Goal: Task Accomplishment & Management: Manage account settings

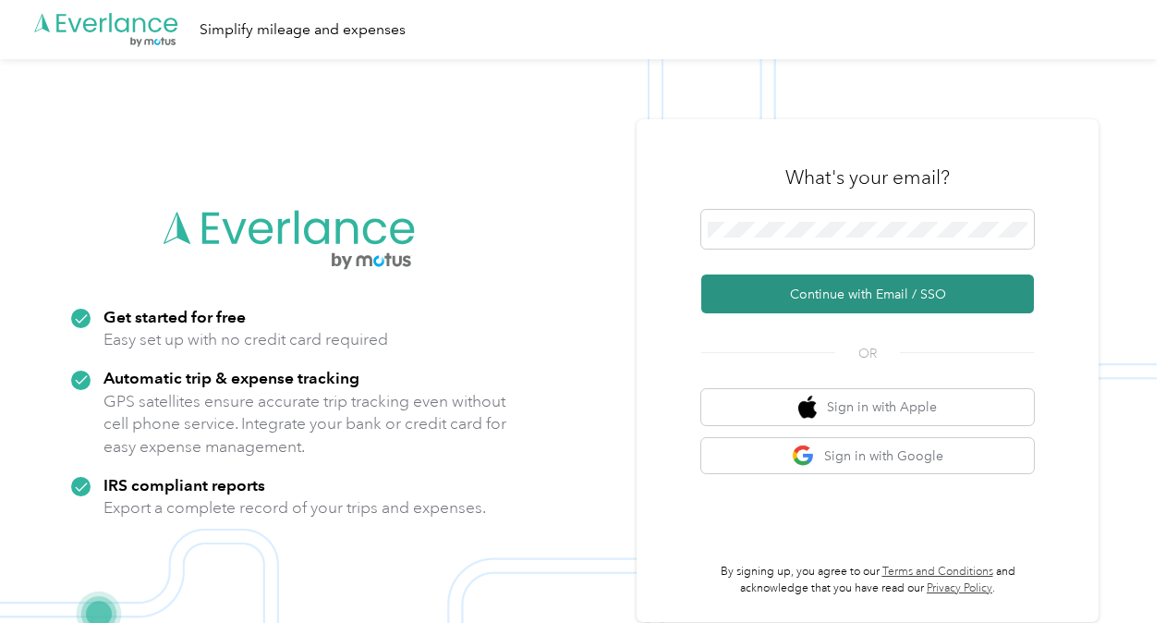
click at [859, 290] on button "Continue with Email / SSO" at bounding box center [867, 293] width 333 height 39
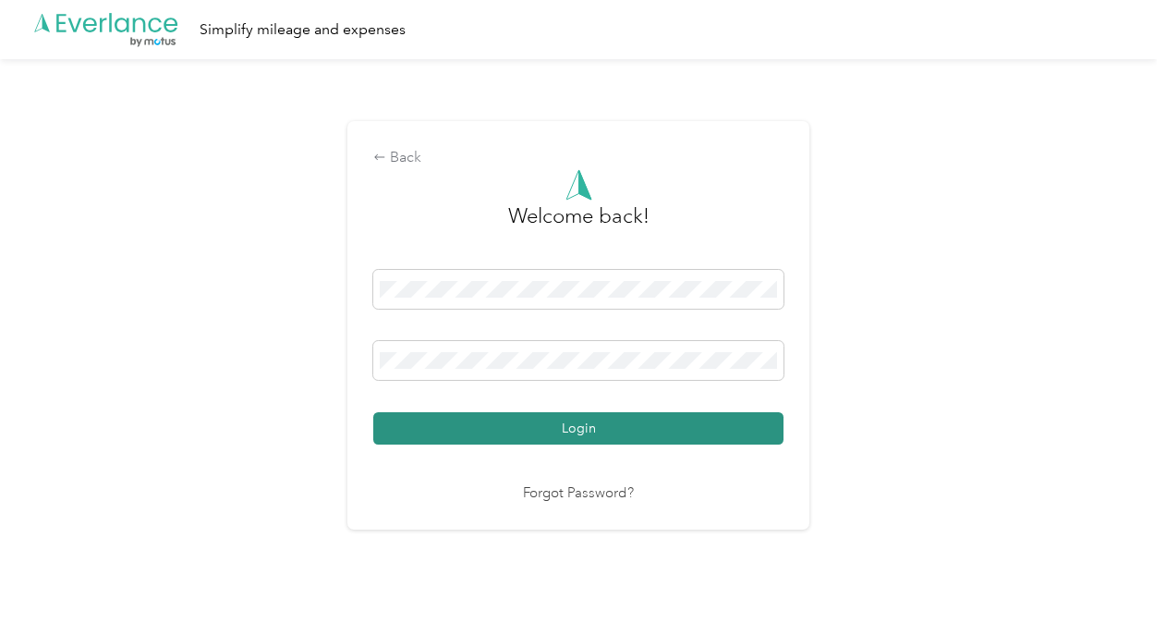
click at [619, 415] on button "Login" at bounding box center [578, 428] width 410 height 32
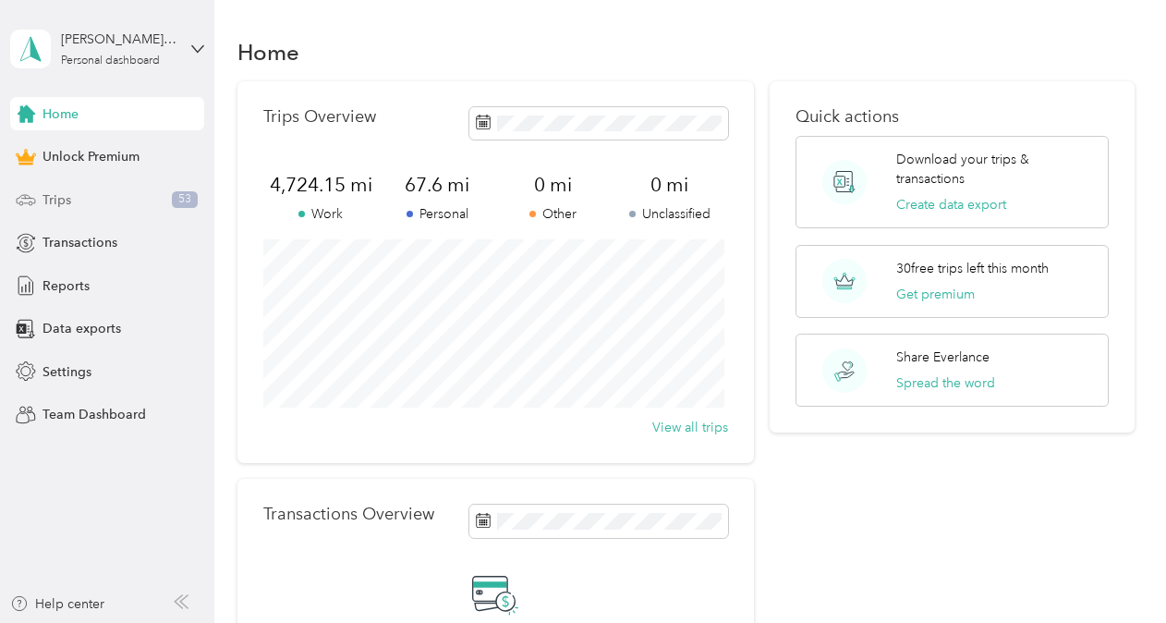
click at [66, 198] on span "Trips" at bounding box center [56, 199] width 29 height 19
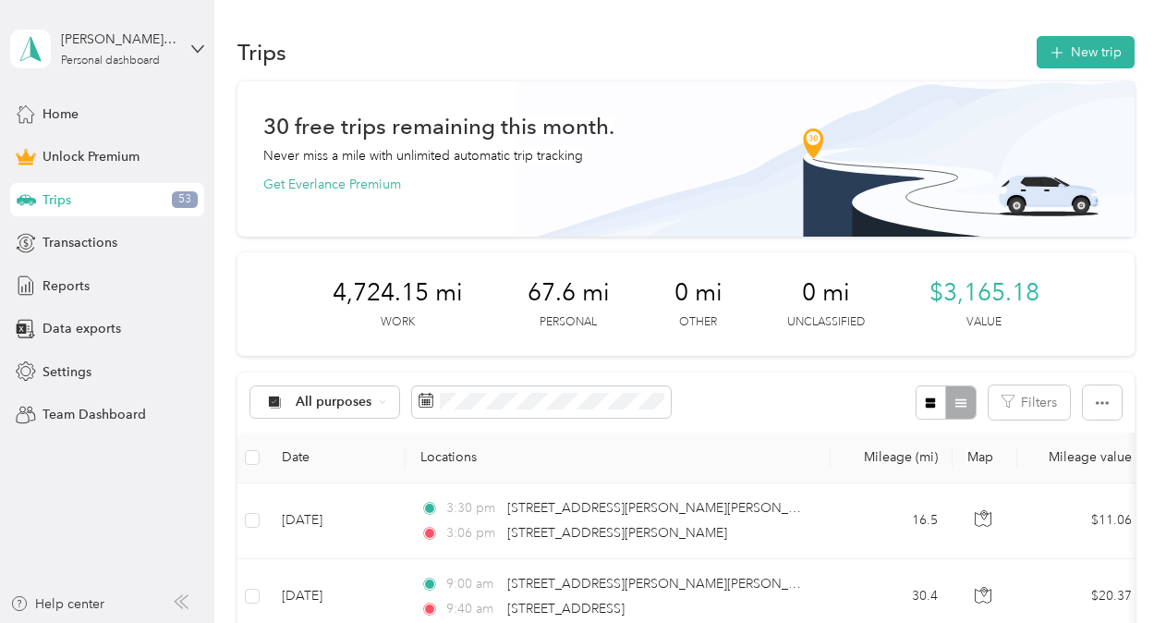
click at [68, 201] on span "Trips" at bounding box center [56, 199] width 29 height 19
click at [520, 391] on span at bounding box center [541, 401] width 259 height 31
click at [382, 401] on icon at bounding box center [382, 401] width 7 height 7
click at [331, 270] on span "Non-Profit Travel" at bounding box center [347, 266] width 103 height 19
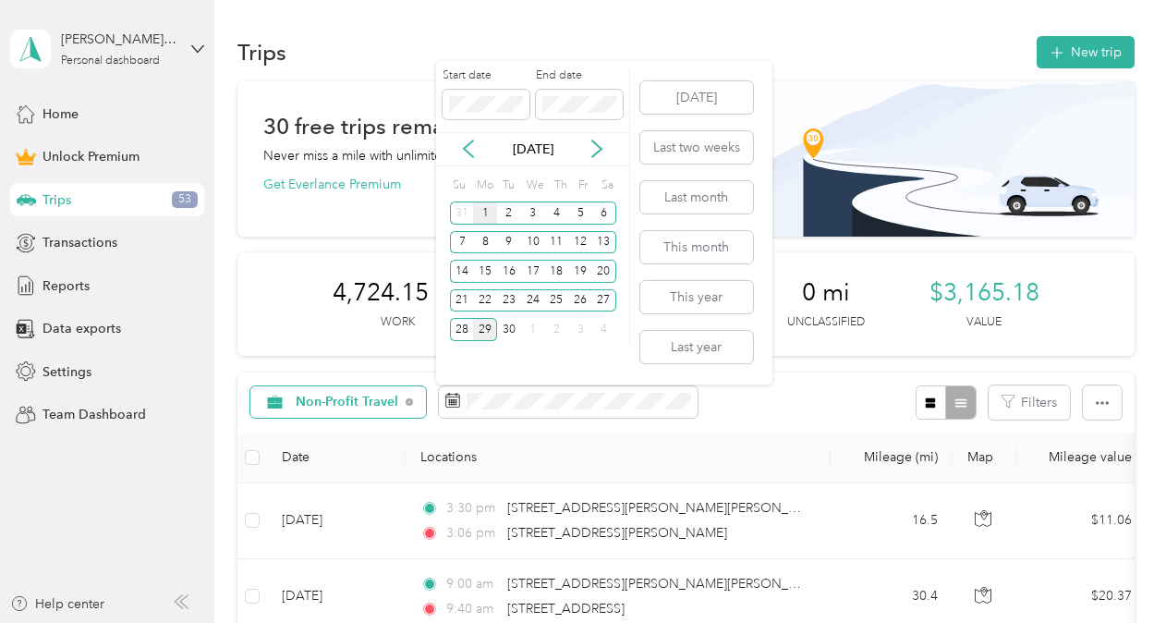
click at [480, 213] on div "1" at bounding box center [485, 212] width 24 height 23
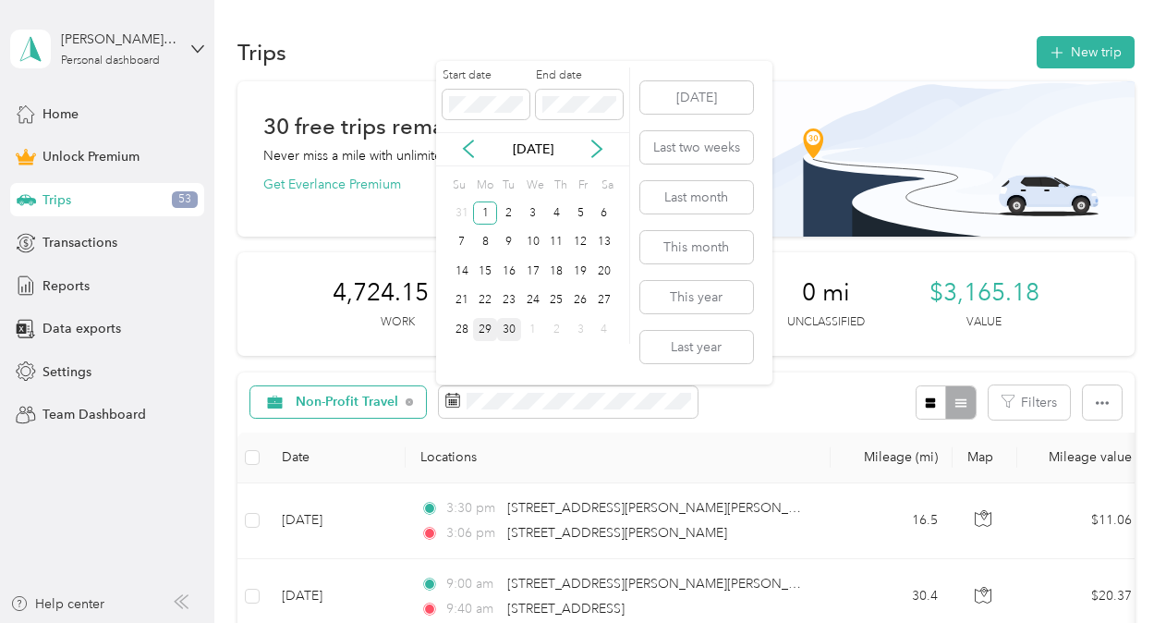
click at [508, 329] on div "30" at bounding box center [509, 329] width 24 height 23
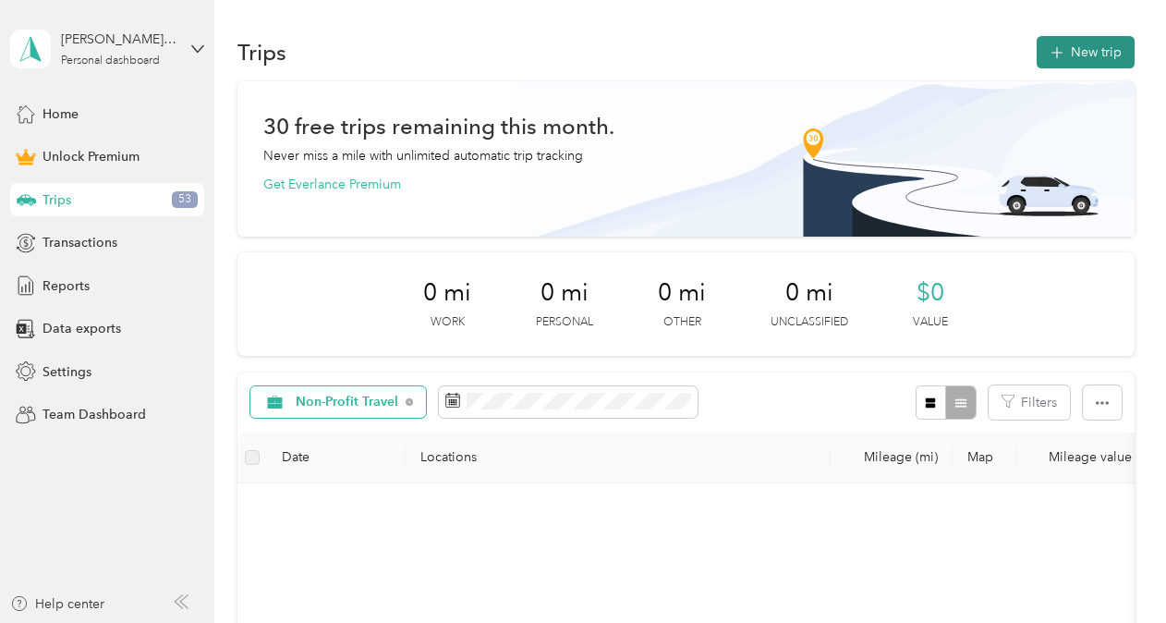
click at [1061, 50] on button "New trip" at bounding box center [1085, 52] width 98 height 32
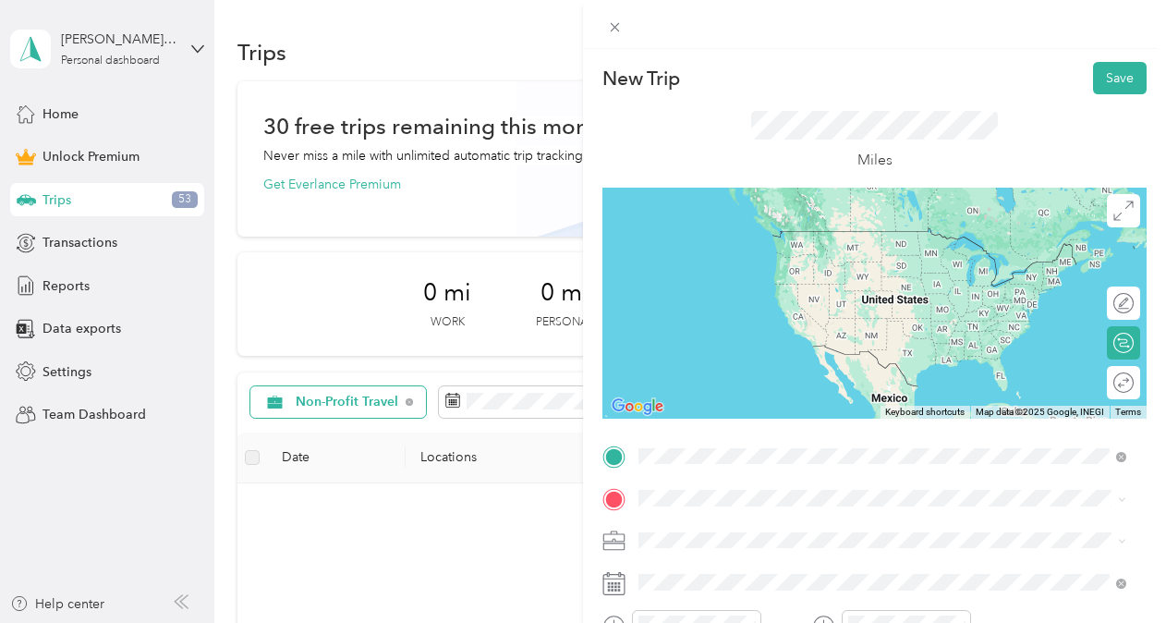
click at [743, 239] on span "[STREET_ADDRESS][PERSON_NAME][PERSON_NAME][US_STATE]" at bounding box center [868, 231] width 390 height 17
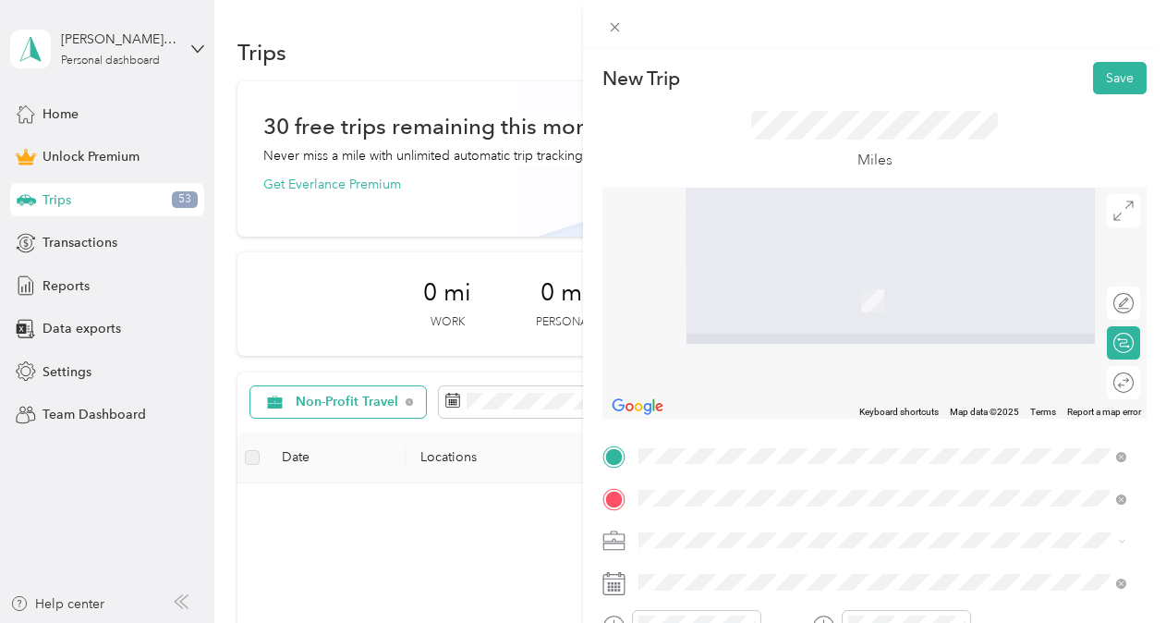
click at [752, 338] on span "[STREET_ADDRESS][PERSON_NAME][US_STATE]" at bounding box center [816, 344] width 287 height 17
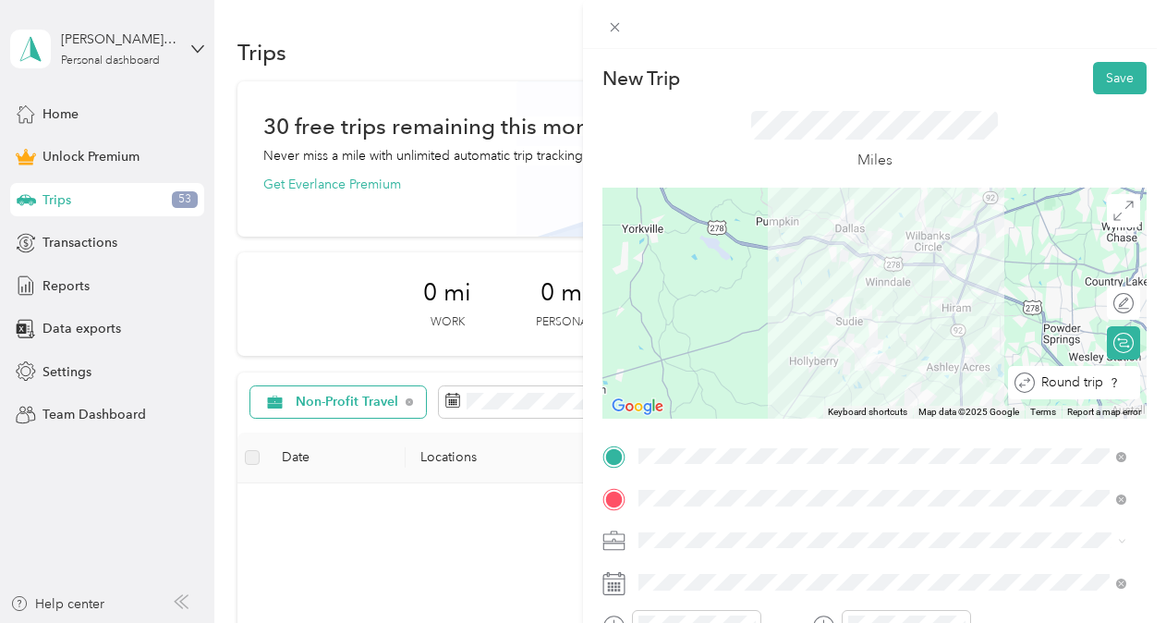
click at [1109, 385] on div "Round trip" at bounding box center [1083, 382] width 99 height 19
click at [1113, 382] on div at bounding box center [1114, 382] width 39 height 19
click at [1116, 382] on div at bounding box center [1124, 382] width 17 height 17
click at [1106, 381] on div at bounding box center [1114, 382] width 39 height 19
click at [1113, 381] on div at bounding box center [1121, 382] width 17 height 17
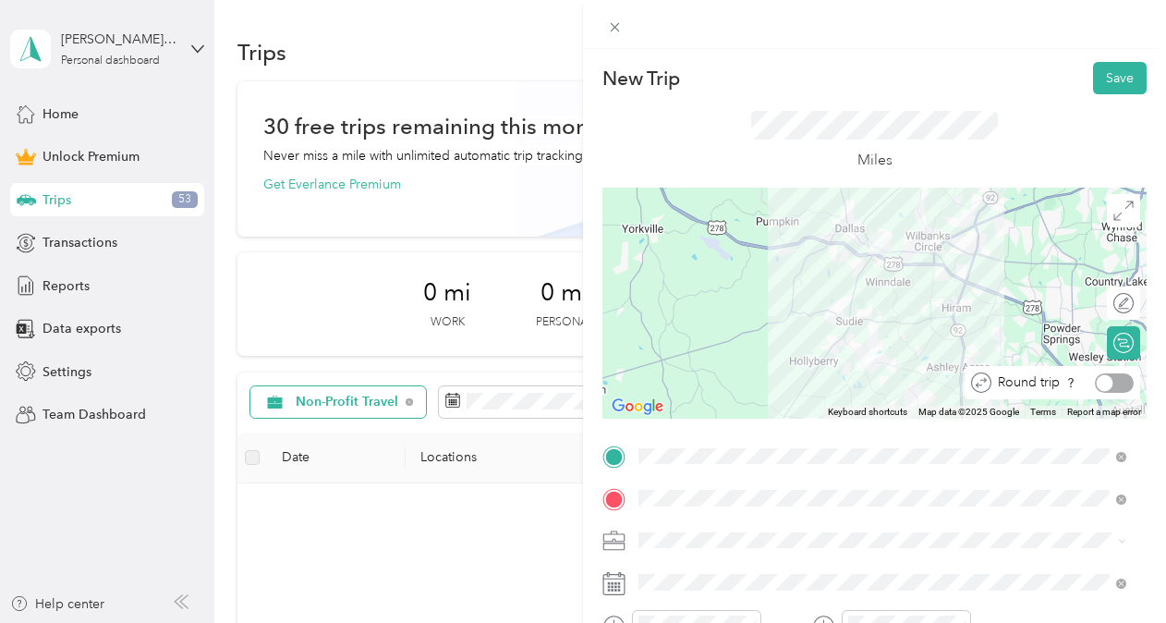
click at [1106, 381] on div at bounding box center [1114, 382] width 39 height 19
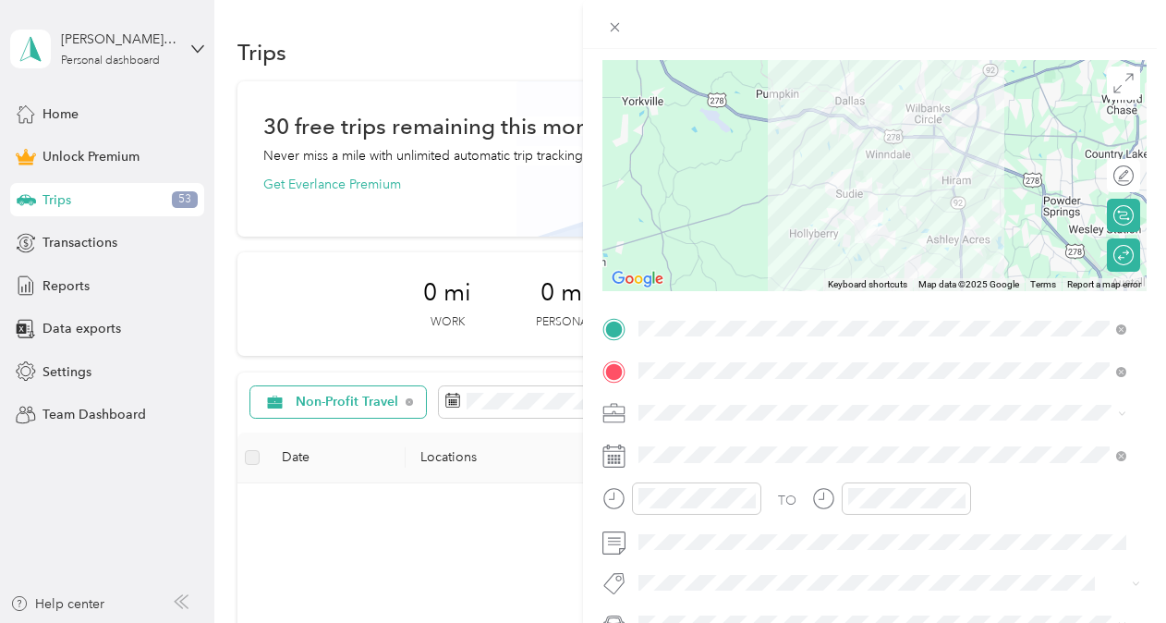
scroll to position [146, 0]
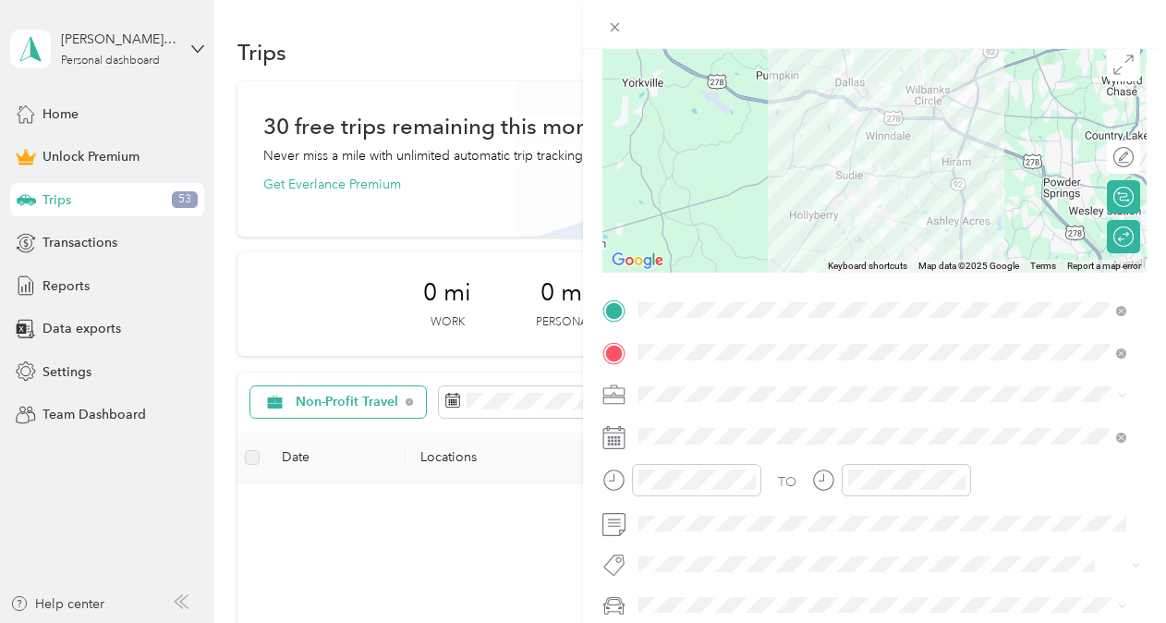
click at [669, 404] on span at bounding box center [889, 395] width 514 height 30
click at [730, 205] on div "Non-Profit Travel" at bounding box center [882, 199] width 475 height 19
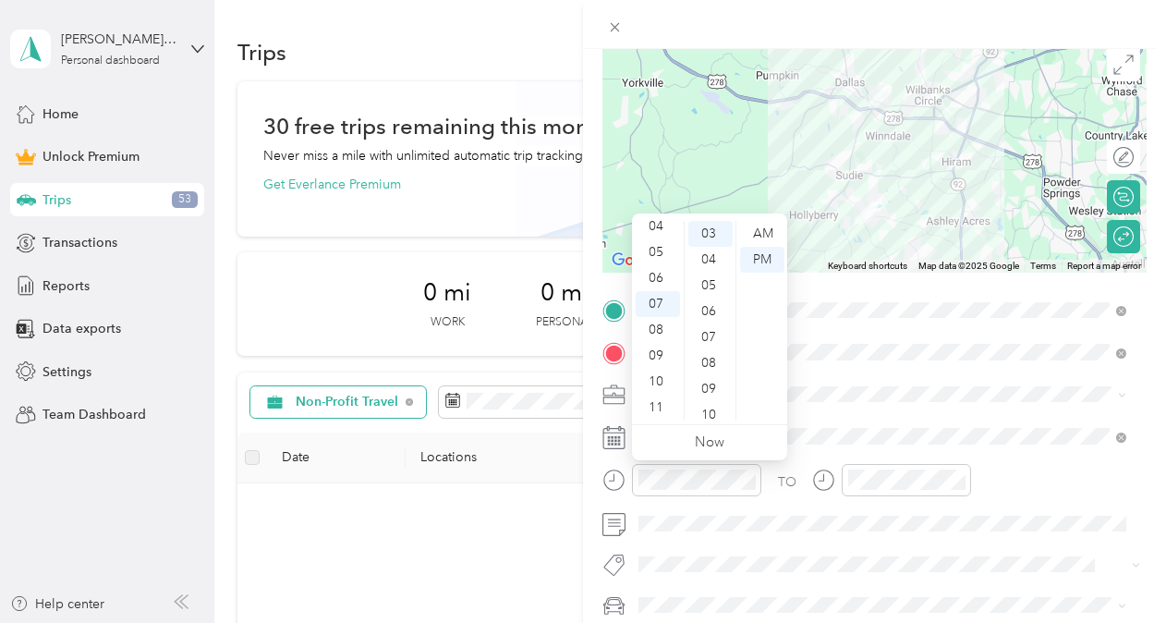
scroll to position [74, 0]
click at [659, 243] on div "03" at bounding box center [657, 237] width 44 height 26
click at [708, 258] on div "30" at bounding box center [710, 261] width 44 height 26
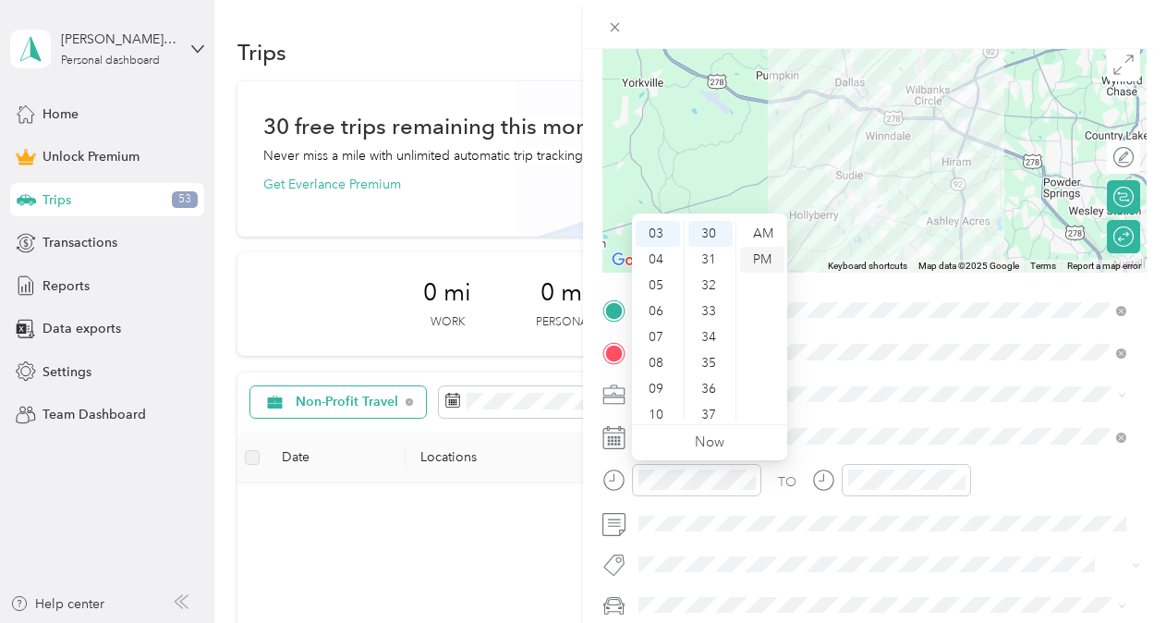
click at [763, 260] on div "PM" at bounding box center [762, 260] width 44 height 26
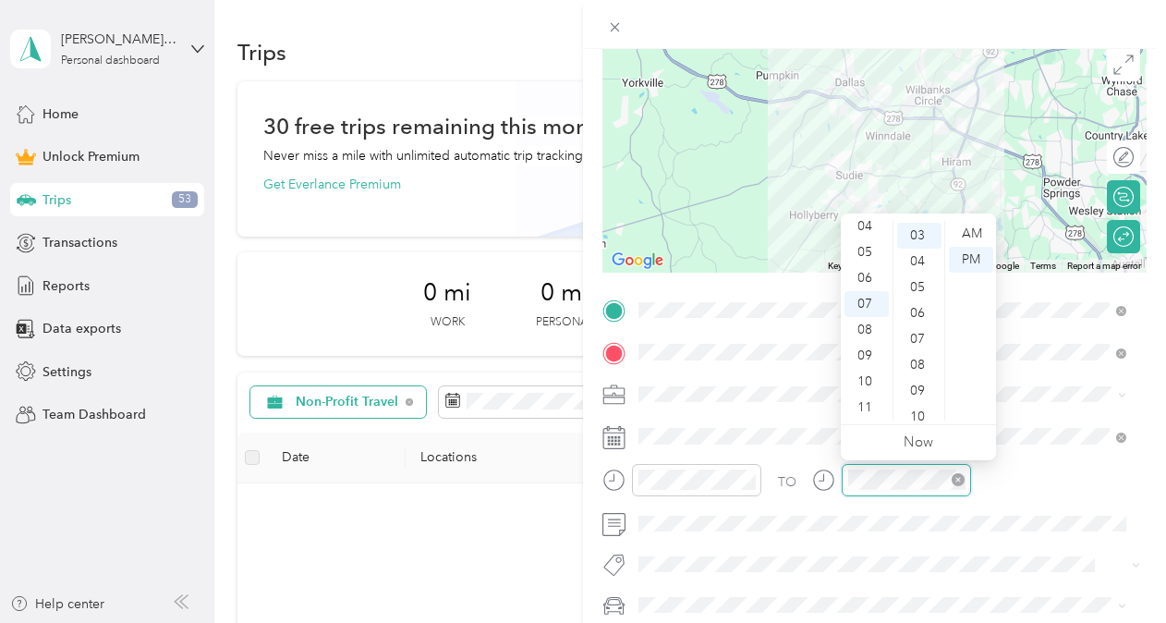
scroll to position [78, 0]
click at [867, 256] on div "05" at bounding box center [866, 252] width 44 height 26
click at [930, 231] on div "00" at bounding box center [919, 234] width 44 height 26
click at [987, 259] on div "PM" at bounding box center [971, 260] width 44 height 26
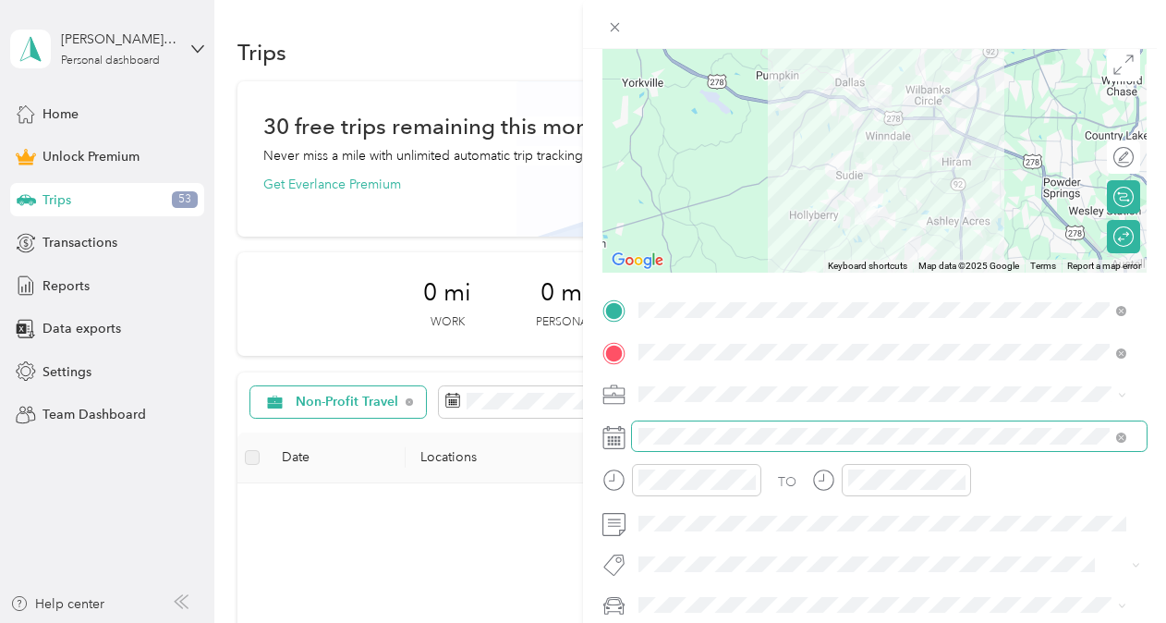
click at [719, 422] on span at bounding box center [889, 436] width 514 height 30
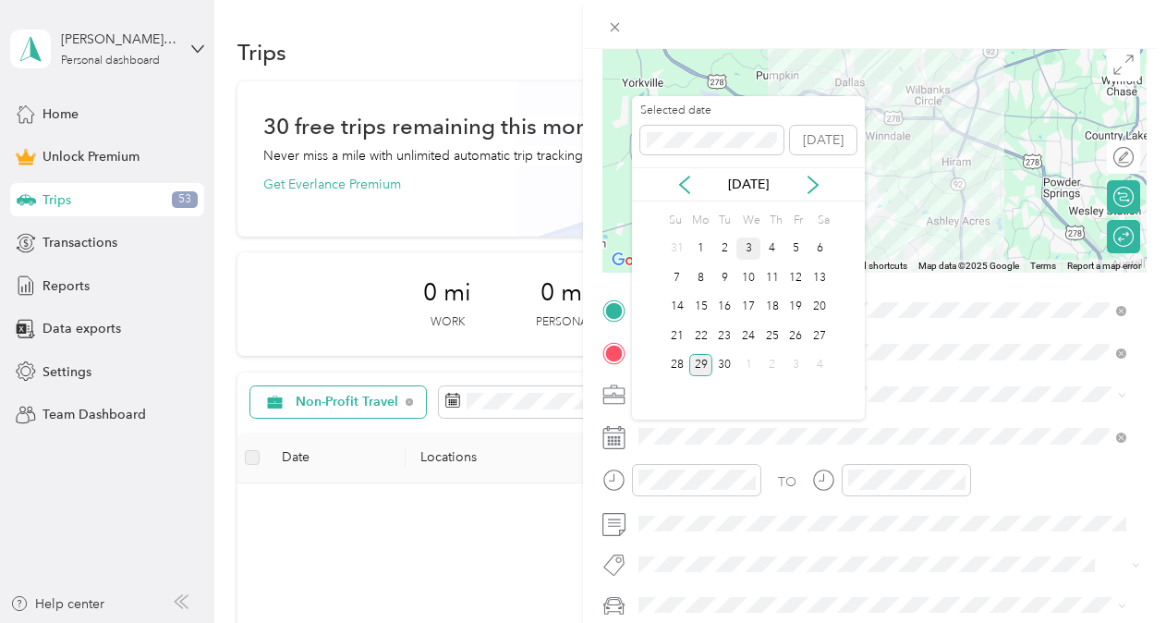
click at [746, 247] on div "3" at bounding box center [748, 248] width 24 height 23
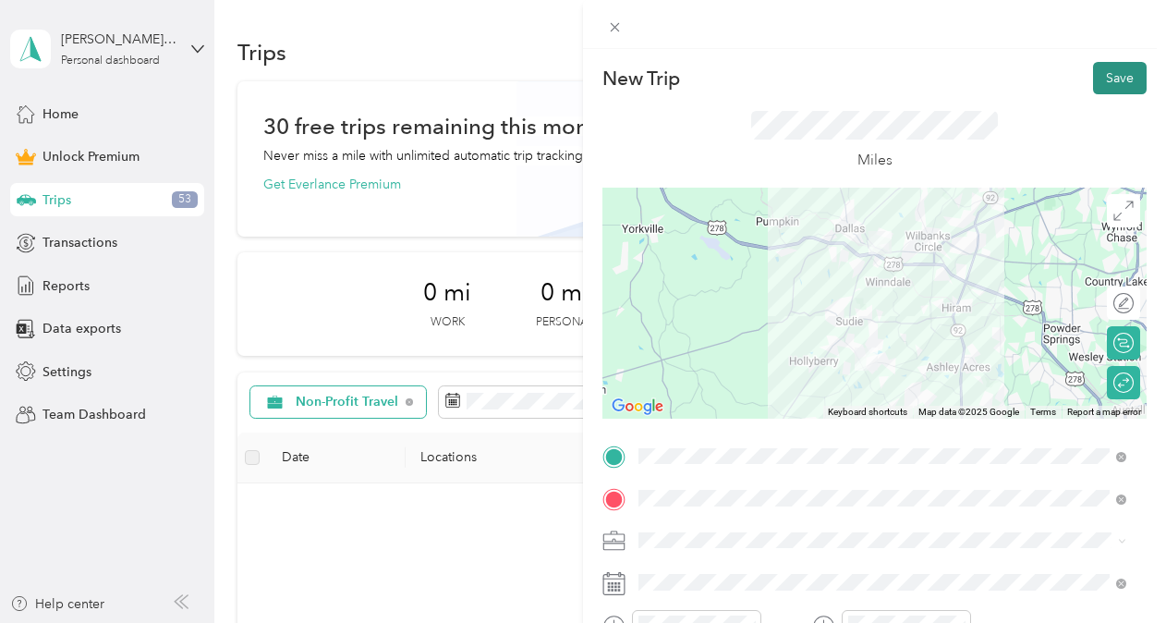
click at [1096, 67] on button "Save" at bounding box center [1120, 78] width 54 height 32
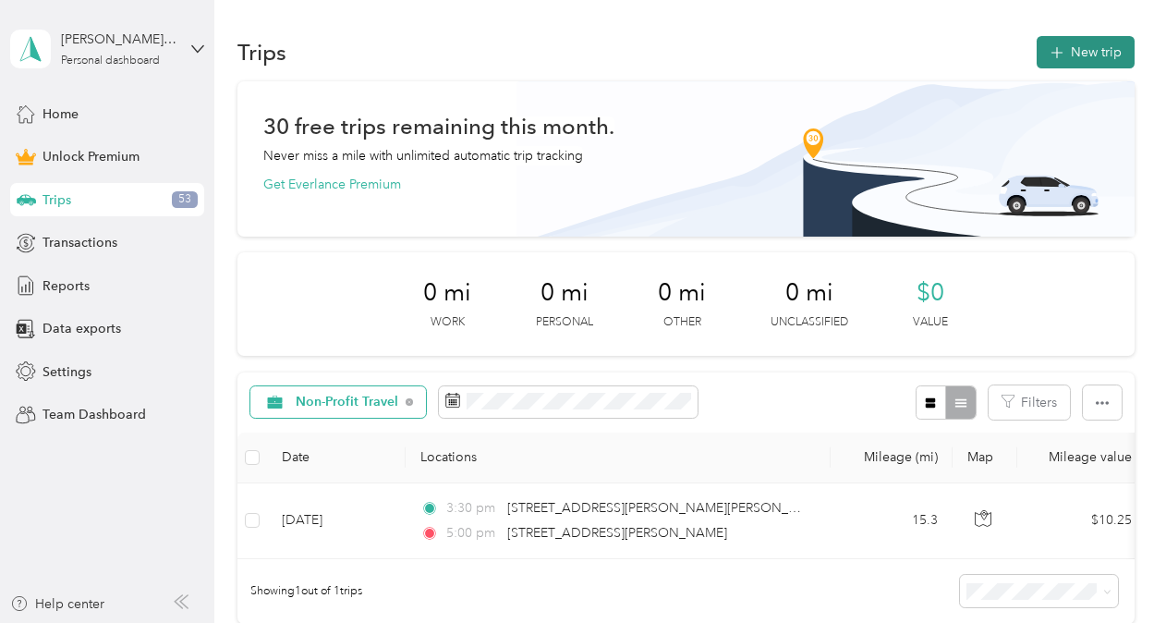
click at [1091, 49] on button "New trip" at bounding box center [1085, 52] width 98 height 32
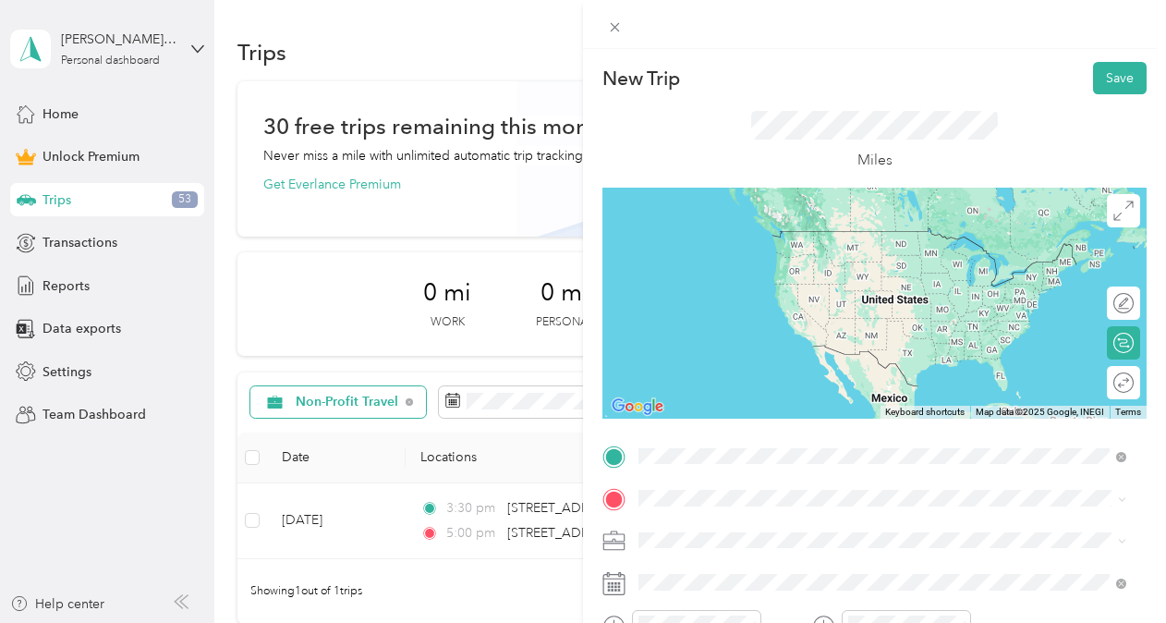
click at [767, 218] on li "[STREET_ADDRESS][US_STATE]" at bounding box center [882, 232] width 501 height 38
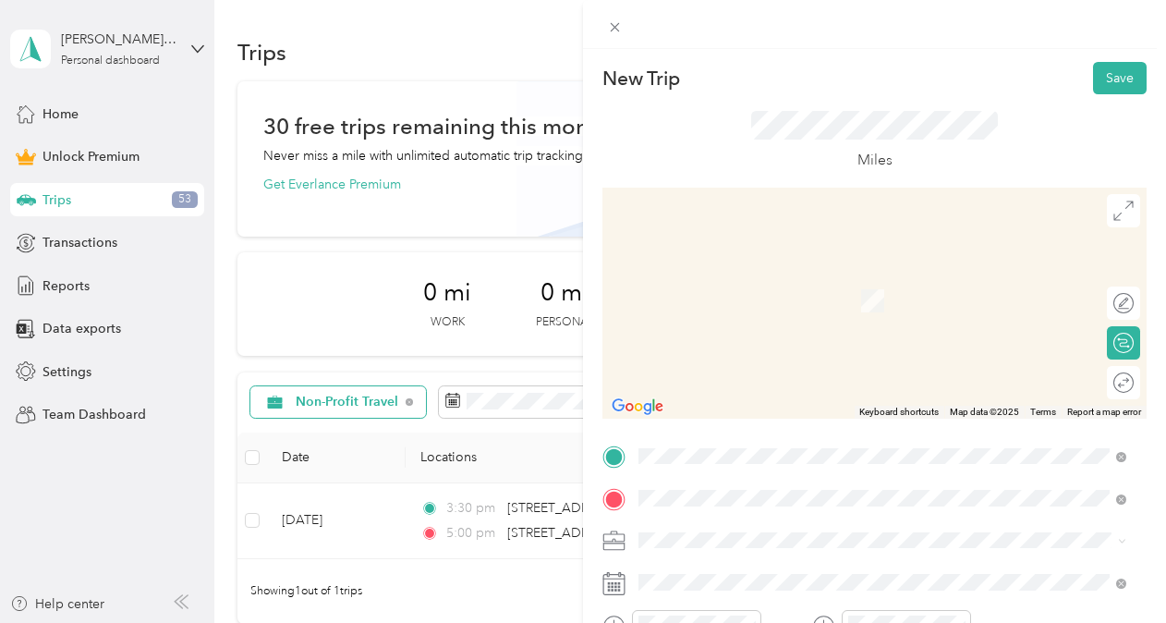
click at [746, 293] on li "[STREET_ADDRESS][PERSON_NAME][US_STATE]" at bounding box center [882, 274] width 501 height 38
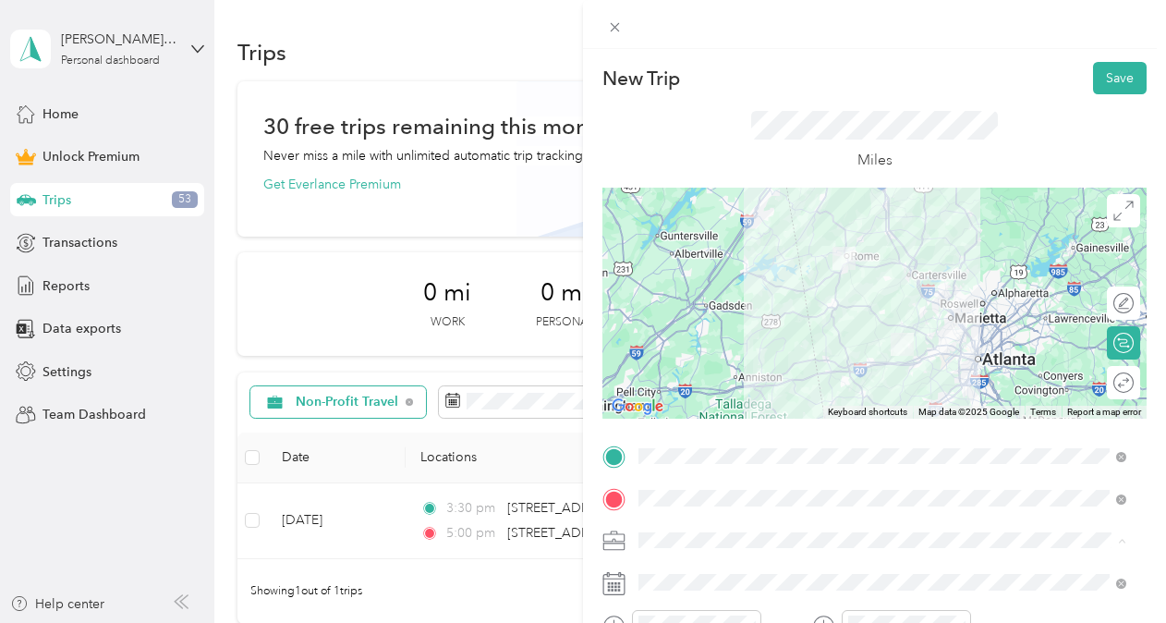
click at [703, 356] on ol "Work Personal Non-Profit Travel Other Charity Medical Moving Commute" at bounding box center [882, 394] width 501 height 259
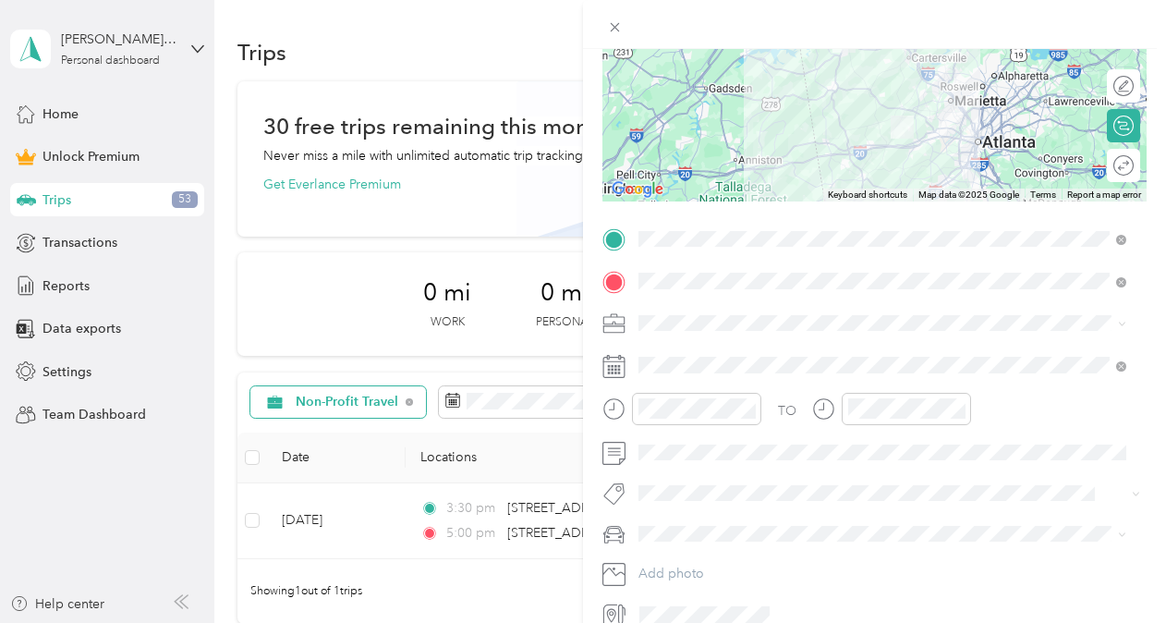
scroll to position [243, 0]
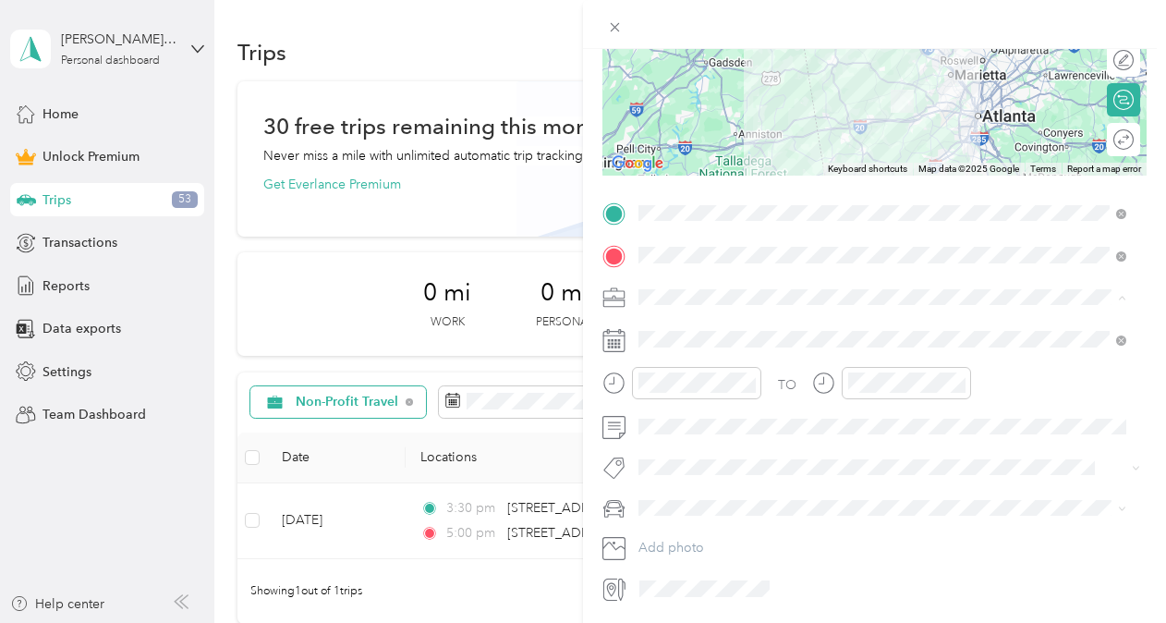
click at [699, 398] on li "Non-Profit Travel" at bounding box center [882, 394] width 501 height 32
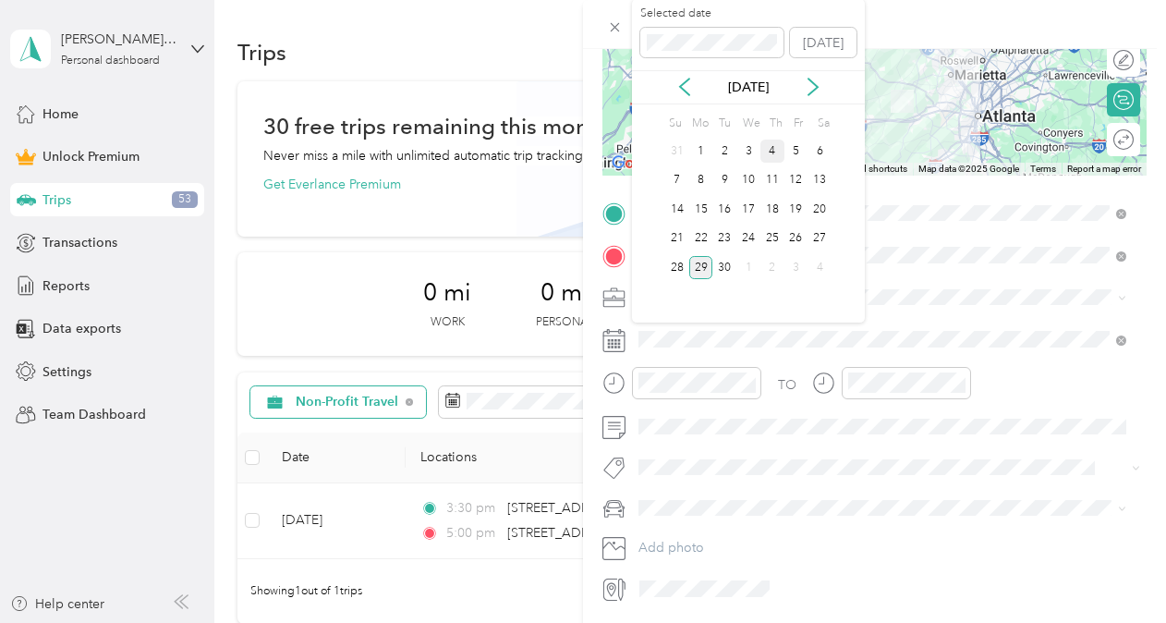
click at [777, 150] on div "4" at bounding box center [772, 150] width 24 height 23
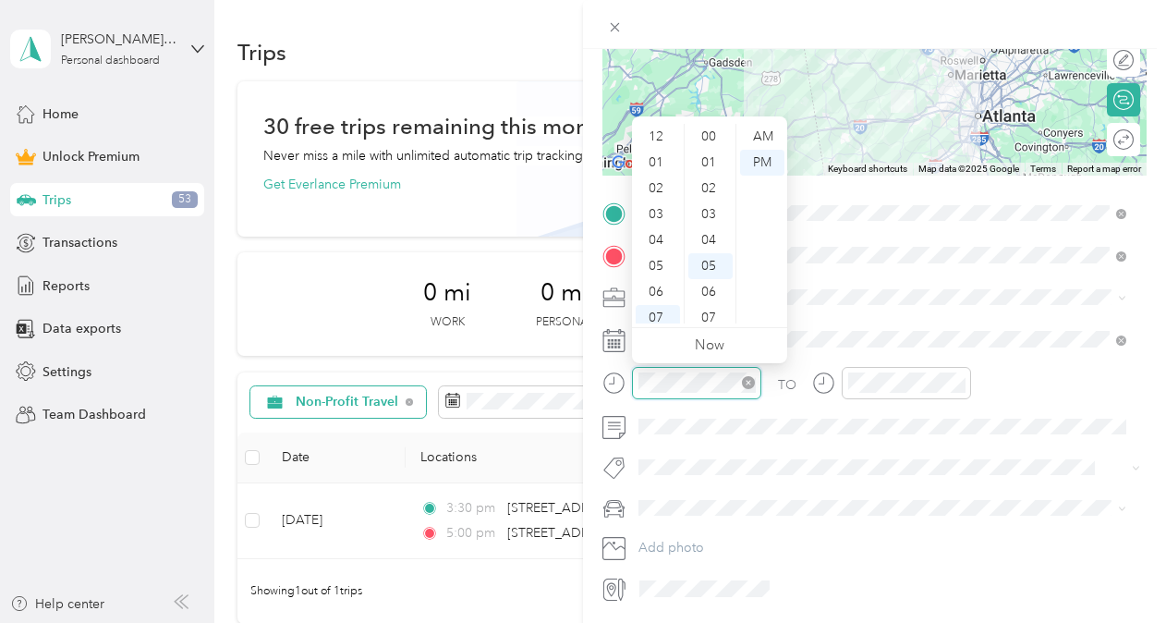
scroll to position [111, 0]
click at [572, 374] on div "New Trip Save This trip cannot be edited because it is either under review, app…" at bounding box center [583, 311] width 1166 height 623
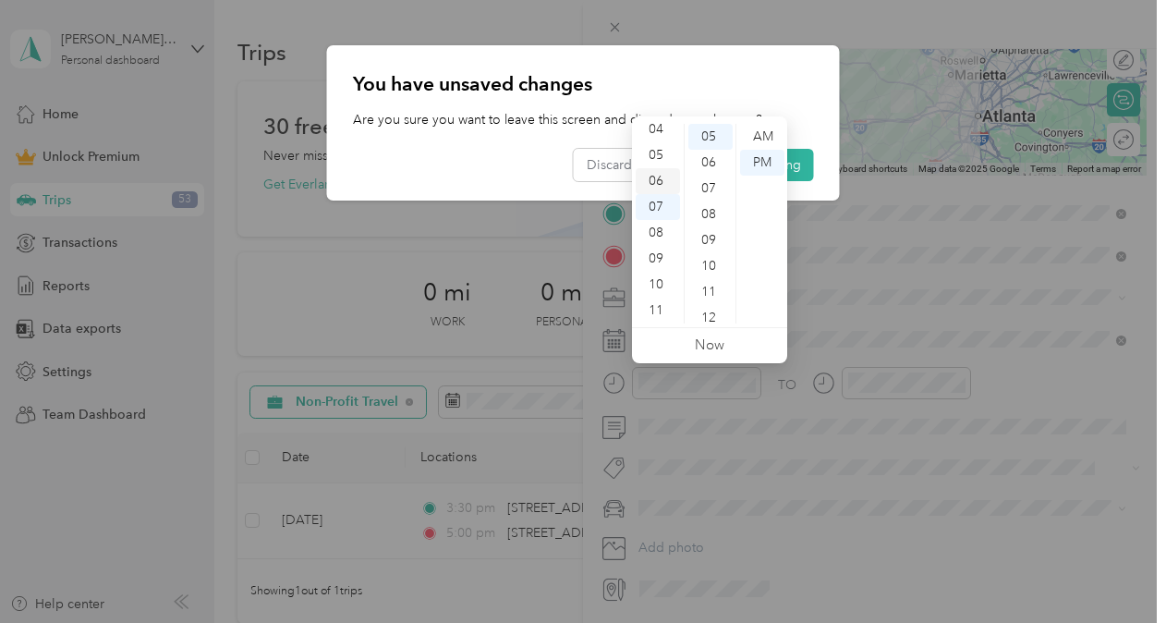
click at [655, 172] on div "06" at bounding box center [657, 181] width 44 height 26
click at [658, 127] on div "04" at bounding box center [657, 129] width 44 height 26
click at [726, 331] on ul "Now" at bounding box center [709, 345] width 155 height 35
drag, startPoint x: 767, startPoint y: 60, endPoint x: 777, endPoint y: 57, distance: 10.5
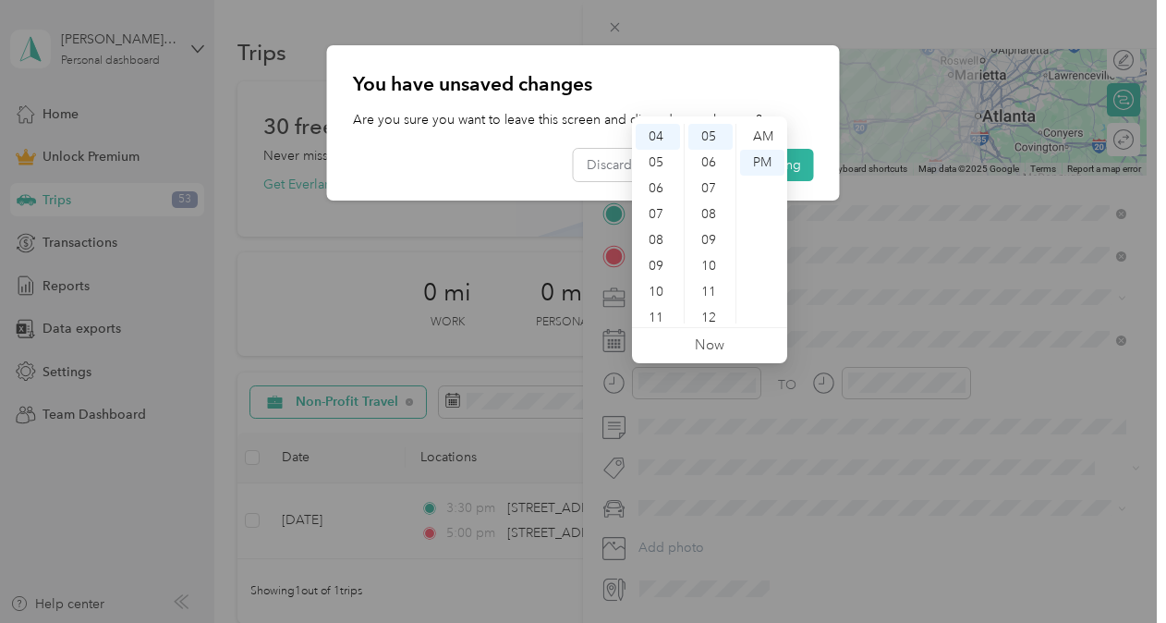
click at [777, 57] on div "You have unsaved changes Are you sure you want to leave this screen and discard…" at bounding box center [583, 122] width 513 height 155
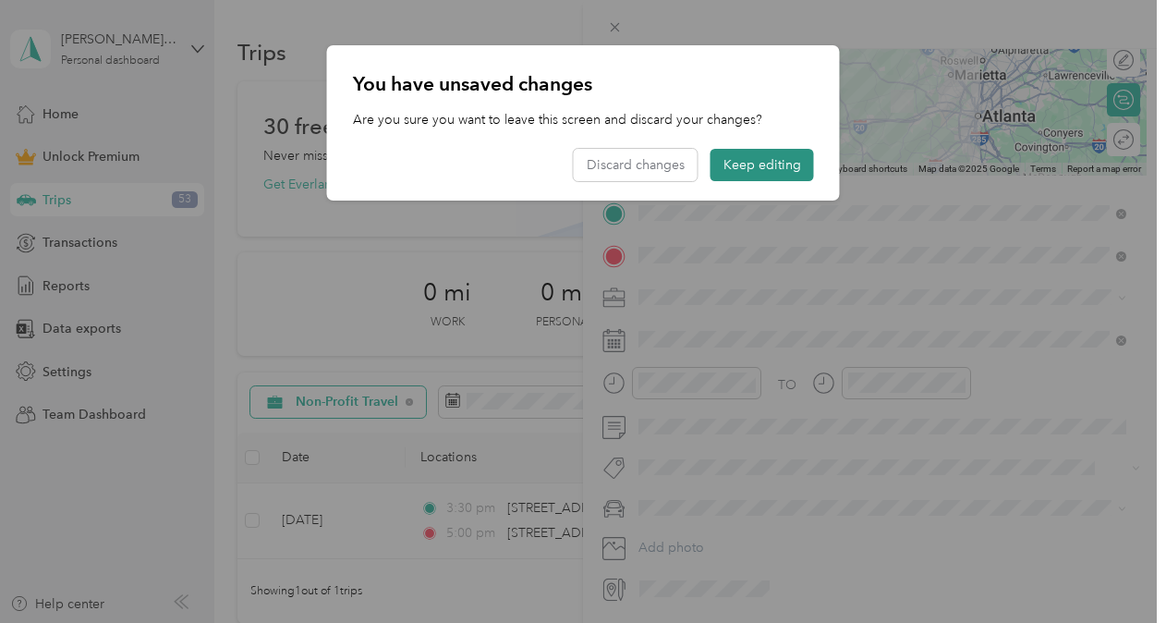
drag, startPoint x: 750, startPoint y: 172, endPoint x: 767, endPoint y: 170, distance: 16.7
click at [767, 170] on button "Keep editing" at bounding box center [761, 165] width 103 height 32
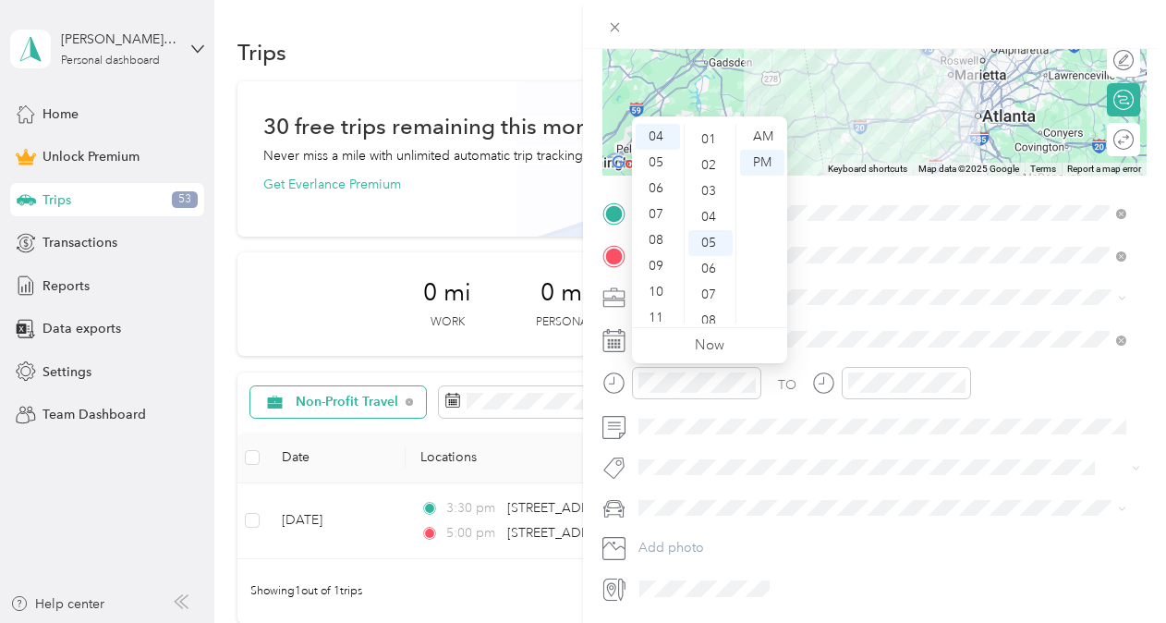
scroll to position [0, 0]
click at [737, 135] on ul "AM PM" at bounding box center [761, 224] width 52 height 200
click at [720, 135] on div "00" at bounding box center [710, 137] width 44 height 26
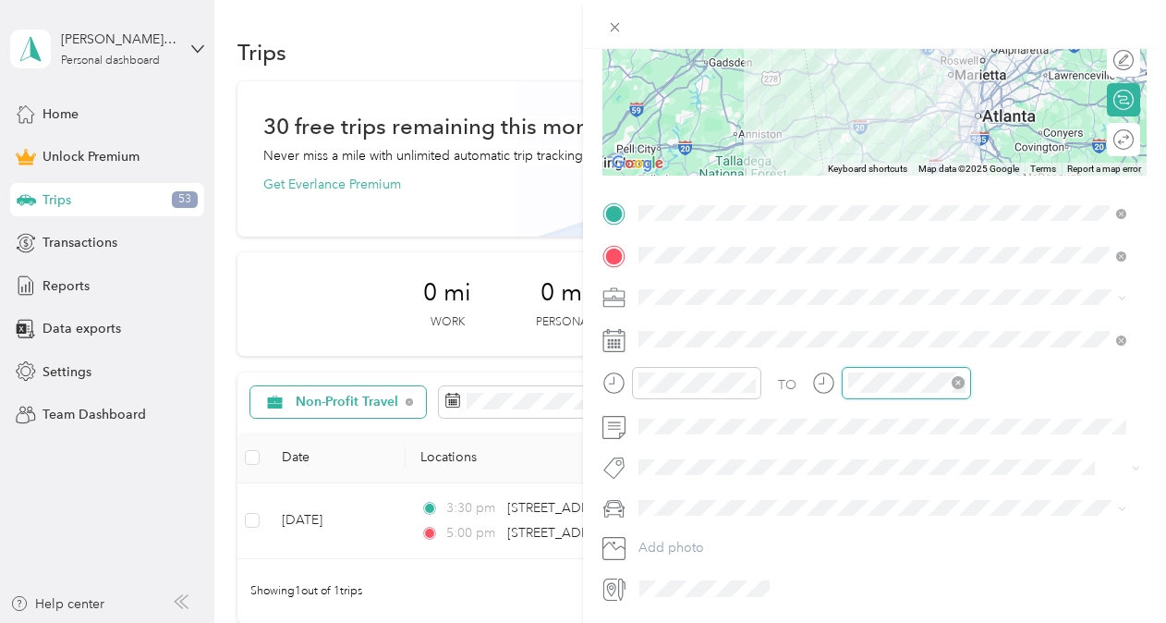
scroll to position [129, 0]
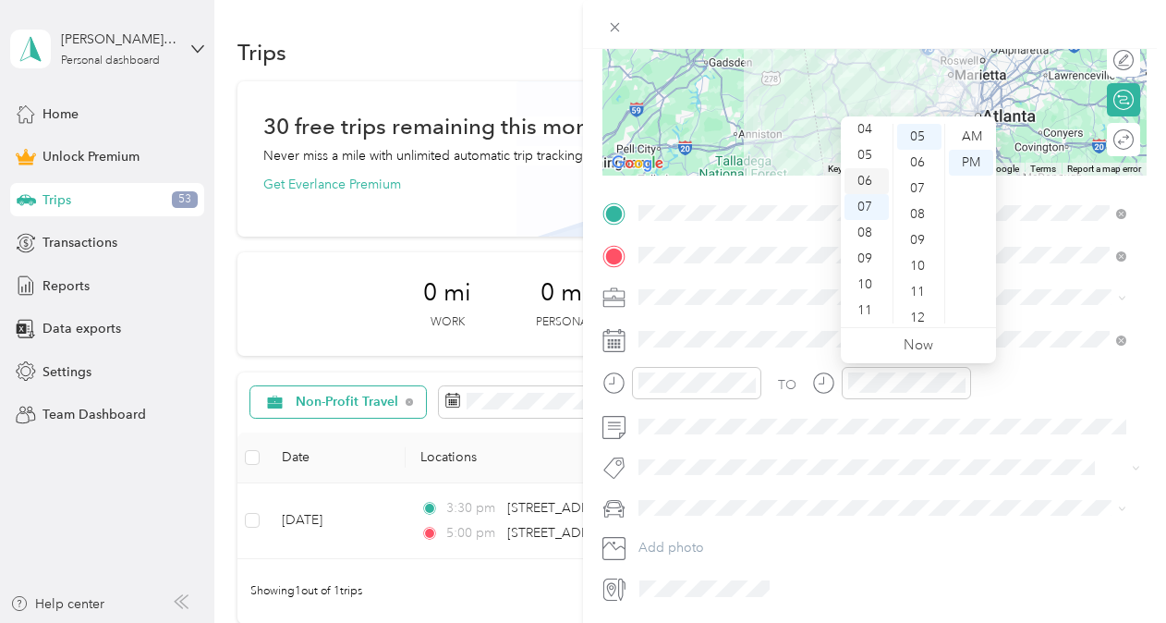
click at [865, 174] on div "06" at bounding box center [866, 181] width 44 height 26
click at [916, 139] on div "05" at bounding box center [919, 137] width 44 height 26
click at [877, 454] on span at bounding box center [889, 467] width 514 height 26
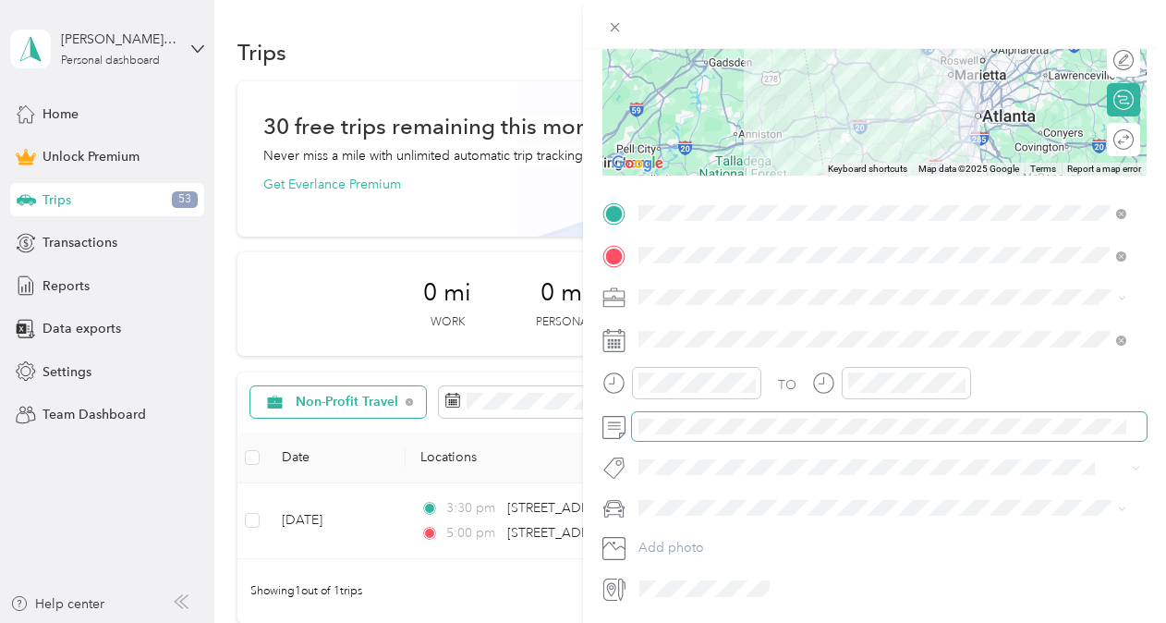
scroll to position [0, 0]
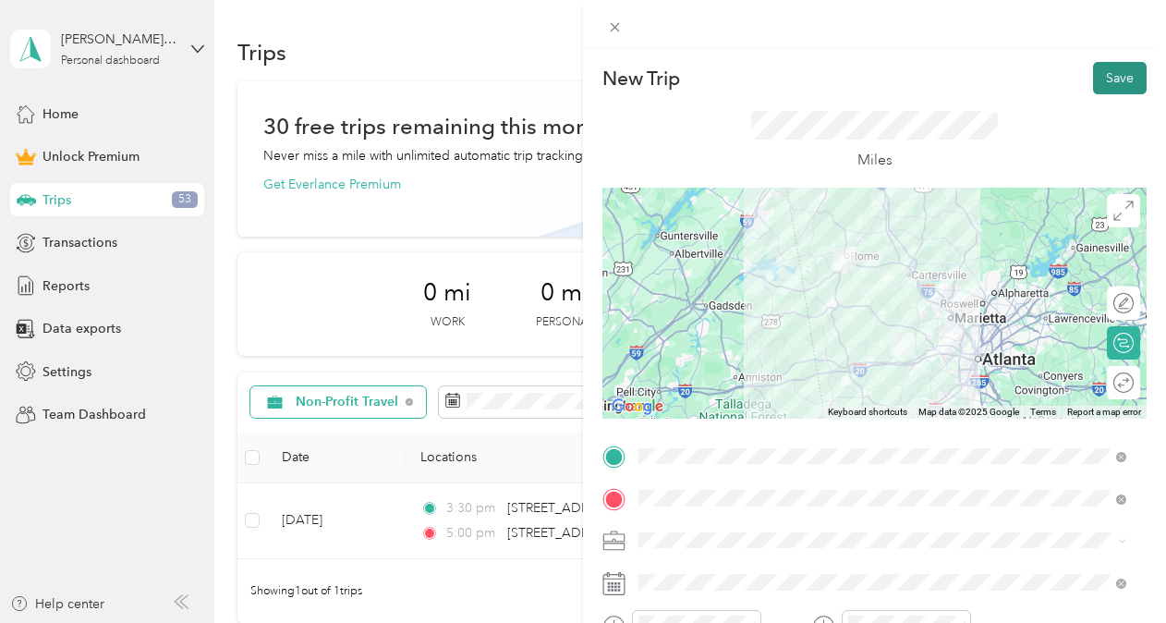
click at [1107, 87] on button "Save" at bounding box center [1120, 78] width 54 height 32
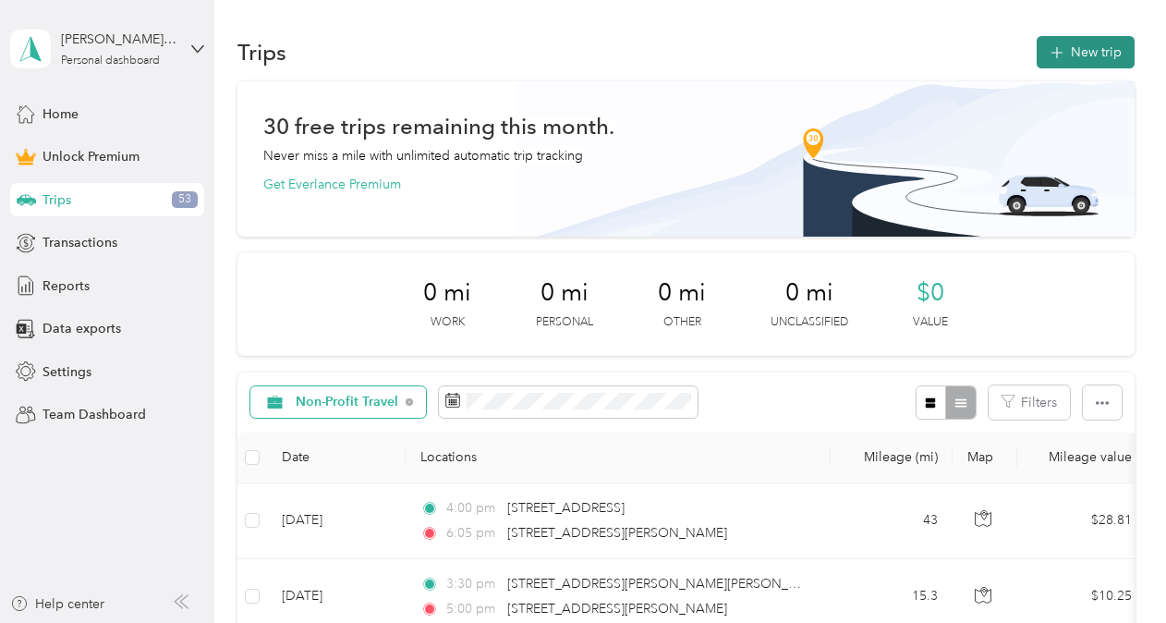
click at [1070, 60] on button "New trip" at bounding box center [1085, 52] width 98 height 32
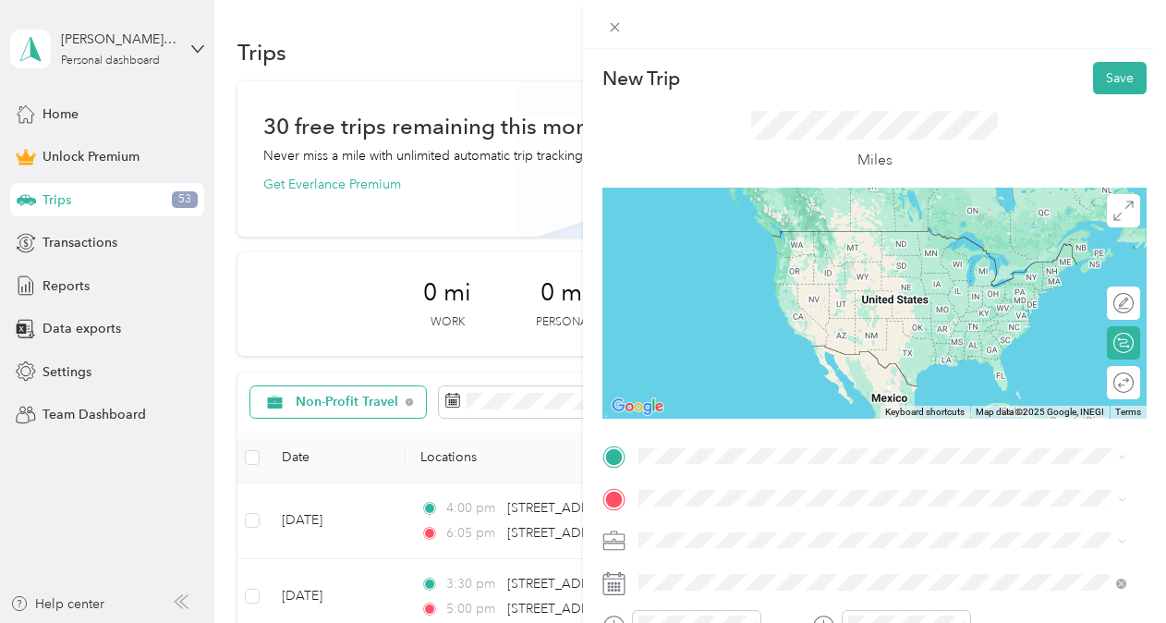
click at [732, 231] on span "[STREET_ADDRESS][PERSON_NAME][US_STATE]" at bounding box center [816, 229] width 287 height 17
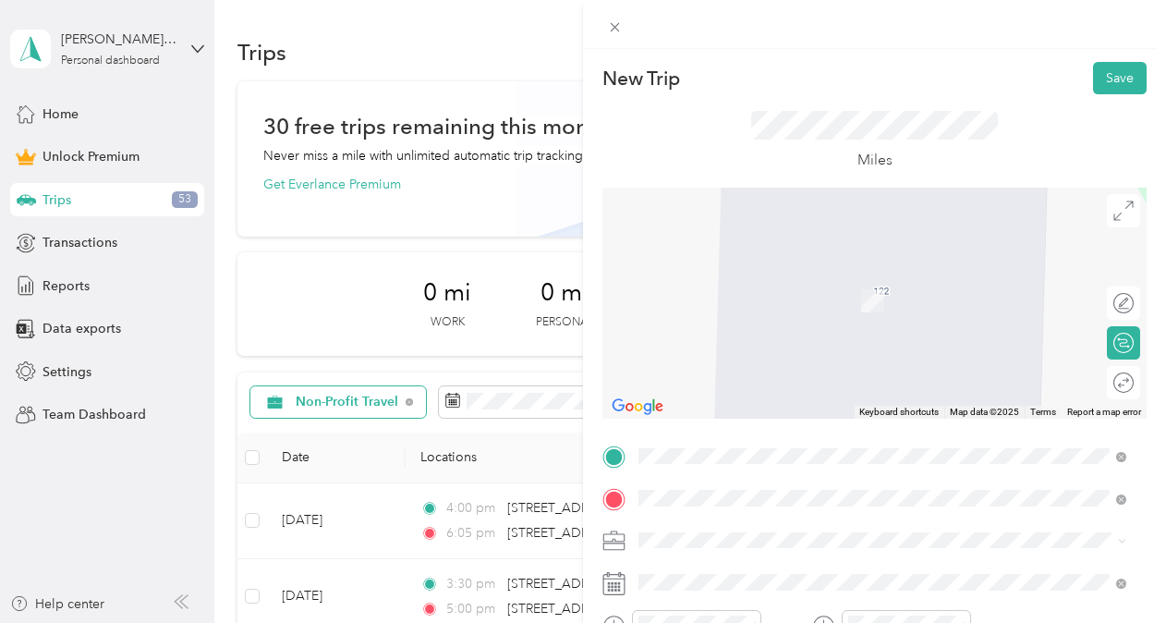
click at [733, 282] on span "[STREET_ADDRESS][PERSON_NAME][PERSON_NAME][US_STATE]" at bounding box center [868, 273] width 390 height 17
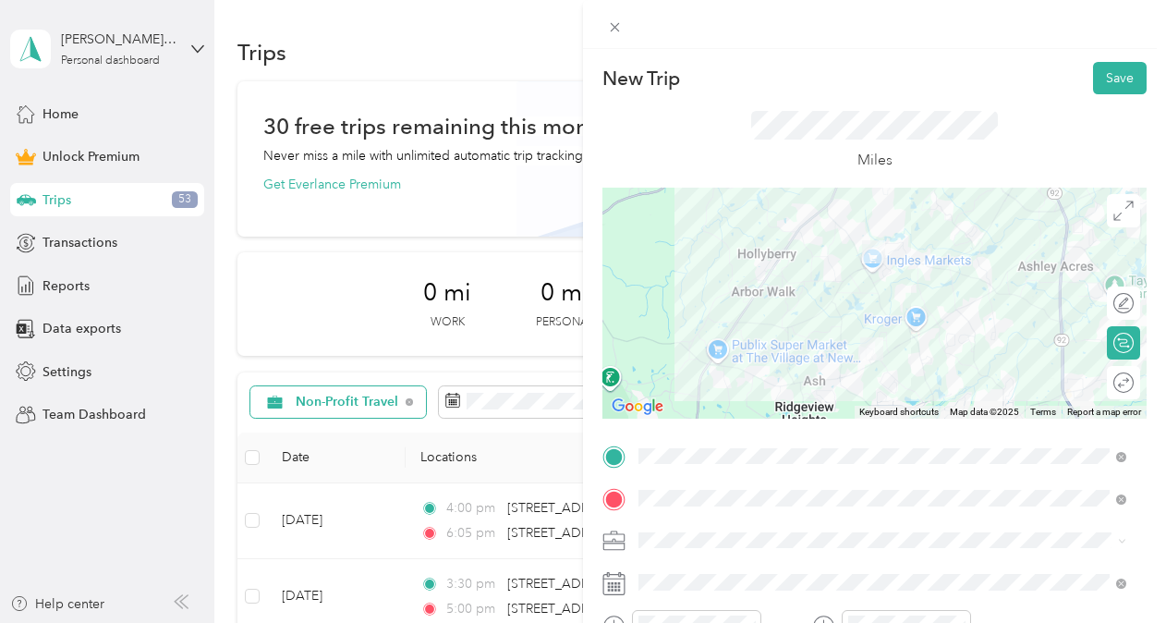
click at [719, 346] on div "Non-Profit Travel" at bounding box center [882, 342] width 475 height 19
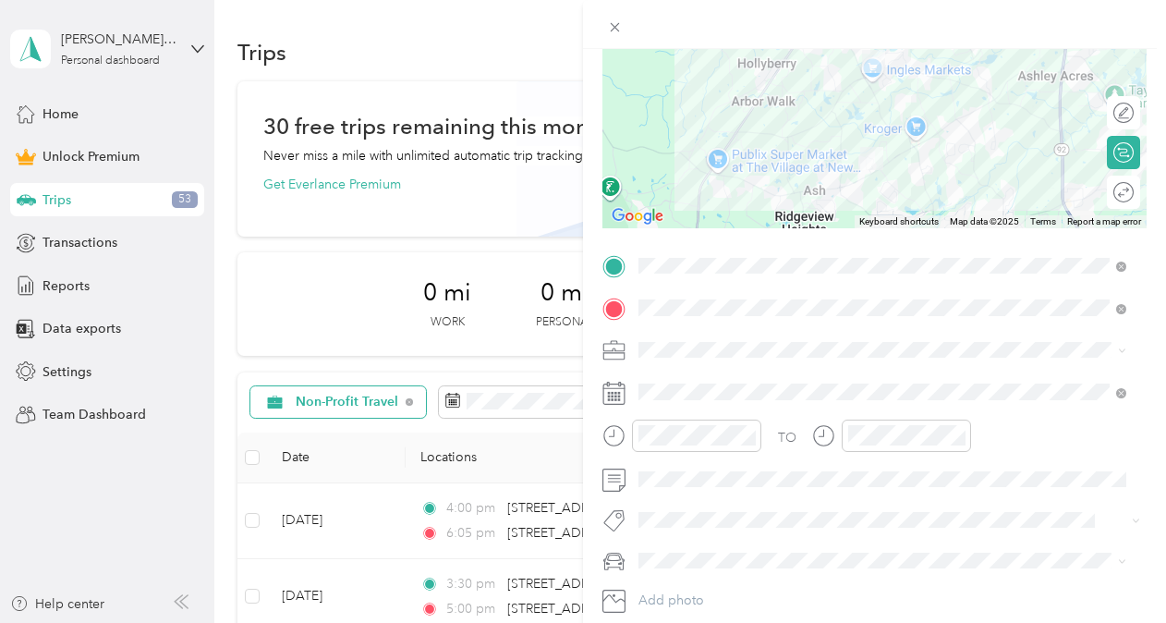
scroll to position [304, 0]
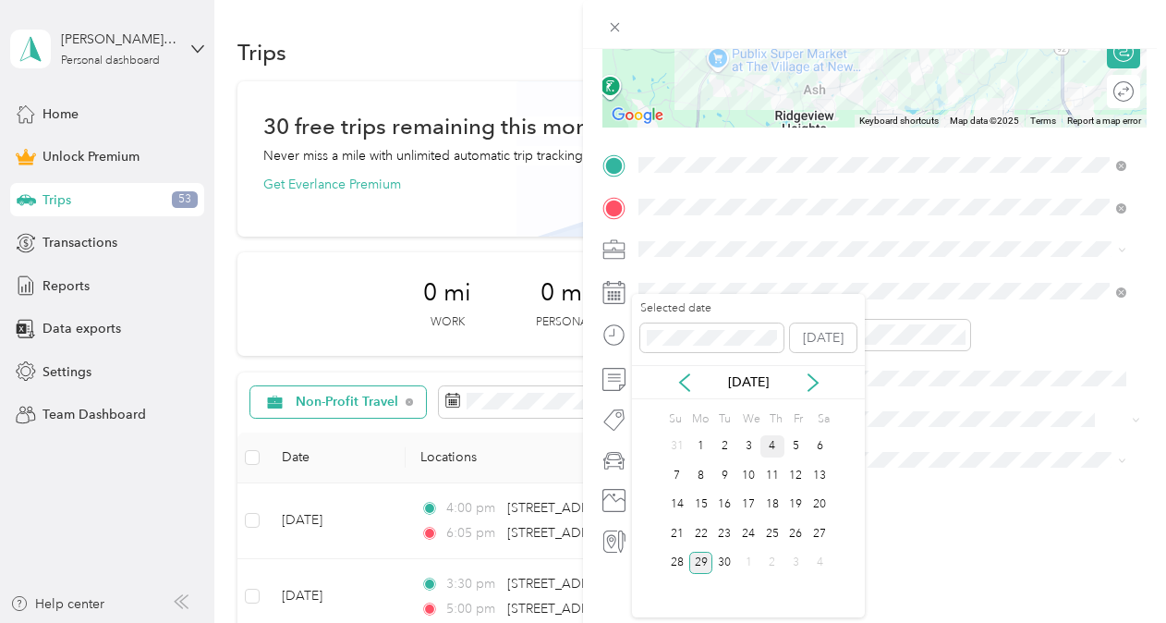
click at [770, 442] on div "4" at bounding box center [772, 446] width 24 height 23
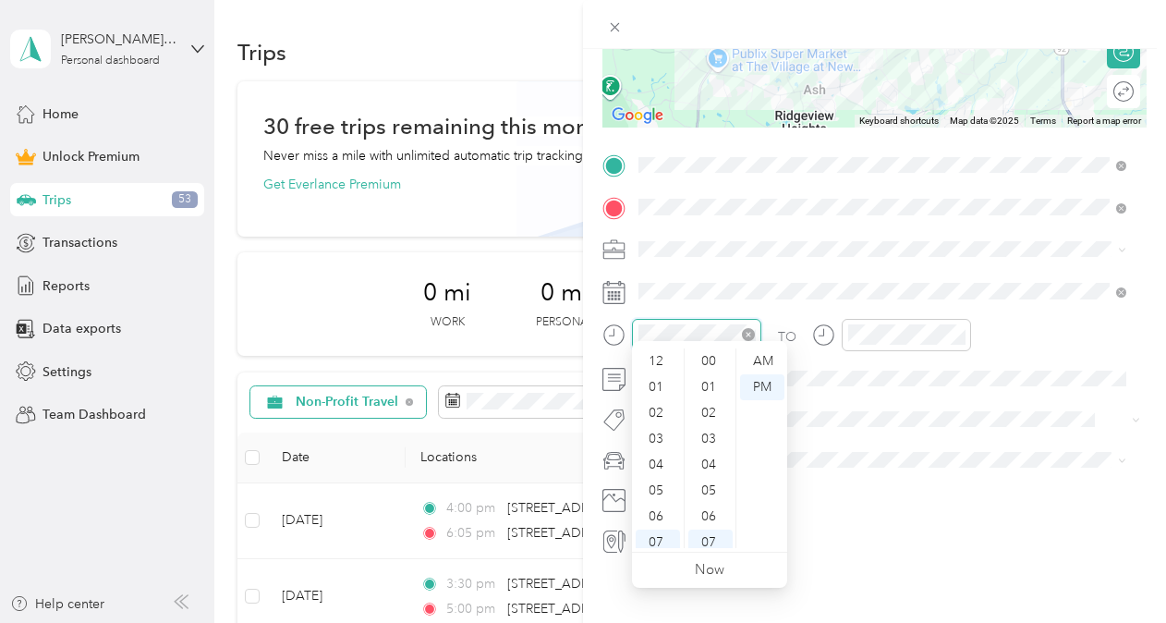
scroll to position [111, 0]
click at [651, 406] on div "06" at bounding box center [657, 406] width 44 height 26
click at [717, 438] on div "10" at bounding box center [710, 439] width 44 height 26
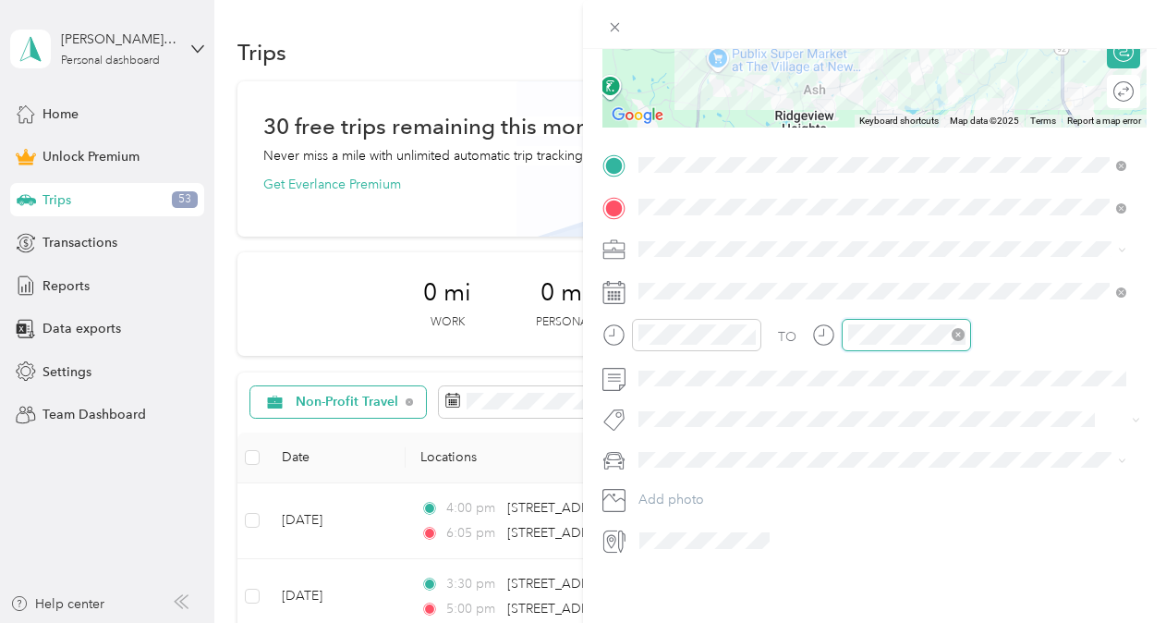
scroll to position [181, 0]
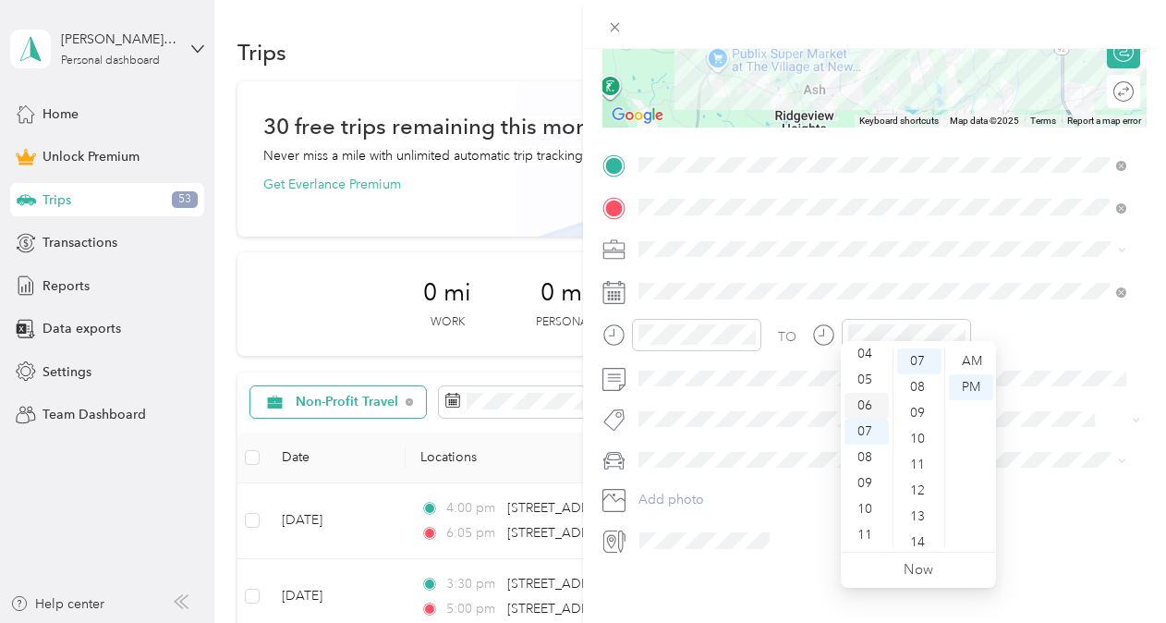
click at [870, 405] on div "06" at bounding box center [866, 406] width 44 height 26
click at [932, 541] on div "14" at bounding box center [919, 542] width 44 height 26
click at [932, 541] on div "21" at bounding box center [919, 542] width 44 height 26
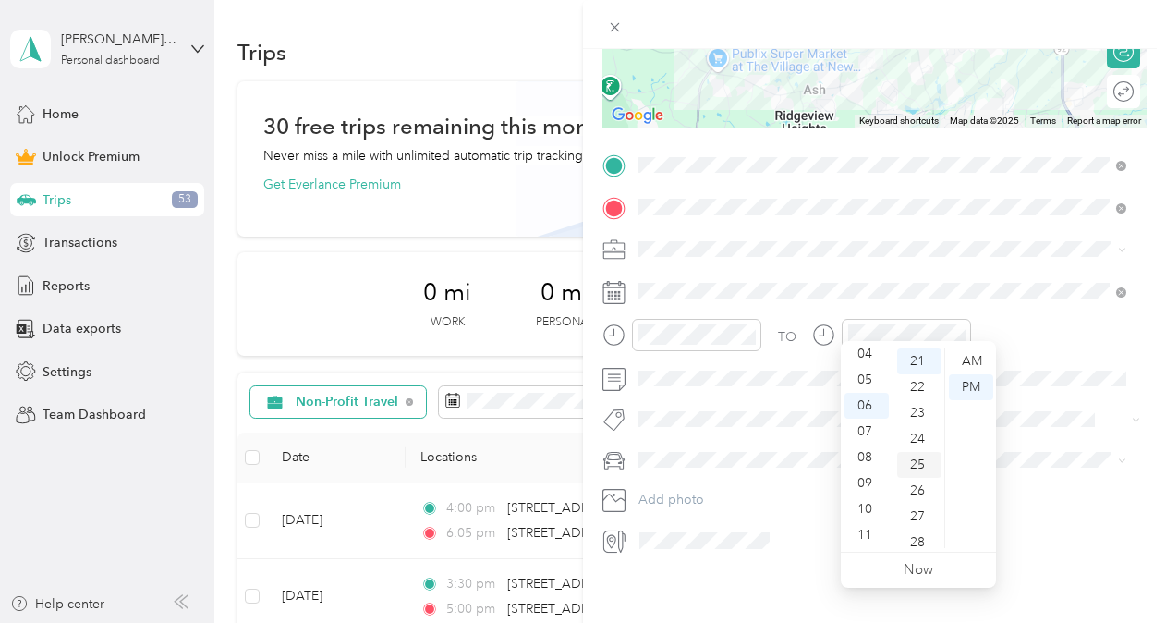
click at [918, 465] on div "25" at bounding box center [919, 465] width 44 height 26
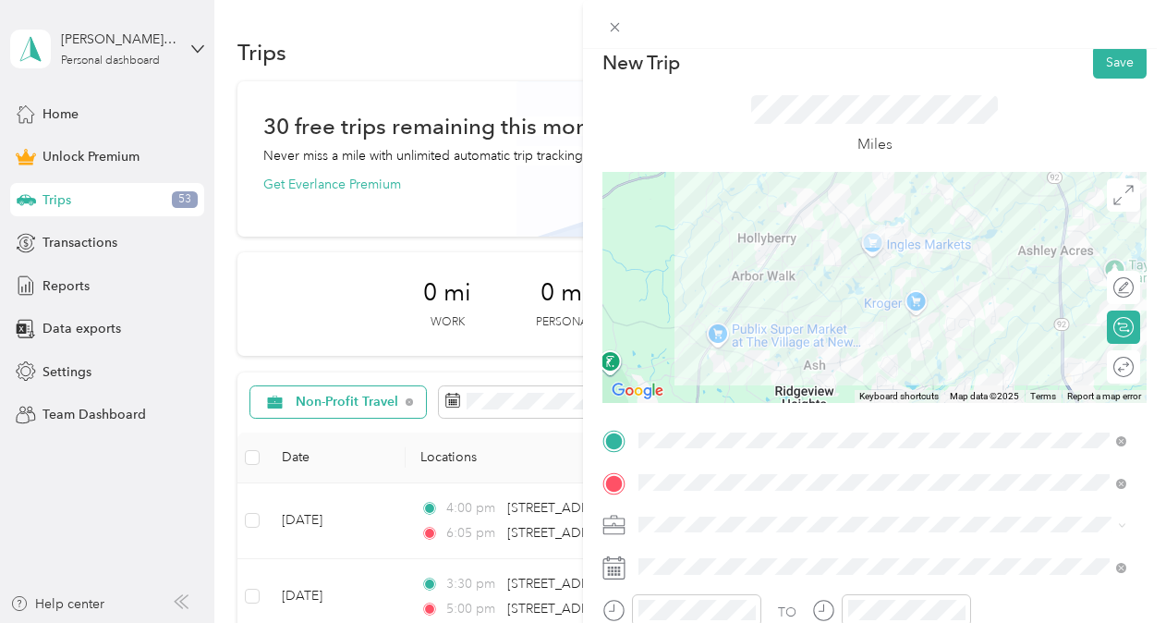
scroll to position [0, 0]
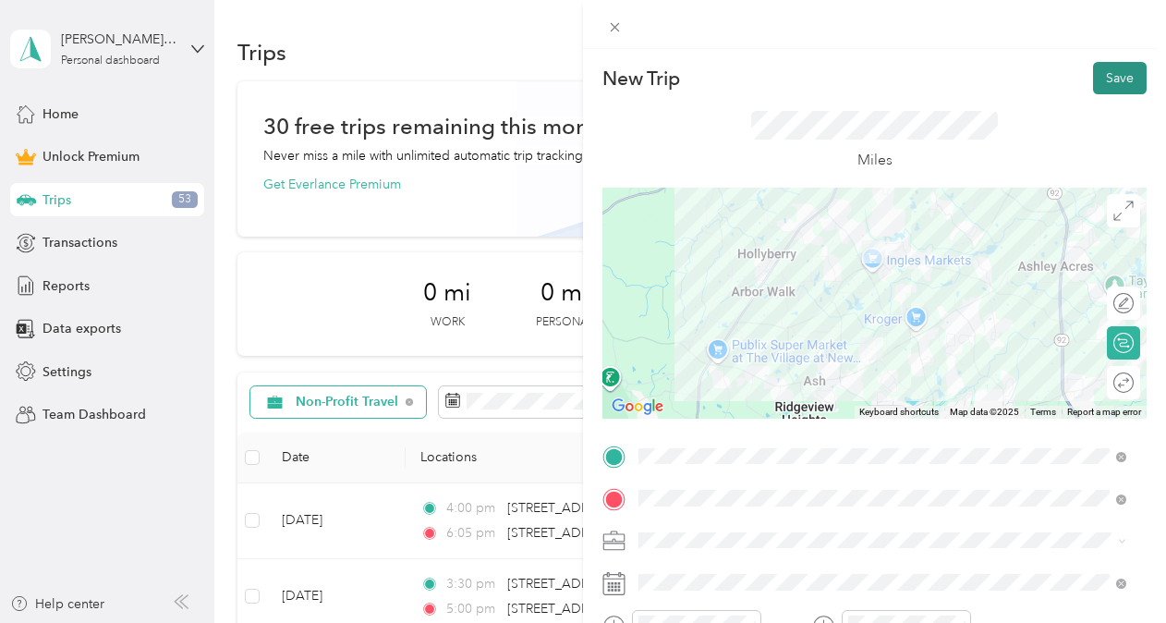
click at [1107, 87] on button "Save" at bounding box center [1120, 78] width 54 height 32
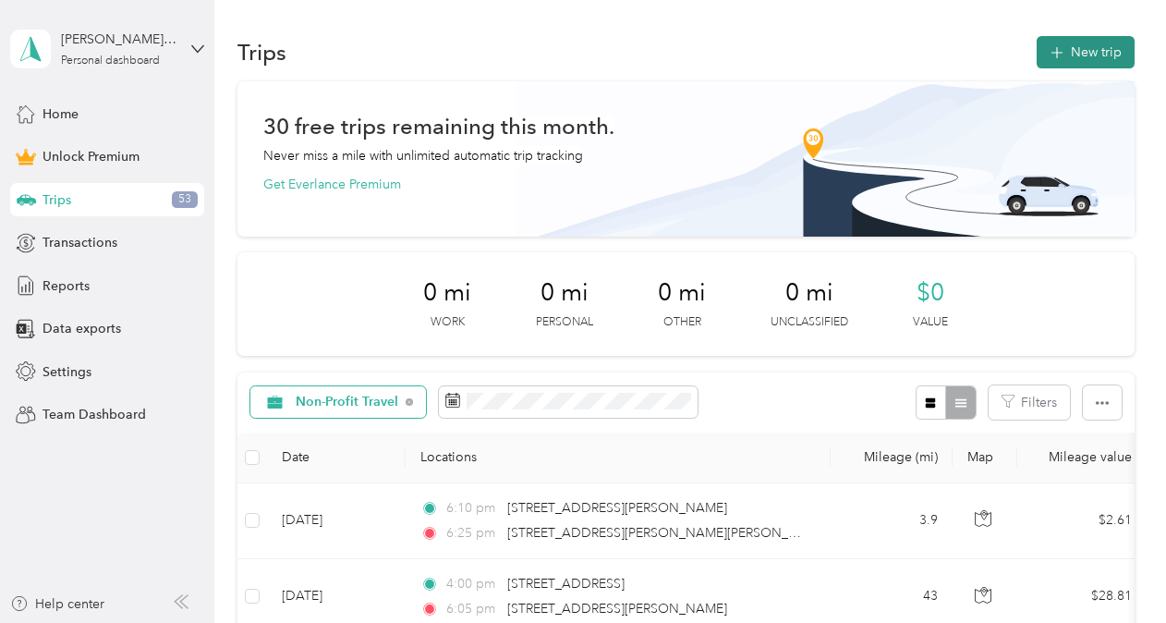
click at [1095, 48] on button "New trip" at bounding box center [1085, 52] width 98 height 32
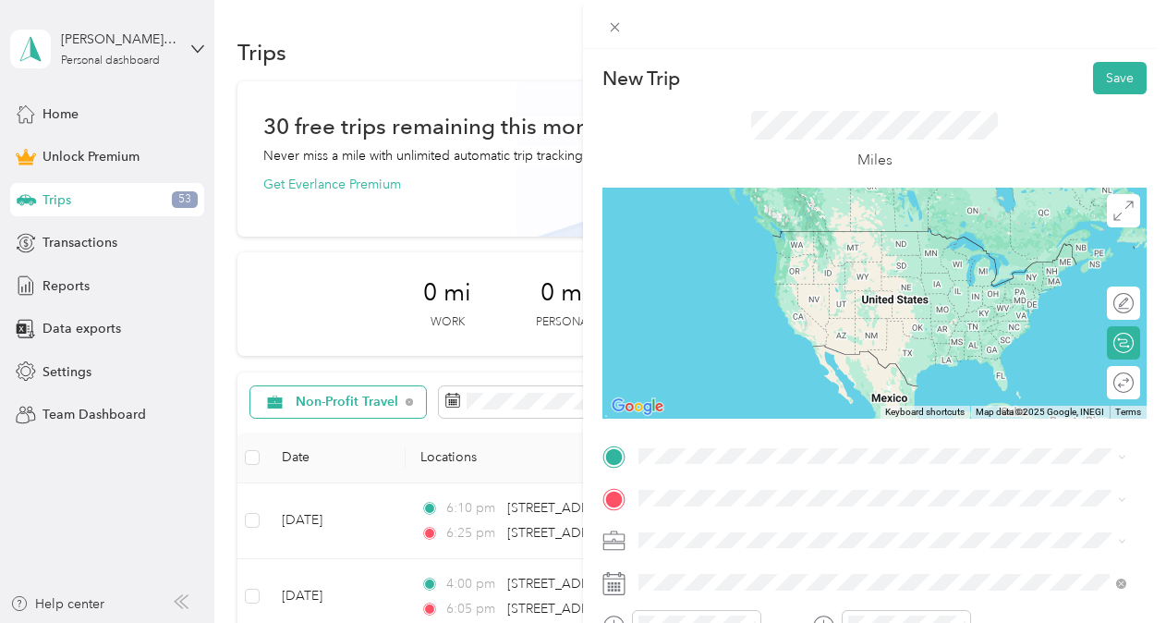
click at [744, 225] on span "[STREET_ADDRESS][PERSON_NAME][PERSON_NAME][US_STATE]" at bounding box center [868, 231] width 390 height 16
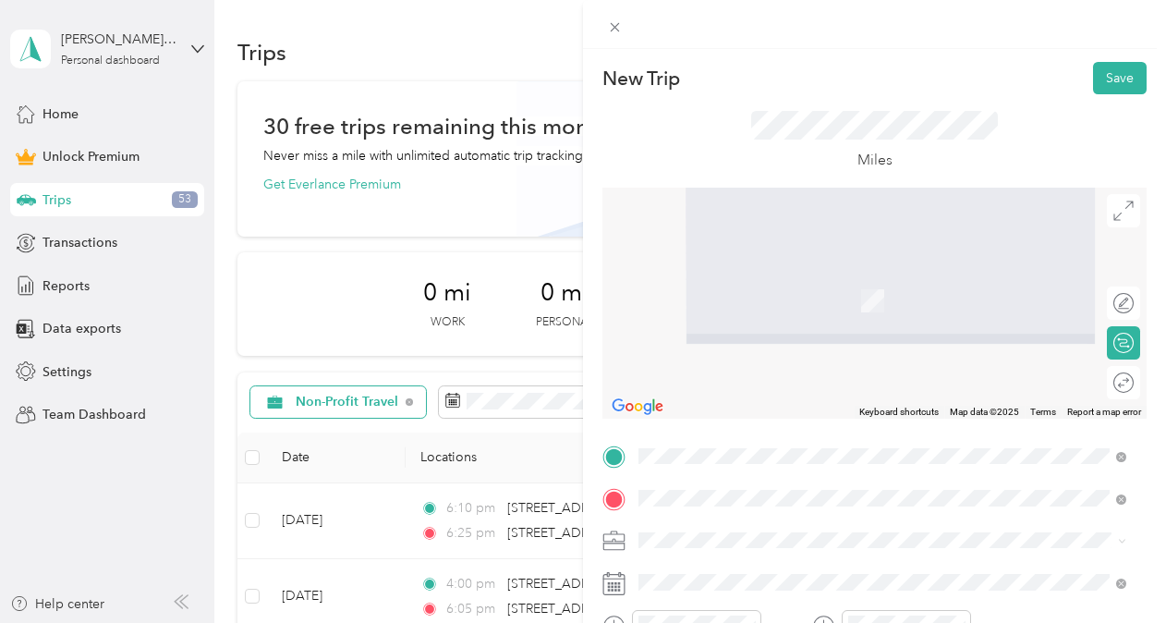
click at [737, 282] on span "[STREET_ADDRESS][US_STATE]" at bounding box center [765, 273] width 185 height 17
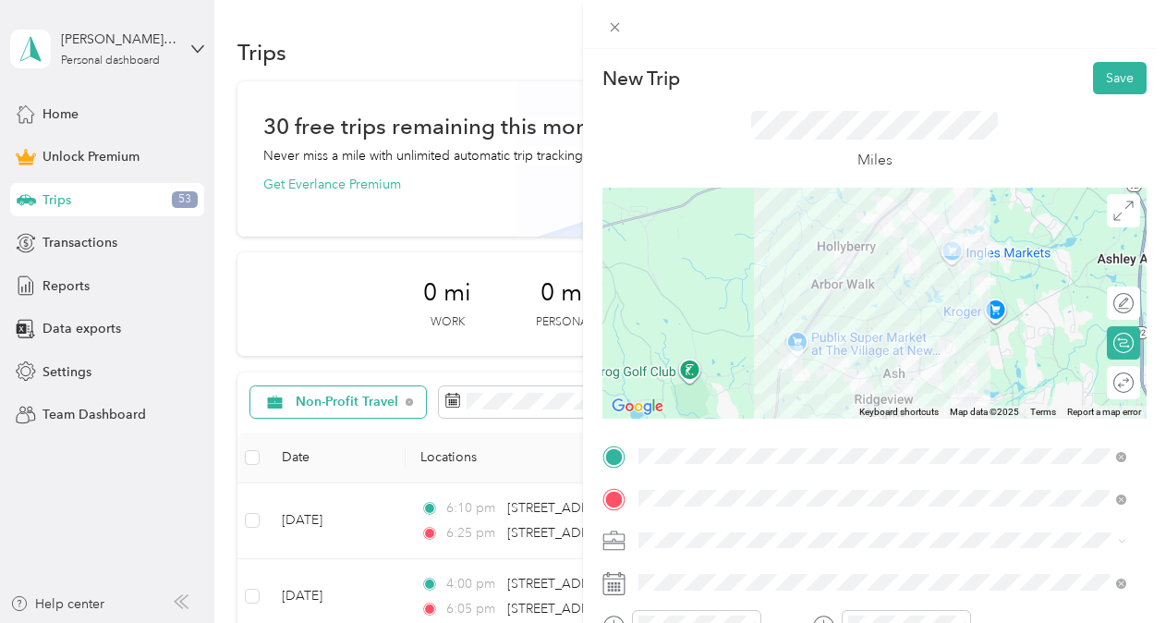
click at [714, 357] on ol "Work Personal Non-Profit Travel Other Charity Medical Moving Commute" at bounding box center [882, 390] width 501 height 259
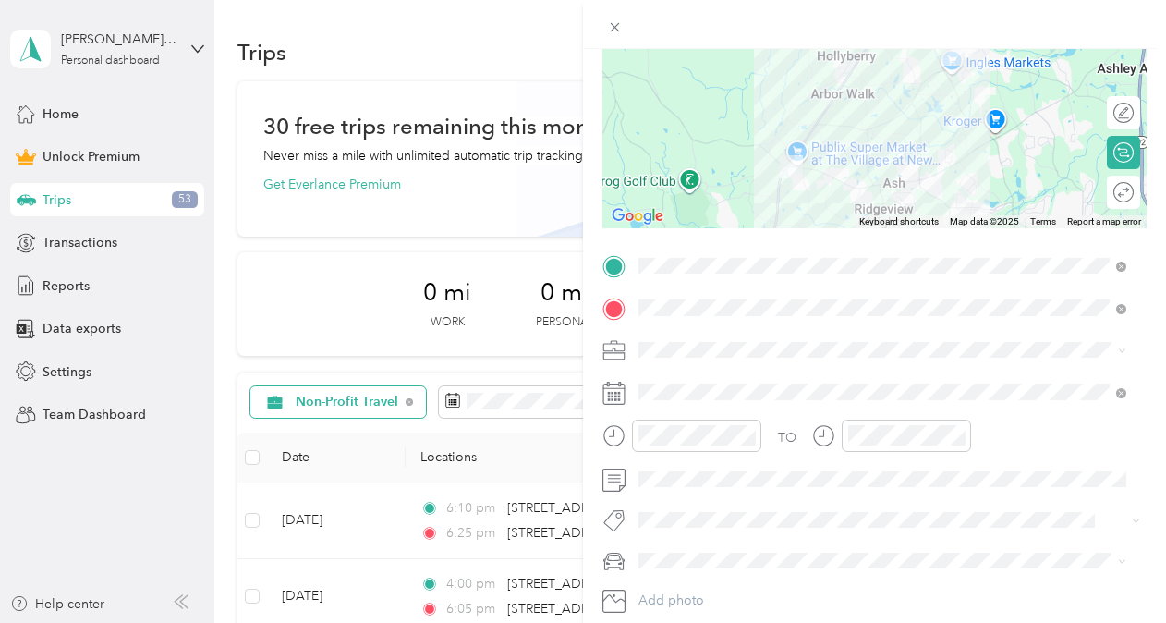
scroll to position [253, 0]
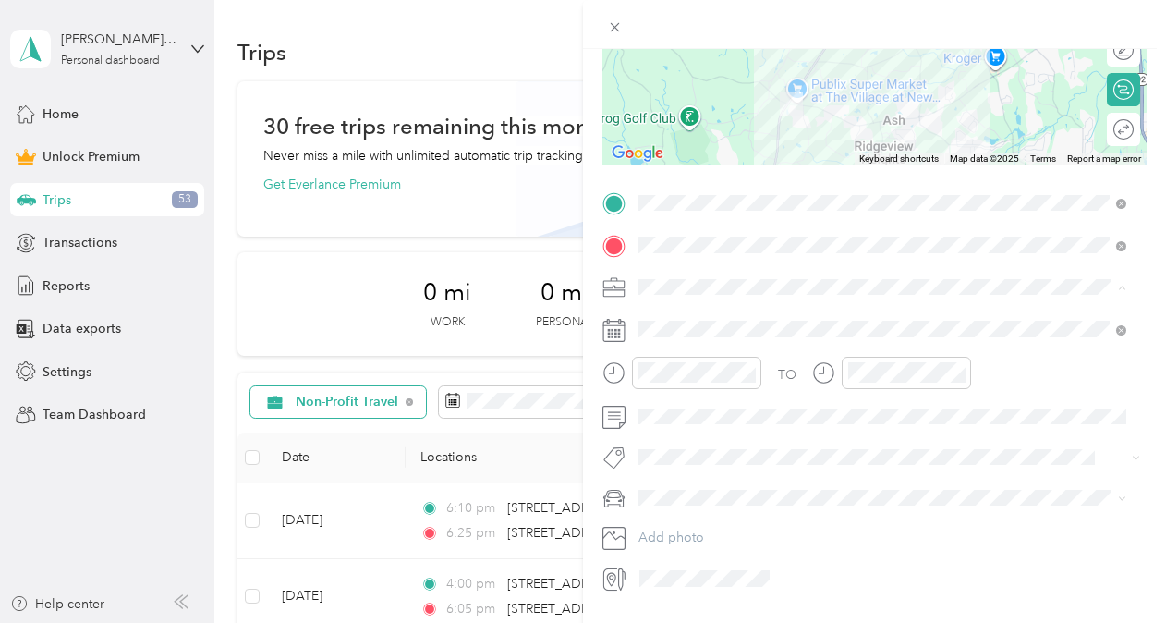
click at [697, 388] on div "Non-Profit Travel" at bounding box center [882, 383] width 475 height 19
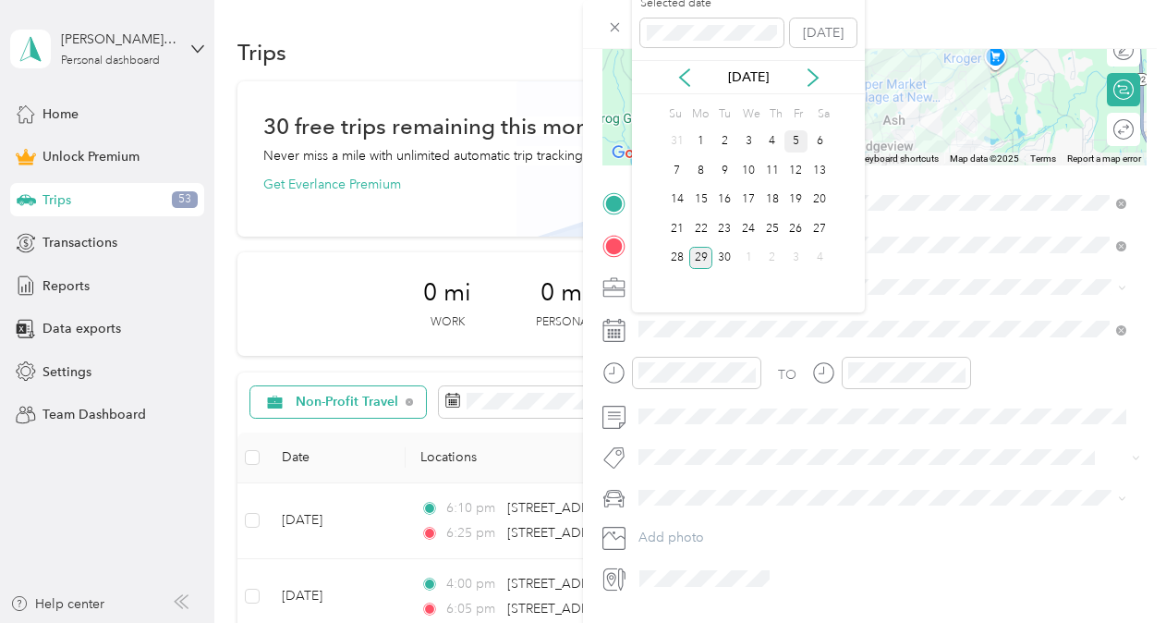
click at [804, 142] on div "5" at bounding box center [796, 141] width 24 height 23
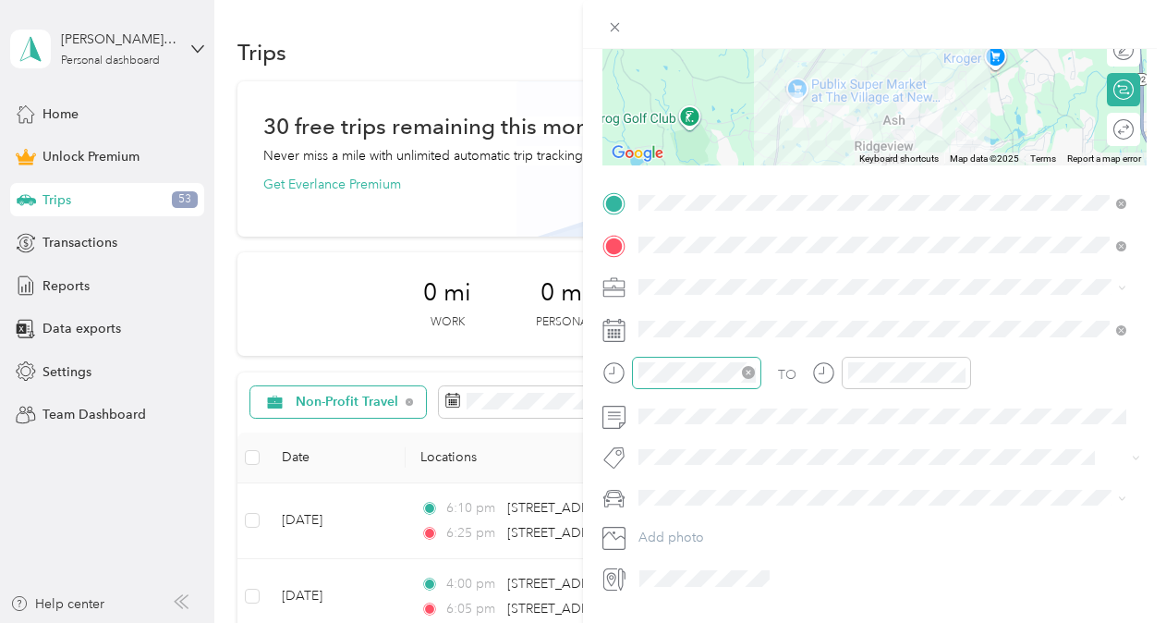
drag, startPoint x: 723, startPoint y: 358, endPoint x: 636, endPoint y: 363, distance: 86.9
click at [636, 363] on div at bounding box center [696, 373] width 129 height 32
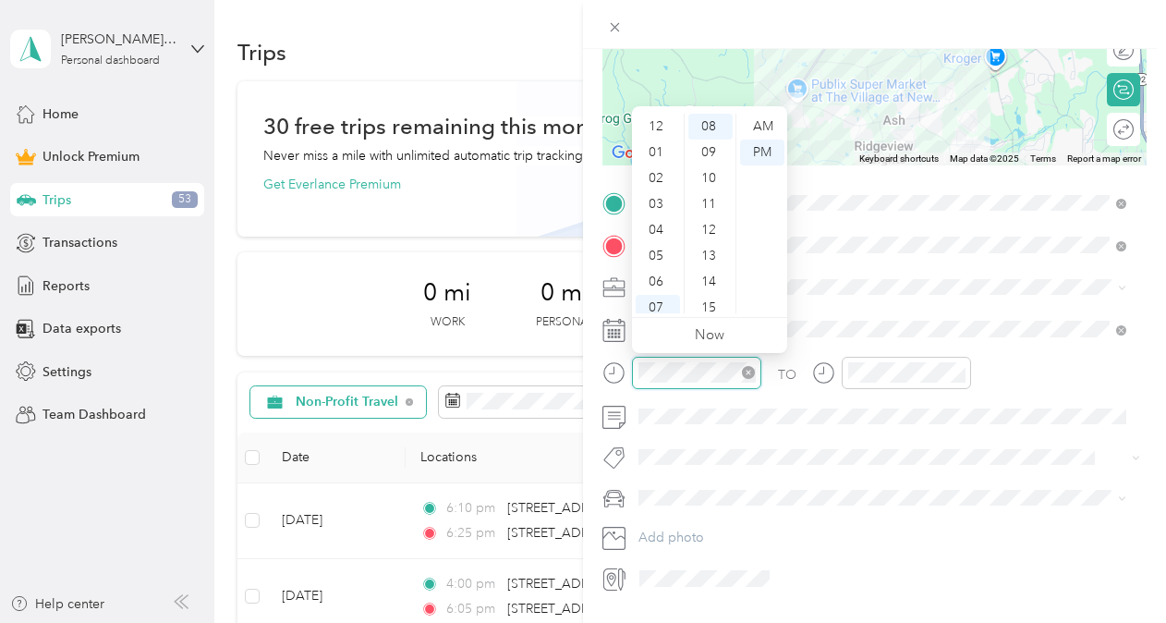
scroll to position [111, 0]
click at [661, 146] on div "05" at bounding box center [657, 145] width 44 height 26
click at [712, 311] on div "15" at bounding box center [710, 308] width 44 height 26
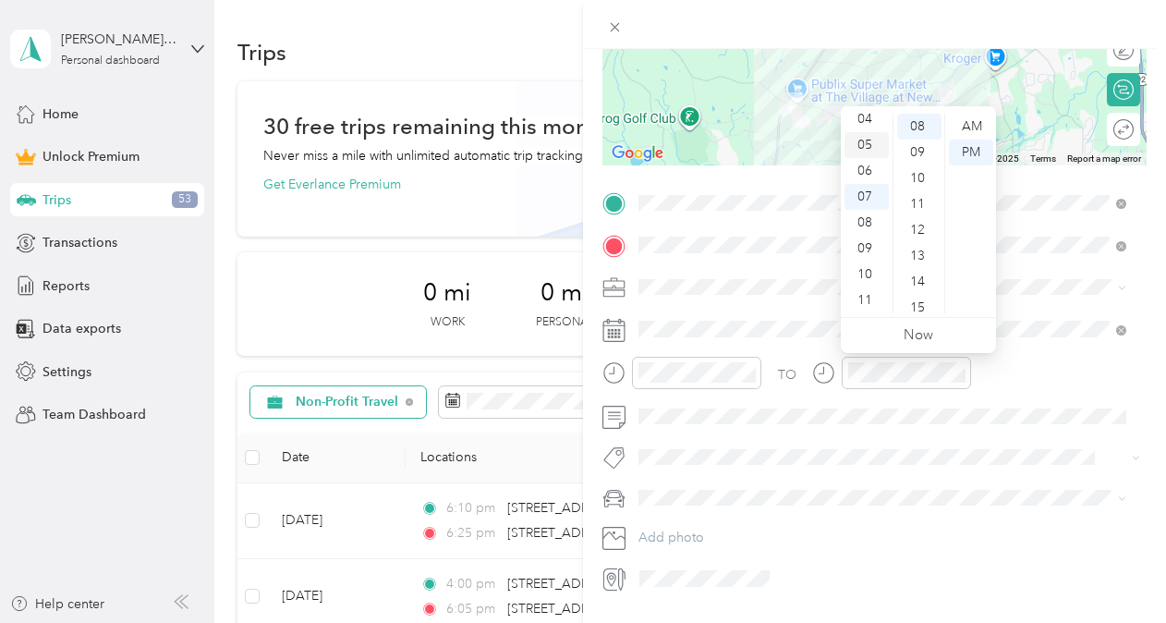
click at [857, 142] on div "05" at bounding box center [866, 145] width 44 height 26
click at [912, 296] on div "30" at bounding box center [919, 302] width 44 height 26
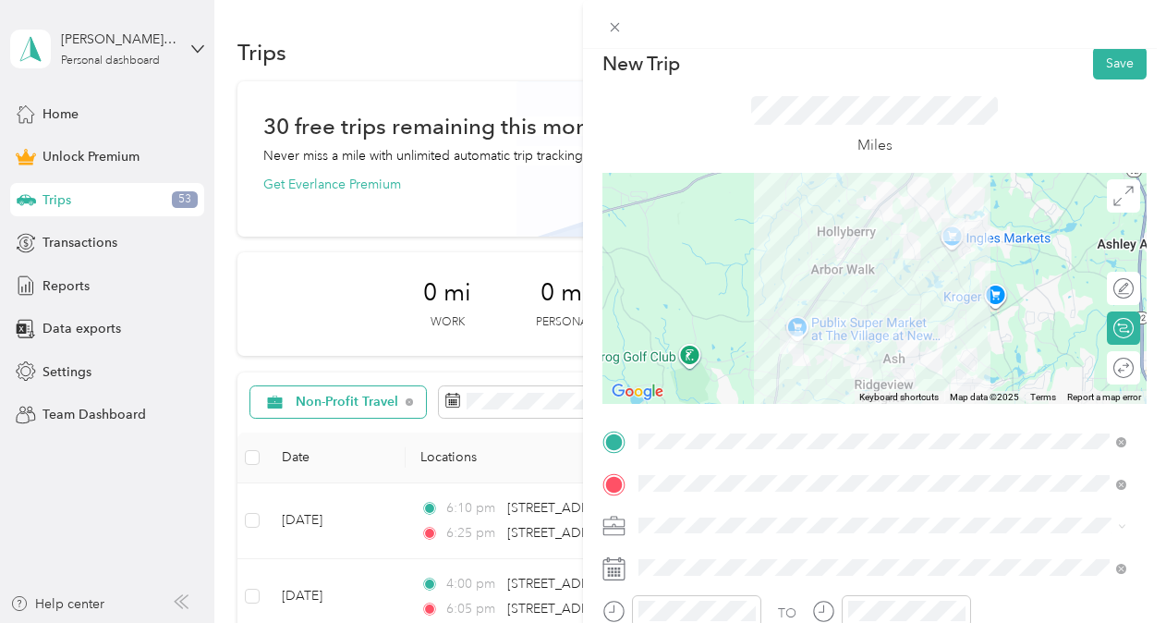
scroll to position [0, 0]
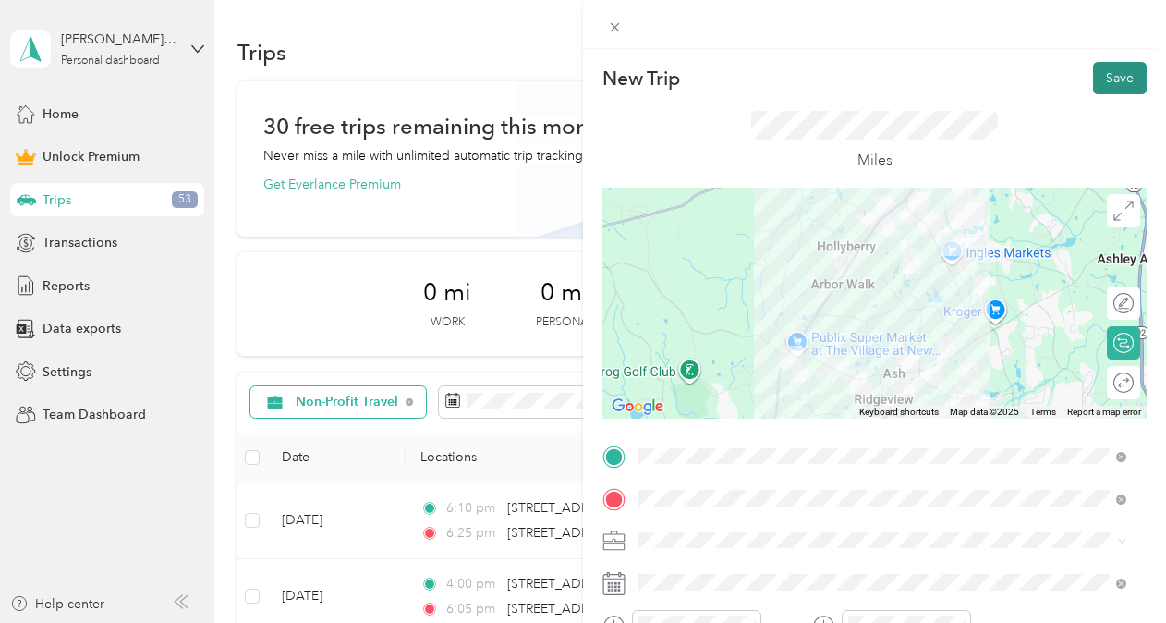
click at [1111, 86] on button "Save" at bounding box center [1120, 78] width 54 height 32
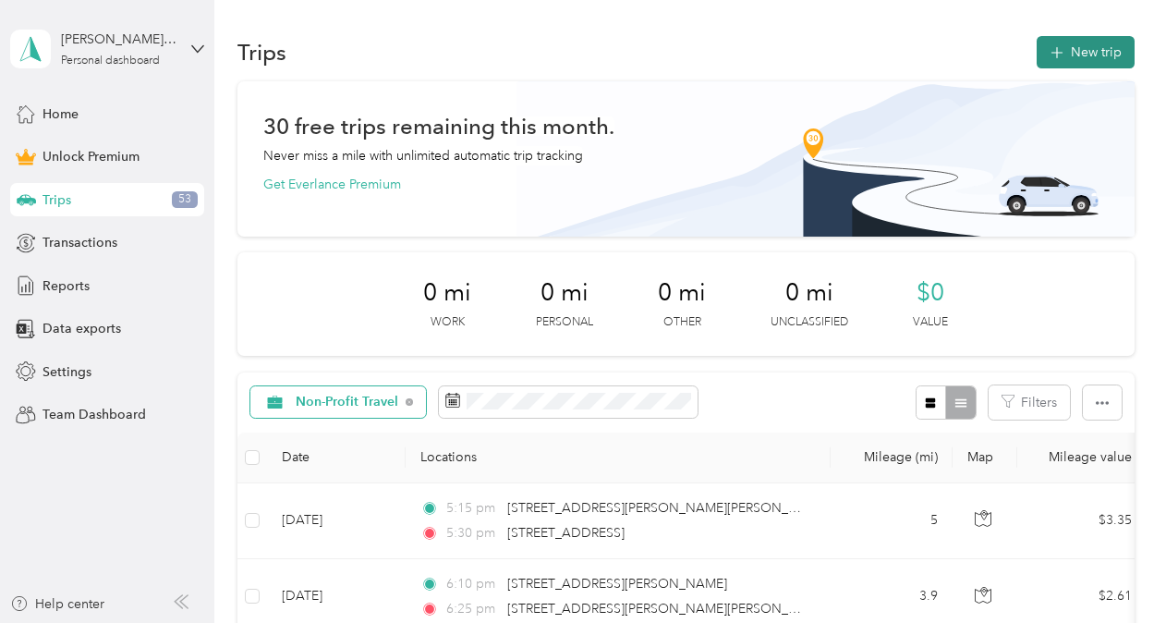
click at [1084, 55] on button "New trip" at bounding box center [1085, 52] width 98 height 32
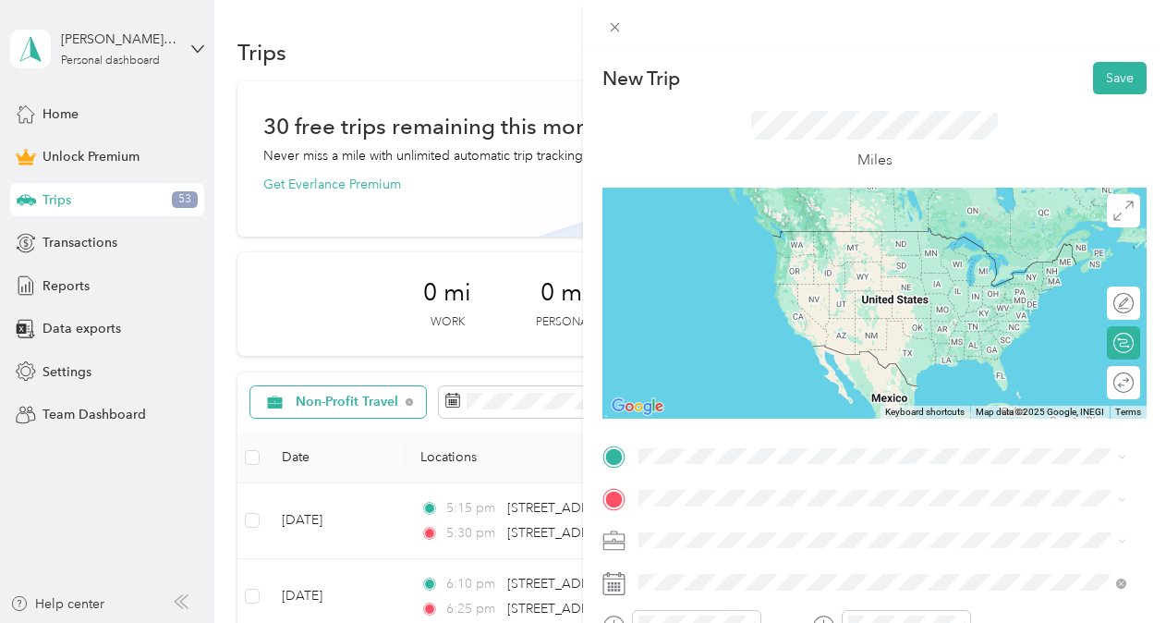
click at [757, 249] on li "[STREET_ADDRESS][US_STATE]" at bounding box center [882, 231] width 501 height 38
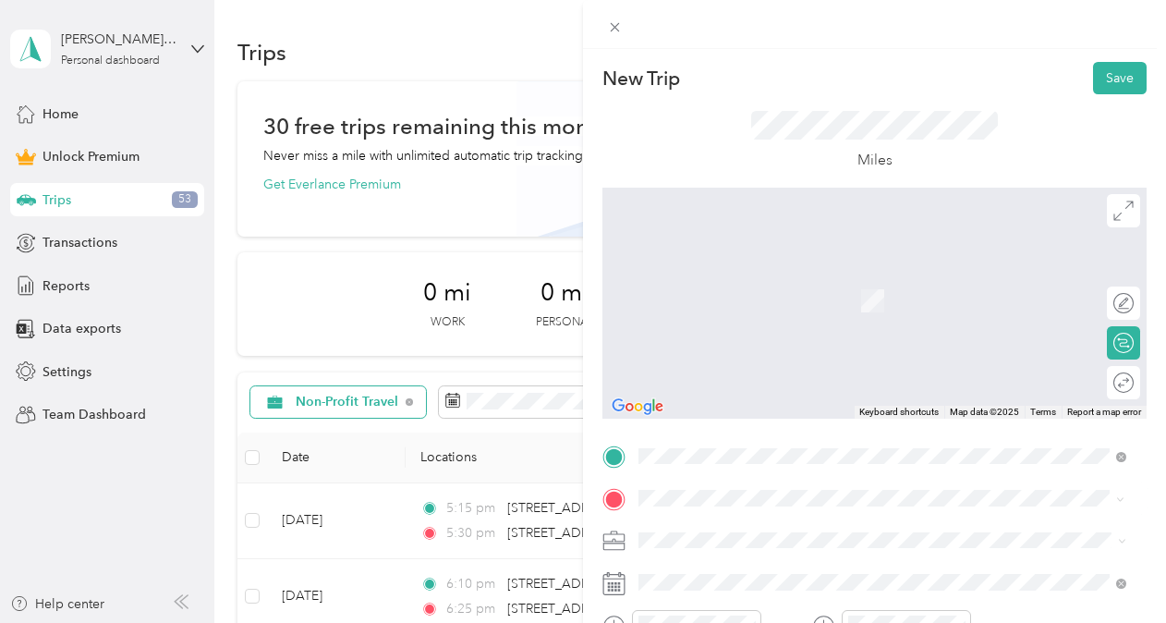
click at [763, 403] on span "[STREET_ADDRESS][PERSON_NAME][US_STATE]" at bounding box center [816, 395] width 287 height 17
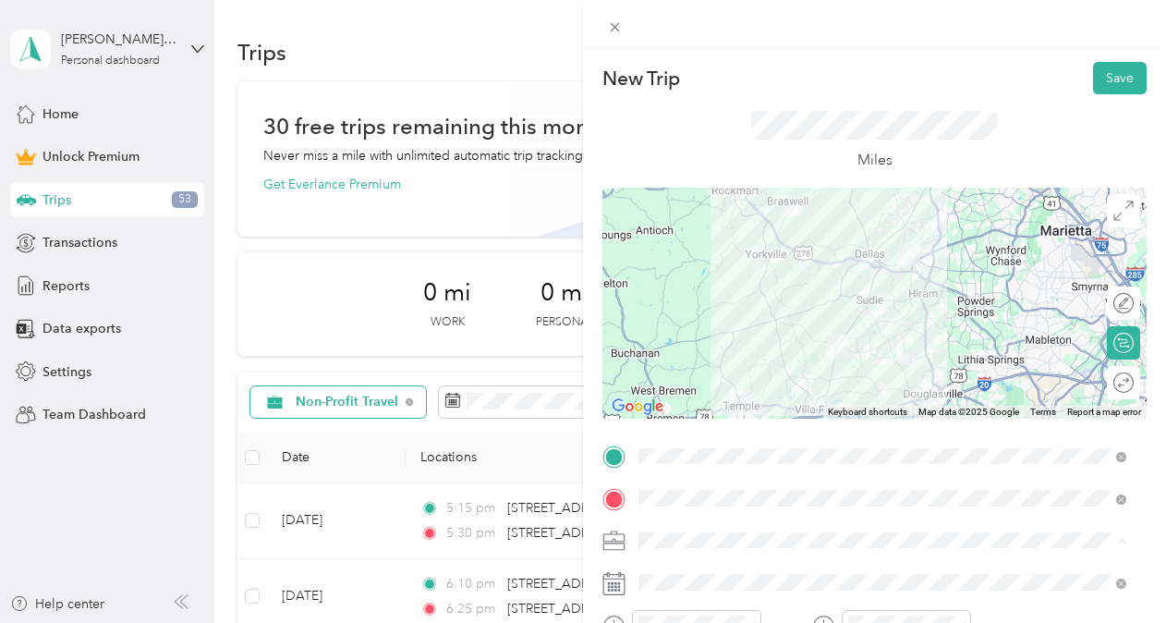
click at [716, 357] on li "Non-Profit Travel" at bounding box center [882, 346] width 501 height 32
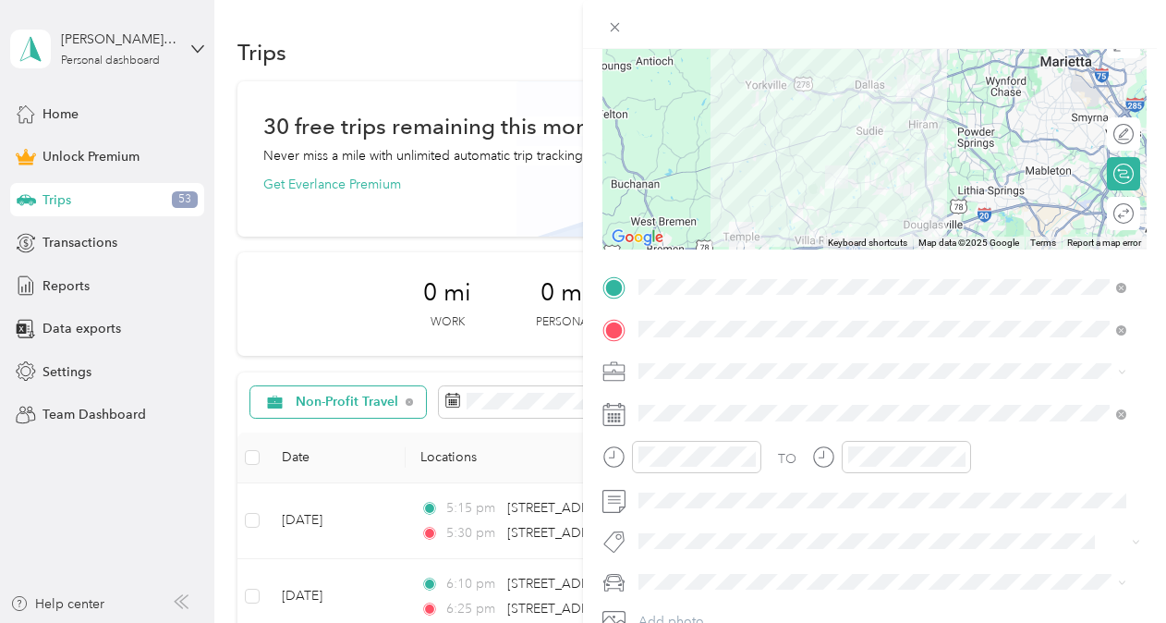
scroll to position [195, 0]
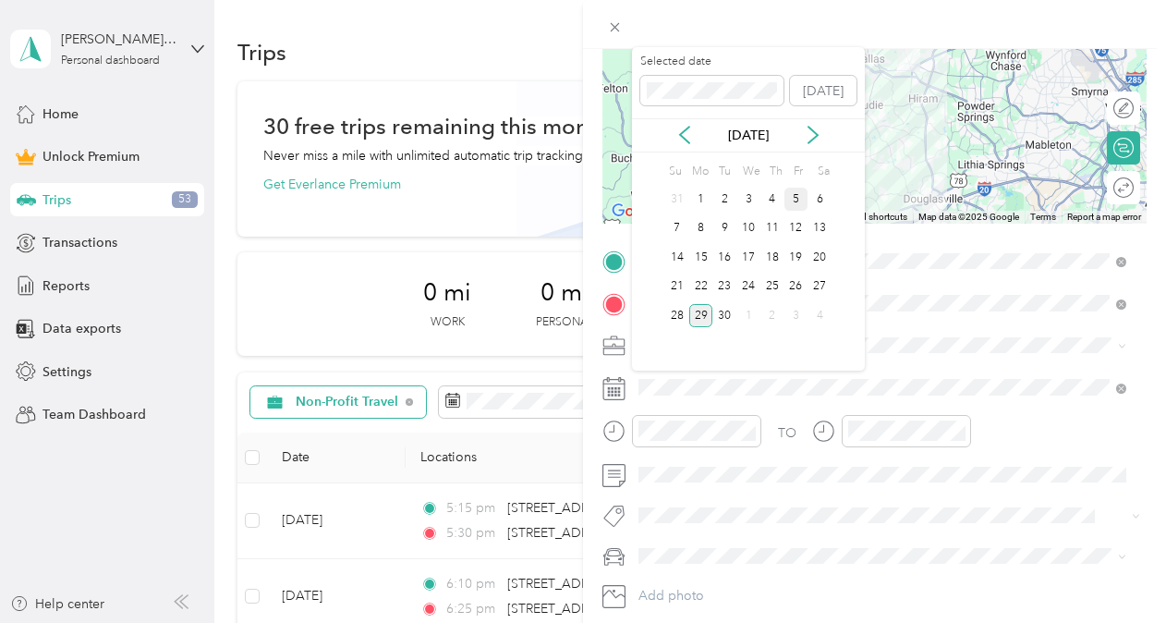
click at [803, 196] on div "5" at bounding box center [796, 199] width 24 height 23
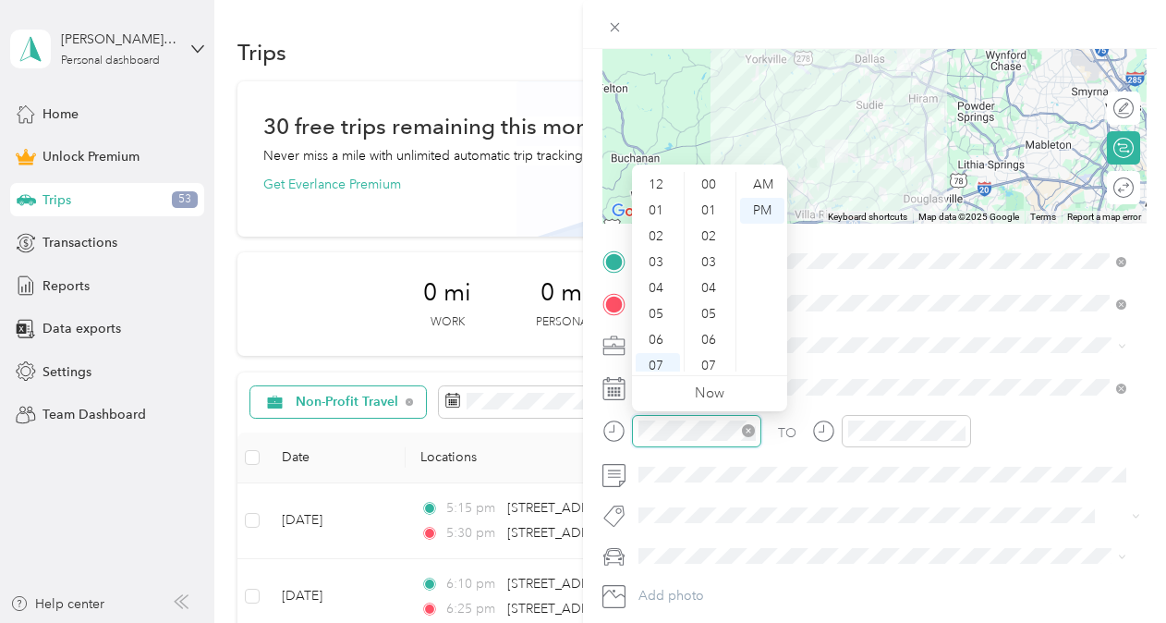
scroll to position [111, 0]
click at [649, 225] on div "06" at bounding box center [657, 229] width 44 height 26
click at [702, 183] on div "15" at bounding box center [710, 180] width 44 height 26
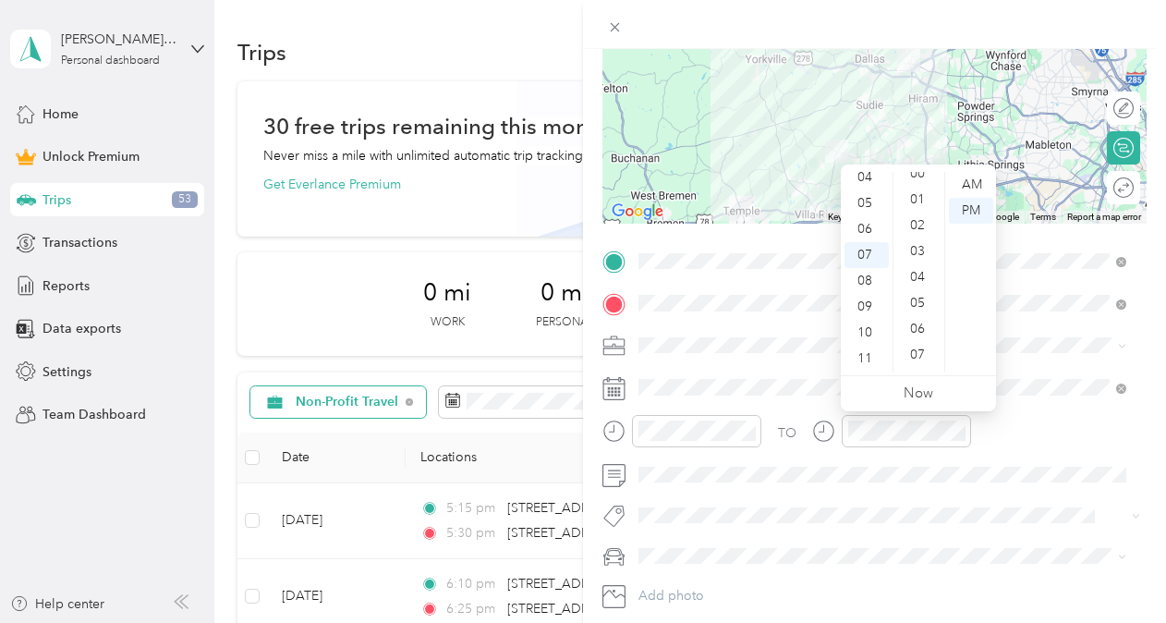
scroll to position [0, 0]
click at [925, 179] on div "00" at bounding box center [919, 185] width 44 height 26
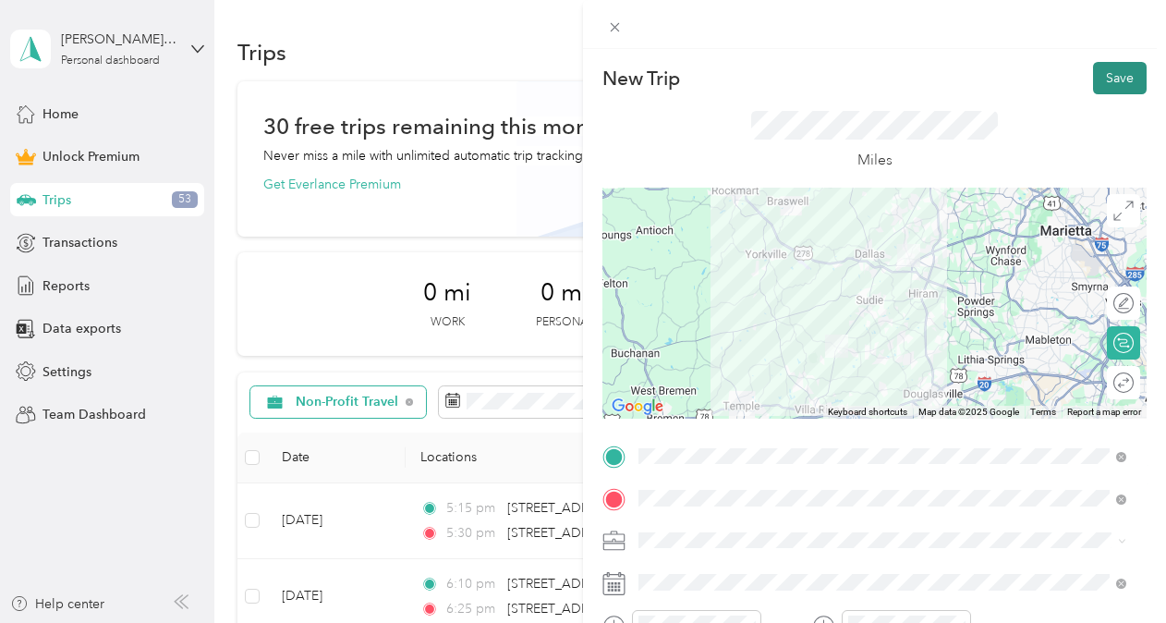
click at [1098, 83] on button "Save" at bounding box center [1120, 78] width 54 height 32
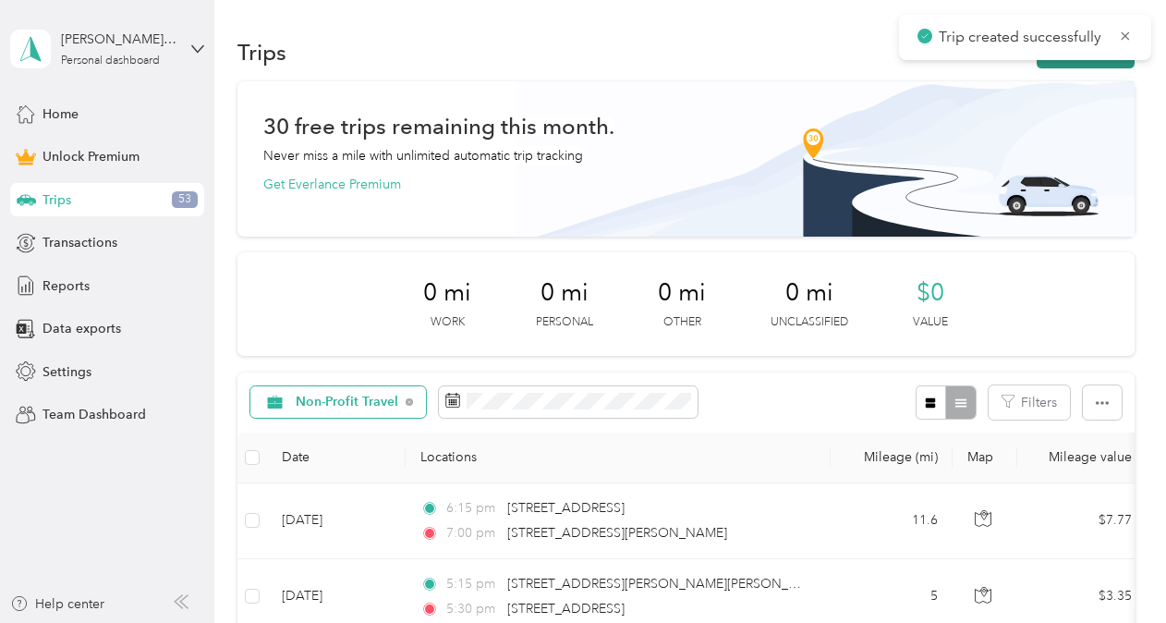
click at [1068, 63] on button "New trip" at bounding box center [1085, 52] width 98 height 32
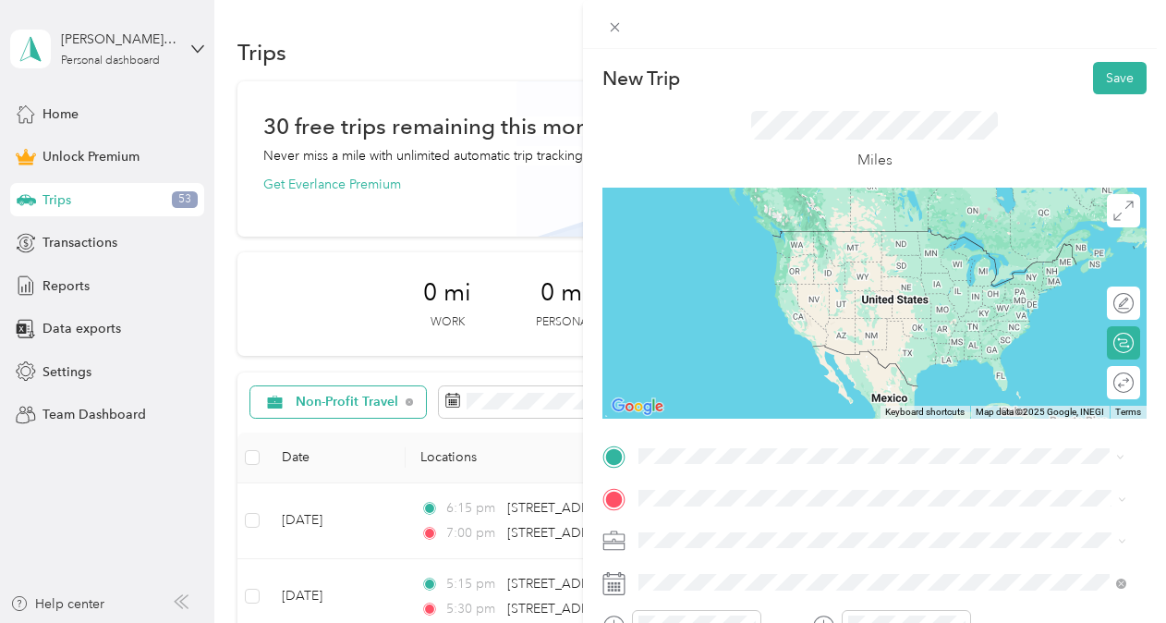
click at [736, 526] on span "[STREET_ADDRESS][PERSON_NAME][US_STATE]" at bounding box center [816, 522] width 287 height 17
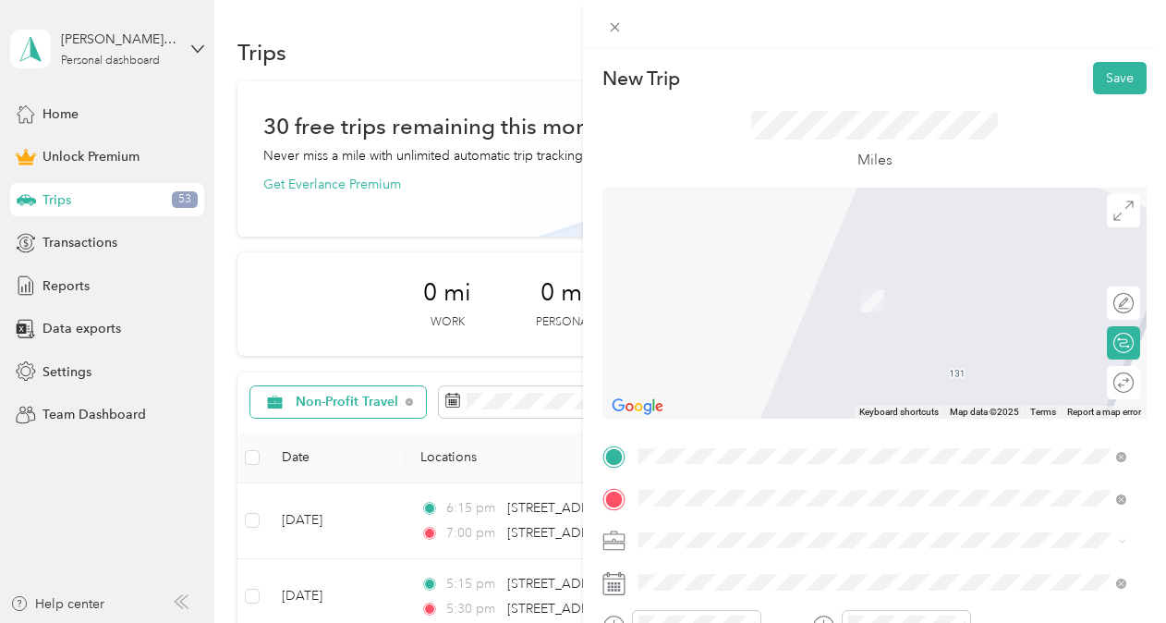
click at [752, 282] on span "[STREET_ADDRESS][PERSON_NAME][PERSON_NAME][US_STATE]" at bounding box center [868, 273] width 390 height 17
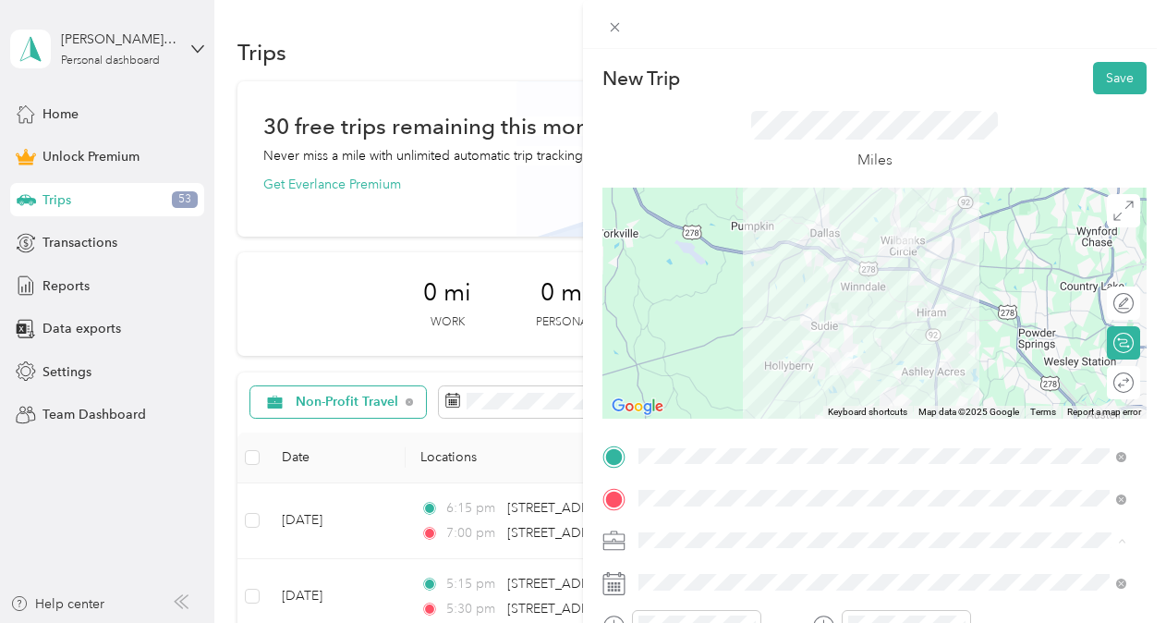
click at [711, 346] on span "Non-Profit Travel" at bounding box center [693, 346] width 97 height 16
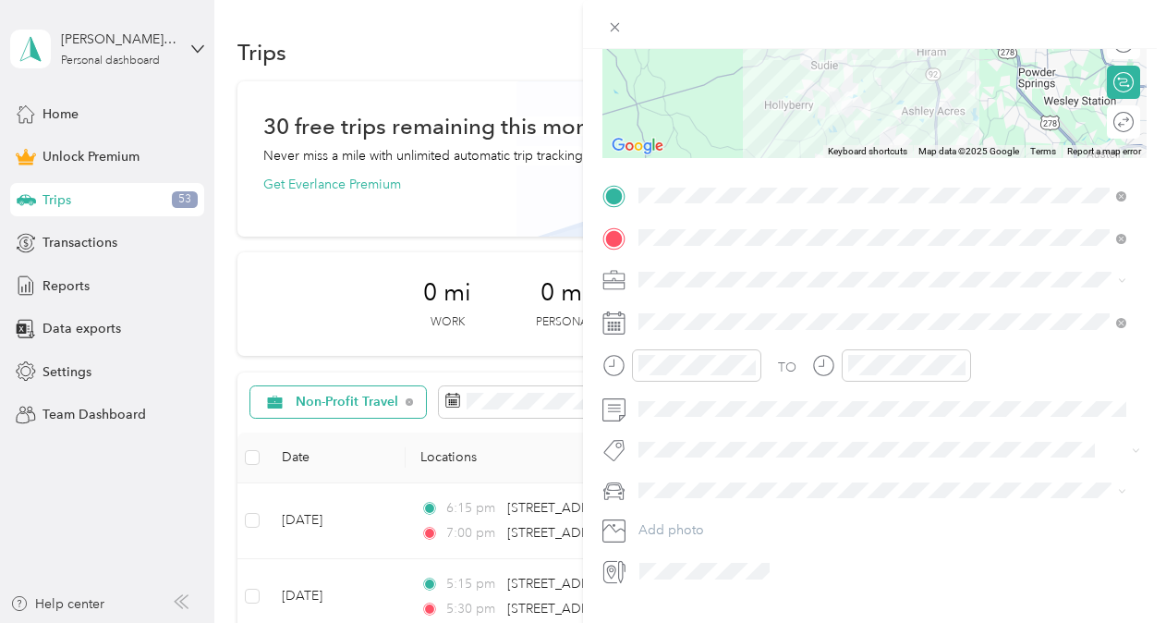
scroll to position [261, 0]
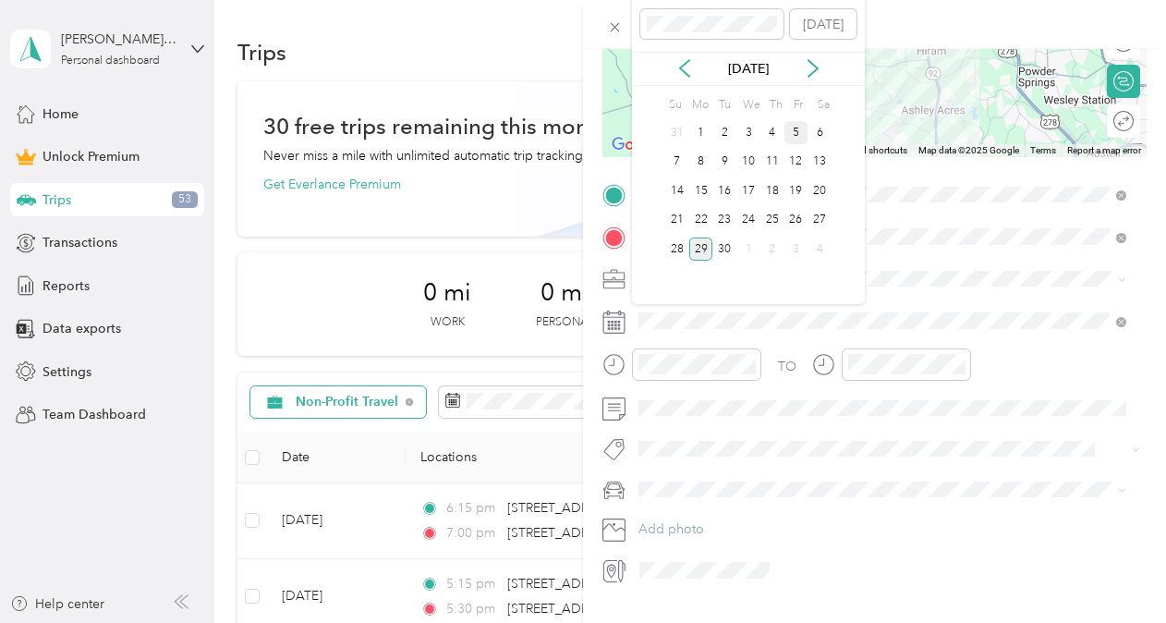
click at [793, 137] on div "5" at bounding box center [796, 132] width 24 height 23
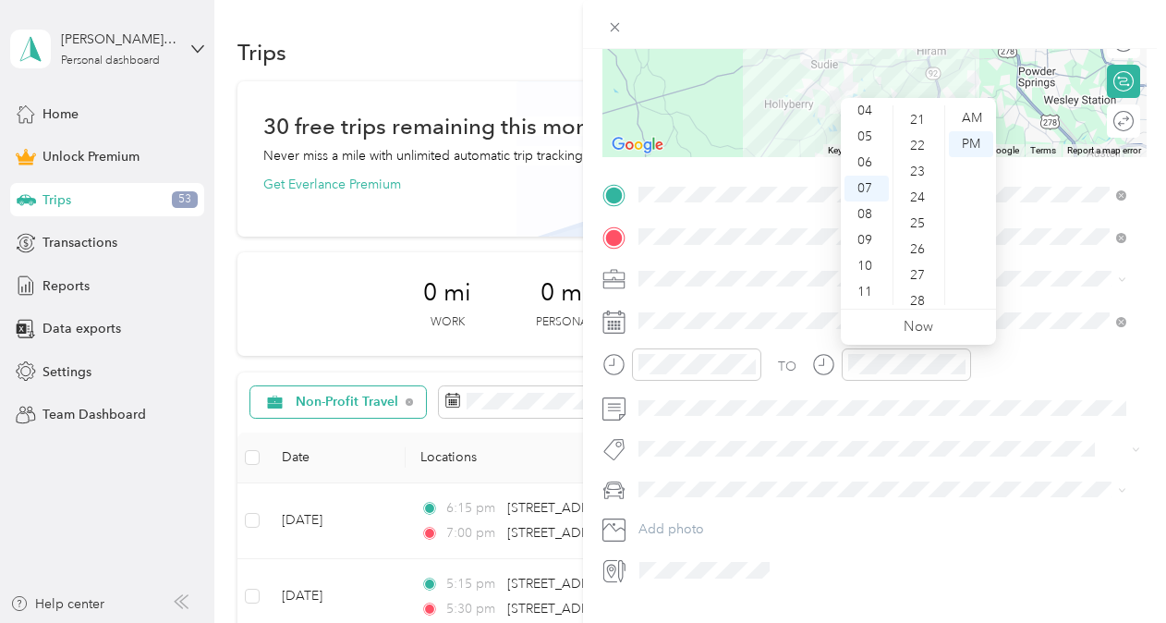
scroll to position [554, 0]
click at [925, 212] on div "25" at bounding box center [919, 211] width 44 height 26
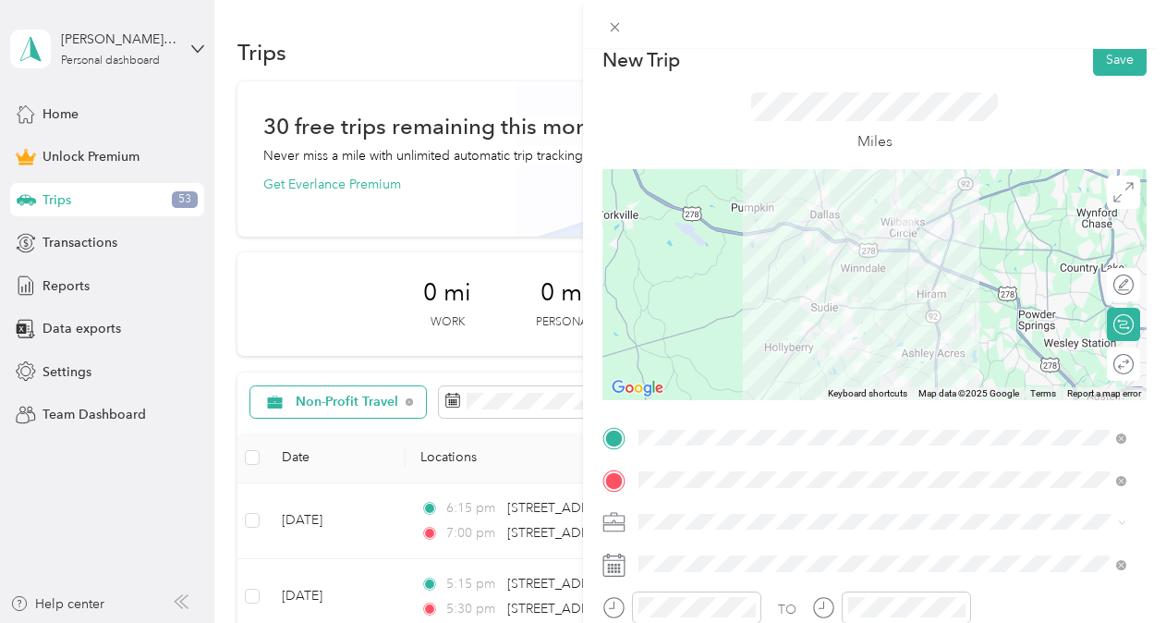
scroll to position [0, 0]
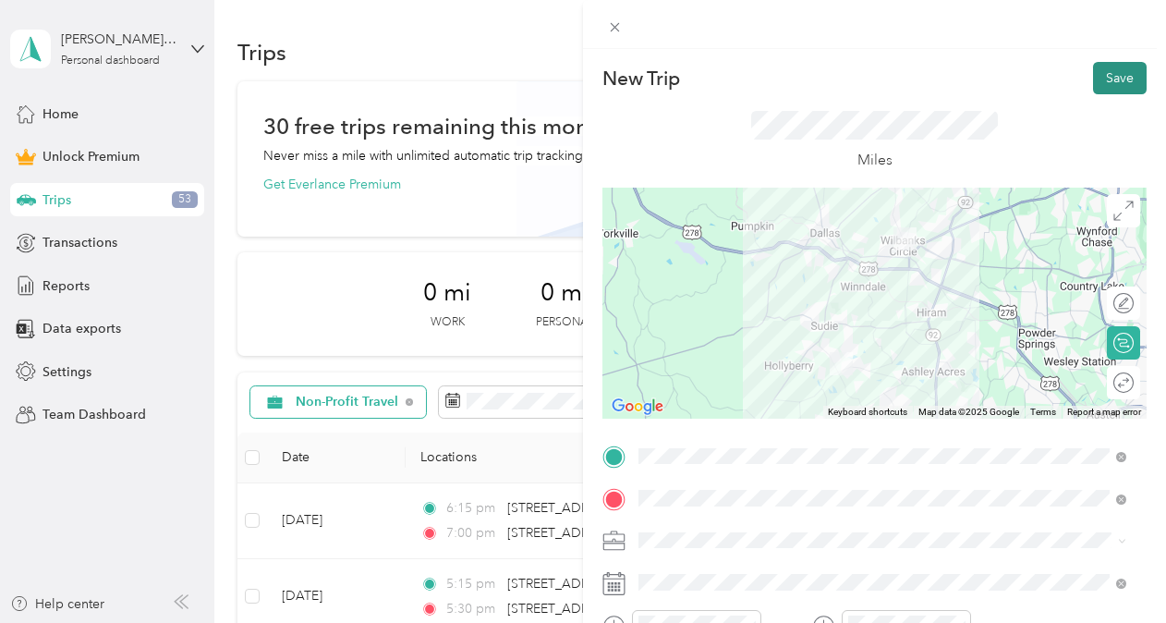
click at [1105, 75] on button "Save" at bounding box center [1120, 78] width 54 height 32
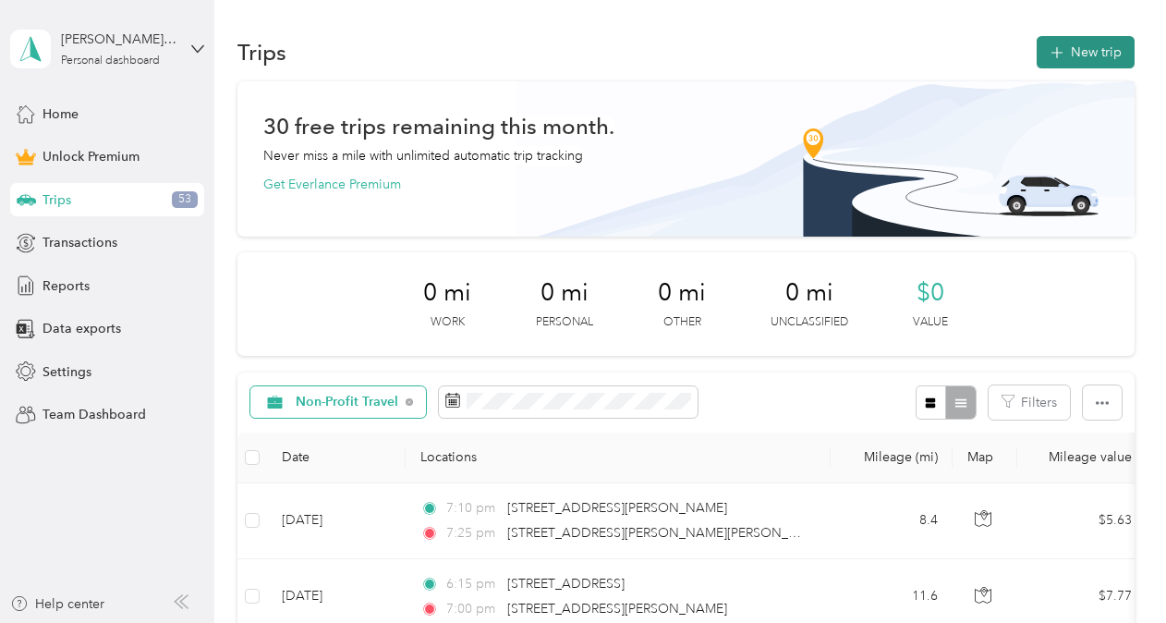
click at [1088, 51] on button "New trip" at bounding box center [1085, 52] width 98 height 32
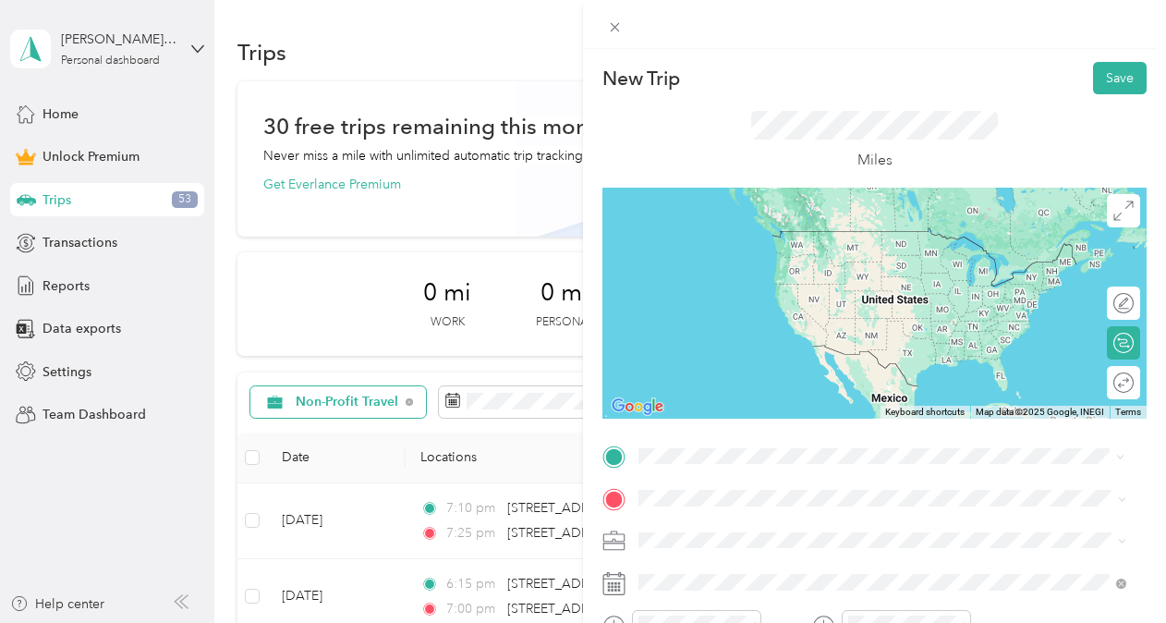
click at [709, 238] on span "[STREET_ADDRESS][PERSON_NAME][PERSON_NAME][US_STATE]" at bounding box center [868, 231] width 390 height 17
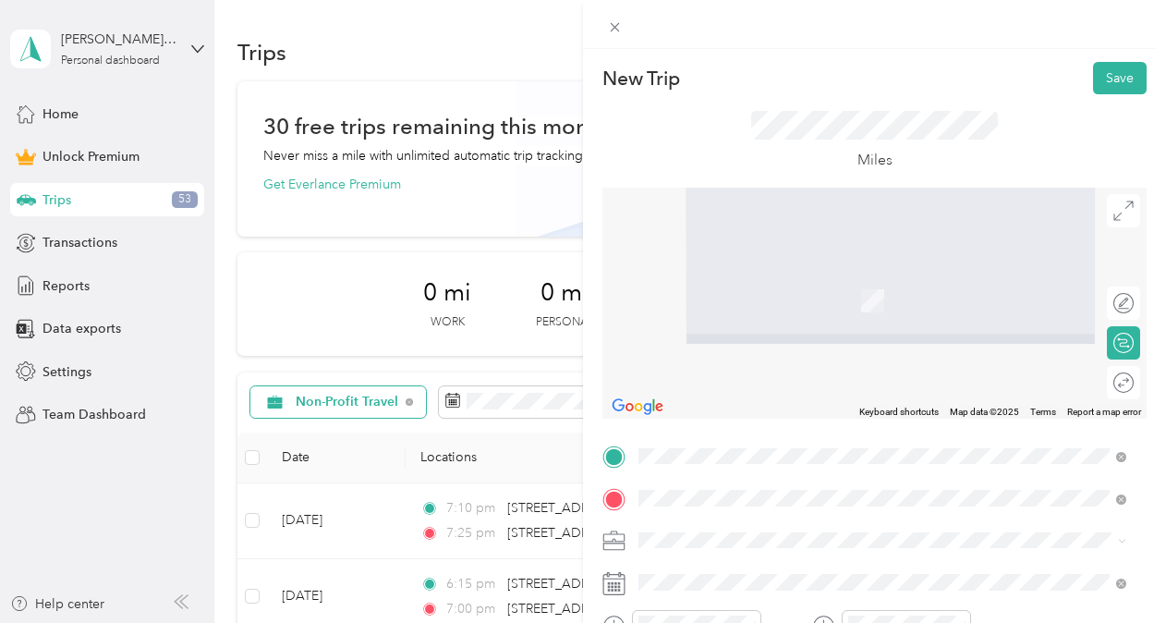
click at [774, 277] on span "[STREET_ADDRESS][PERSON_NAME][US_STATE]" at bounding box center [816, 273] width 287 height 17
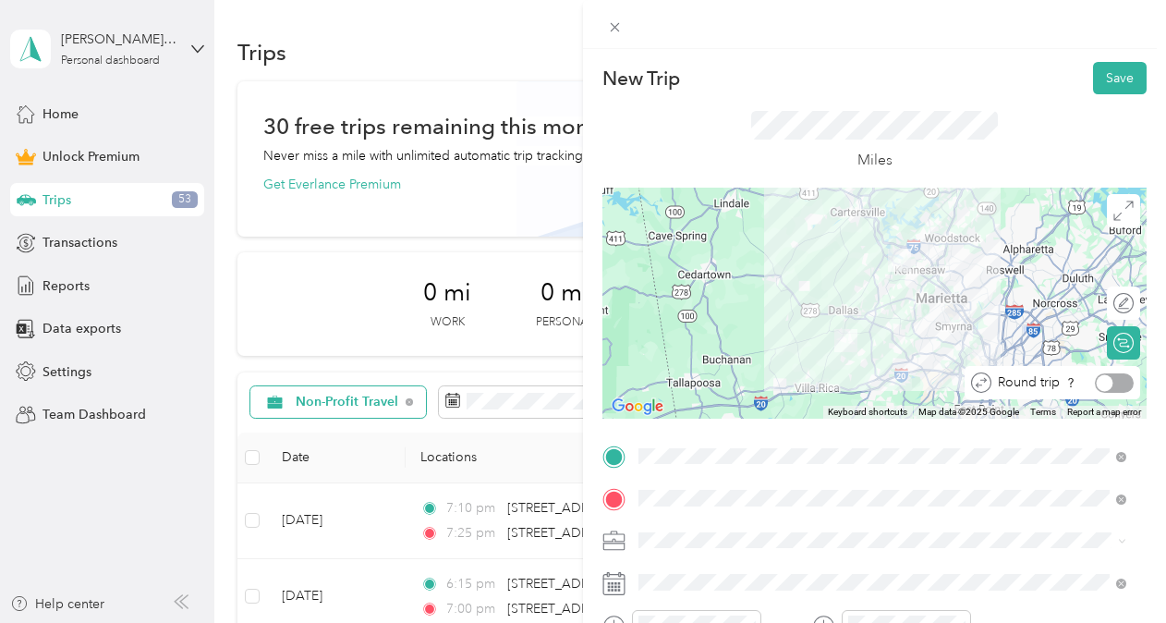
click at [1107, 382] on div at bounding box center [1114, 382] width 39 height 19
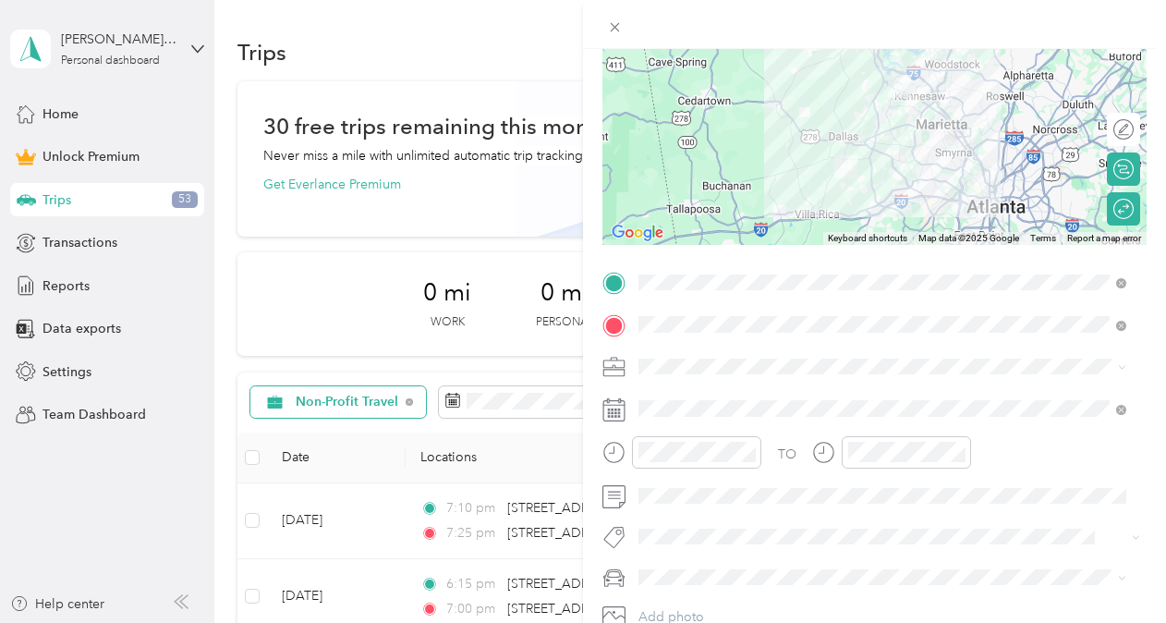
scroll to position [178, 0]
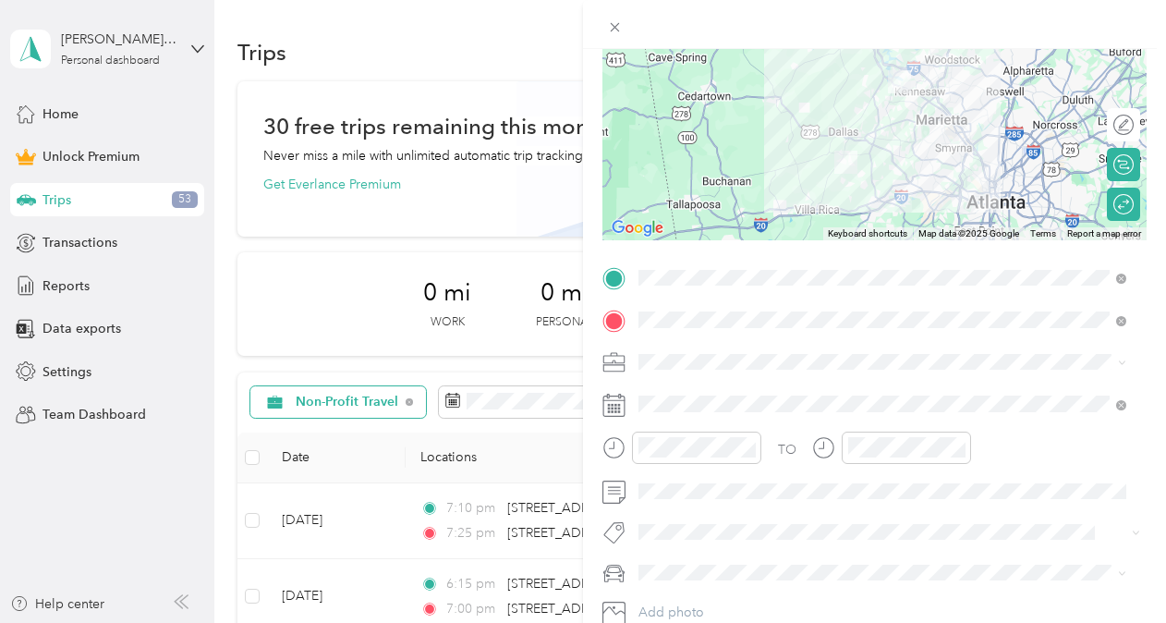
click at [732, 172] on div "Non-Profit Travel" at bounding box center [882, 164] width 475 height 19
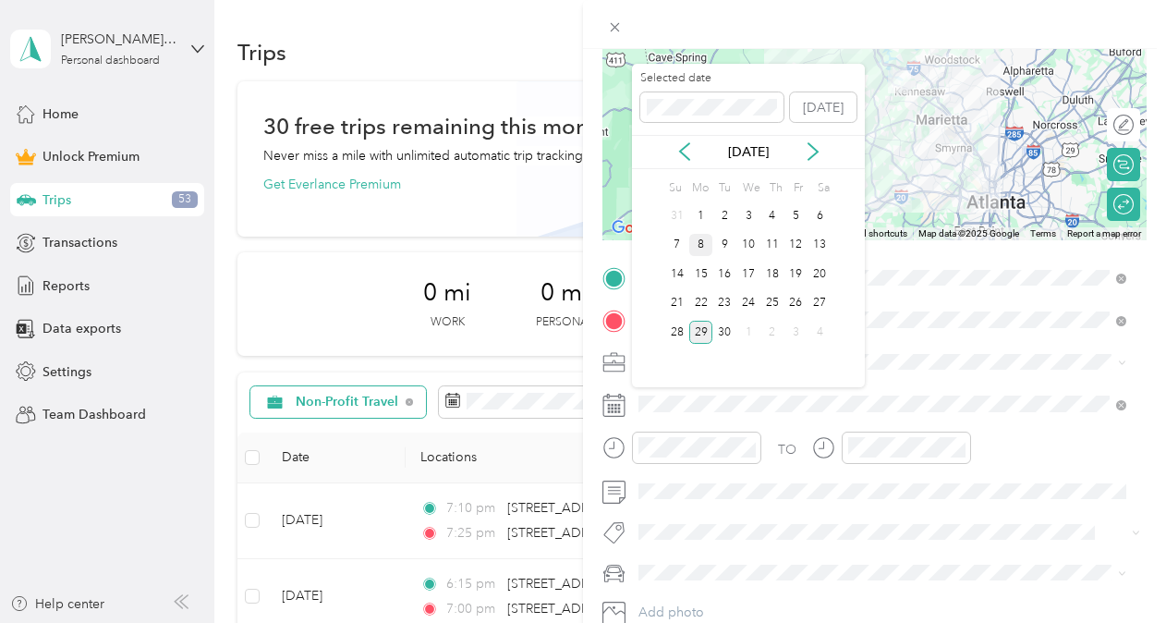
click at [695, 247] on div "8" at bounding box center [701, 245] width 24 height 23
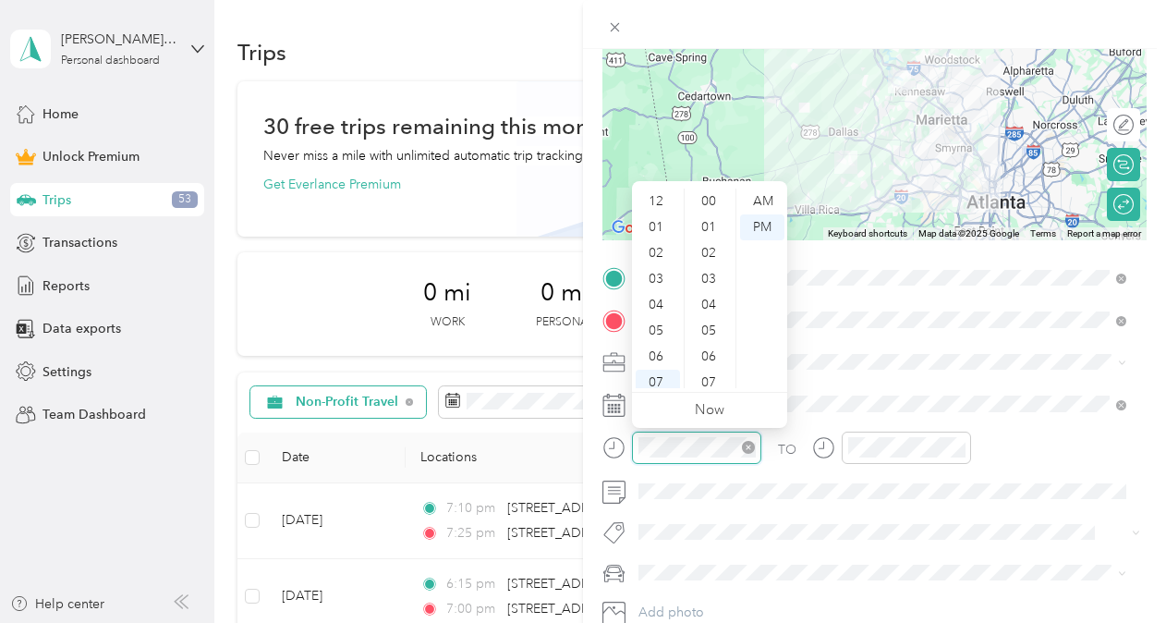
scroll to position [111, 0]
click at [667, 200] on div "03" at bounding box center [657, 205] width 44 height 26
click at [706, 251] on div "50" at bounding box center [710, 253] width 44 height 26
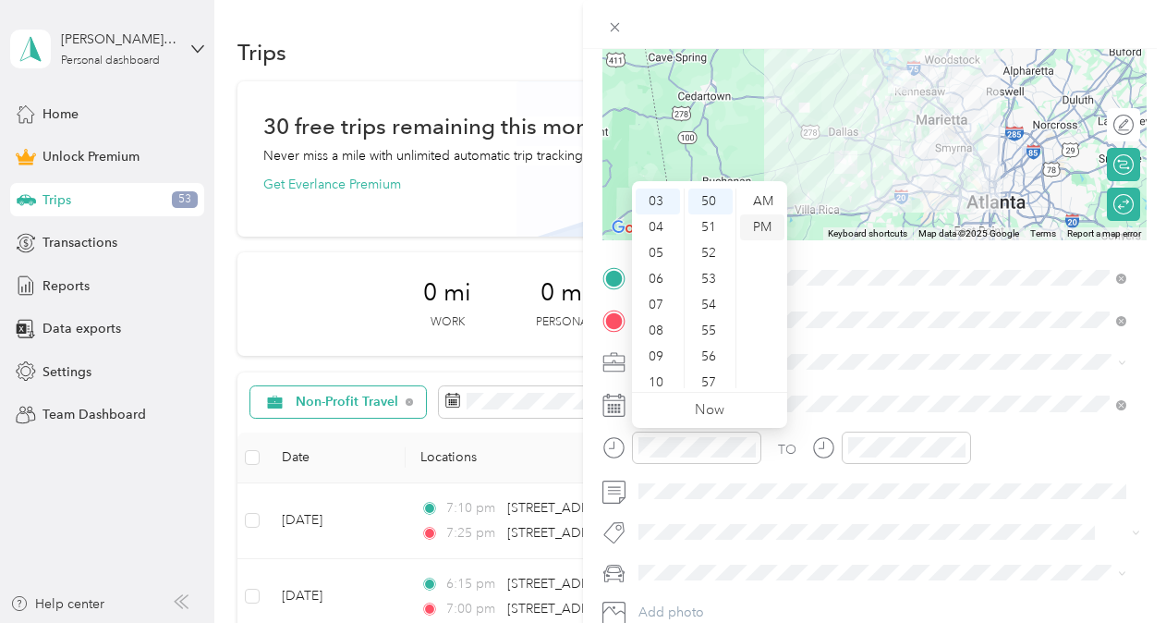
click at [755, 224] on div "PM" at bounding box center [762, 227] width 44 height 26
click at [917, 458] on div at bounding box center [905, 447] width 129 height 32
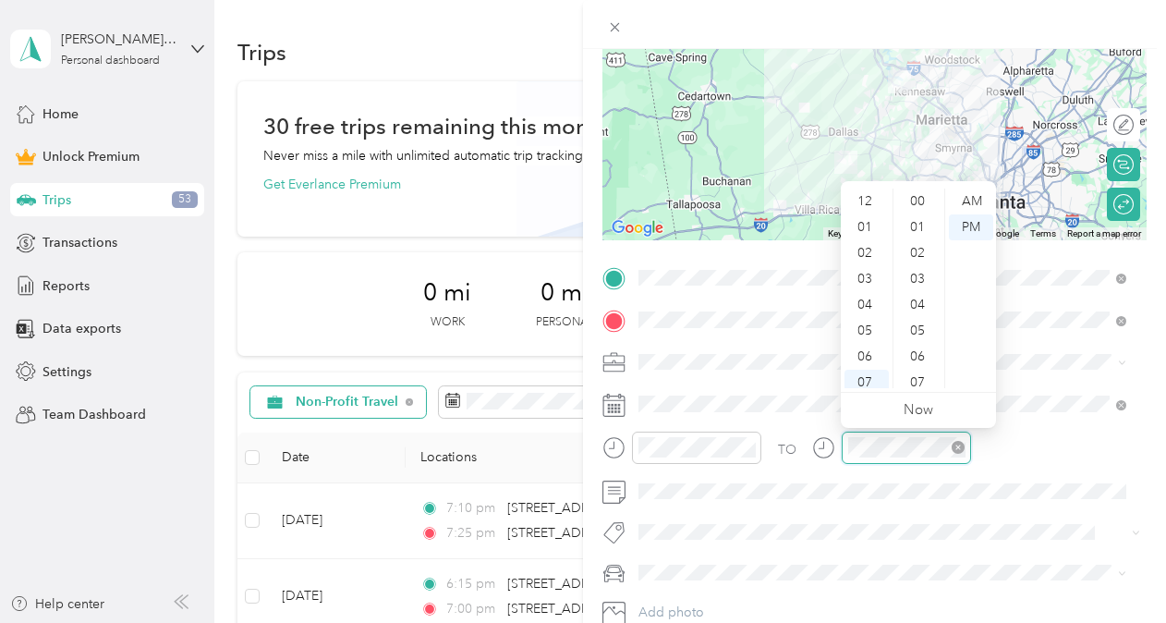
scroll to position [111, 0]
click at [865, 214] on div "05" at bounding box center [866, 220] width 44 height 26
click at [921, 296] on div "15" at bounding box center [919, 305] width 44 height 26
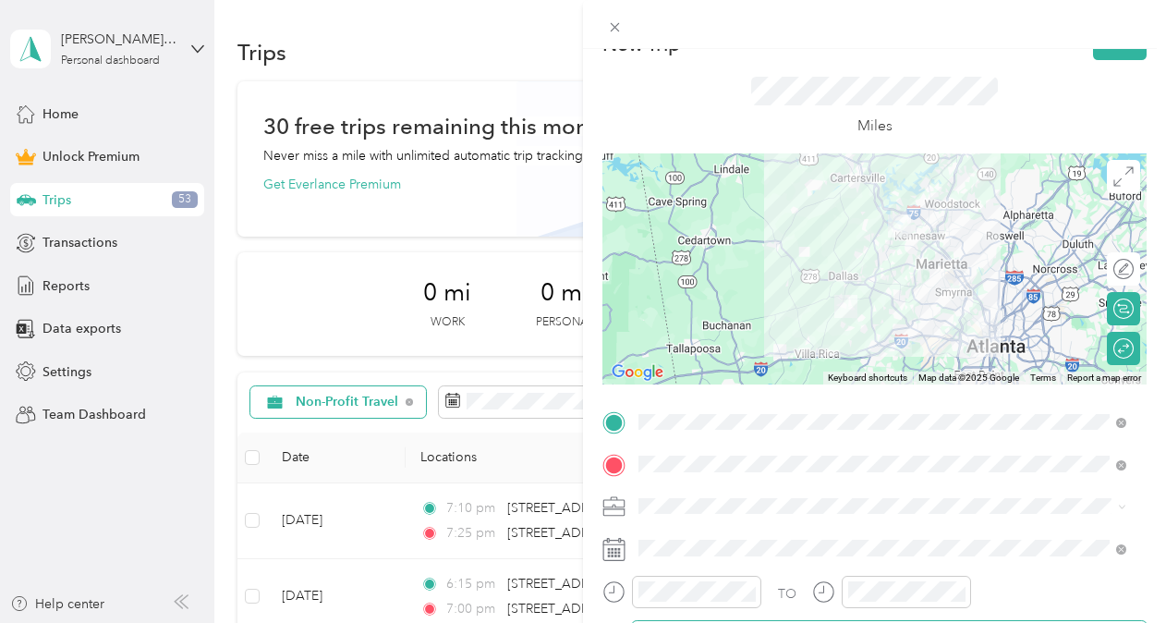
scroll to position [28, 0]
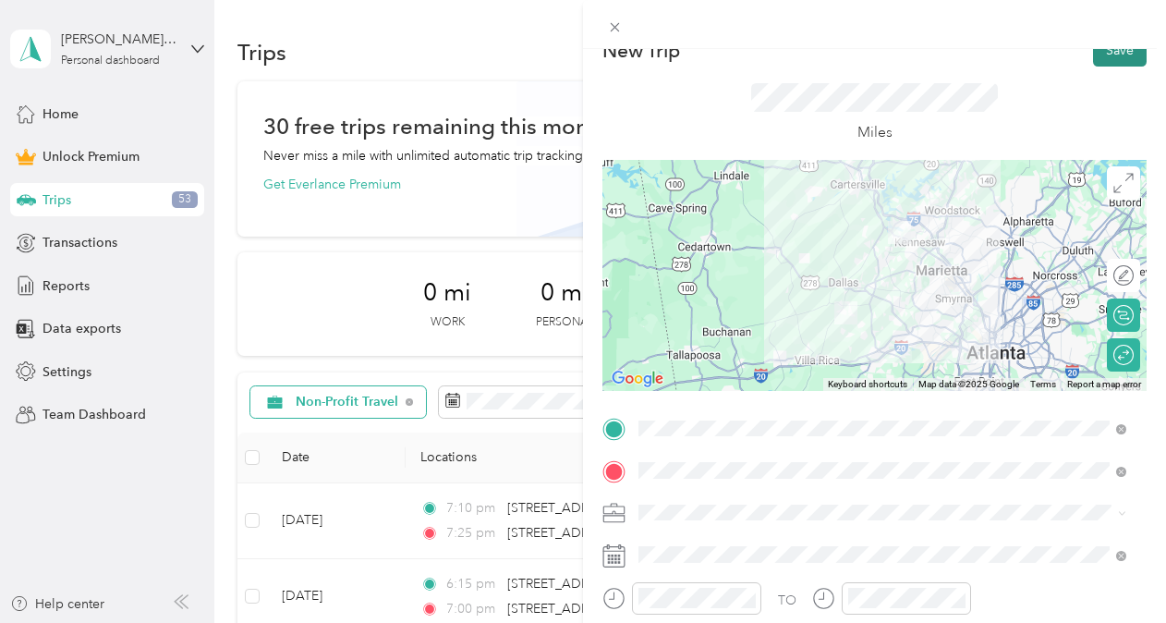
click at [1113, 54] on button "Save" at bounding box center [1120, 50] width 54 height 32
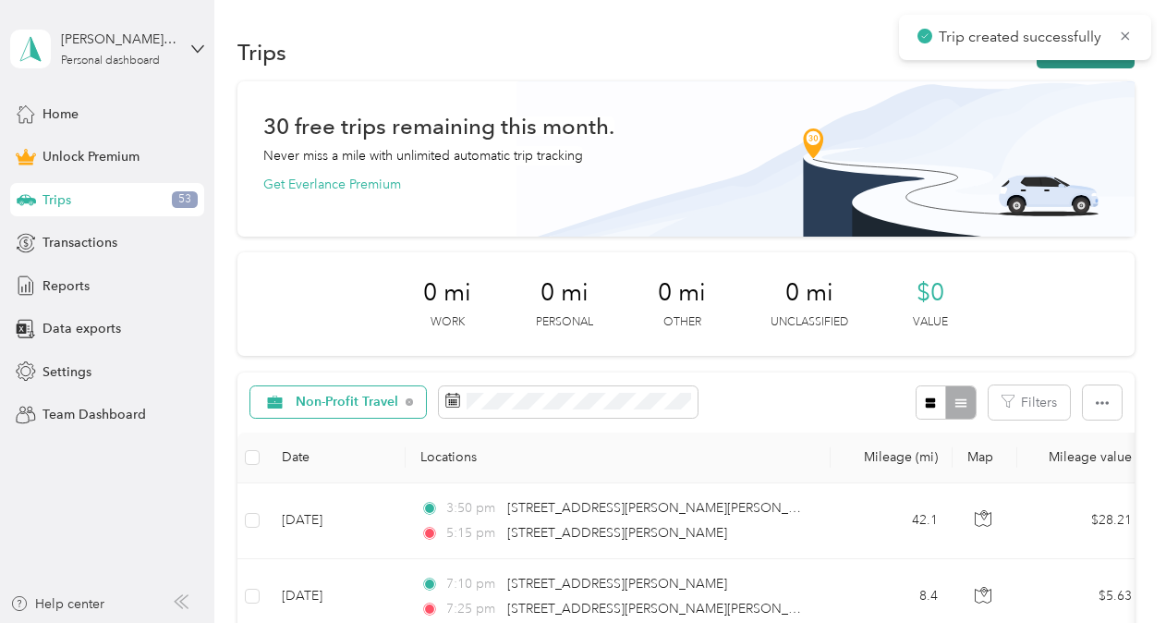
click at [1077, 66] on button "New trip" at bounding box center [1085, 52] width 98 height 32
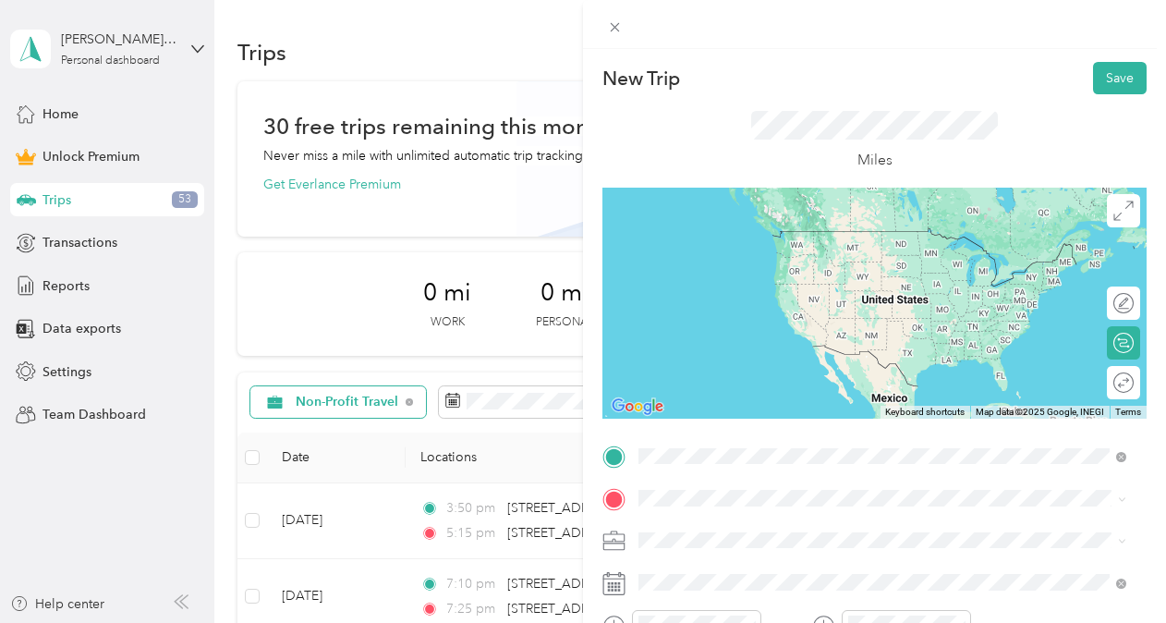
click at [741, 235] on span "[STREET_ADDRESS][US_STATE]" at bounding box center [765, 231] width 185 height 17
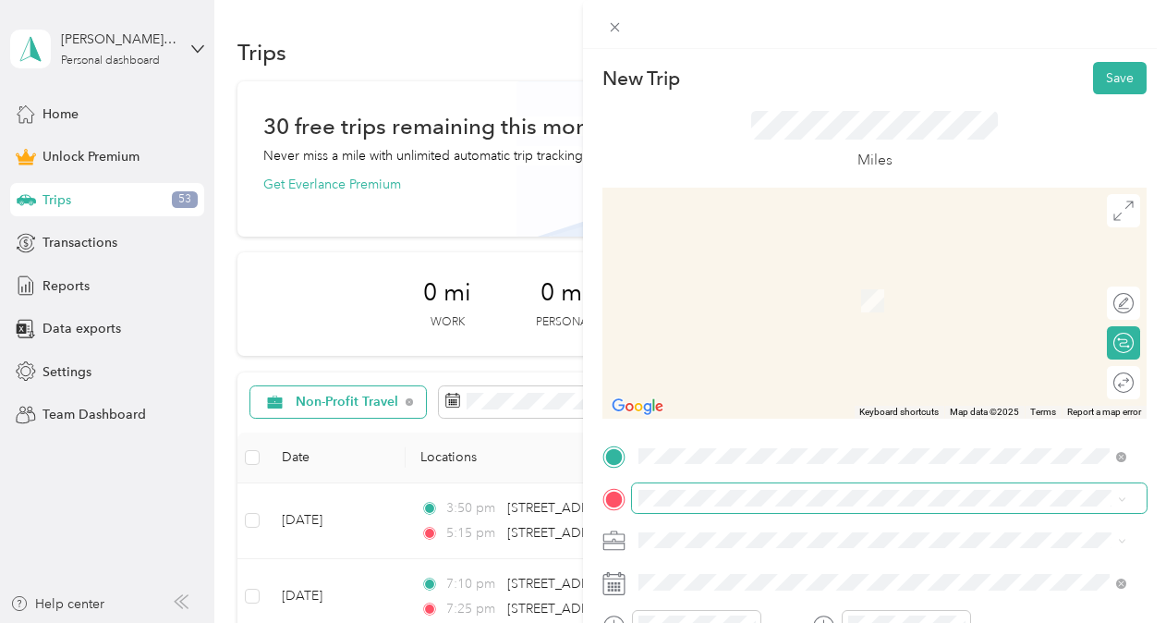
click at [711, 507] on span at bounding box center [889, 498] width 514 height 30
click at [724, 277] on span "[STREET_ADDRESS][PERSON_NAME][US_STATE]" at bounding box center [816, 273] width 287 height 17
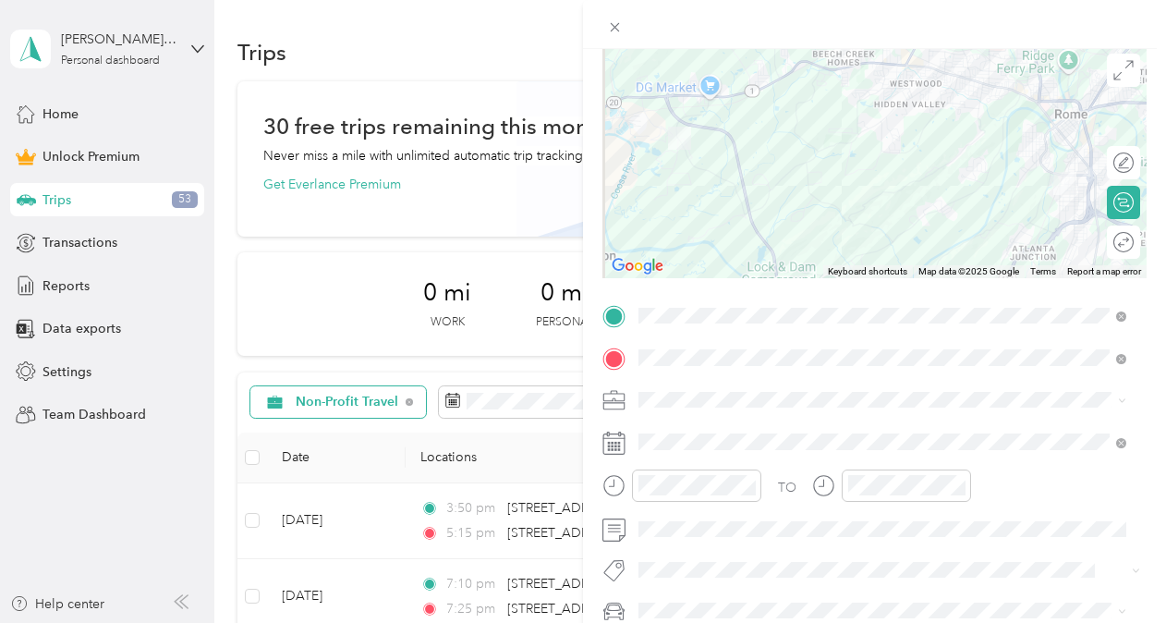
scroll to position [142, 0]
click at [685, 210] on li "Non-Profit Travel" at bounding box center [882, 203] width 501 height 32
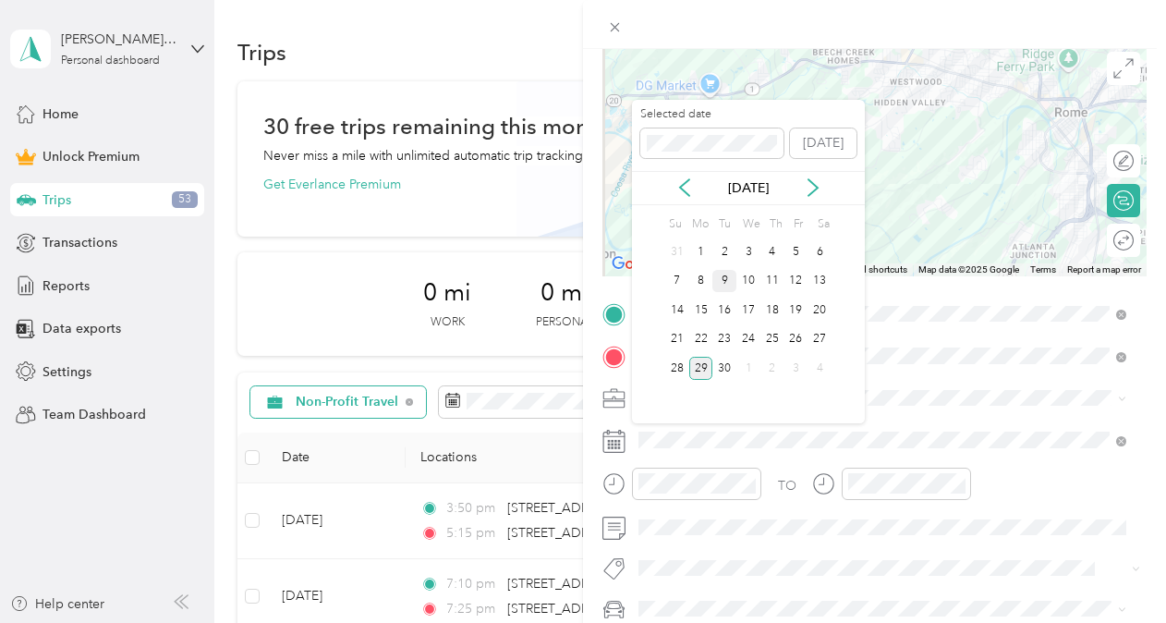
click at [724, 291] on div "9" at bounding box center [724, 281] width 24 height 23
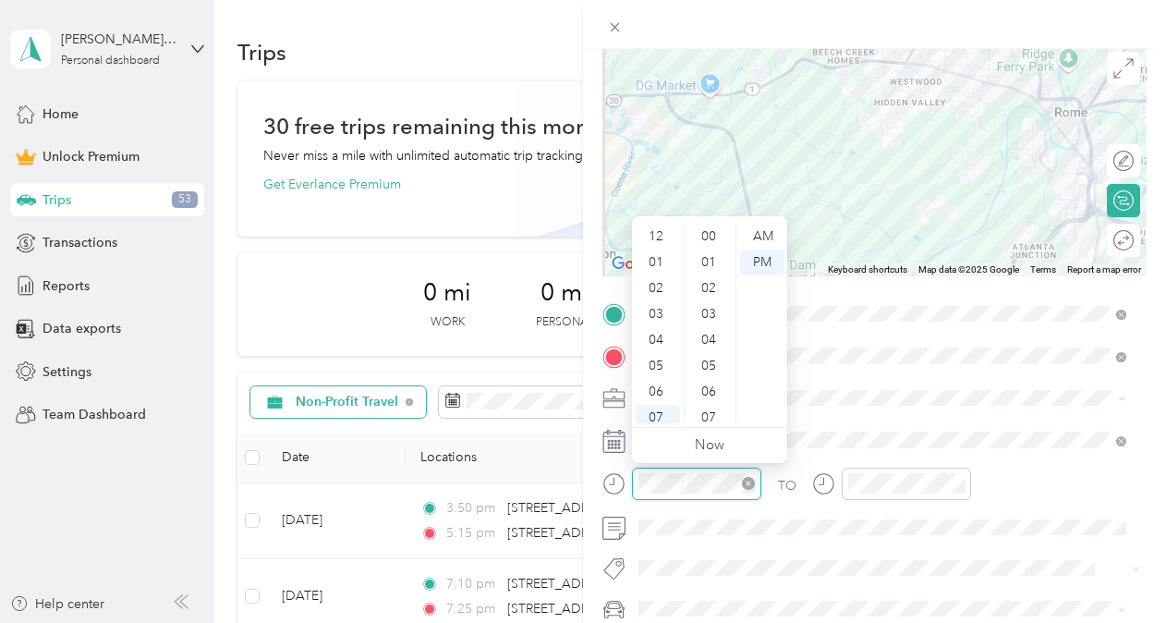
scroll to position [111, 0]
click at [595, 465] on form "New Trip Save This trip cannot be edited because it is either under review, app…" at bounding box center [874, 312] width 583 height 784
click at [756, 259] on div "PM" at bounding box center [762, 262] width 44 height 26
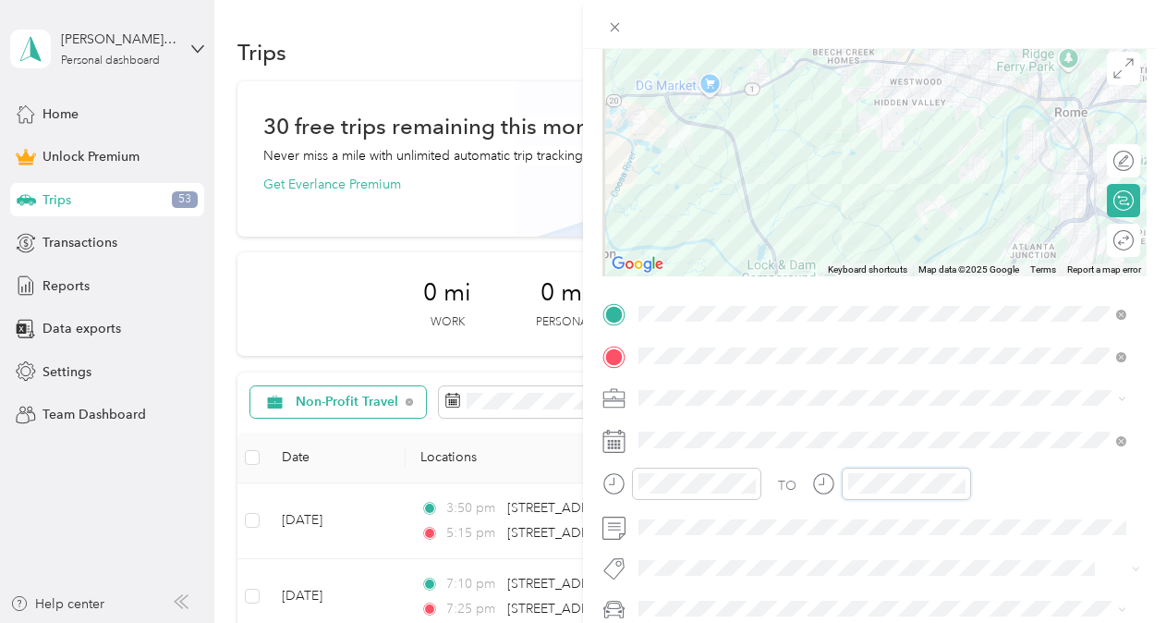
click at [917, 622] on div "New Trip Save This trip cannot be edited because it is either under review, app…" at bounding box center [578, 623] width 1156 height 0
click at [838, 468] on div at bounding box center [891, 483] width 159 height 32
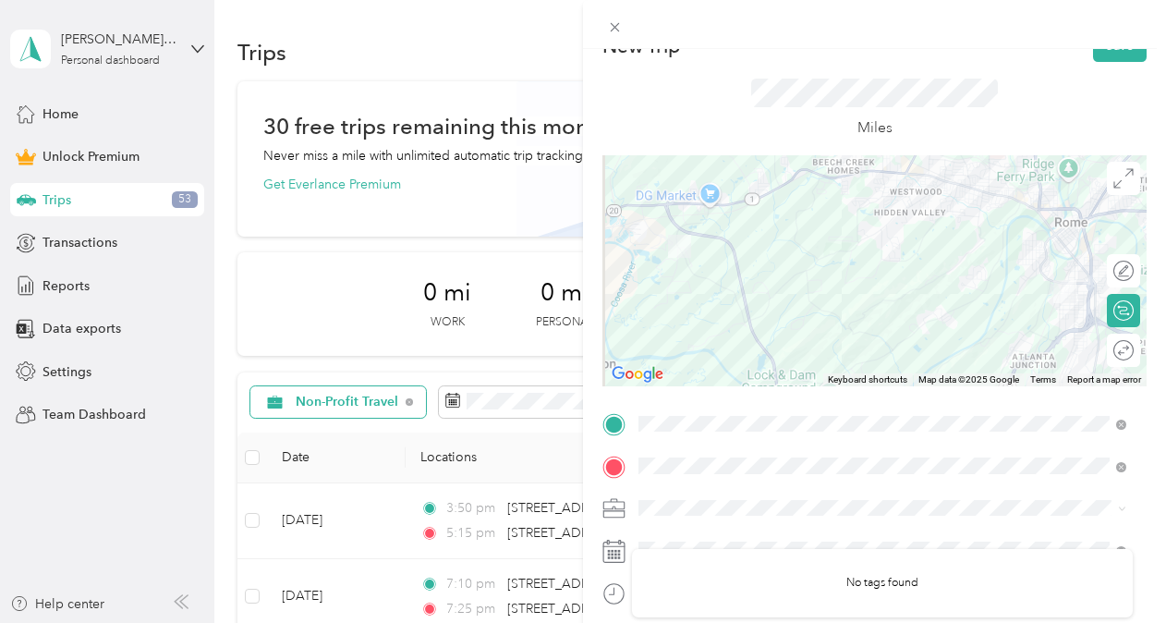
scroll to position [207, 0]
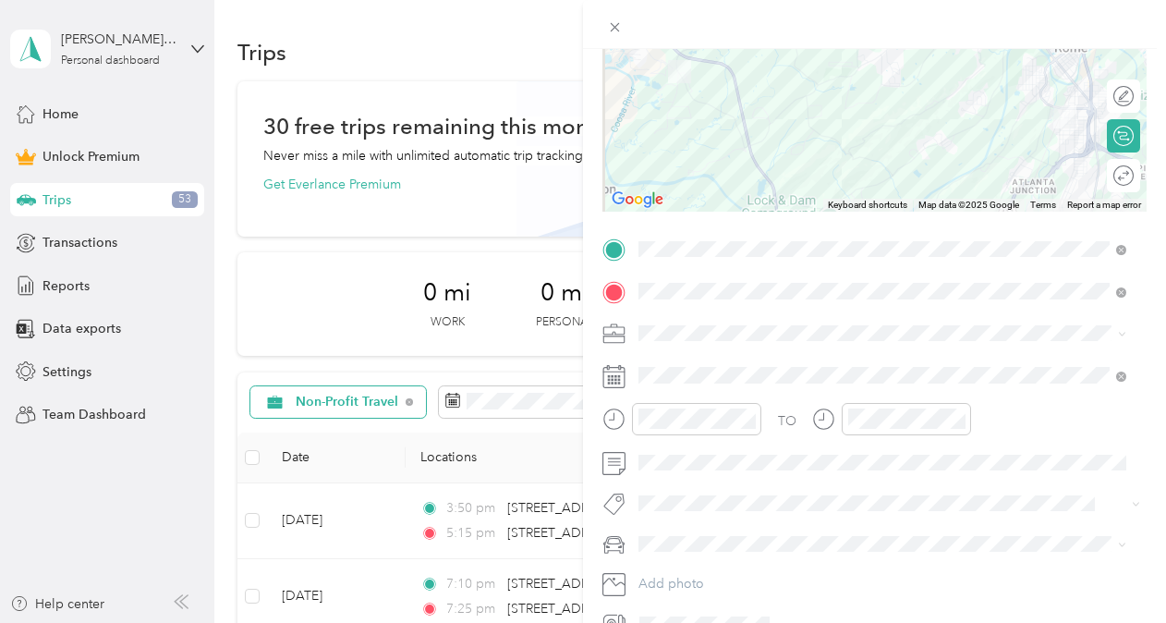
click at [938, 341] on span at bounding box center [889, 334] width 514 height 30
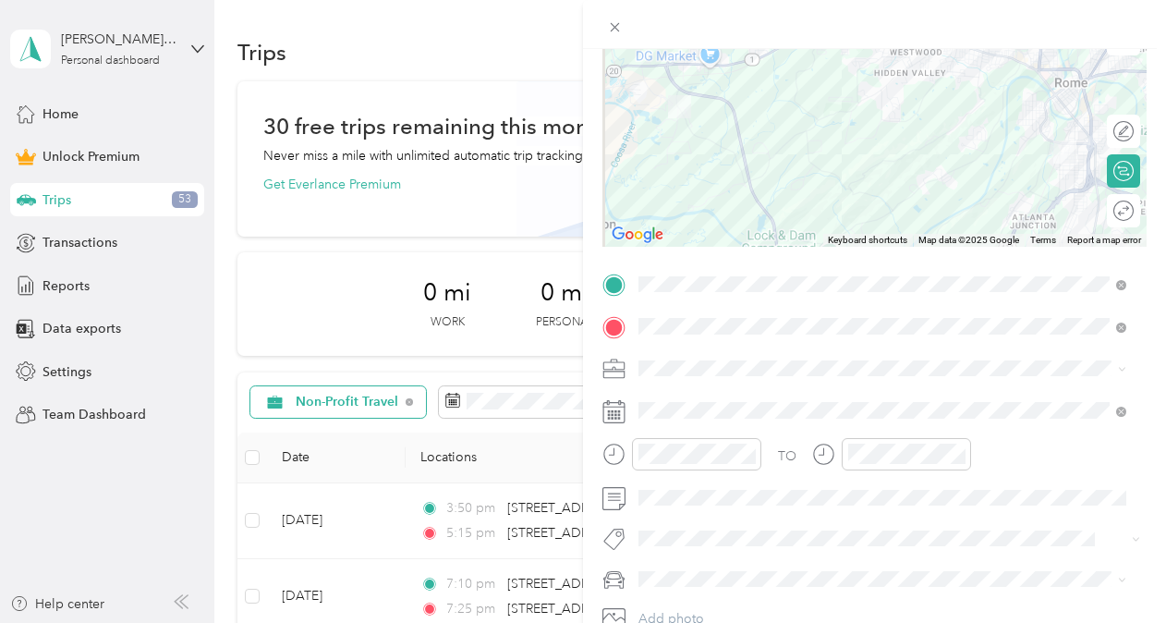
scroll to position [0, 0]
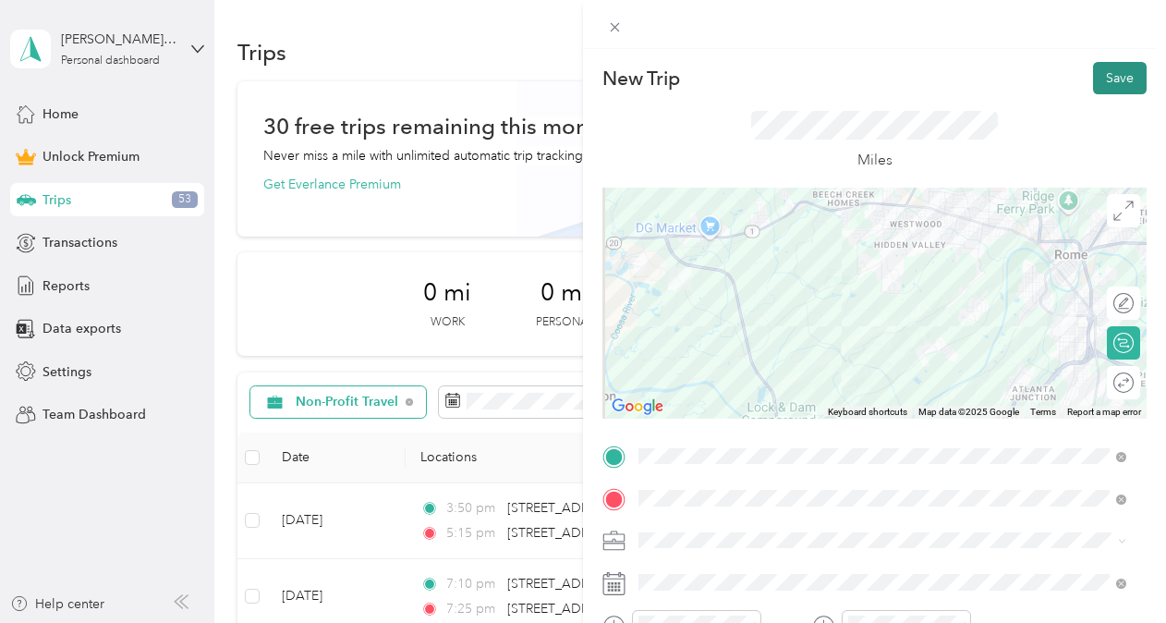
click at [1121, 74] on button "Save" at bounding box center [1120, 78] width 54 height 32
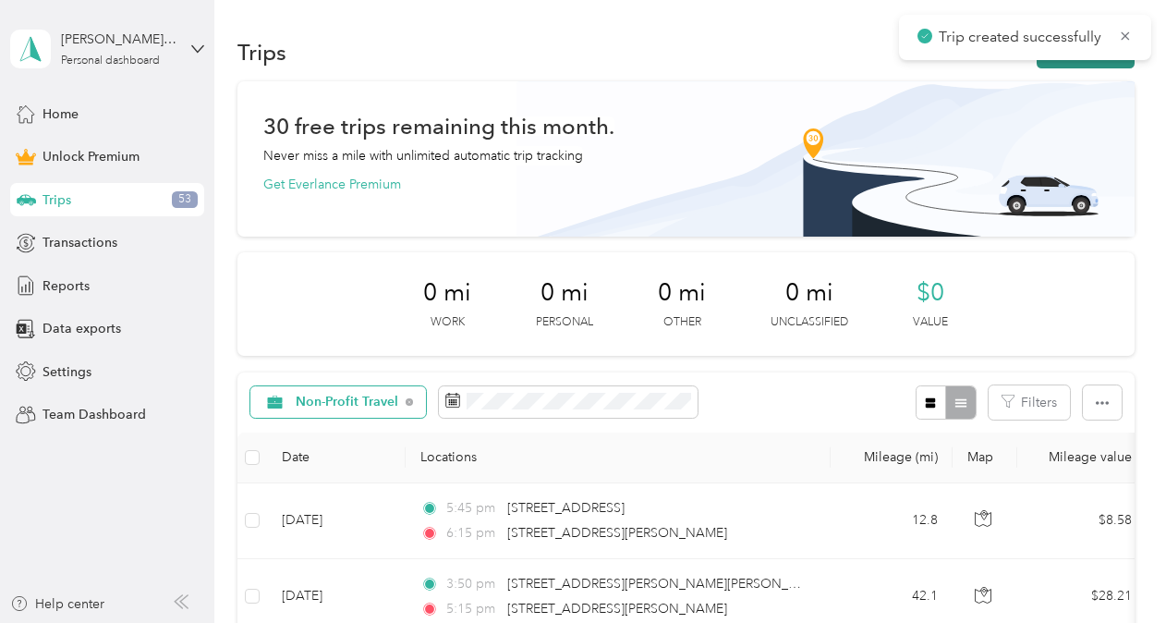
click at [1097, 64] on button "New trip" at bounding box center [1085, 52] width 98 height 32
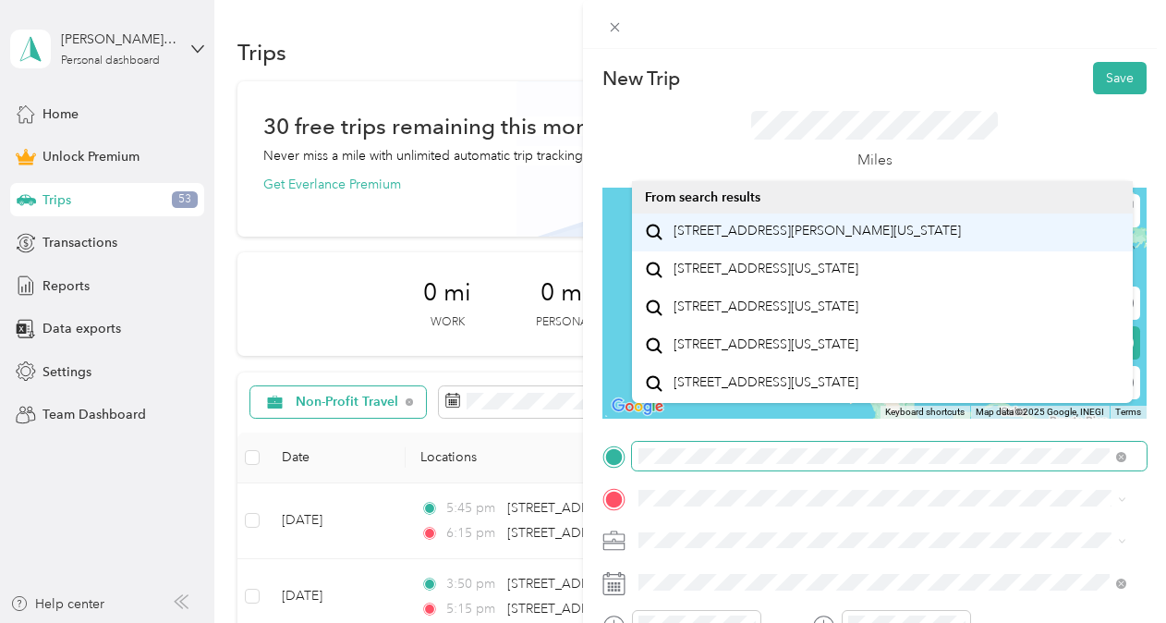
click at [758, 622] on div "New Trip Save This trip cannot be edited because it is either under review, app…" at bounding box center [578, 623] width 1156 height 0
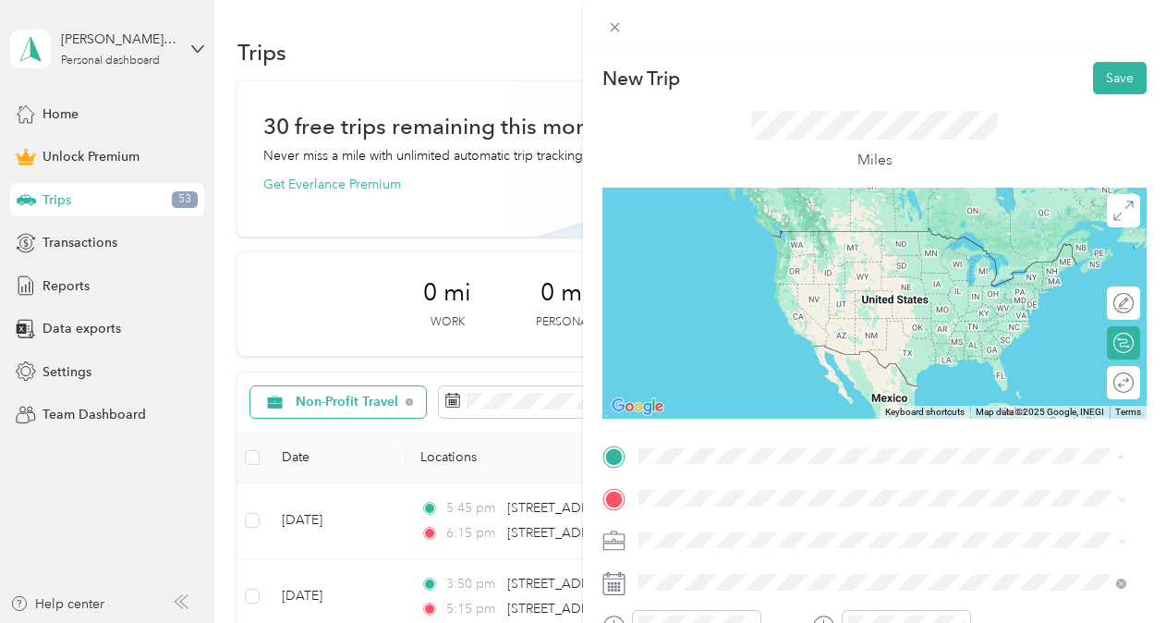
click at [744, 622] on div "New Trip Save This trip cannot be edited because it is either under review, app…" at bounding box center [578, 623] width 1156 height 0
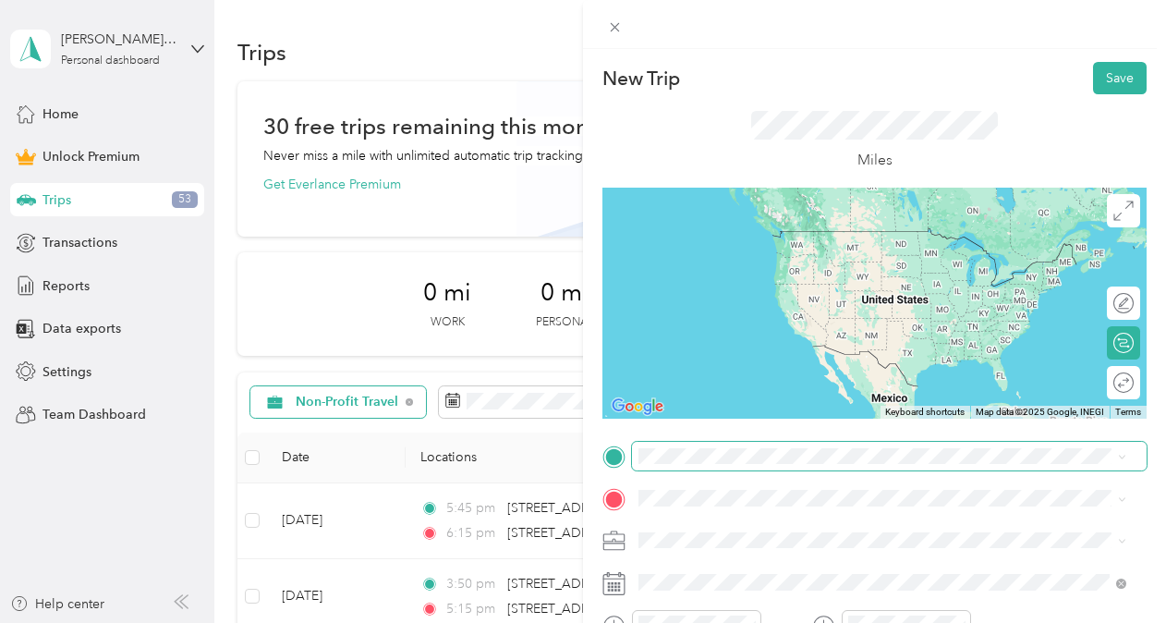
click at [733, 445] on span at bounding box center [889, 457] width 514 height 30
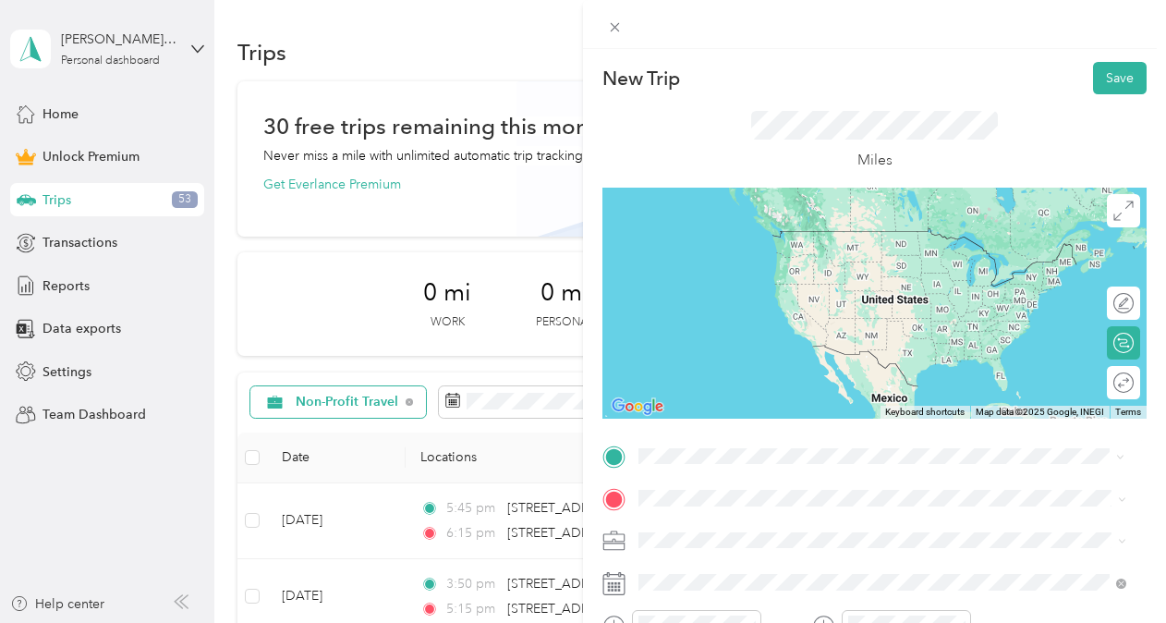
click at [780, 296] on span "[STREET_ADDRESS][PERSON_NAME][US_STATE]" at bounding box center [816, 288] width 287 height 17
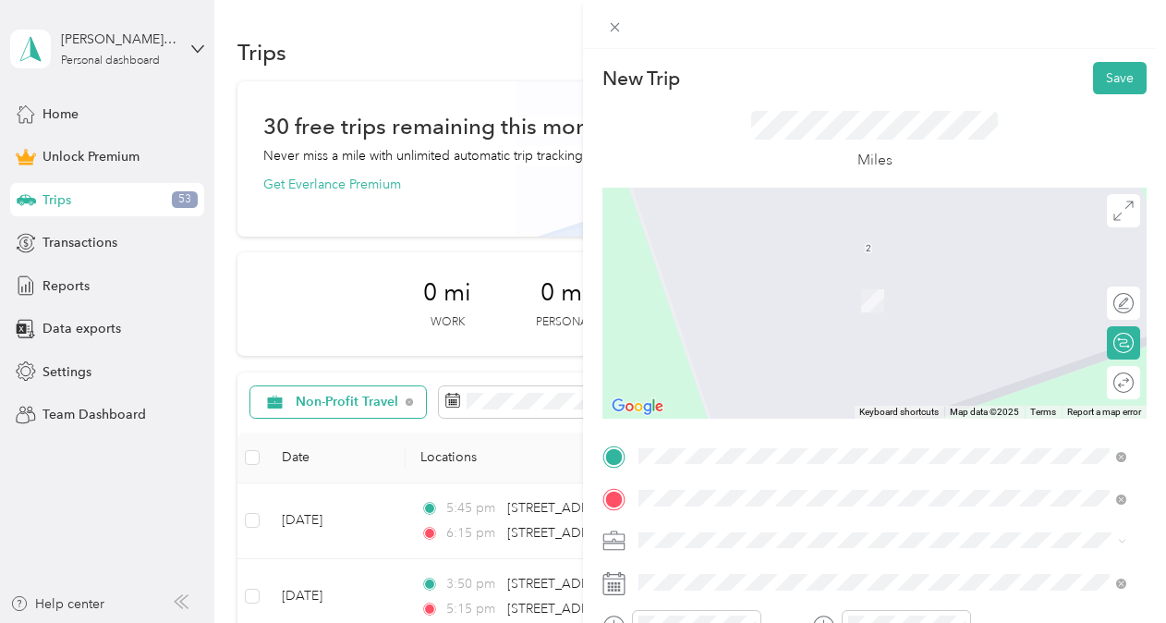
click at [739, 272] on span "[STREET_ADDRESS][PERSON_NAME][PERSON_NAME][US_STATE]" at bounding box center [868, 273] width 390 height 17
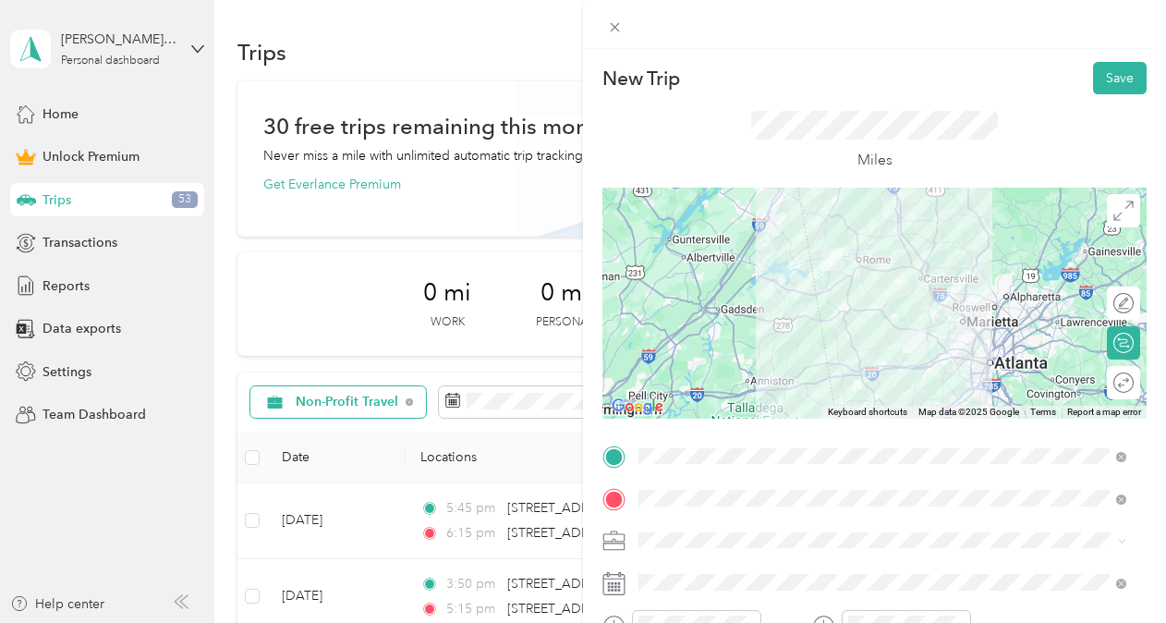
click at [728, 346] on span "Non-Profit Travel" at bounding box center [693, 346] width 97 height 16
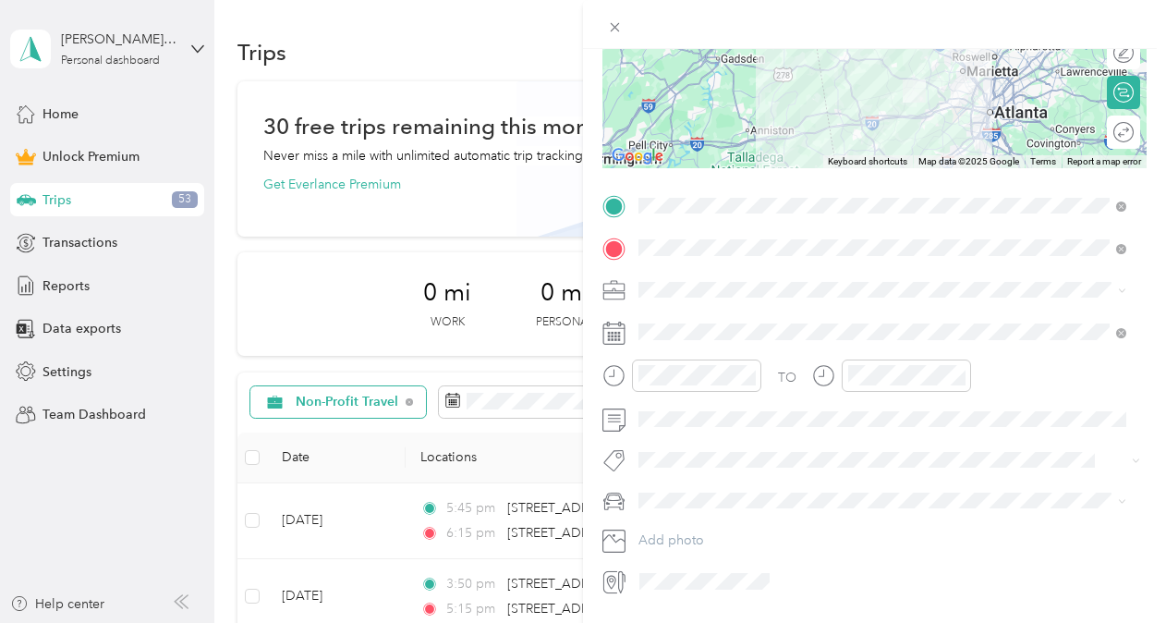
scroll to position [304, 0]
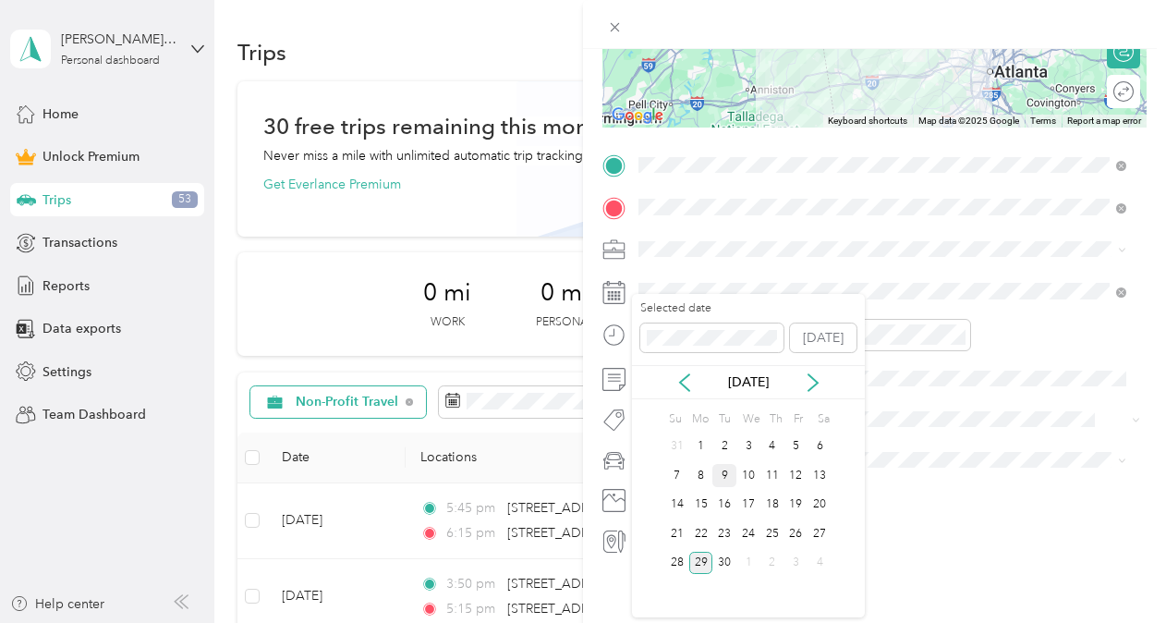
click at [728, 471] on div "9" at bounding box center [724, 475] width 24 height 23
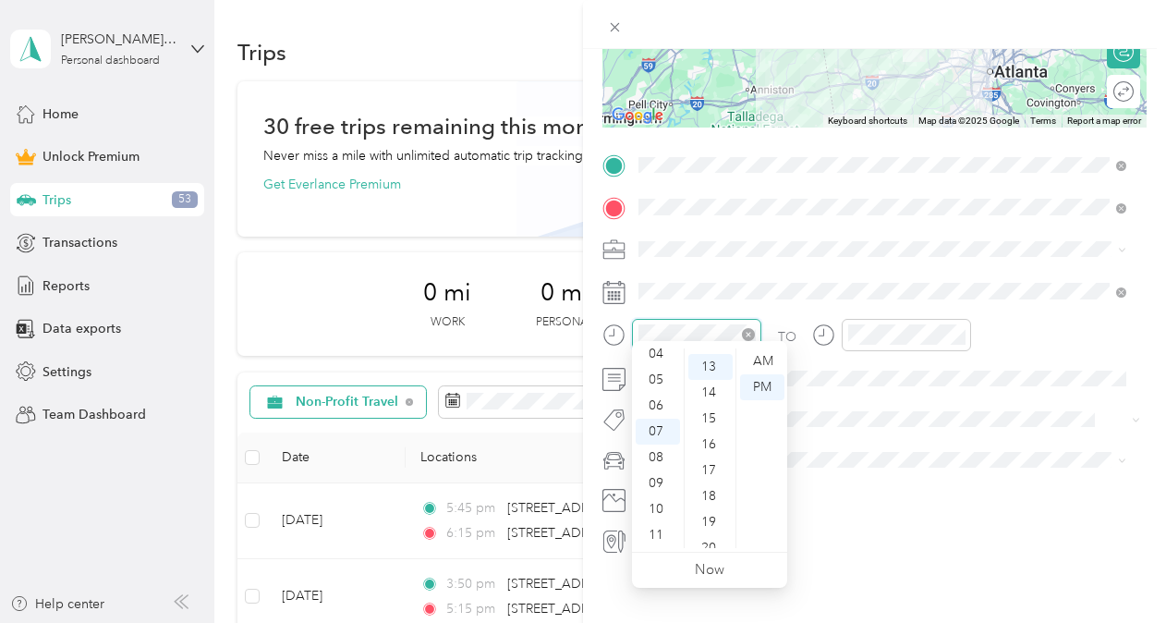
scroll to position [336, 0]
click at [700, 416] on div "15" at bounding box center [710, 413] width 44 height 26
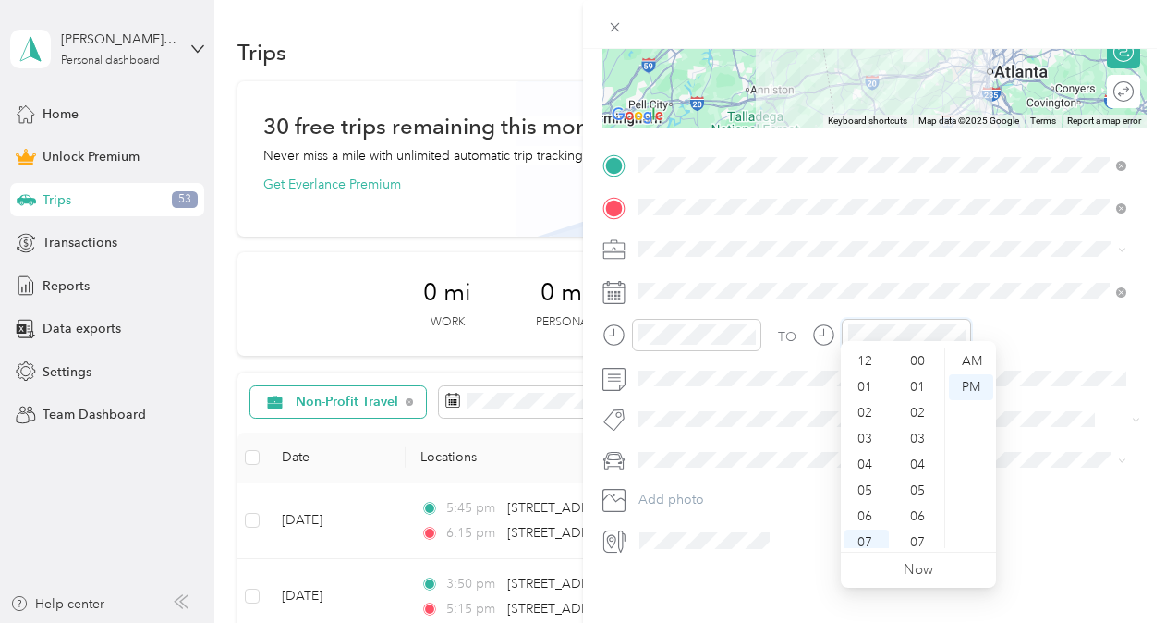
scroll to position [111, 0]
click at [867, 467] on div "08" at bounding box center [866, 457] width 44 height 26
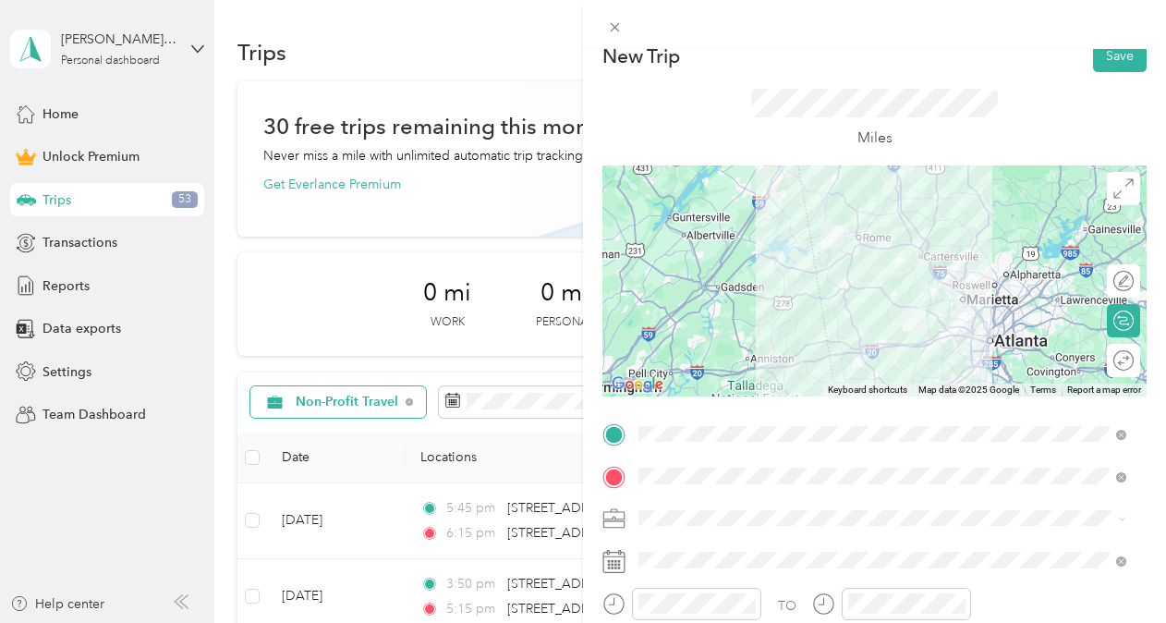
scroll to position [4, 0]
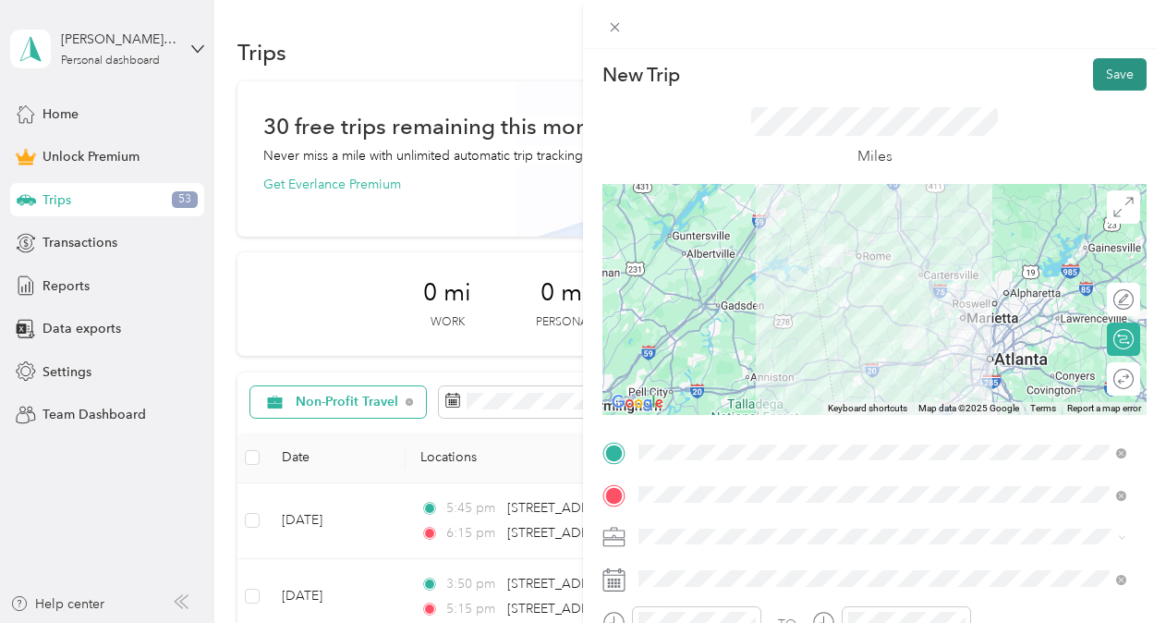
click at [1111, 63] on button "Save" at bounding box center [1120, 74] width 54 height 32
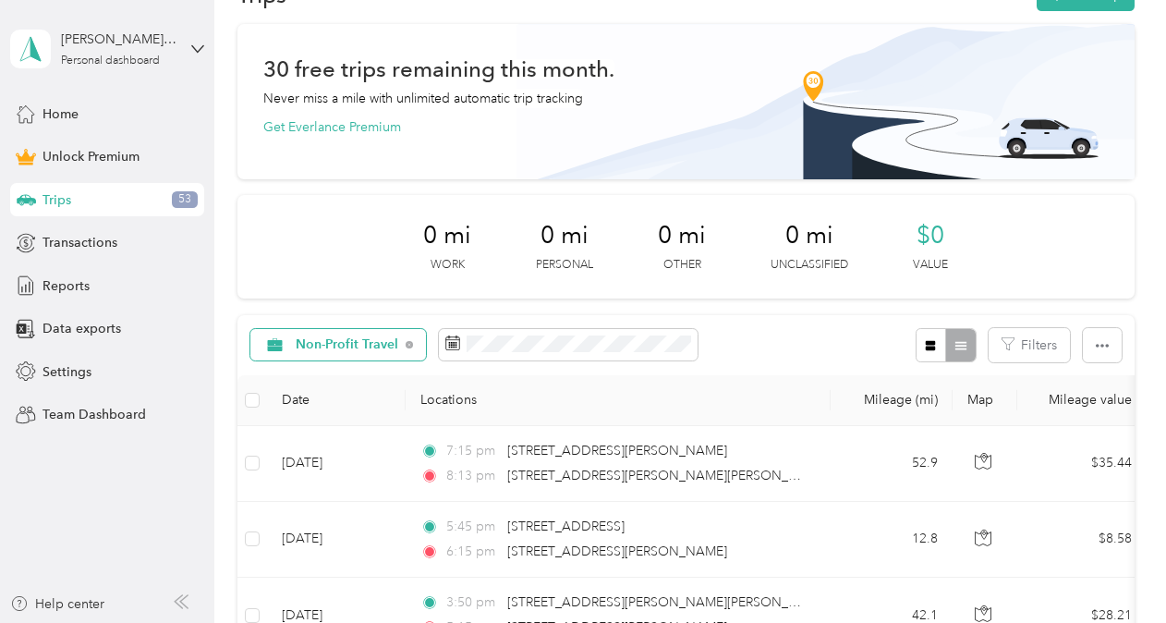
scroll to position [37, 0]
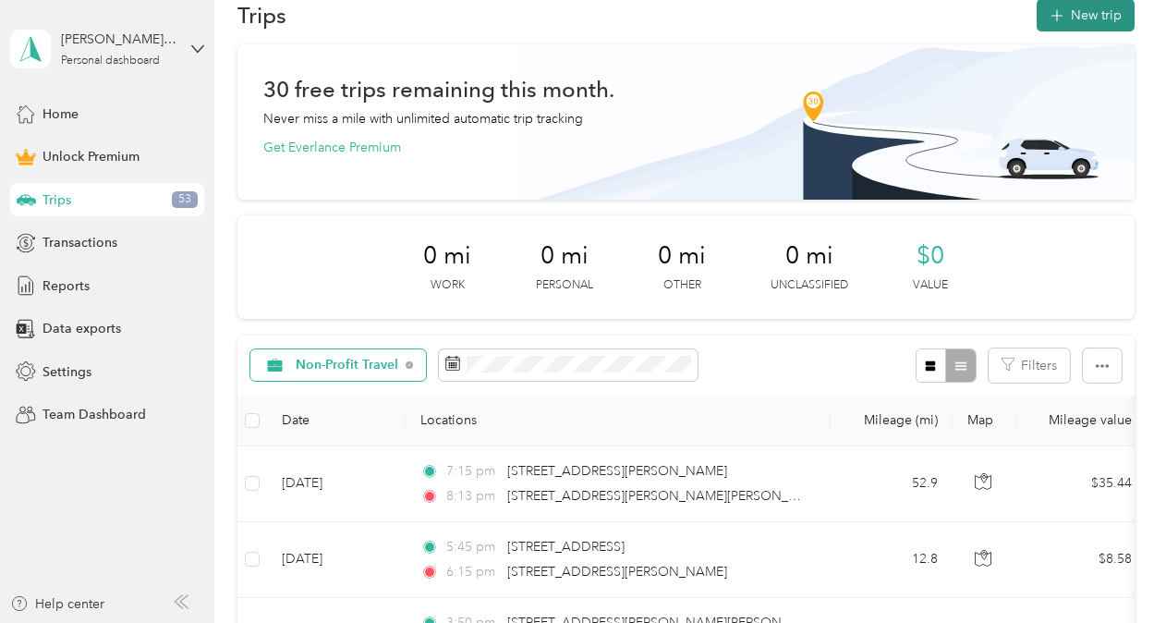
click at [1093, 8] on button "New trip" at bounding box center [1085, 15] width 98 height 32
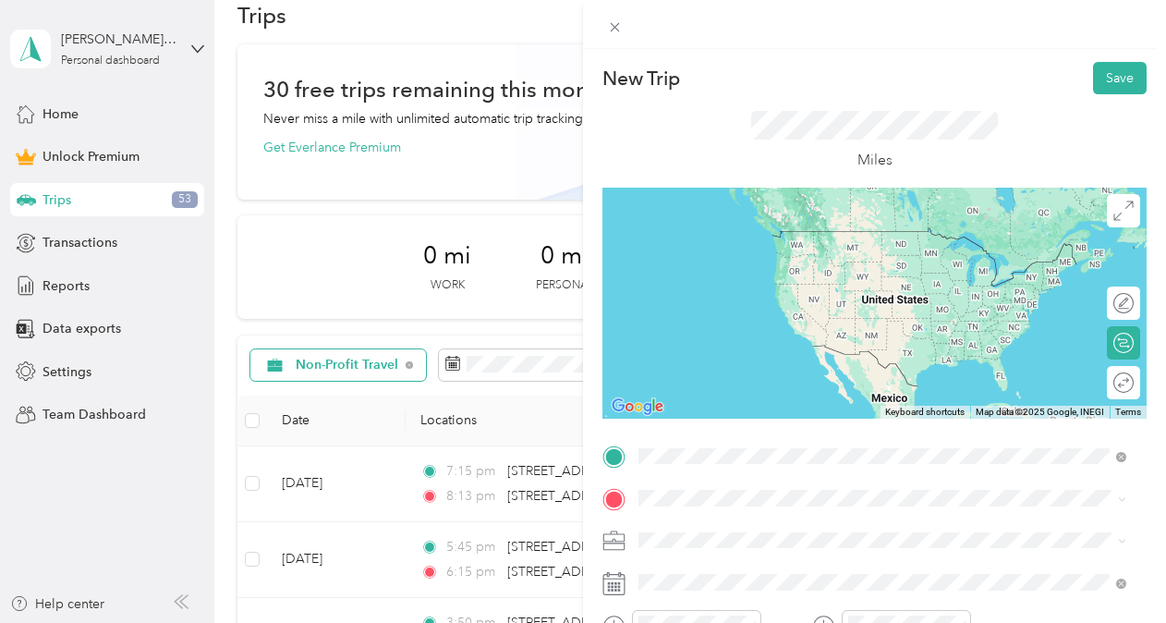
click at [746, 239] on span "[STREET_ADDRESS][PERSON_NAME][PERSON_NAME][US_STATE]" at bounding box center [868, 231] width 390 height 17
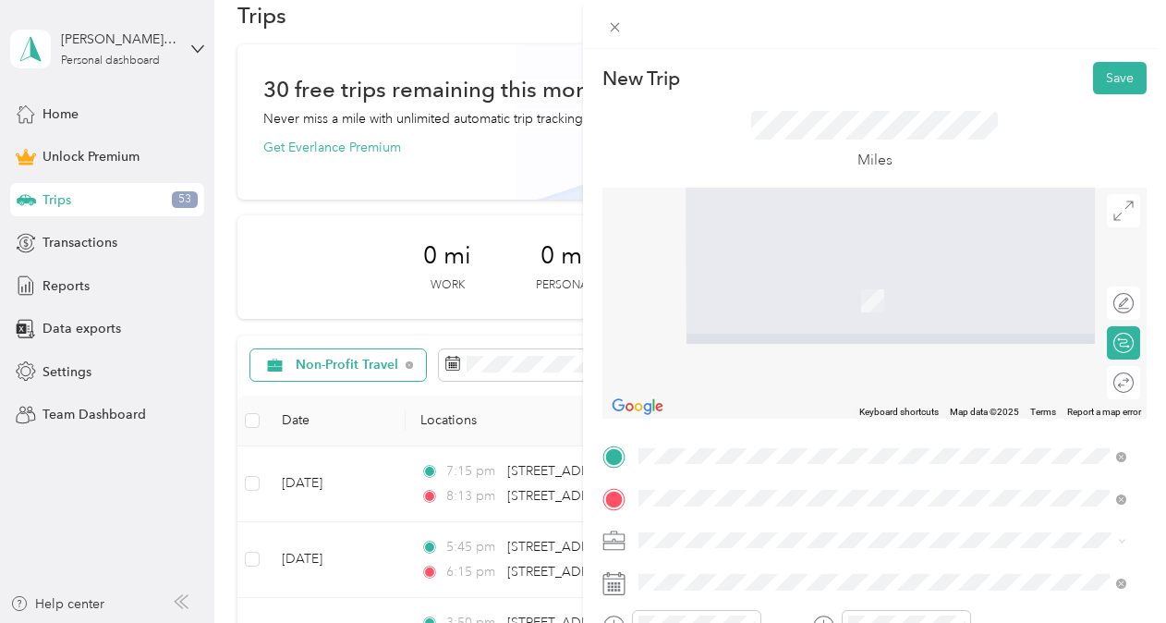
click at [760, 320] on span "[STREET_ADDRESS][PERSON_NAME][US_STATE]" at bounding box center [816, 311] width 287 height 17
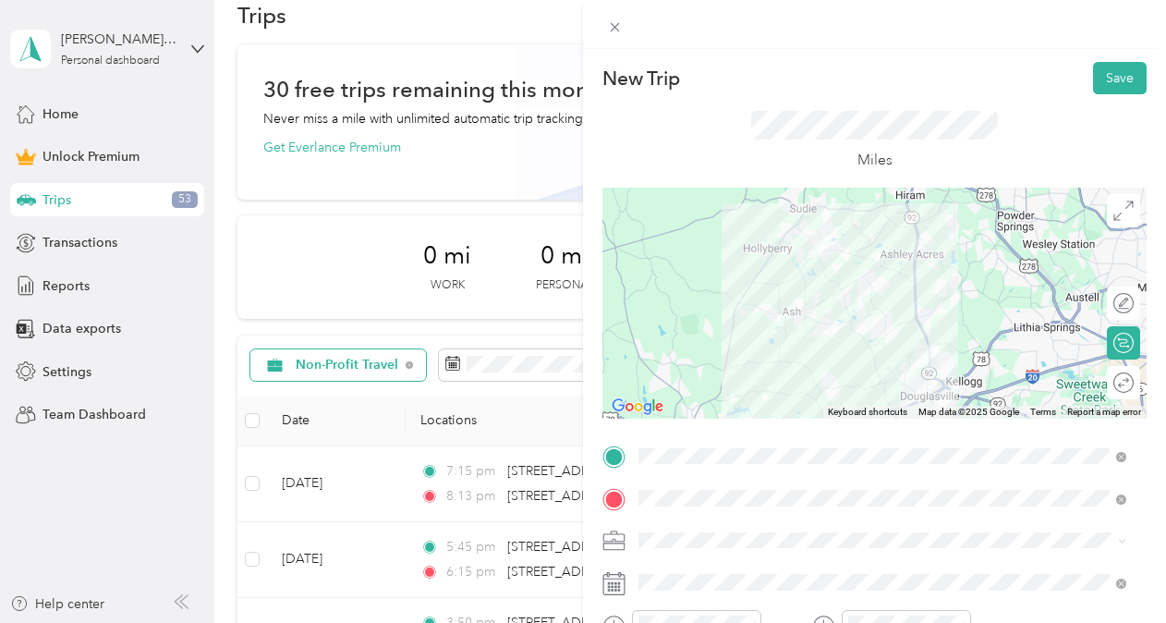
click at [682, 552] on span at bounding box center [889, 541] width 514 height 30
click at [715, 355] on li "Non-Profit Travel" at bounding box center [882, 346] width 501 height 32
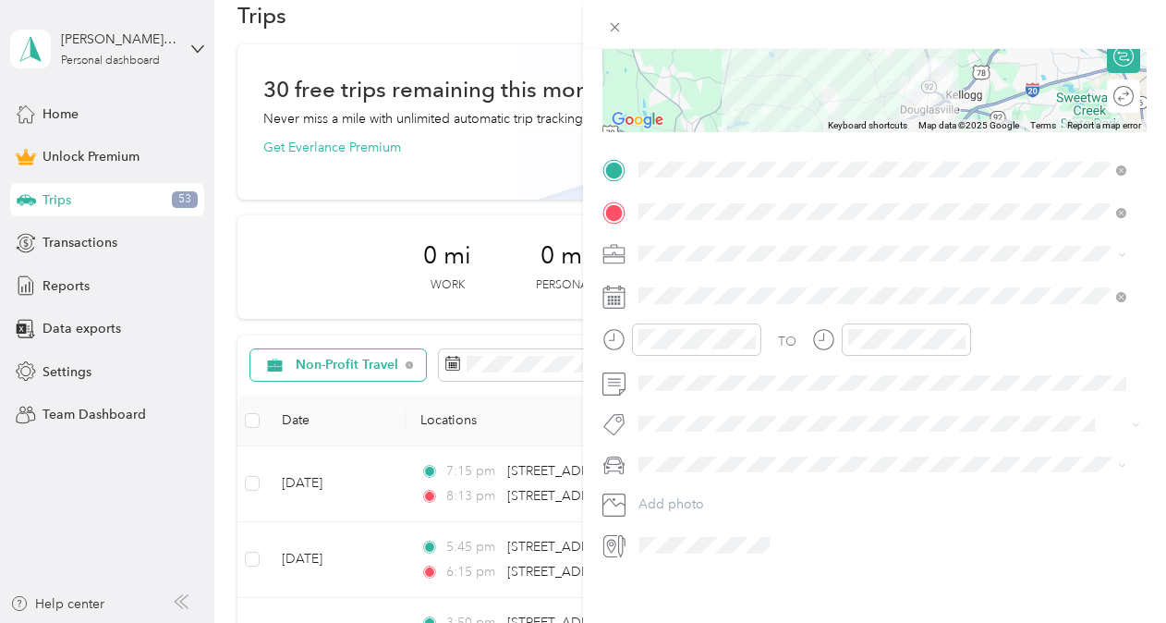
scroll to position [301, 0]
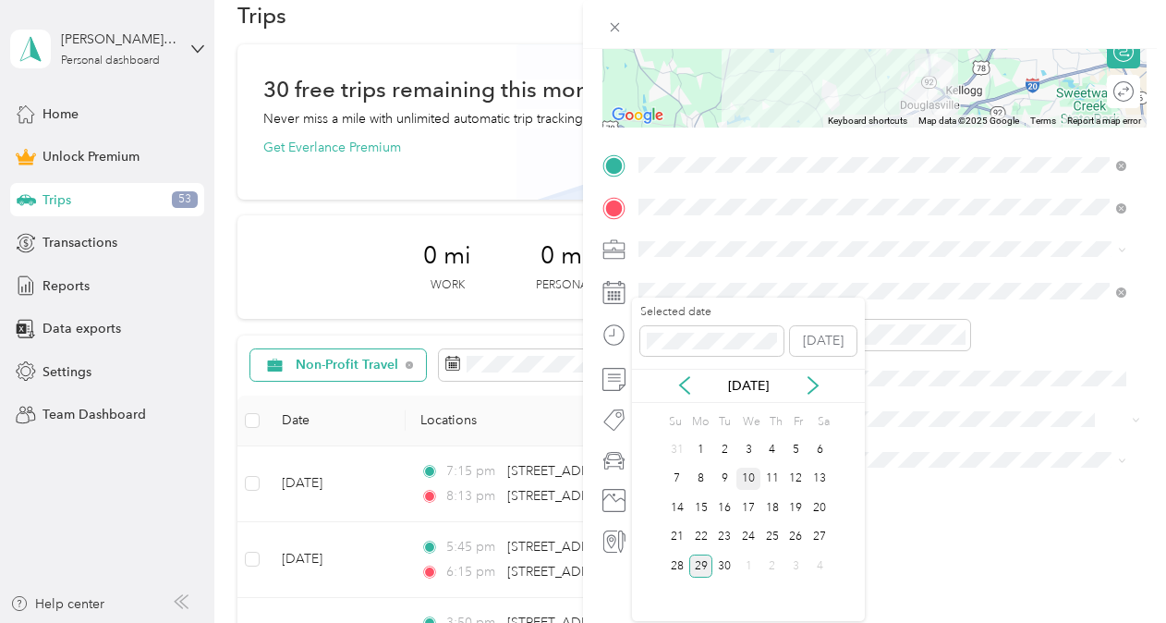
click at [750, 480] on div "10" at bounding box center [748, 478] width 24 height 23
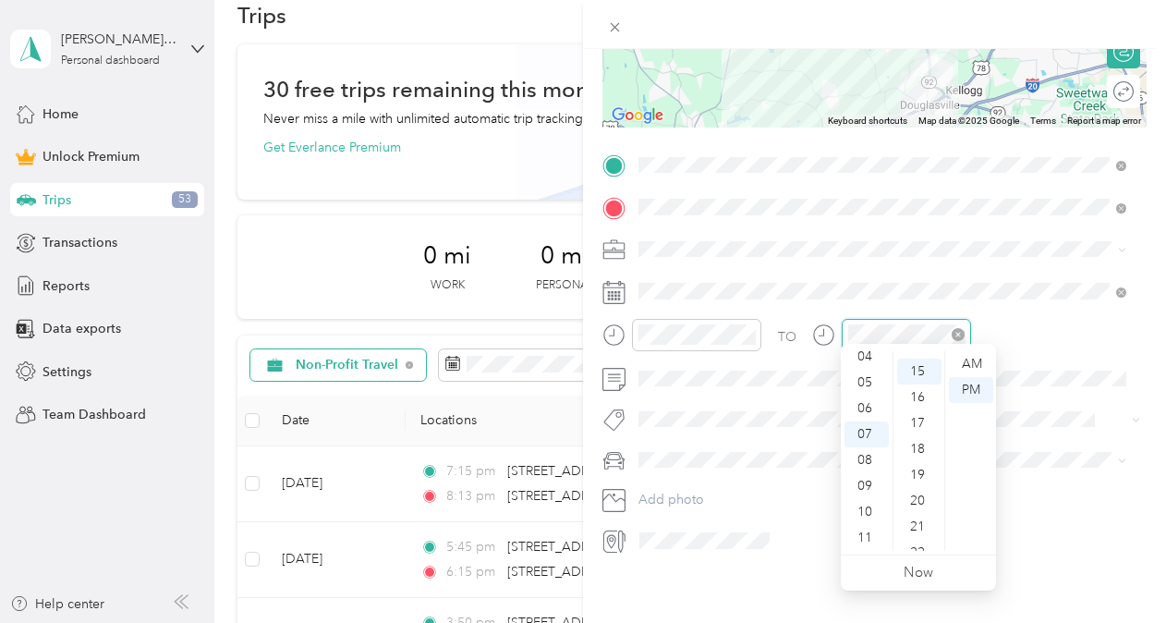
scroll to position [388, 0]
click at [813, 327] on div at bounding box center [891, 335] width 159 height 32
click at [987, 382] on div "PM" at bounding box center [971, 390] width 44 height 26
click at [875, 431] on div "07" at bounding box center [866, 434] width 44 height 26
click at [924, 355] on div "15" at bounding box center [919, 364] width 44 height 26
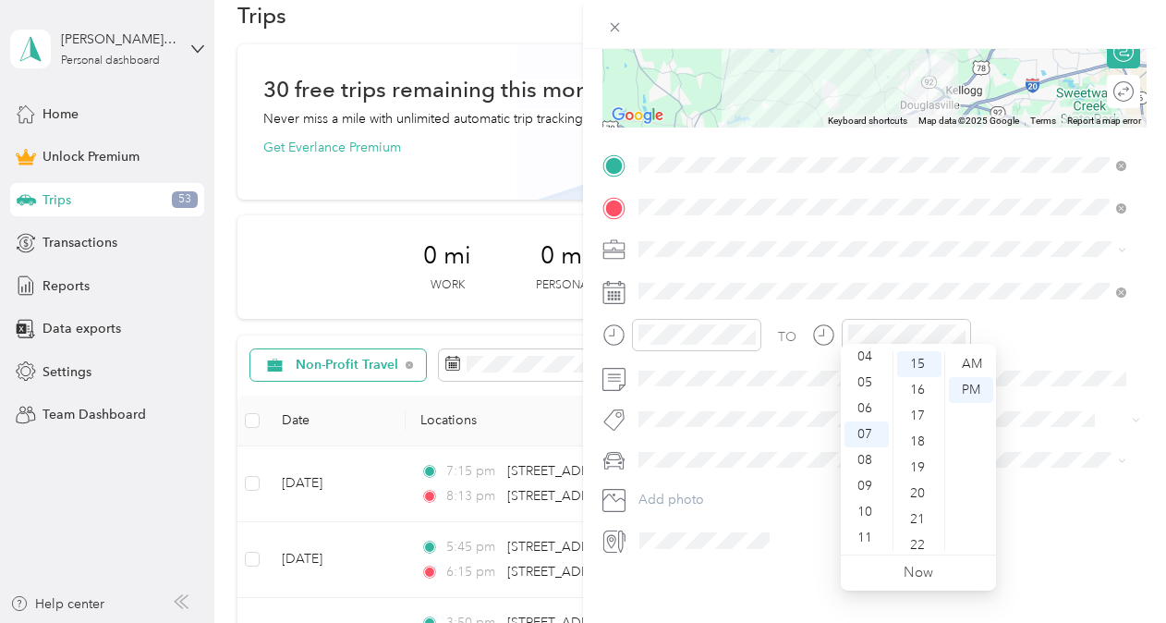
click at [985, 433] on ul "AM PM" at bounding box center [970, 451] width 52 height 200
click at [973, 391] on div "PM" at bounding box center [971, 390] width 44 height 26
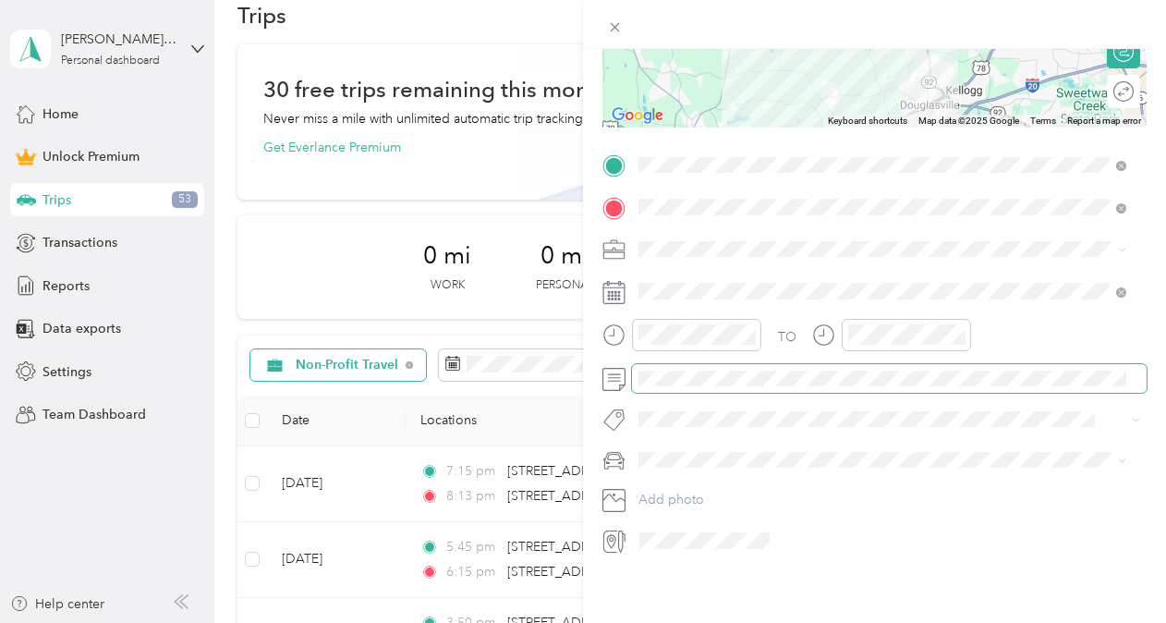
scroll to position [236, 0]
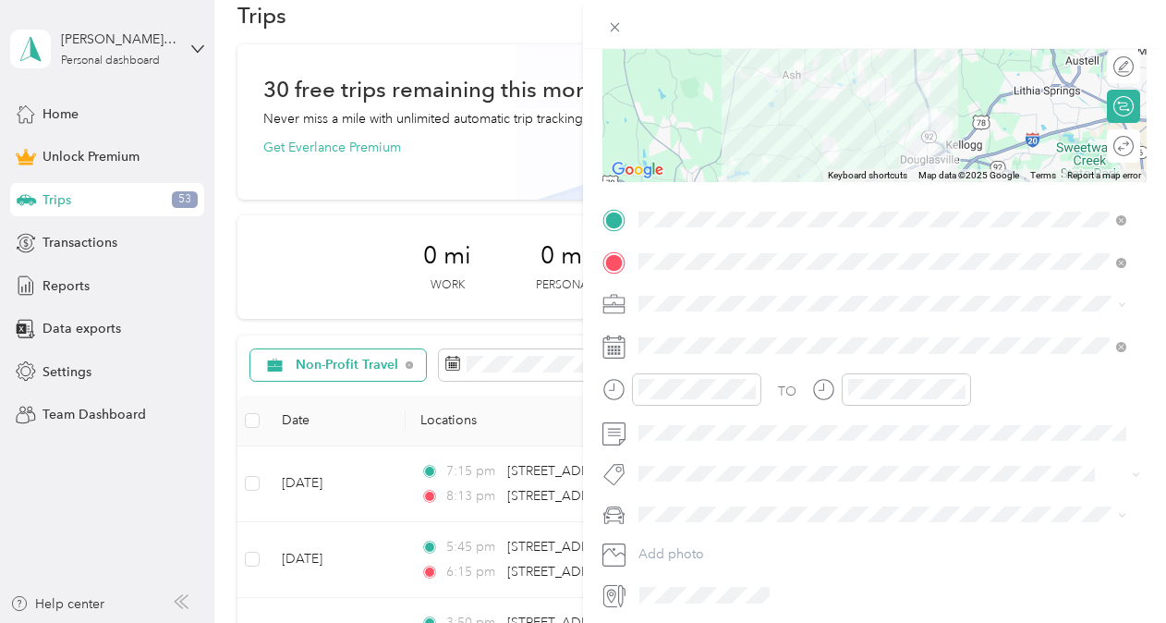
click at [1133, 152] on div "Round trip" at bounding box center [1133, 146] width 0 height 19
click at [1107, 152] on div at bounding box center [1114, 146] width 39 height 19
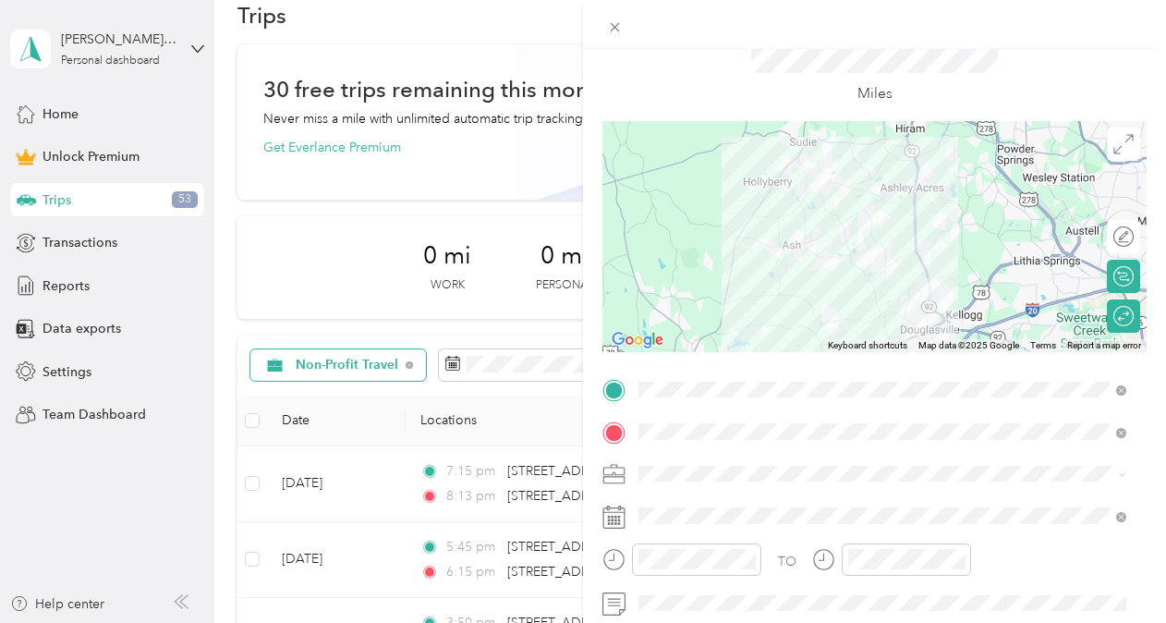
scroll to position [0, 0]
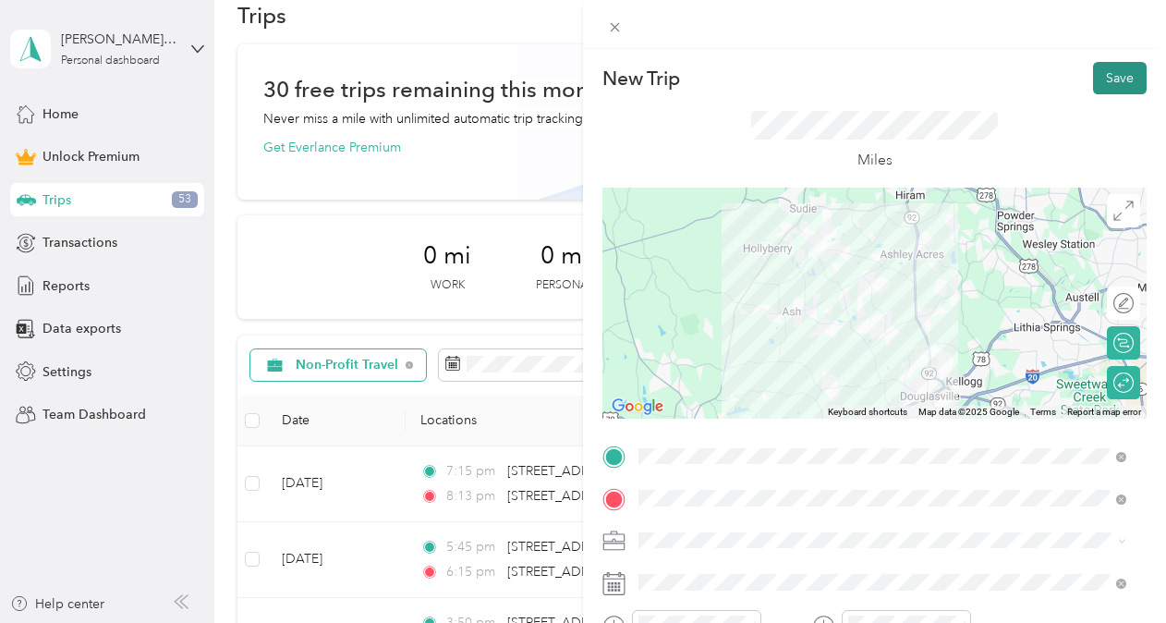
click at [1094, 82] on button "Save" at bounding box center [1120, 78] width 54 height 32
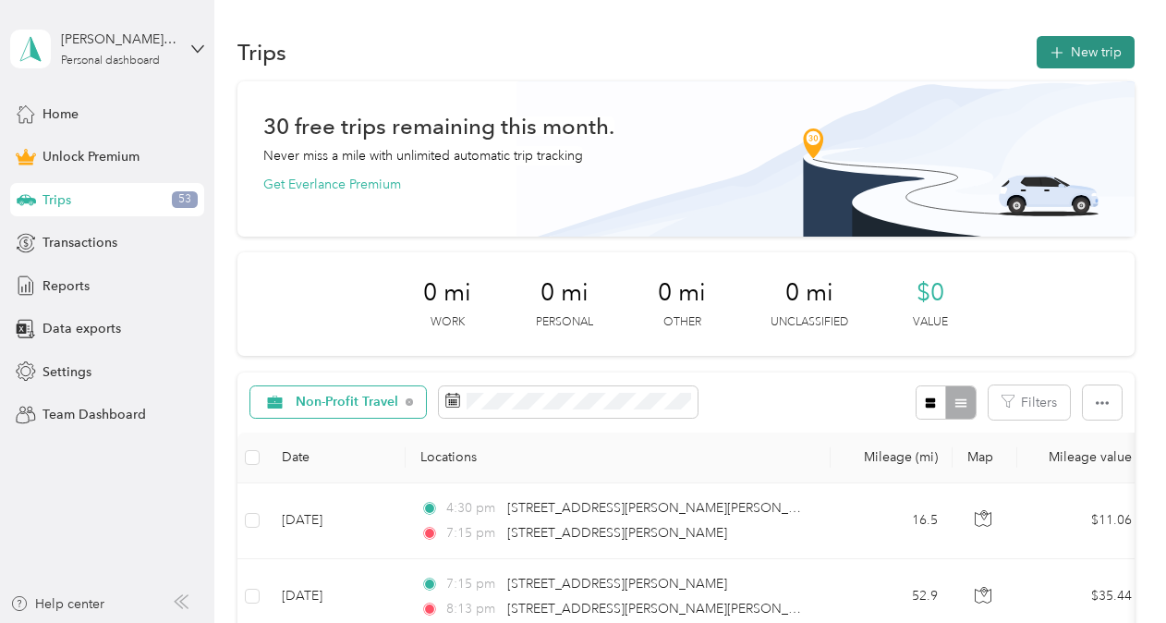
click at [1083, 57] on button "New trip" at bounding box center [1085, 52] width 98 height 32
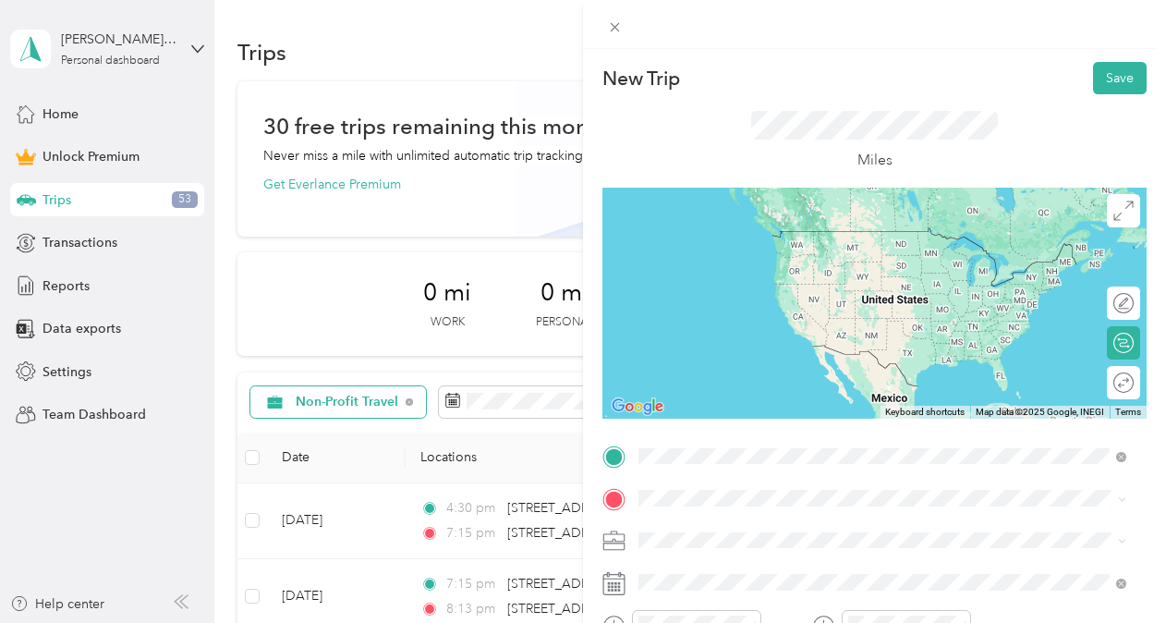
click at [778, 239] on span "[STREET_ADDRESS][US_STATE]" at bounding box center [765, 231] width 185 height 17
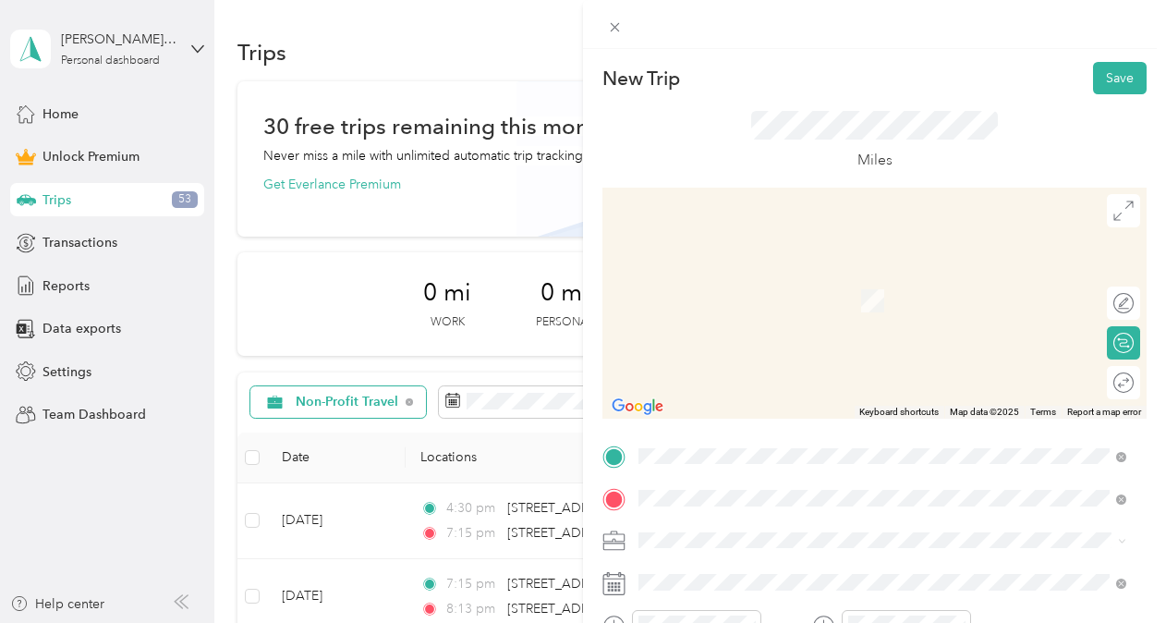
click at [765, 281] on span "[STREET_ADDRESS][PERSON_NAME][US_STATE]" at bounding box center [816, 273] width 287 height 17
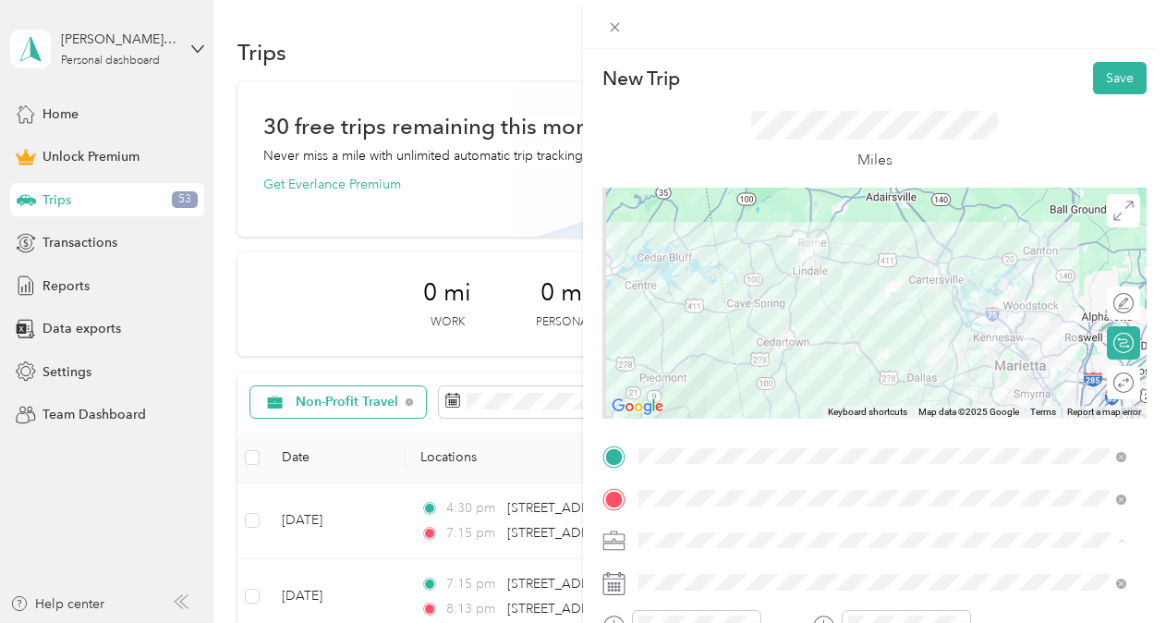
click at [720, 338] on span "Non-Profit Travel" at bounding box center [693, 346] width 97 height 16
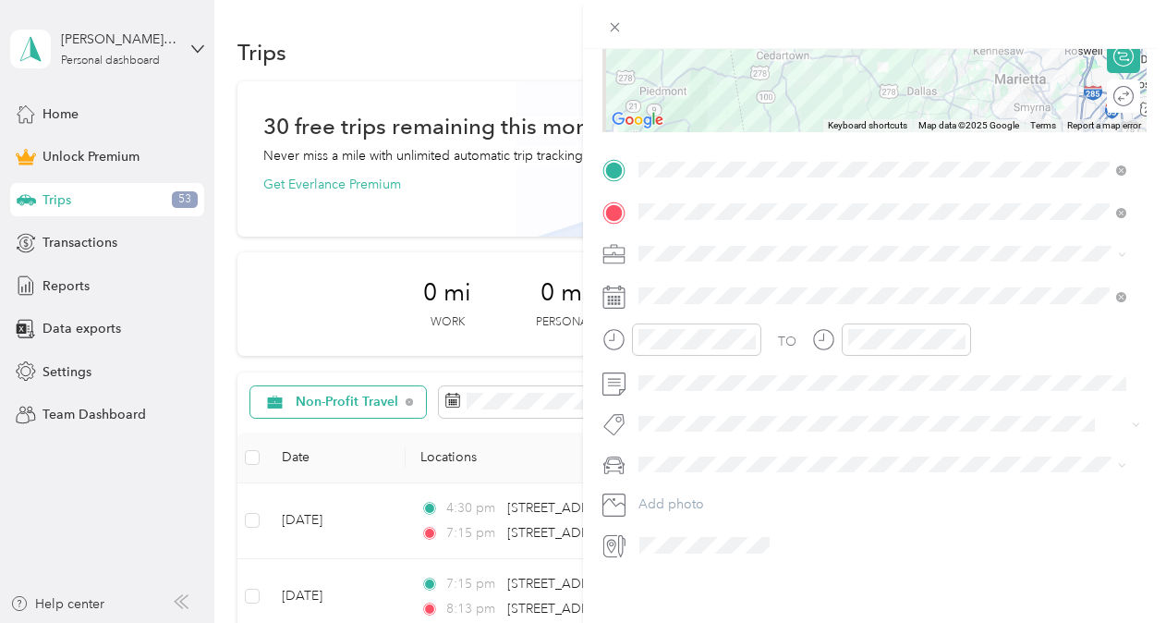
scroll to position [304, 0]
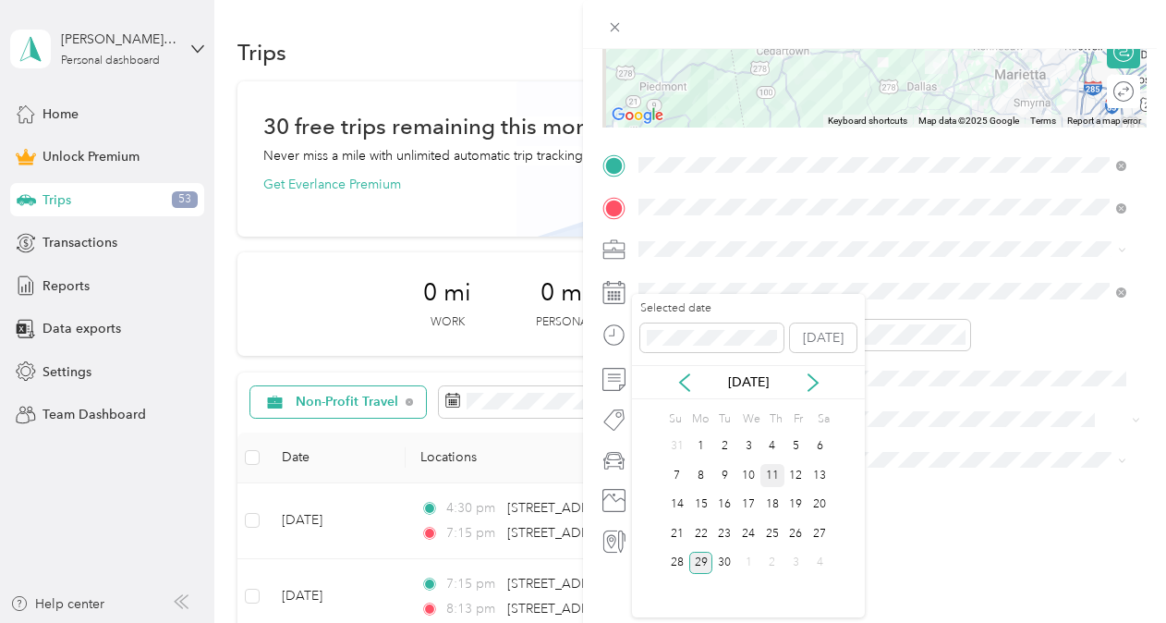
click at [771, 476] on div "11" at bounding box center [772, 475] width 24 height 23
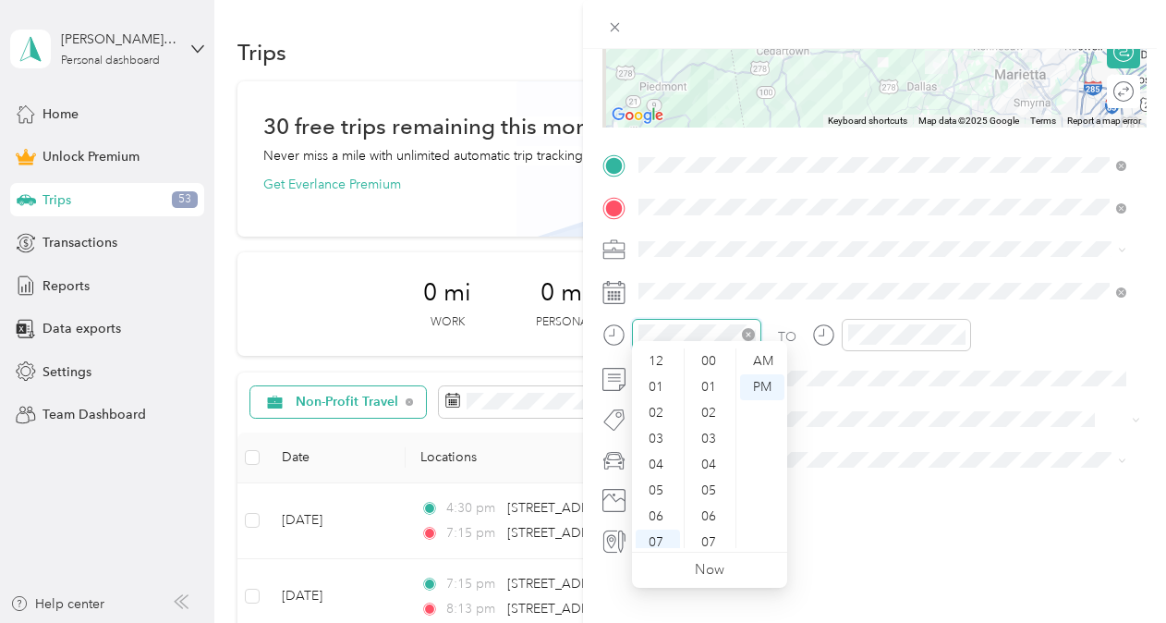
scroll to position [111, 0]
click at [649, 350] on div "04" at bounding box center [657, 354] width 44 height 26
click at [711, 357] on div "00" at bounding box center [710, 361] width 44 height 26
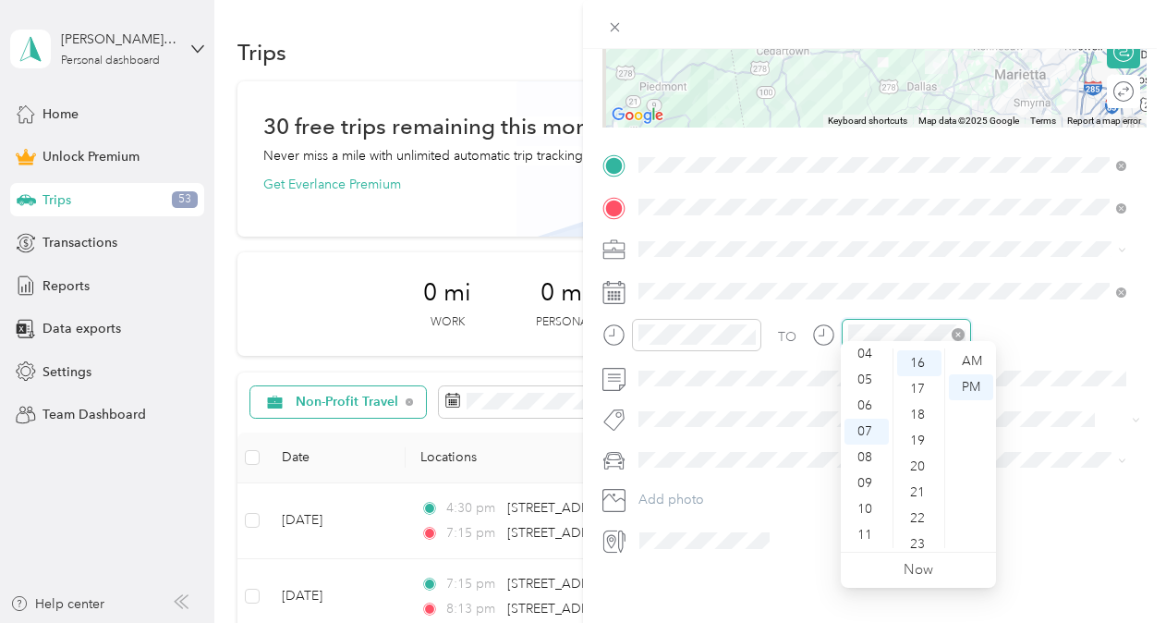
scroll to position [414, 0]
click at [859, 371] on div "05" at bounding box center [866, 380] width 44 height 26
click at [917, 372] on div "15" at bounding box center [919, 372] width 44 height 26
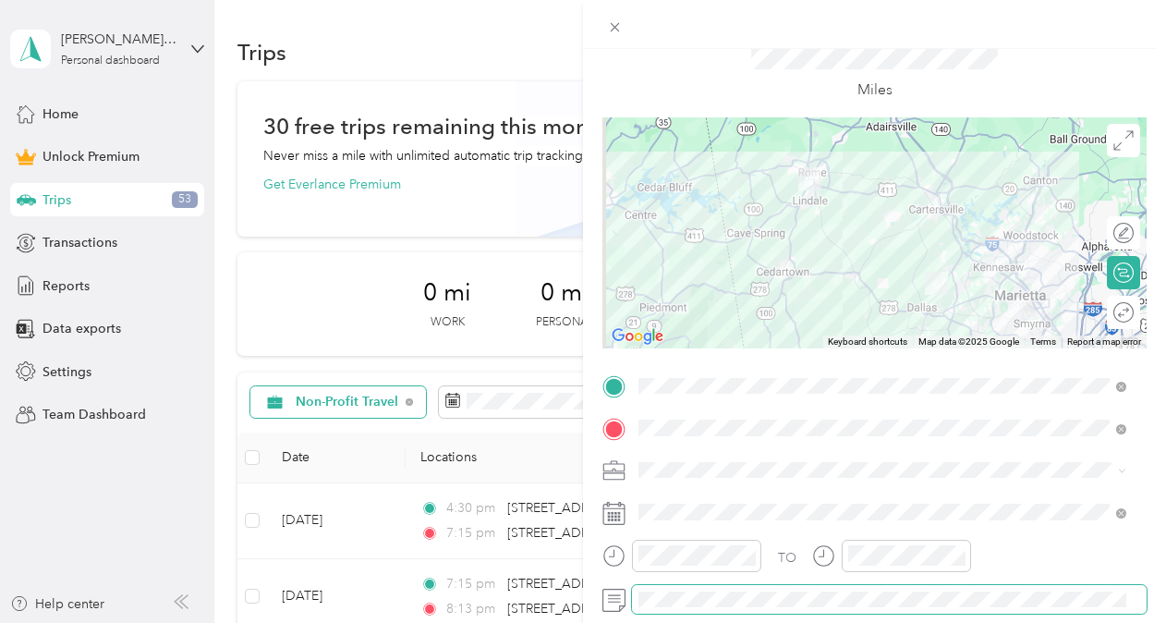
scroll to position [2, 0]
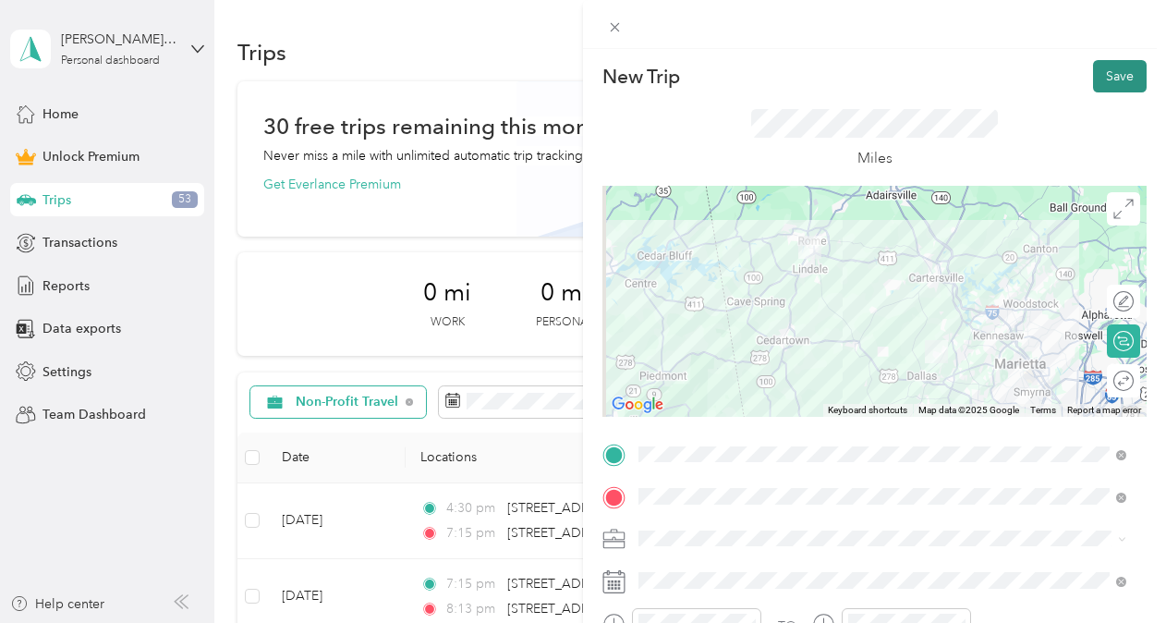
click at [1113, 74] on button "Save" at bounding box center [1120, 76] width 54 height 32
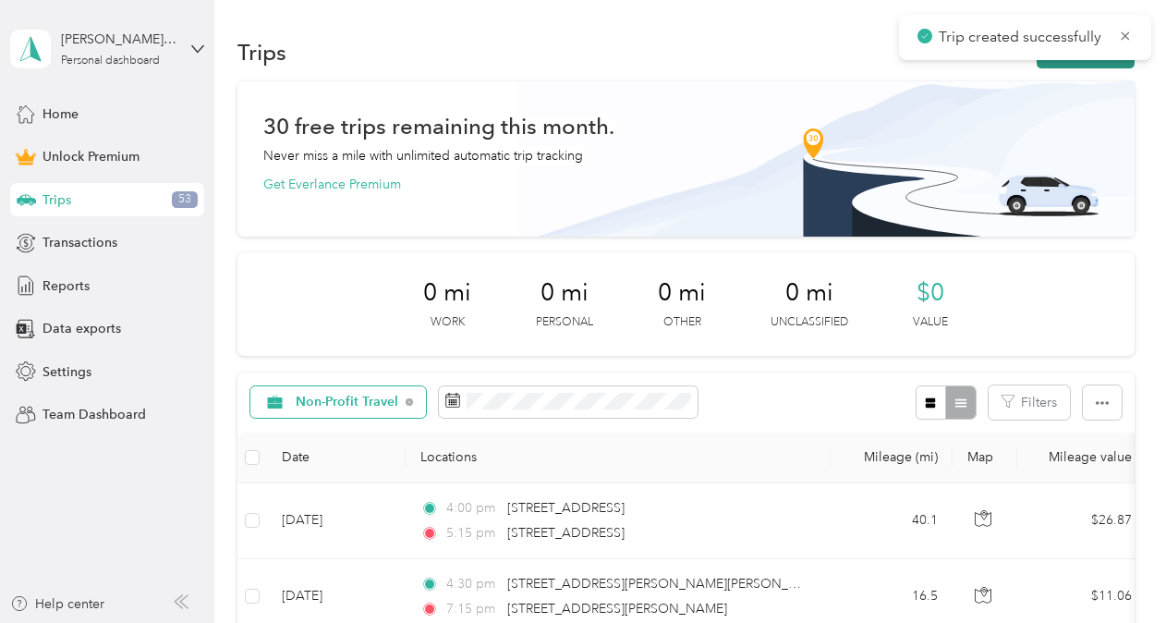
click at [1101, 60] on button "New trip" at bounding box center [1085, 52] width 98 height 32
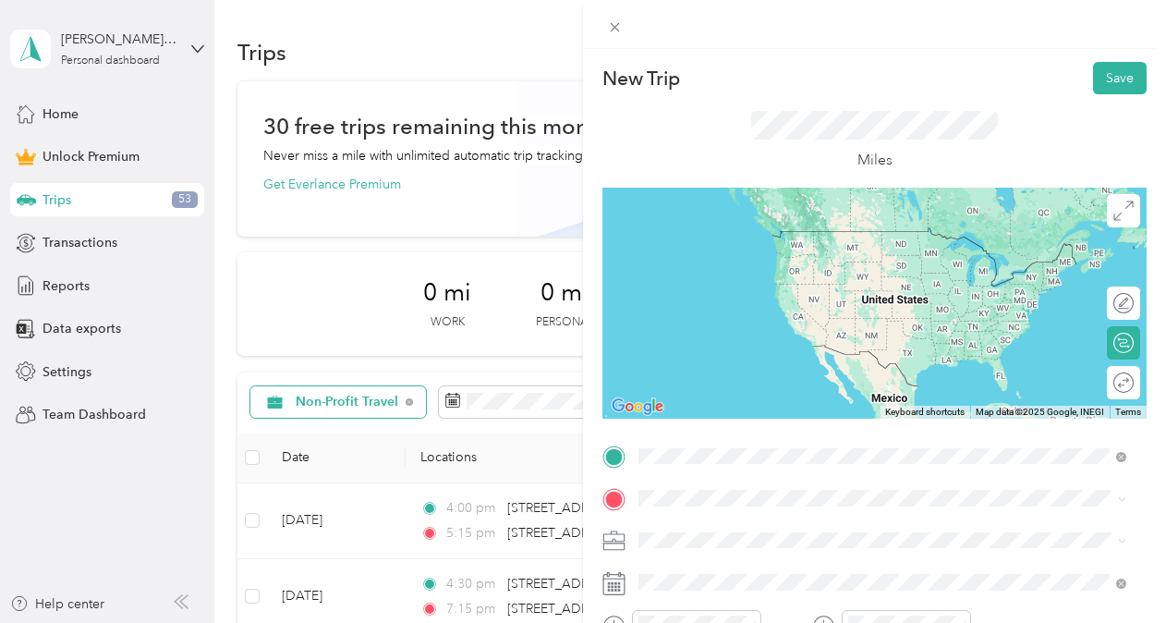
click at [743, 239] on span "[STREET_ADDRESS][PERSON_NAME][US_STATE]" at bounding box center [816, 231] width 287 height 17
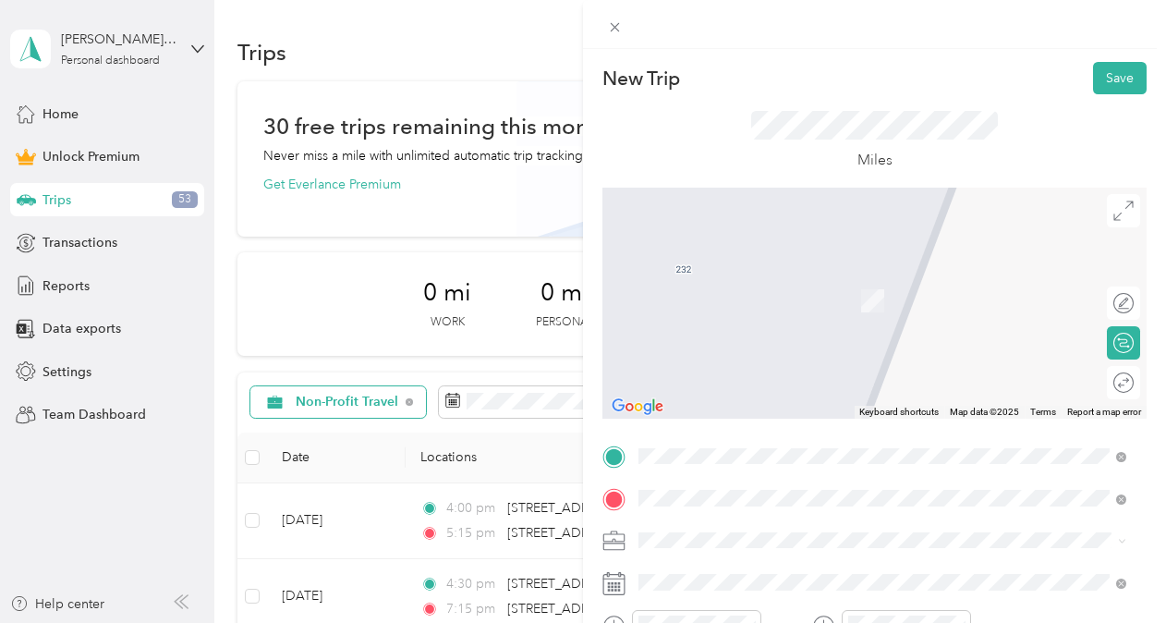
click at [742, 277] on span "[STREET_ADDRESS][PERSON_NAME][PERSON_NAME][US_STATE]" at bounding box center [868, 273] width 390 height 17
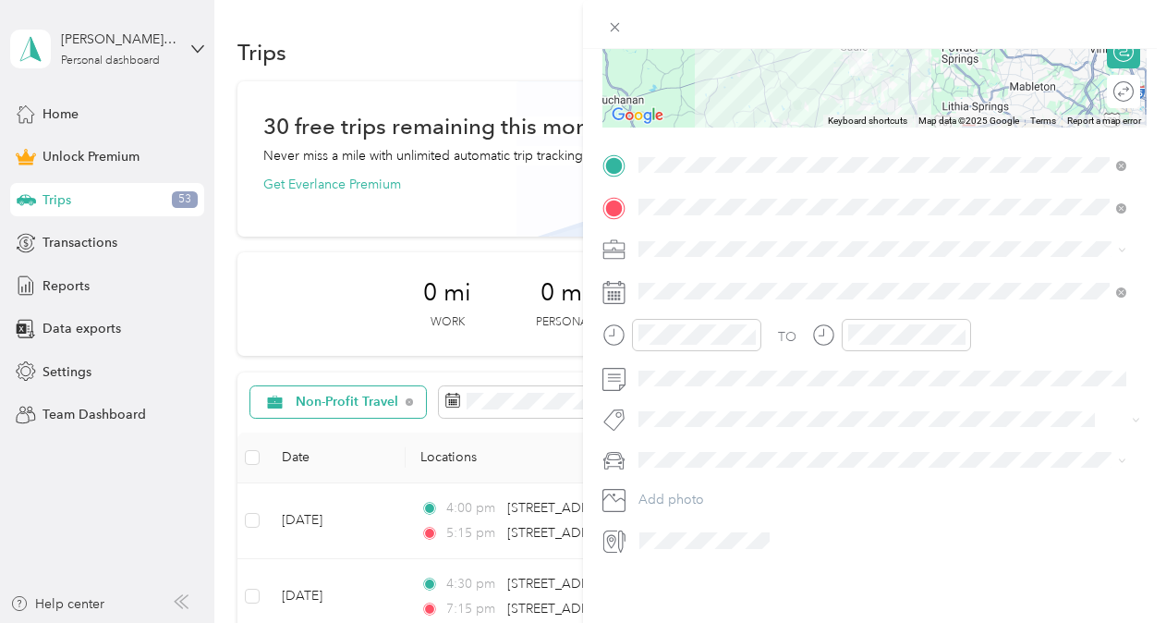
scroll to position [298, 0]
click at [680, 338] on span "Non-Profit Travel" at bounding box center [693, 339] width 97 height 16
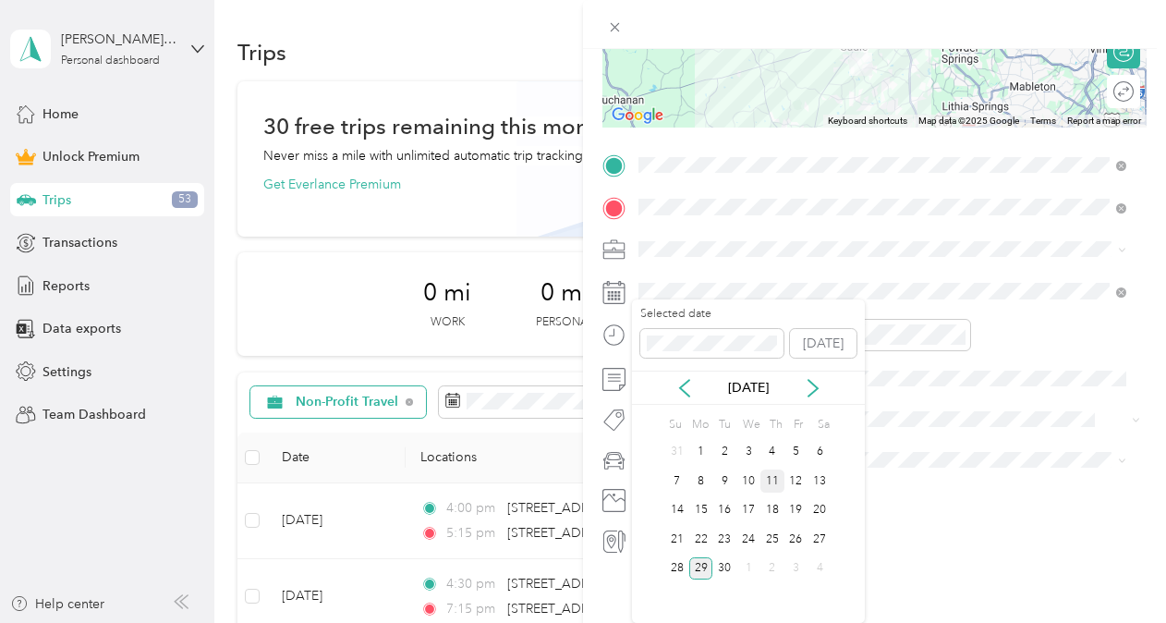
click at [773, 472] on div "11" at bounding box center [772, 480] width 24 height 23
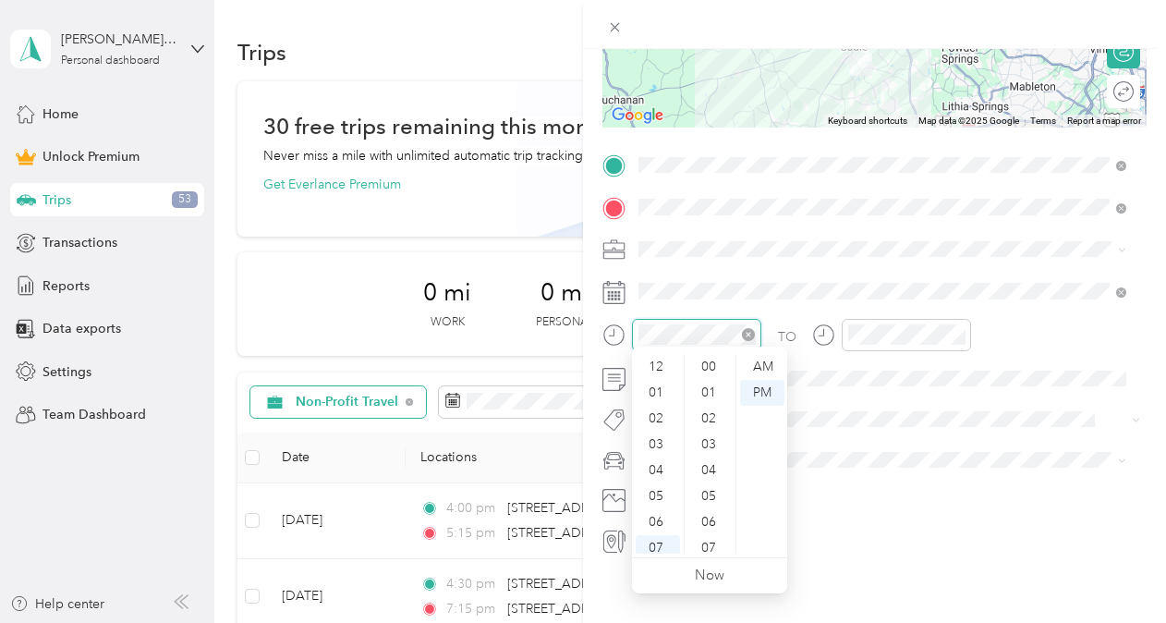
scroll to position [111, 0]
click at [655, 408] on div "06" at bounding box center [657, 411] width 44 height 26
click at [713, 442] on div "20" at bounding box center [710, 444] width 44 height 26
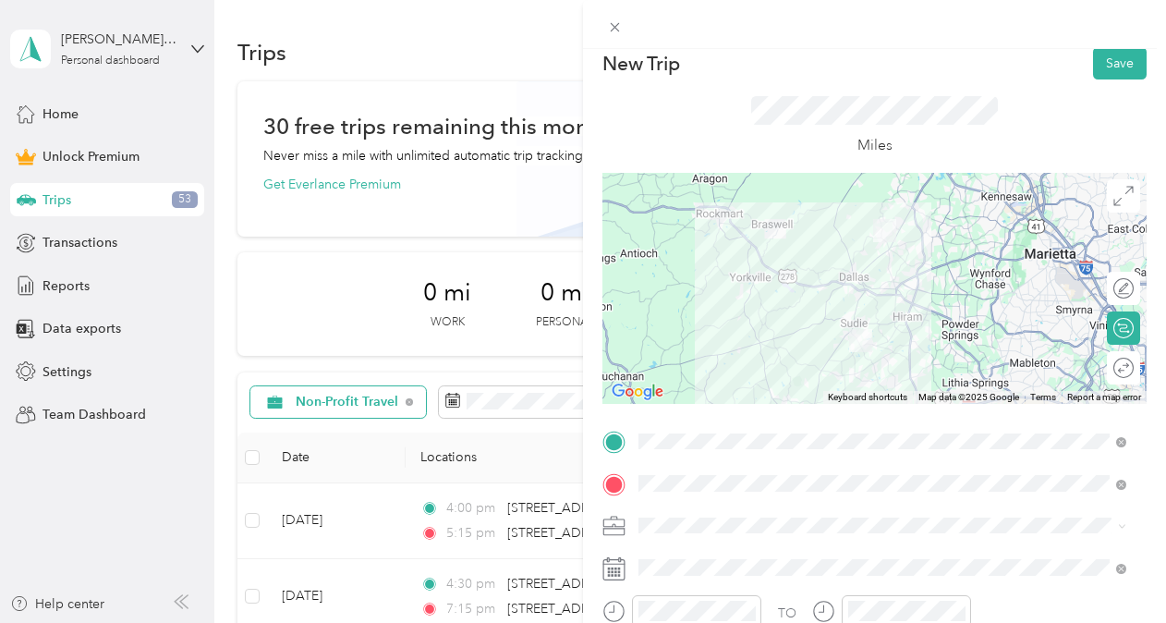
scroll to position [0, 0]
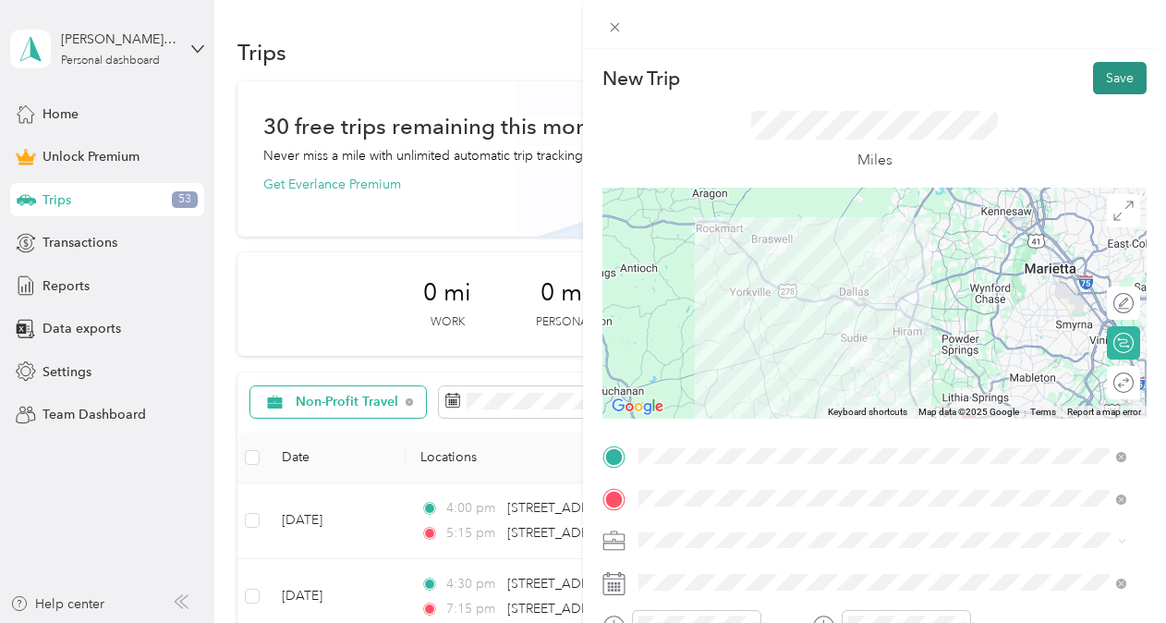
click at [1107, 71] on button "Save" at bounding box center [1120, 78] width 54 height 32
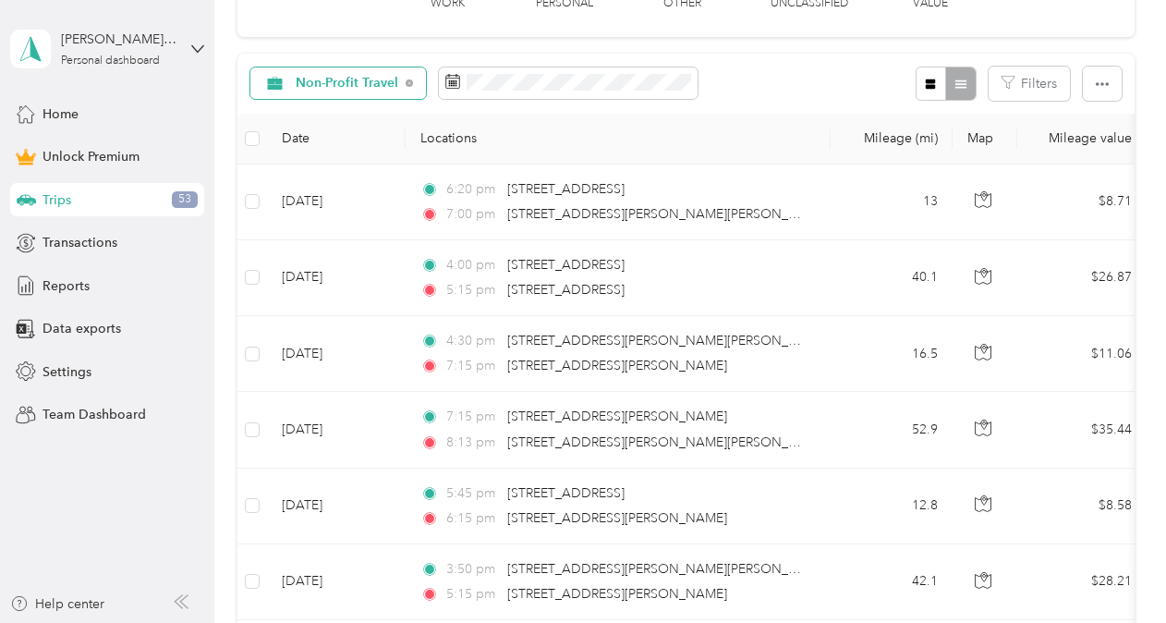
scroll to position [324, 0]
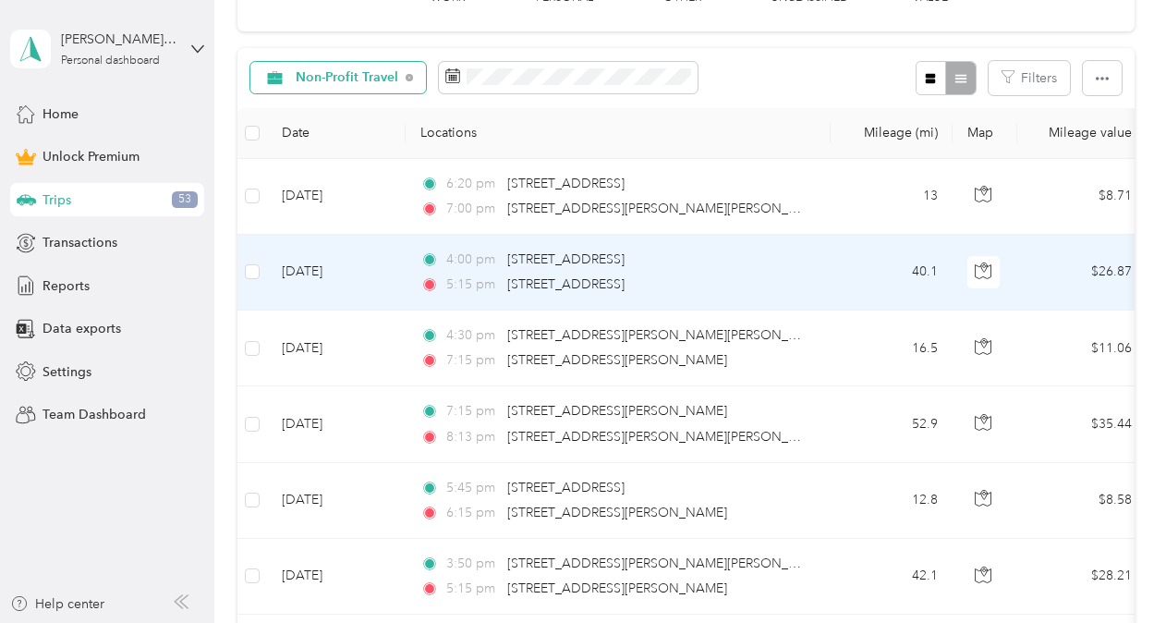
click at [330, 268] on td "[DATE]" at bounding box center [336, 273] width 139 height 76
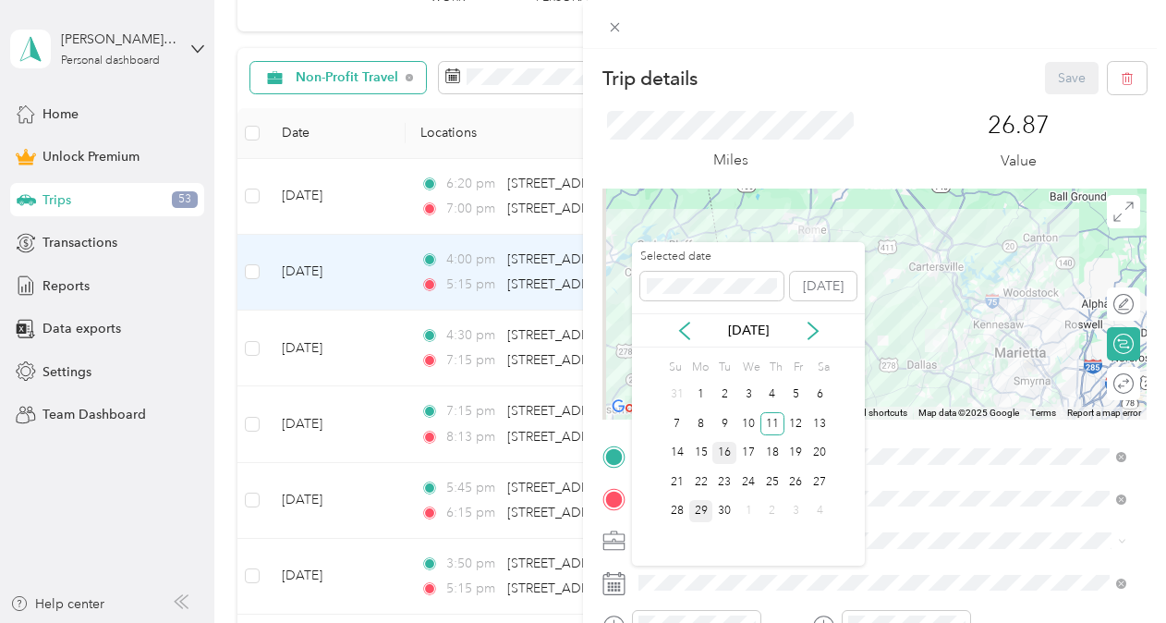
click at [726, 444] on div "16" at bounding box center [724, 453] width 24 height 23
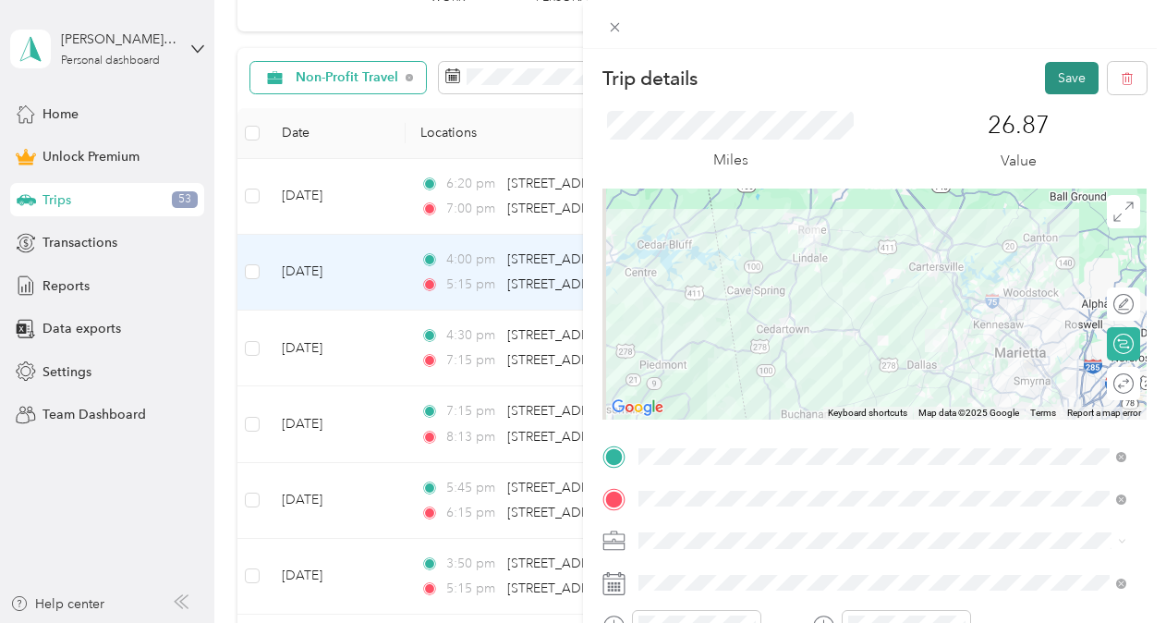
click at [1069, 72] on button "Save" at bounding box center [1072, 78] width 54 height 32
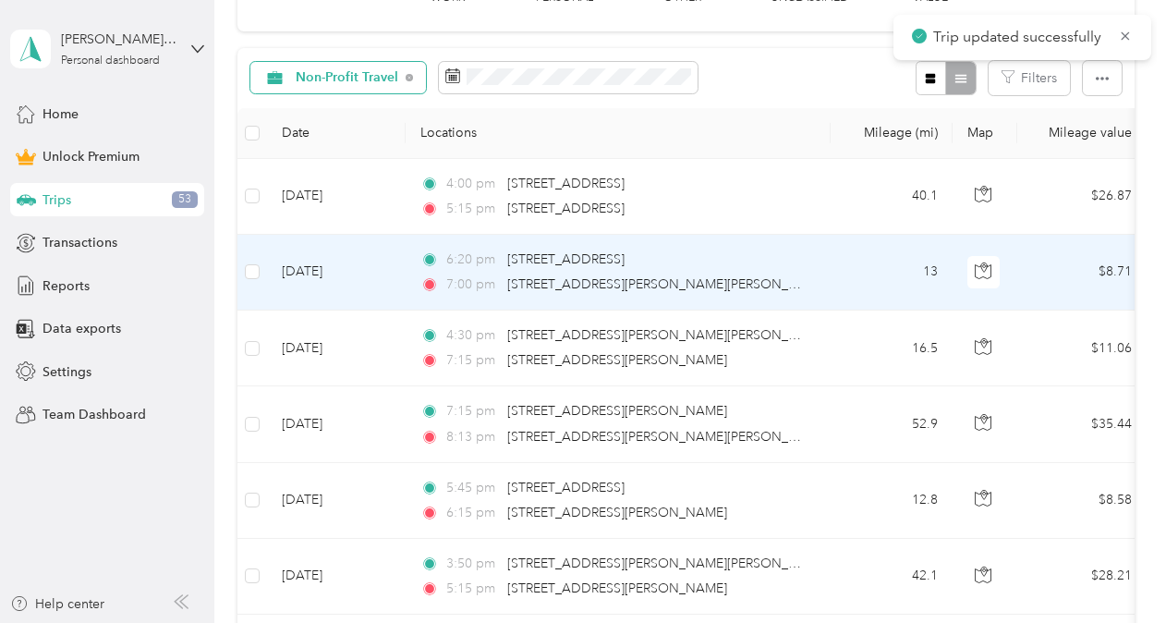
click at [327, 272] on td "[DATE]" at bounding box center [336, 273] width 139 height 76
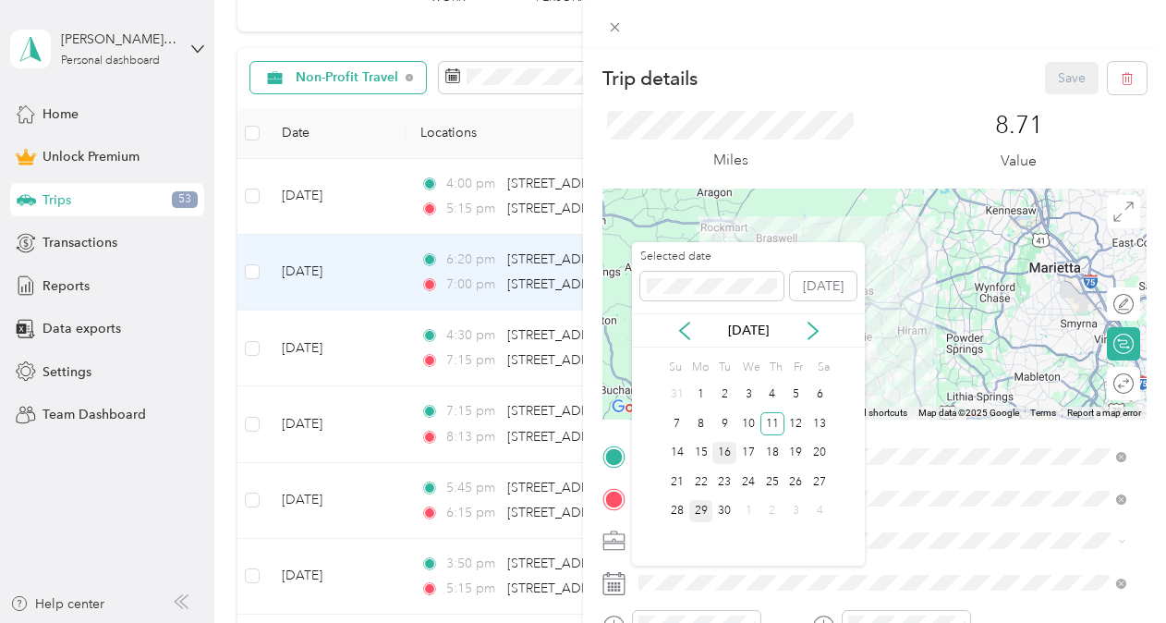
click at [725, 453] on div "16" at bounding box center [724, 453] width 24 height 23
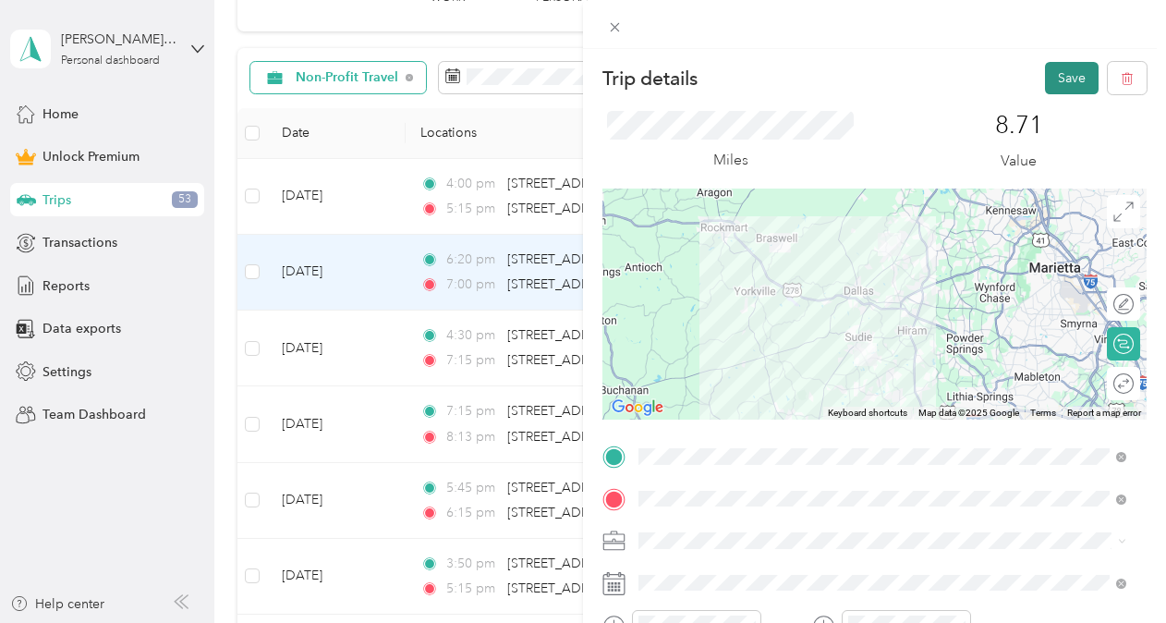
click at [1049, 92] on button "Save" at bounding box center [1072, 78] width 54 height 32
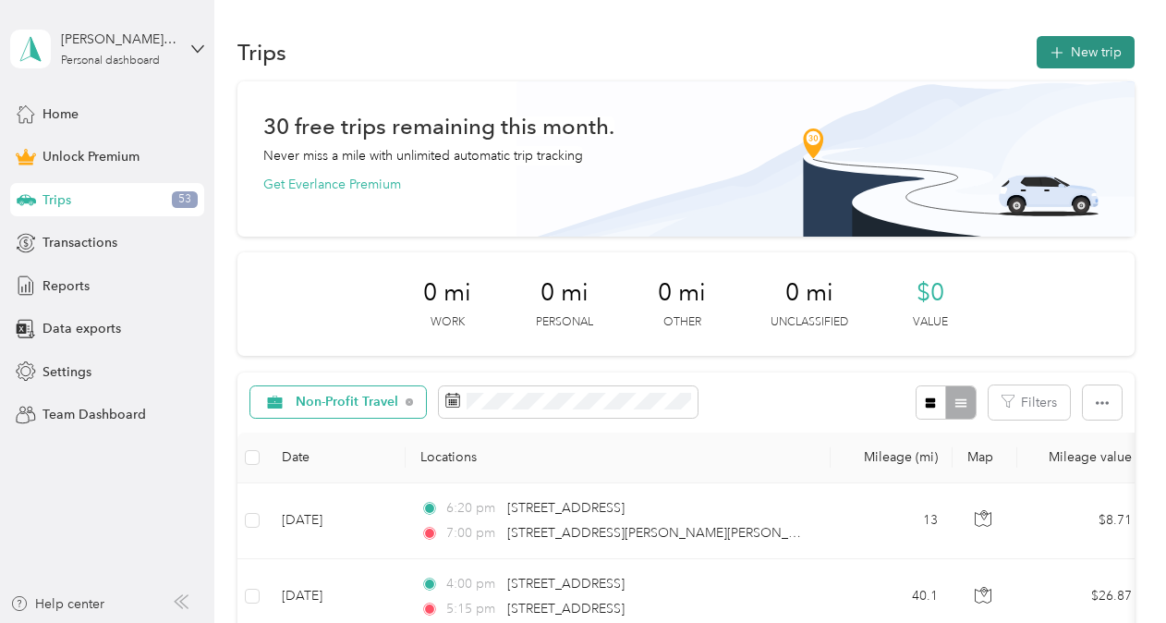
click at [1095, 54] on button "New trip" at bounding box center [1085, 52] width 98 height 32
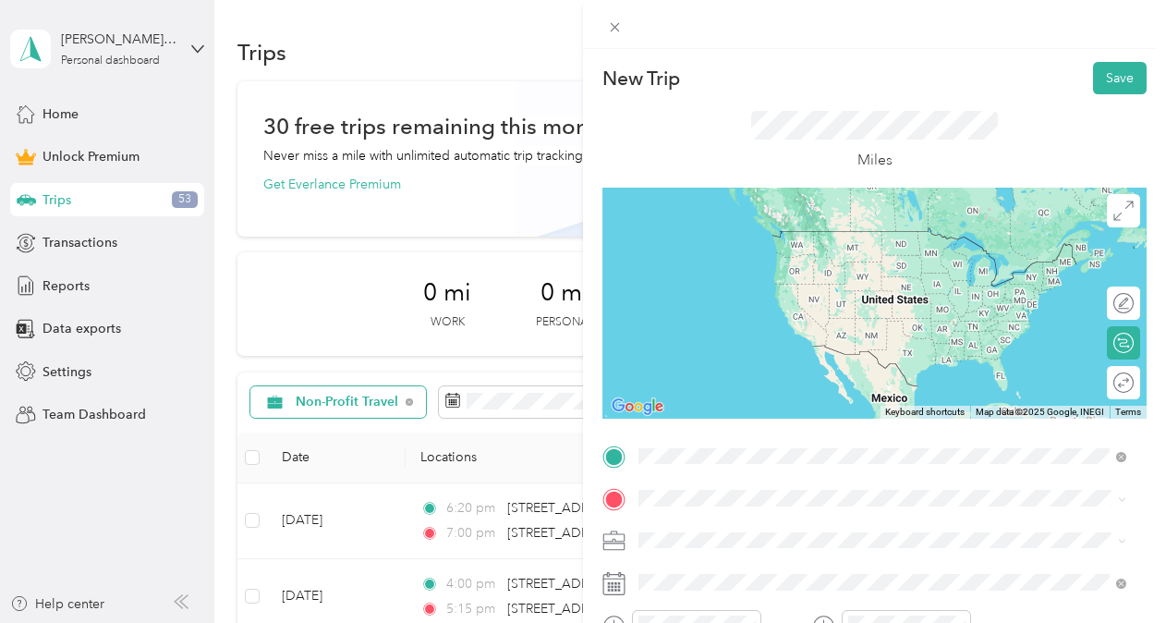
click at [728, 235] on span "[STREET_ADDRESS][US_STATE]" at bounding box center [765, 231] width 185 height 17
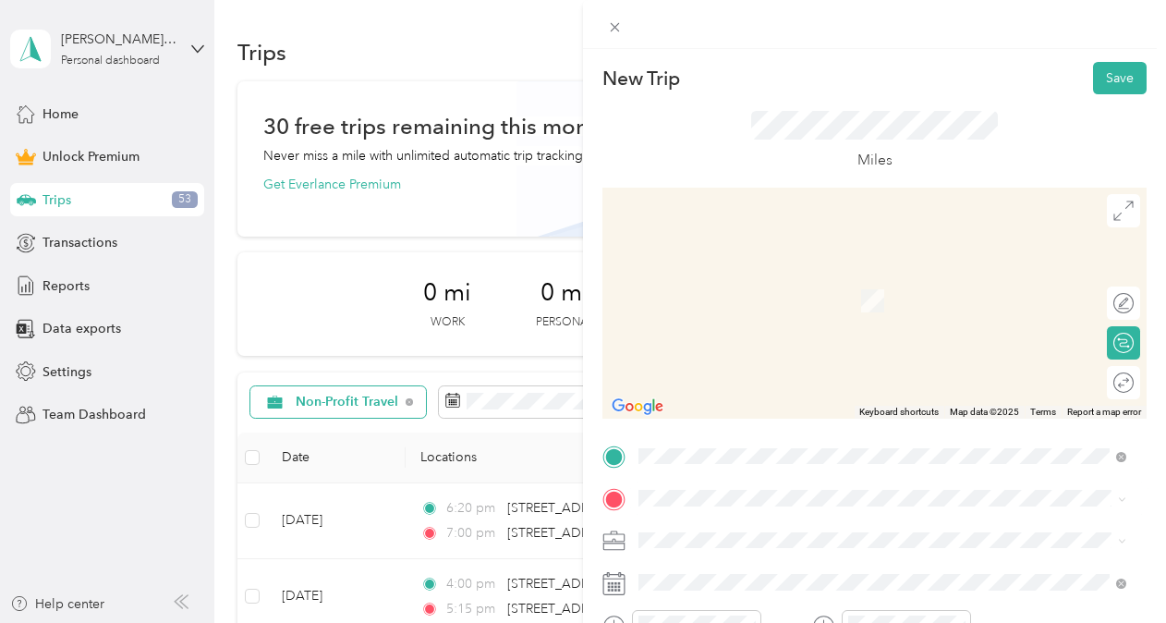
click at [765, 281] on span "[STREET_ADDRESS][US_STATE]" at bounding box center [765, 272] width 185 height 17
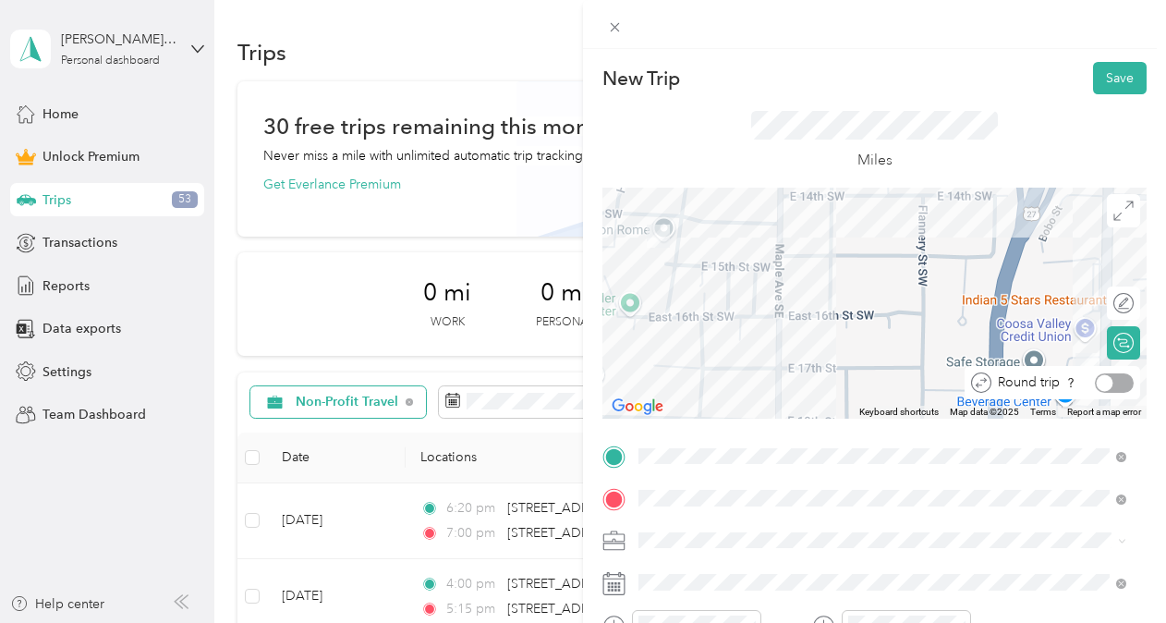
click at [1100, 384] on div at bounding box center [1114, 382] width 39 height 19
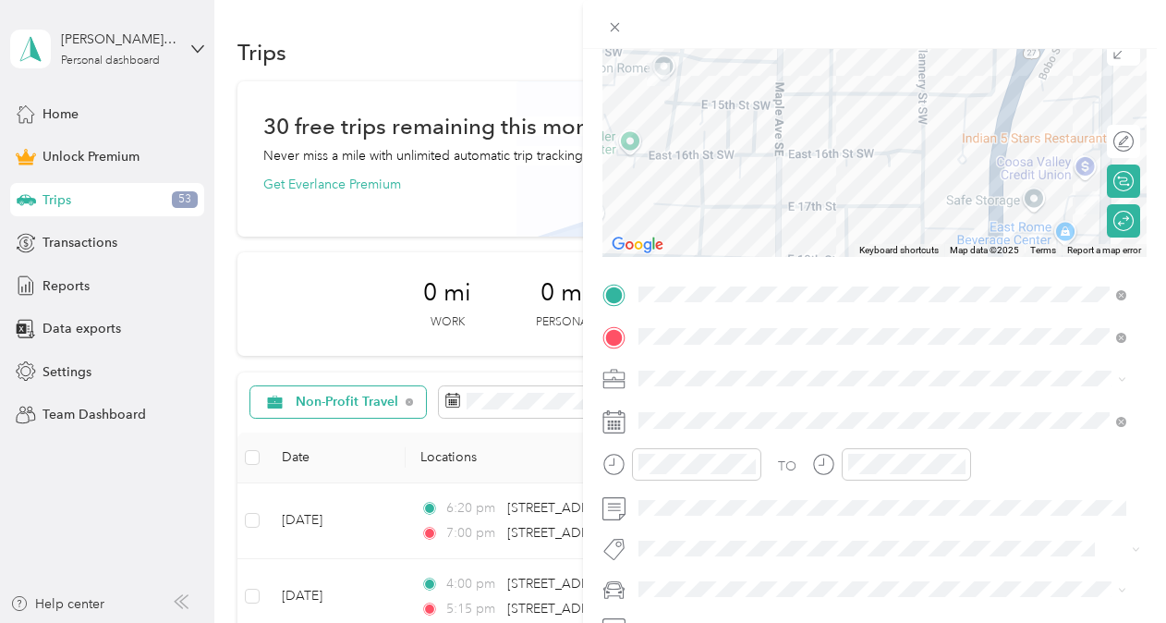
scroll to position [169, 0]
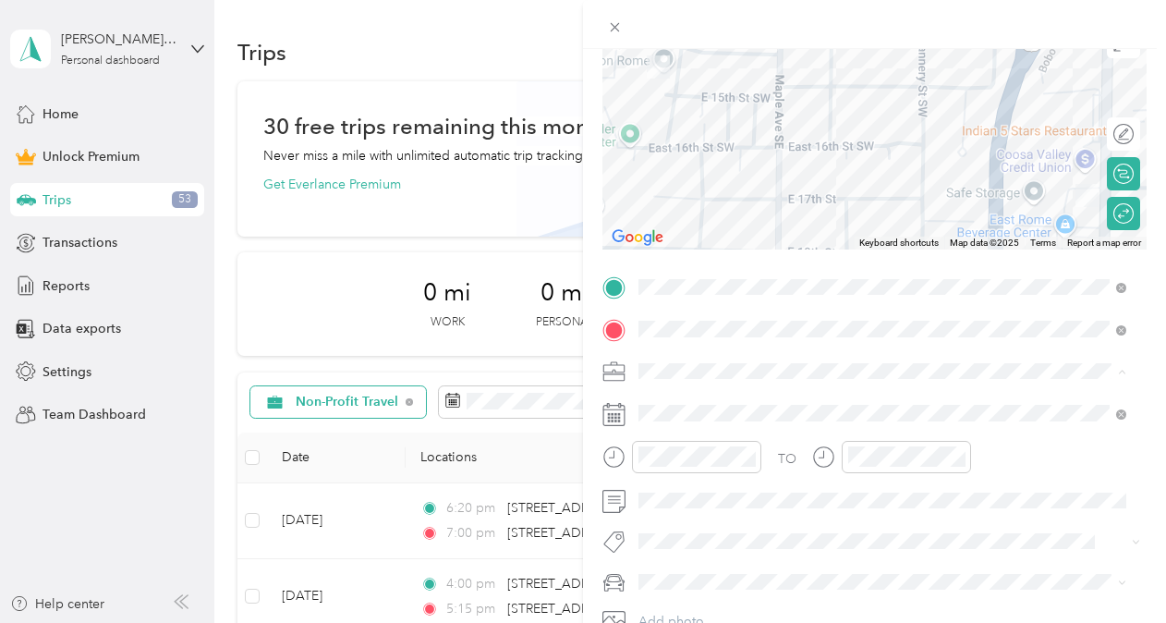
click at [730, 180] on span "Non-Profit Travel" at bounding box center [693, 176] width 97 height 16
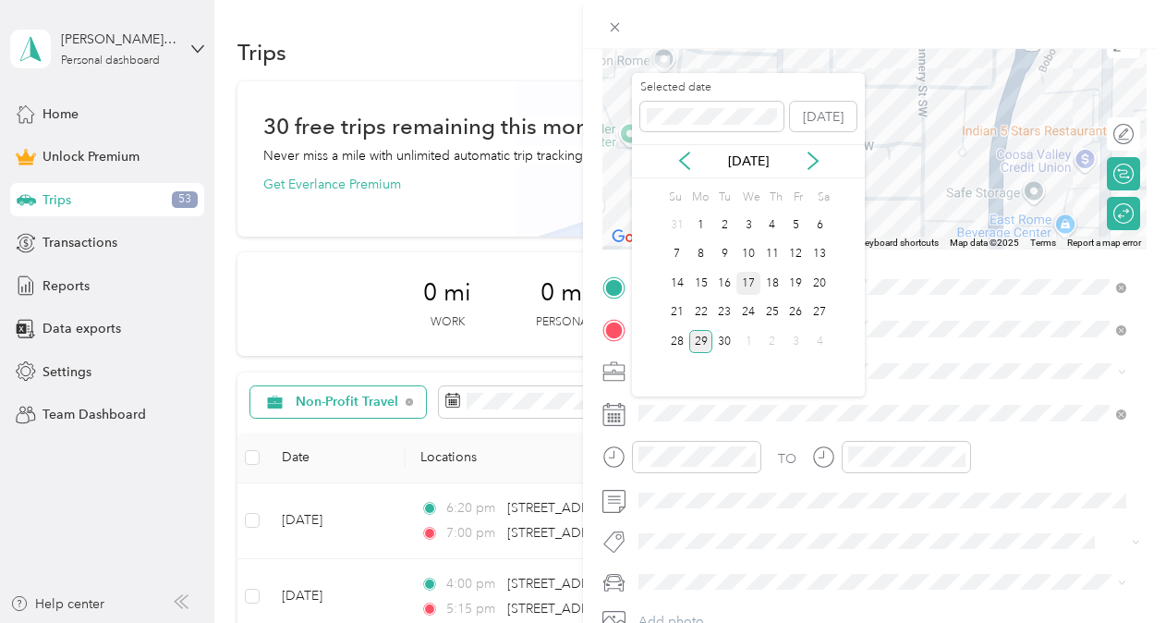
click at [750, 284] on div "17" at bounding box center [748, 283] width 24 height 23
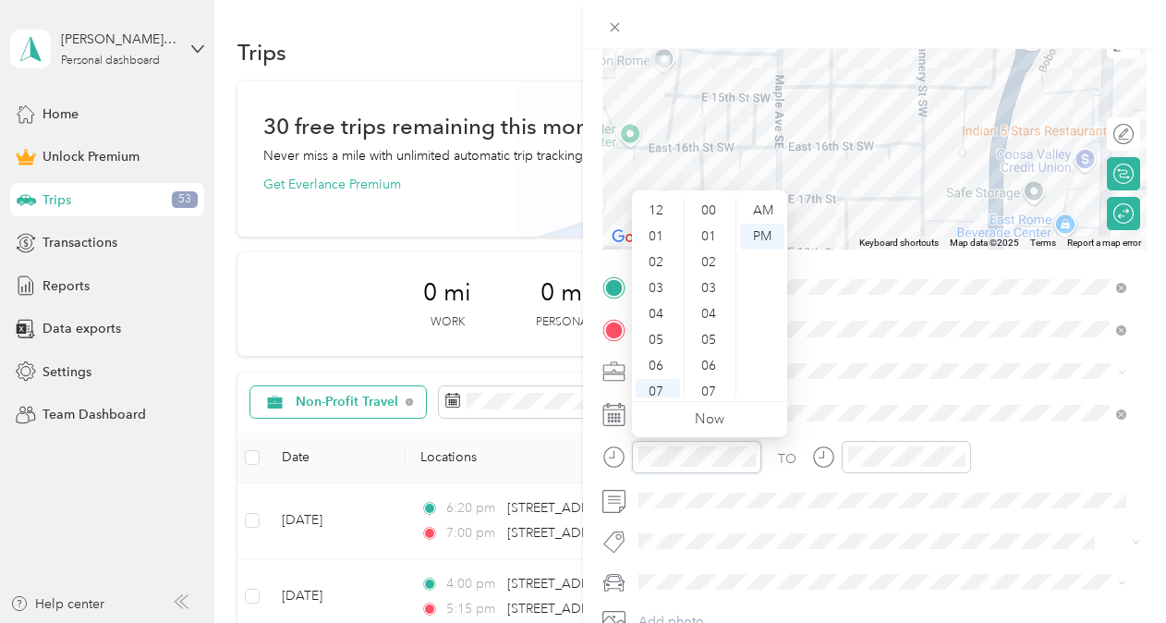
scroll to position [111, 0]
click at [660, 355] on div "10" at bounding box center [657, 358] width 44 height 26
click at [712, 241] on div "20" at bounding box center [710, 237] width 44 height 26
click at [755, 212] on div "AM" at bounding box center [762, 211] width 44 height 26
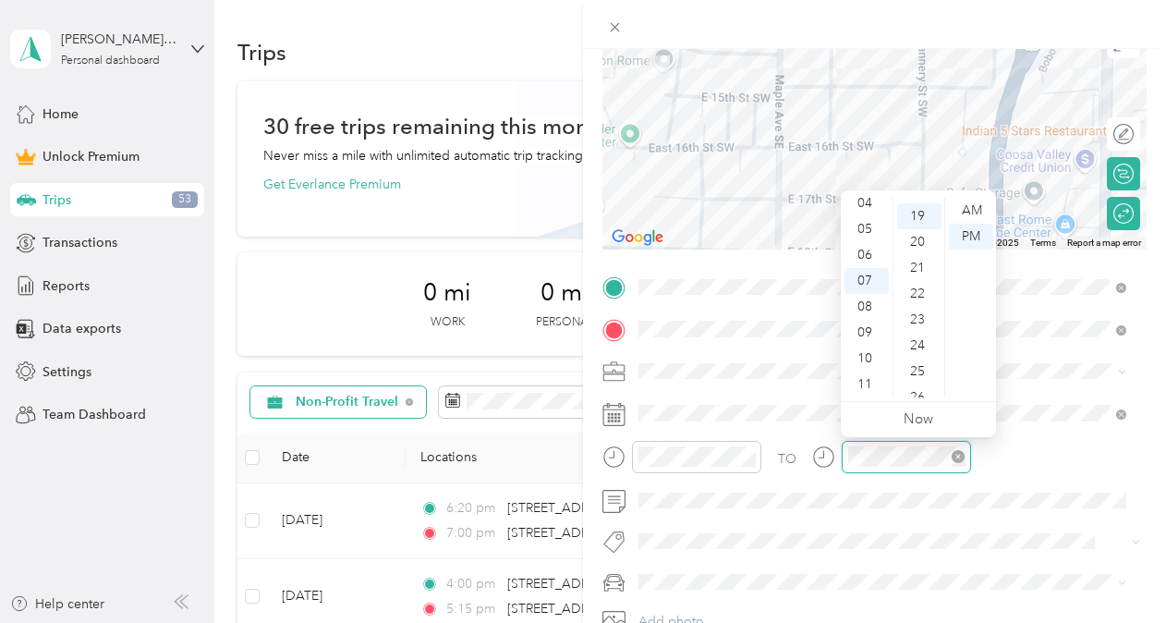
scroll to position [491, 0]
click at [866, 383] on div "11" at bounding box center [866, 384] width 44 height 26
click at [917, 365] on div "25" at bounding box center [919, 366] width 44 height 26
click at [968, 214] on div "AM" at bounding box center [971, 211] width 44 height 26
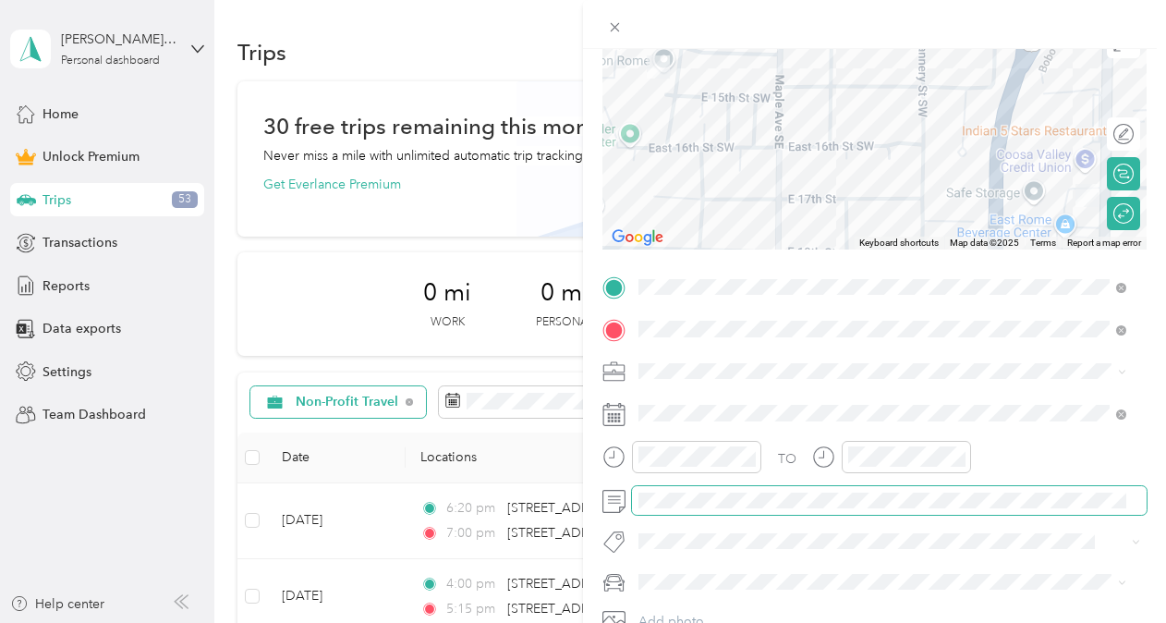
click at [696, 512] on span at bounding box center [889, 501] width 514 height 30
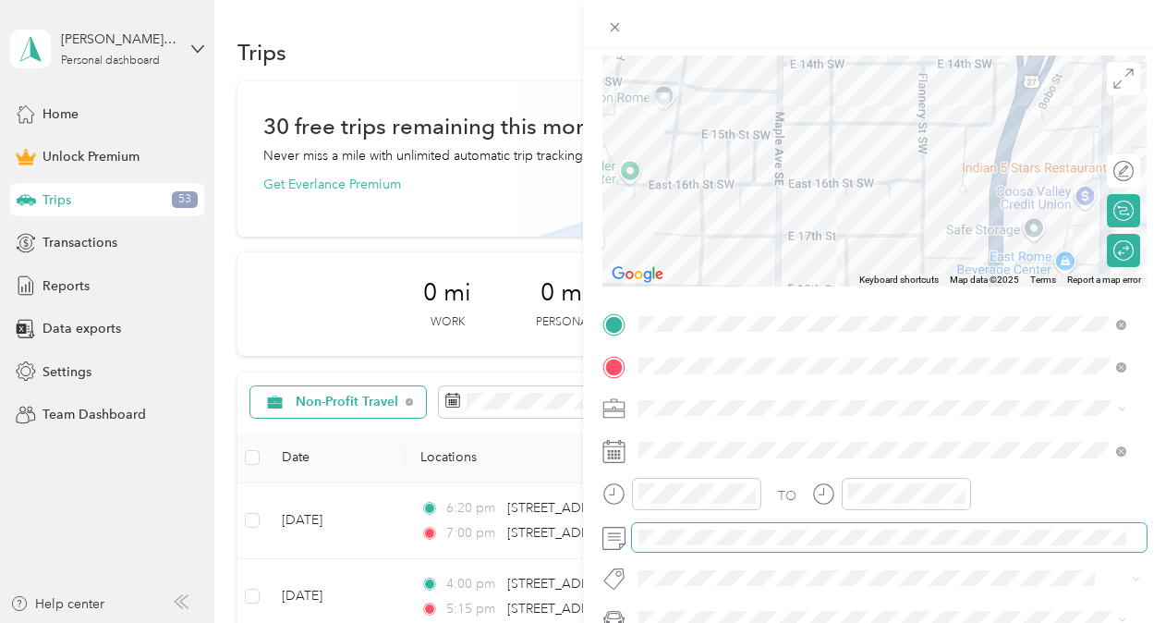
scroll to position [0, 0]
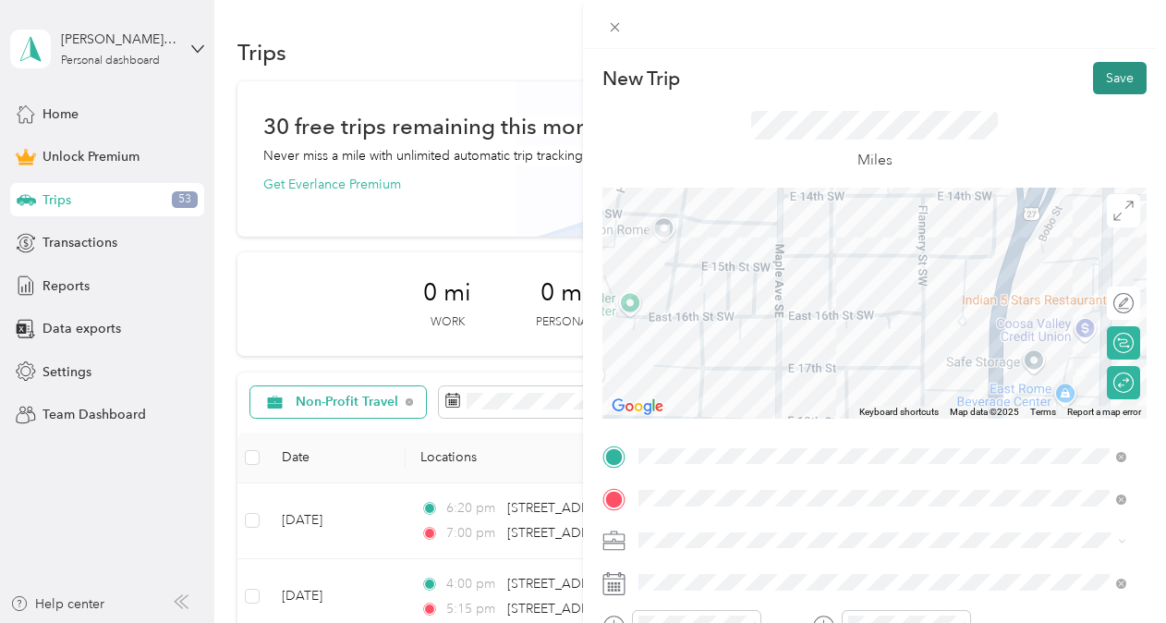
click at [1099, 81] on button "Save" at bounding box center [1120, 78] width 54 height 32
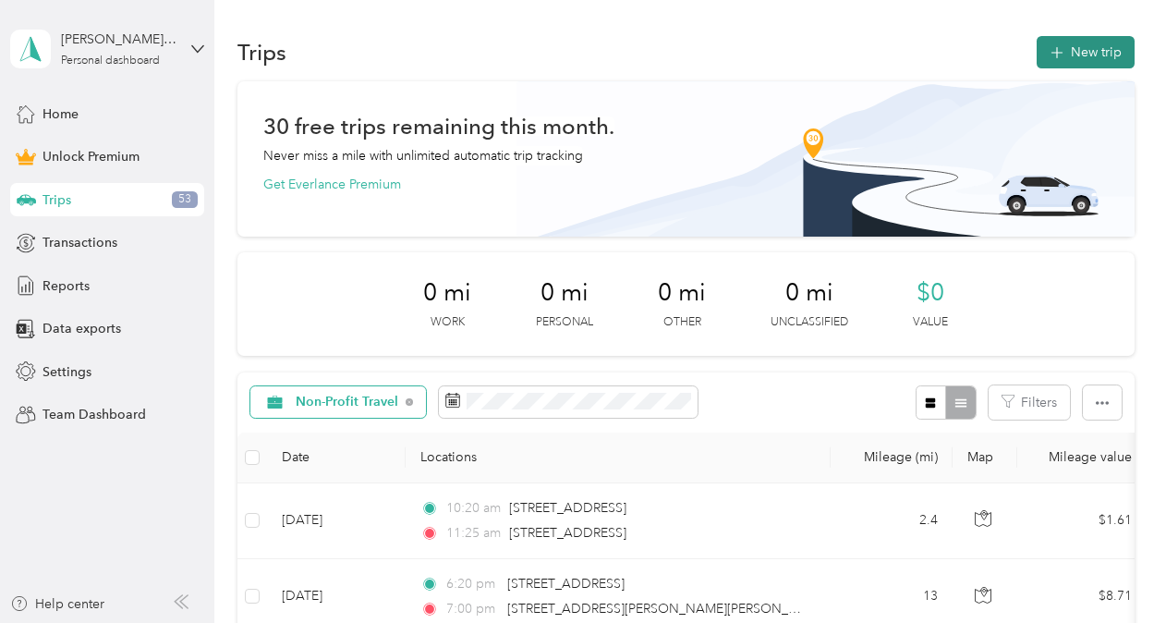
click at [1088, 46] on button "New trip" at bounding box center [1085, 52] width 98 height 32
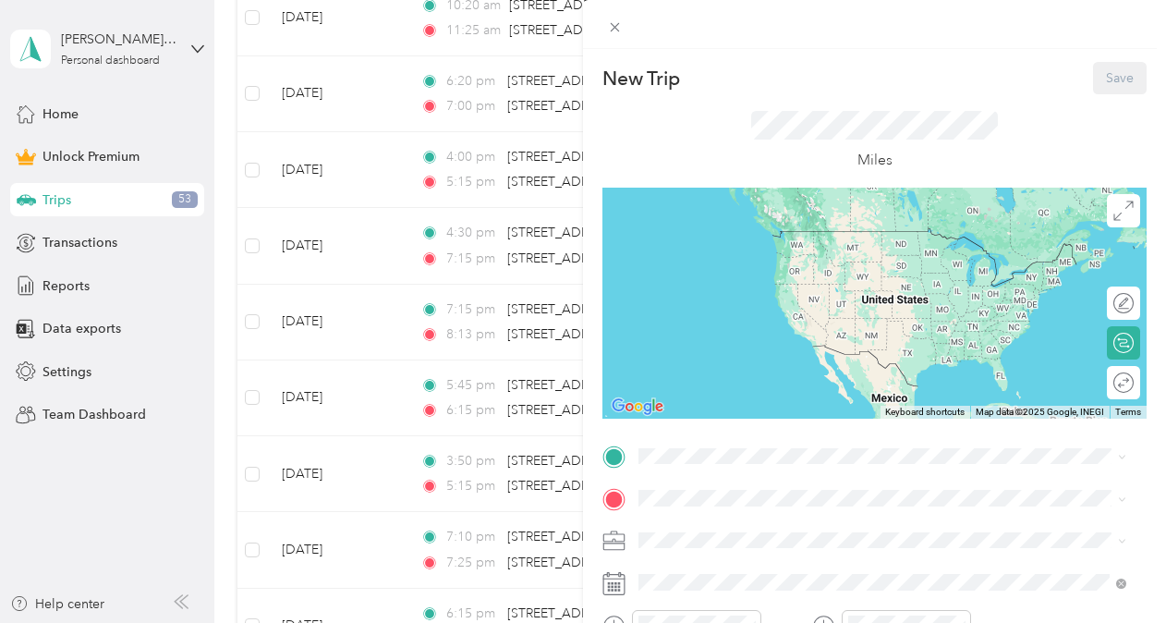
scroll to position [544, 0]
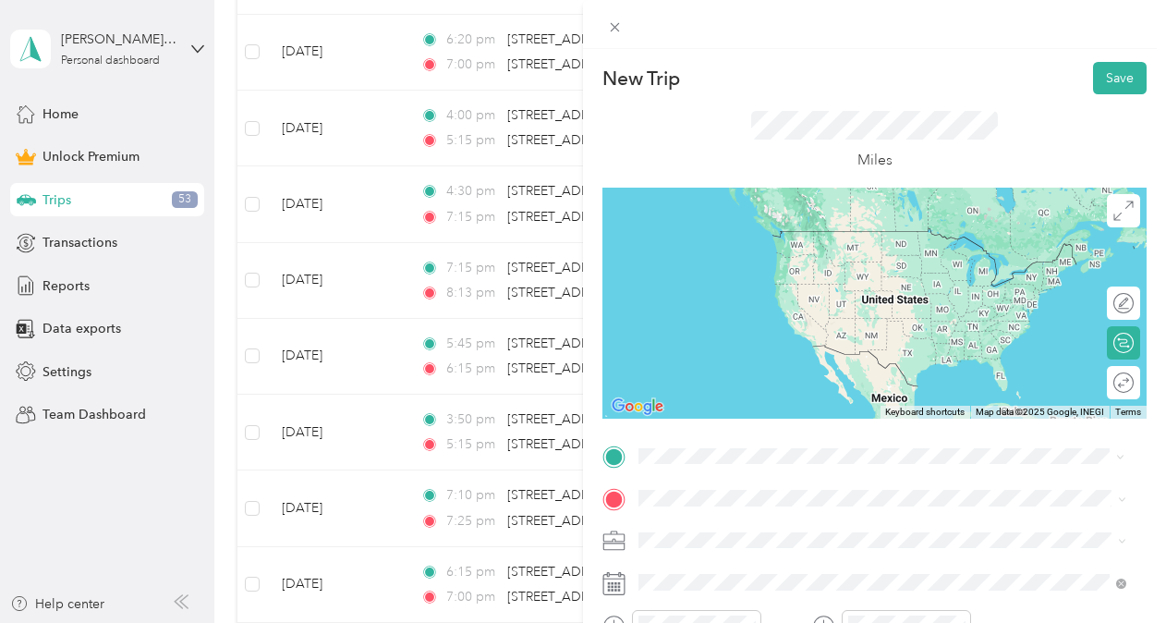
click at [739, 236] on span "[STREET_ADDRESS][PERSON_NAME][PERSON_NAME][US_STATE]" at bounding box center [868, 231] width 390 height 17
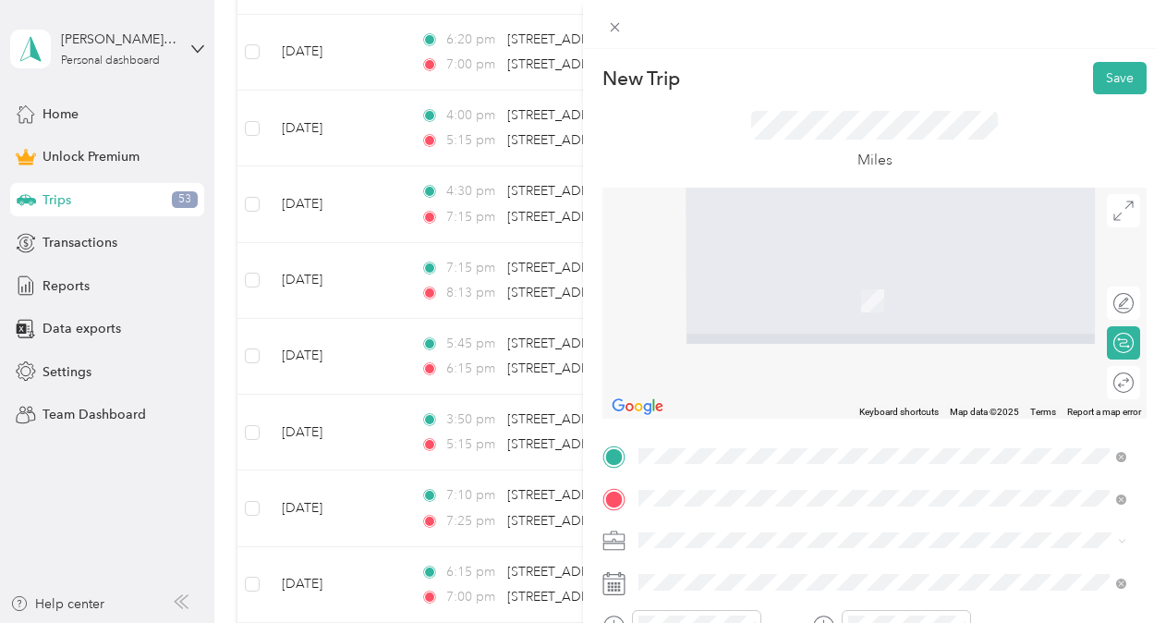
click at [737, 308] on span "[STREET_ADDRESS]" at bounding box center [731, 301] width 117 height 16
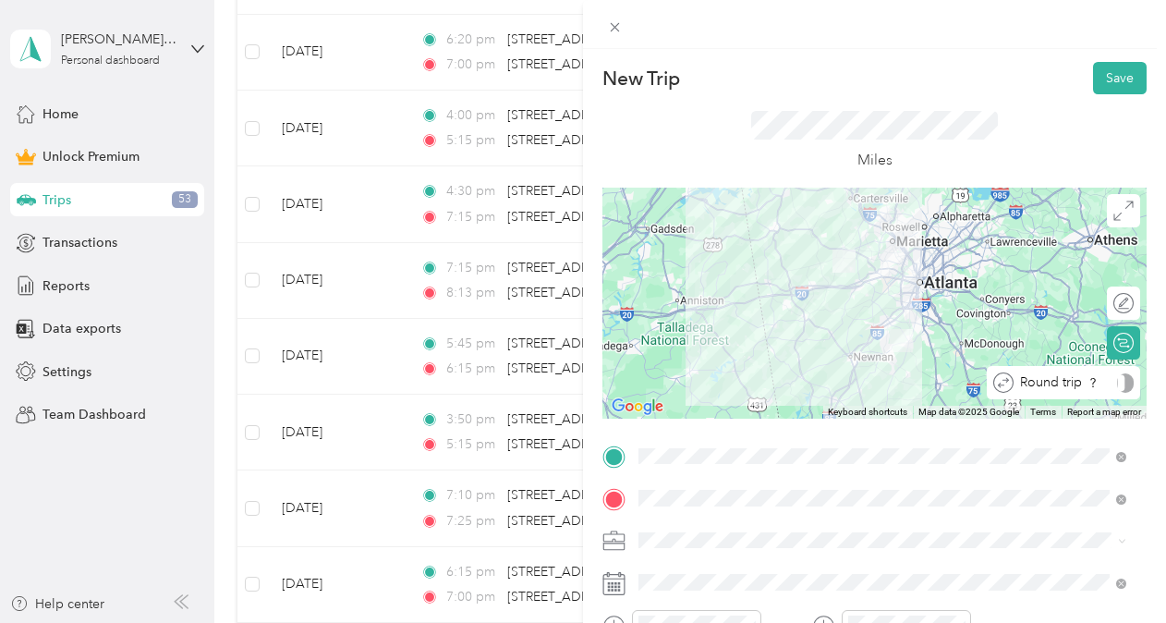
click at [1103, 389] on div "Round trip" at bounding box center [1073, 382] width 120 height 19
click at [1103, 389] on div at bounding box center [1114, 382] width 39 height 19
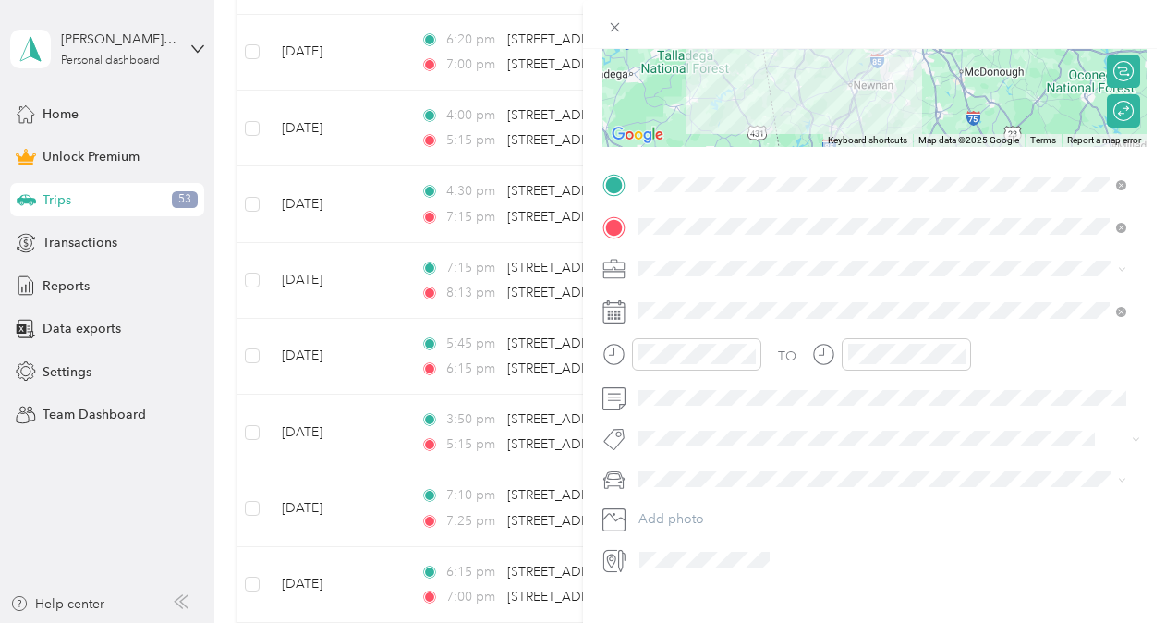
scroll to position [290, 0]
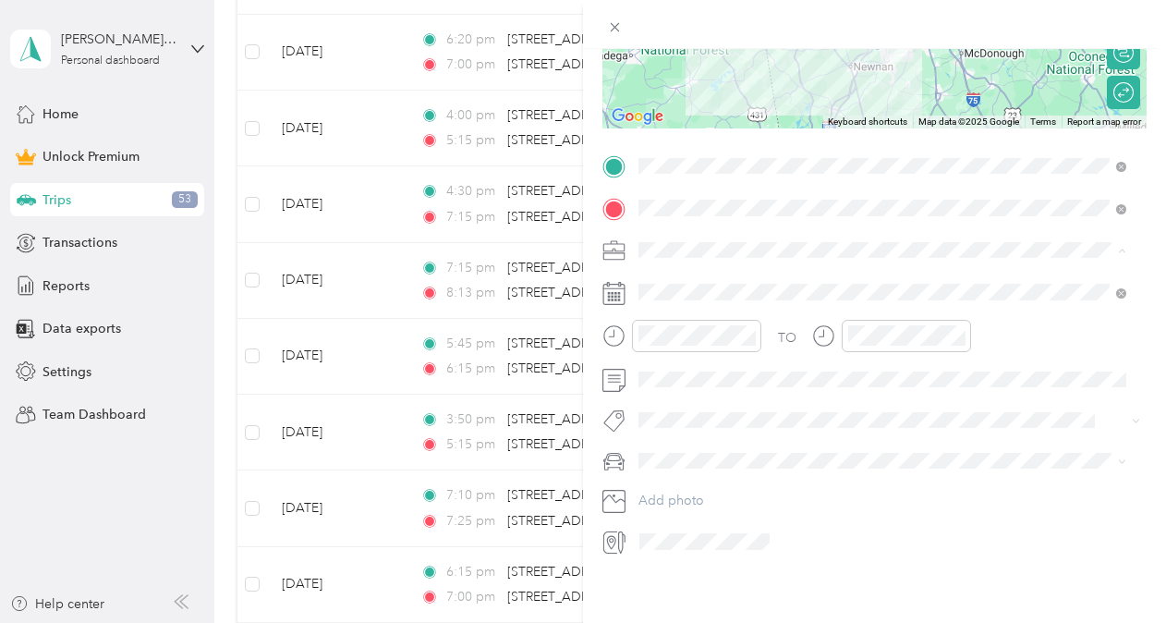
click at [688, 344] on span "Non-Profit Travel" at bounding box center [693, 347] width 97 height 16
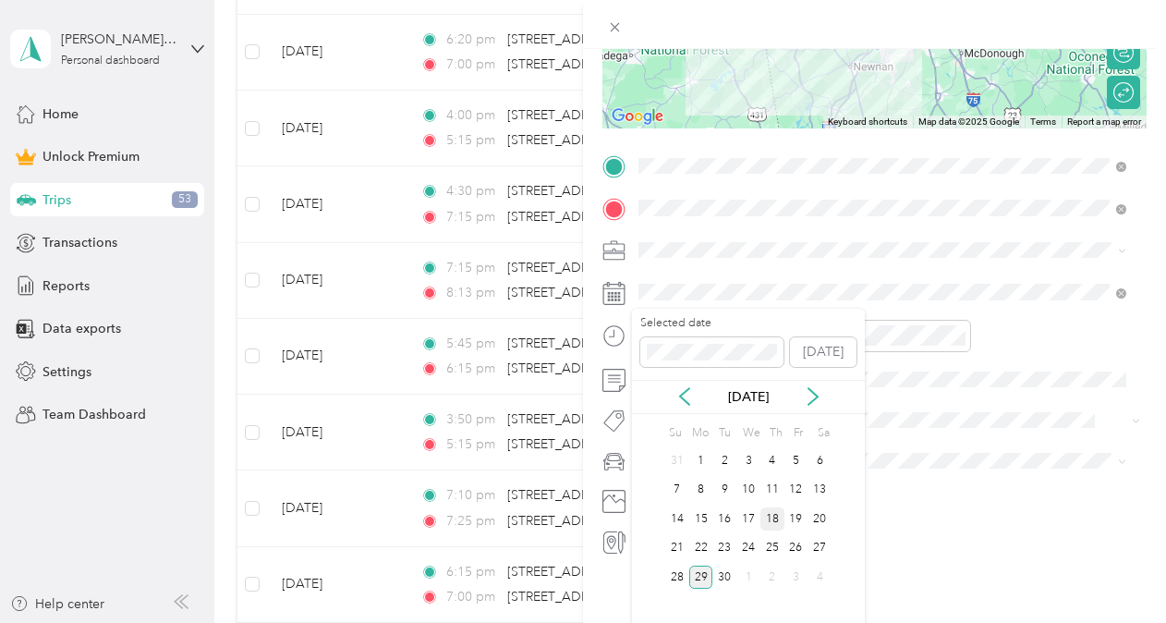
click at [777, 515] on div "18" at bounding box center [772, 518] width 24 height 23
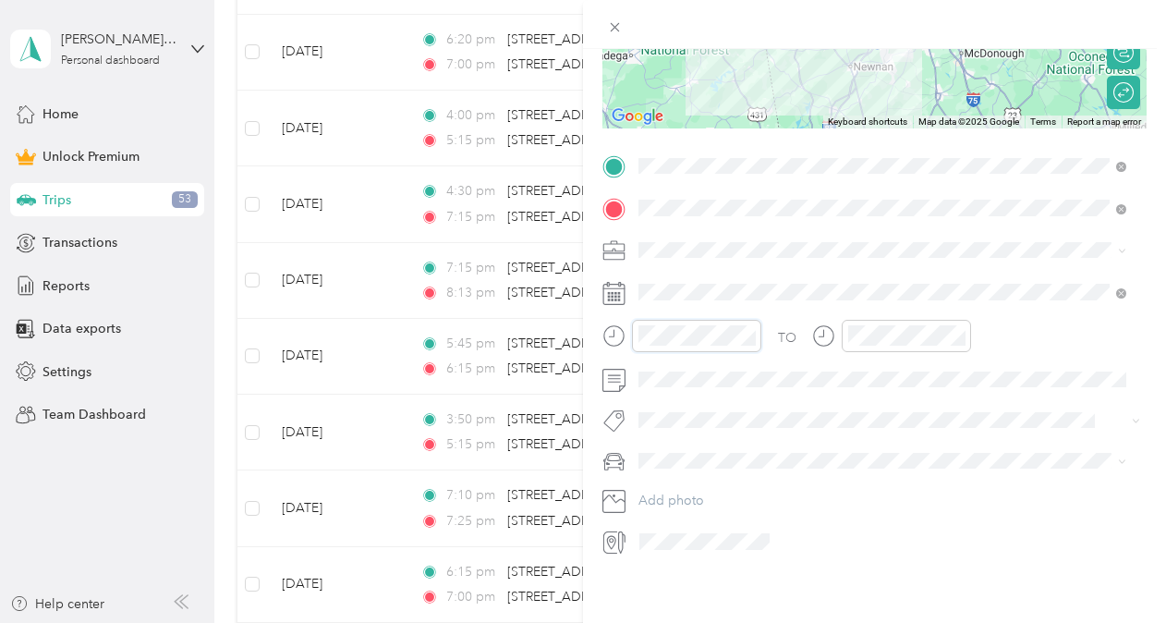
click at [539, 312] on div "New Trip Save This trip cannot be edited because it is either under review, app…" at bounding box center [583, 311] width 1166 height 623
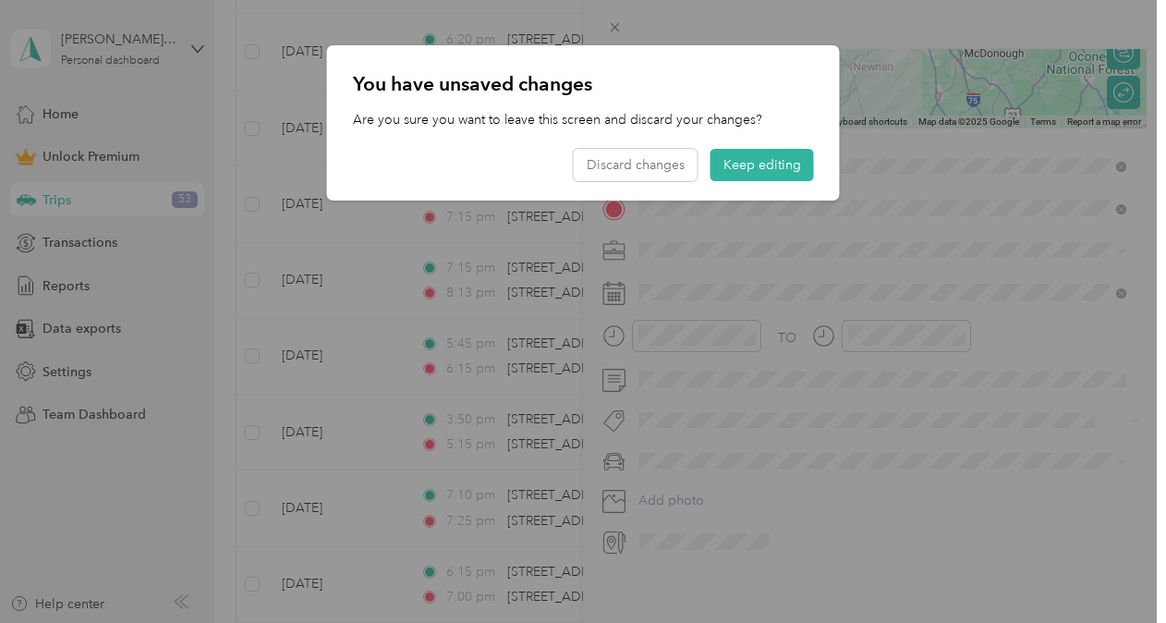
click at [733, 255] on div at bounding box center [583, 311] width 1166 height 623
click at [715, 338] on div at bounding box center [583, 311] width 1166 height 623
click at [757, 166] on button "Keep editing" at bounding box center [761, 165] width 103 height 32
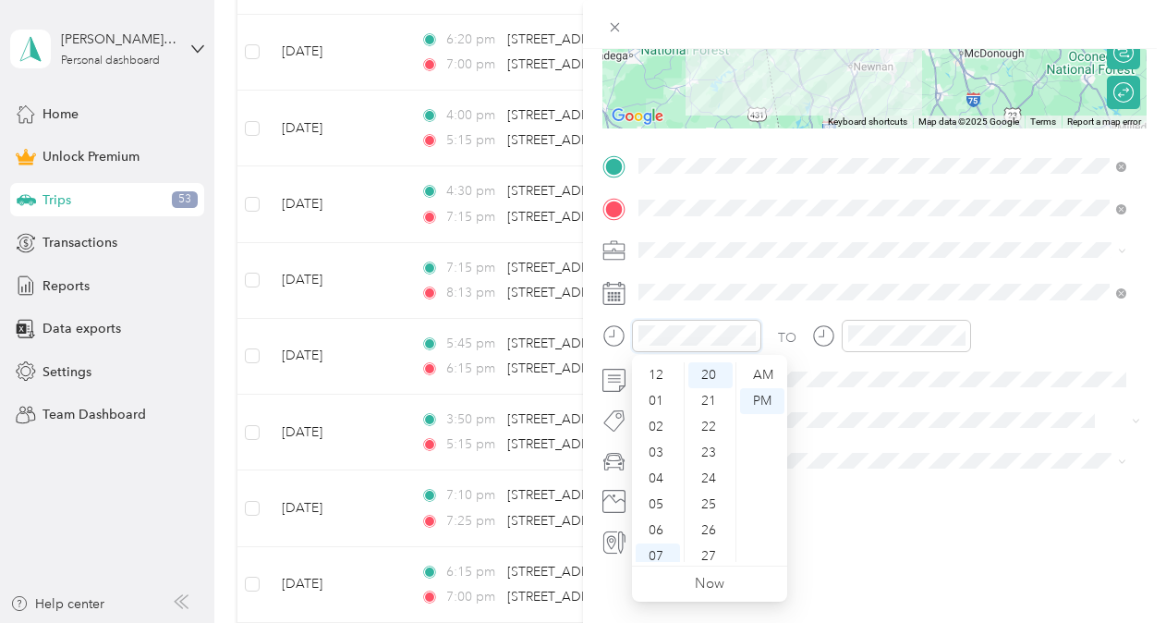
scroll to position [111, 0]
click at [659, 466] on div "08" at bounding box center [657, 471] width 44 height 26
click at [706, 515] on div "30" at bounding box center [710, 523] width 44 height 26
click at [762, 375] on div "AM" at bounding box center [762, 375] width 44 height 26
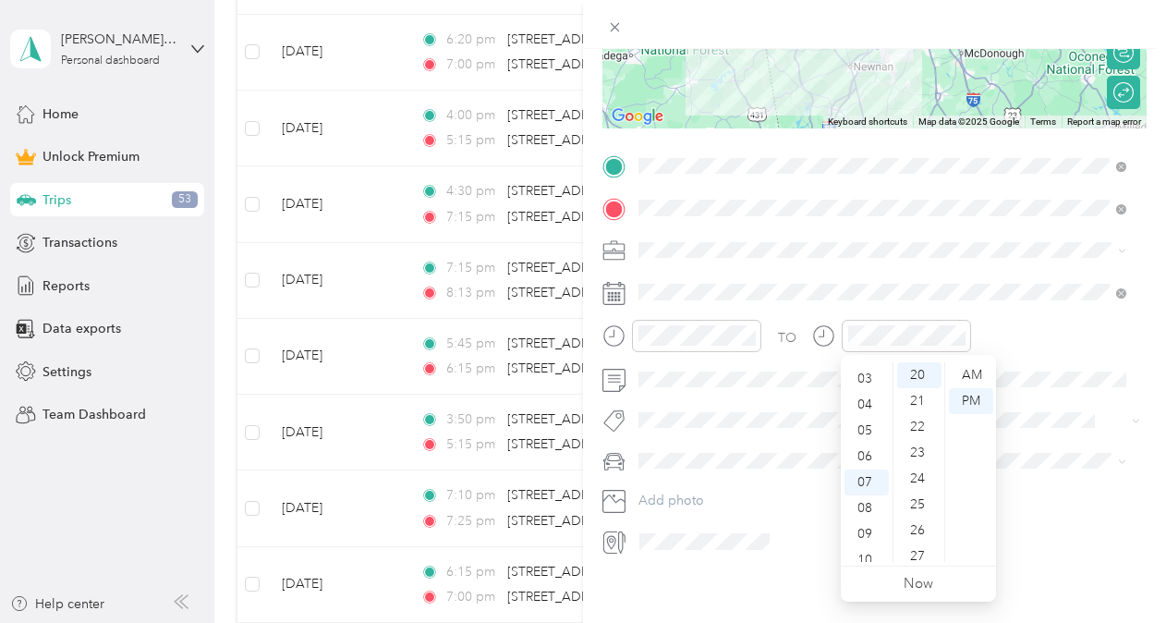
scroll to position [37, 0]
click at [870, 408] on div "03" at bounding box center [866, 416] width 44 height 26
click at [932, 550] on div "27" at bounding box center [919, 556] width 44 height 26
click at [932, 550] on div "34" at bounding box center [919, 556] width 44 height 26
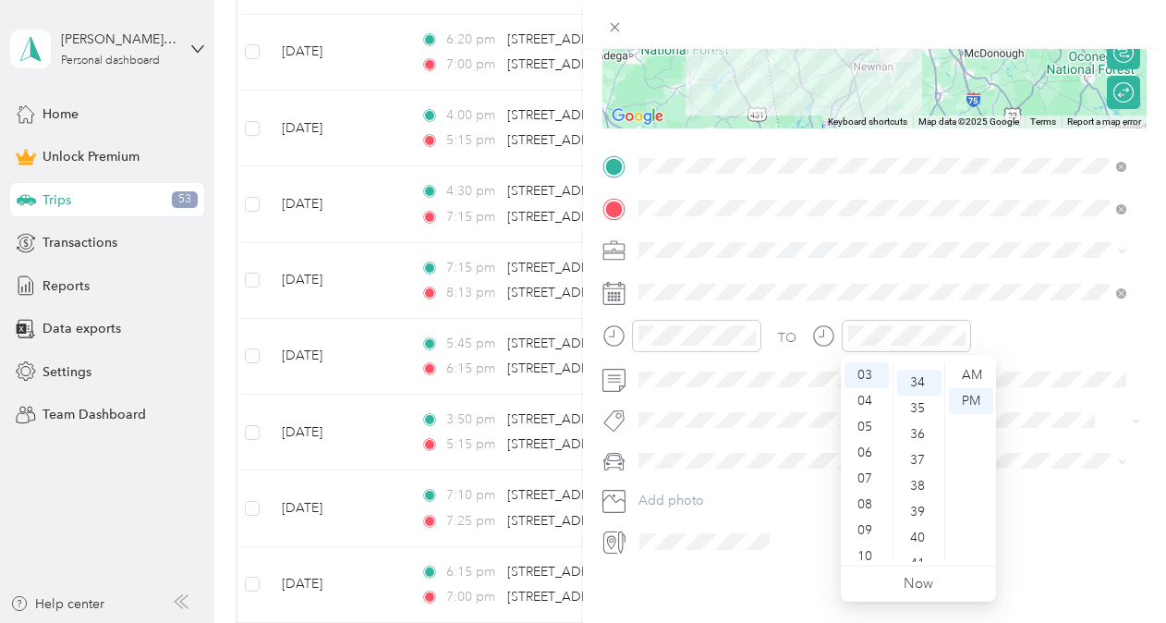
scroll to position [879, 0]
click at [913, 526] on div "40" at bounding box center [919, 530] width 44 height 26
click at [966, 397] on div "PM" at bounding box center [971, 401] width 44 height 26
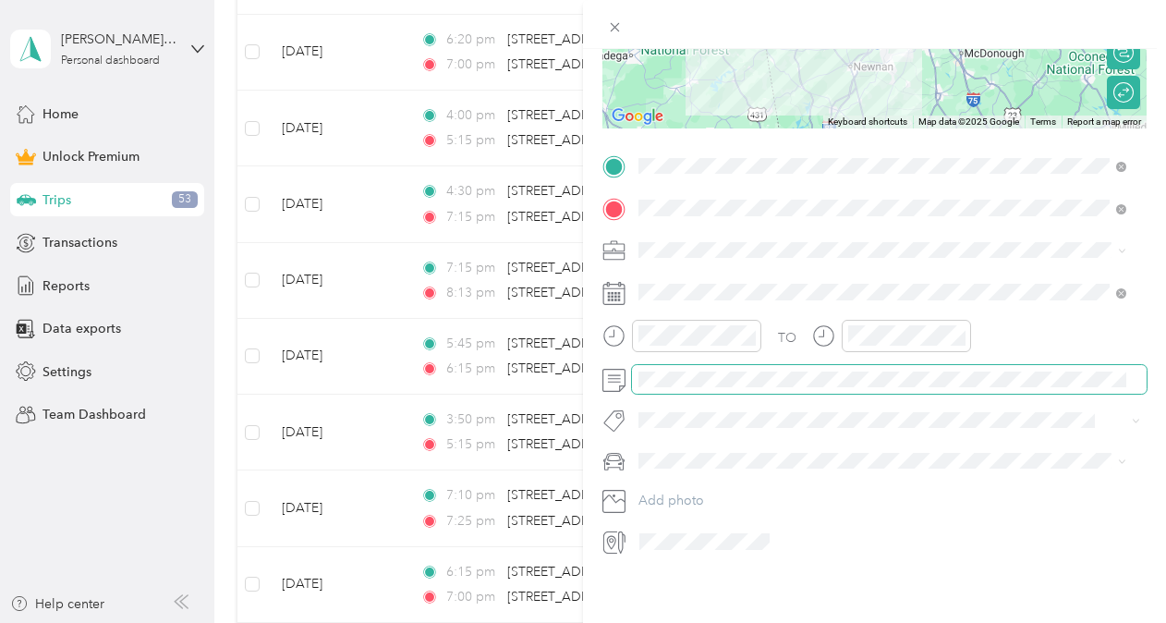
scroll to position [0, 0]
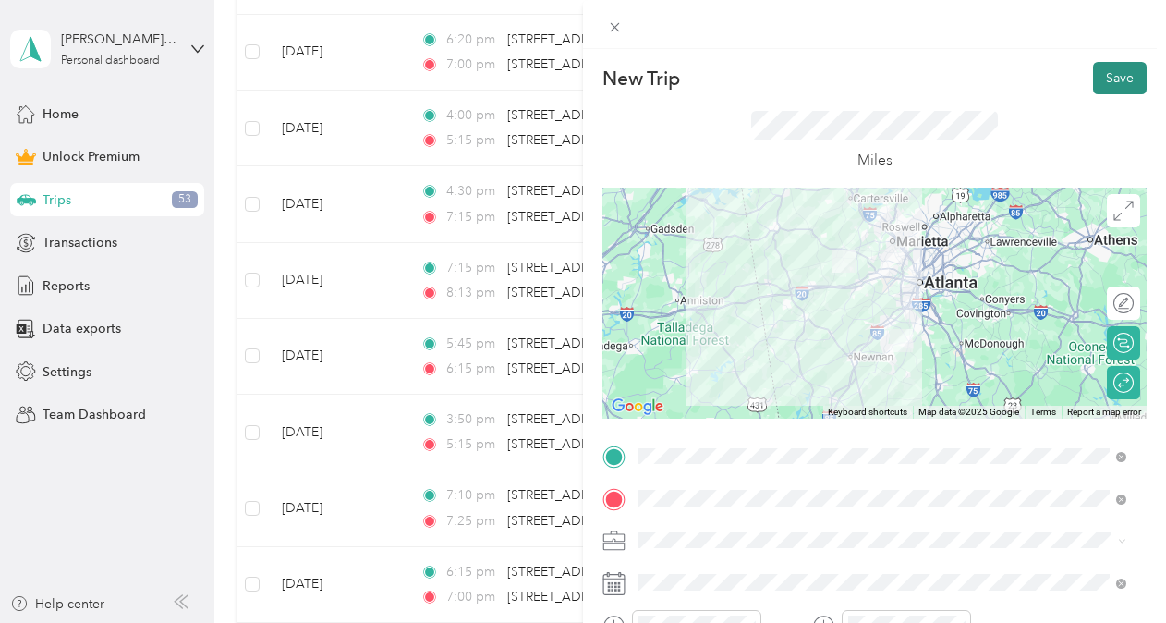
click at [1099, 88] on button "Save" at bounding box center [1120, 78] width 54 height 32
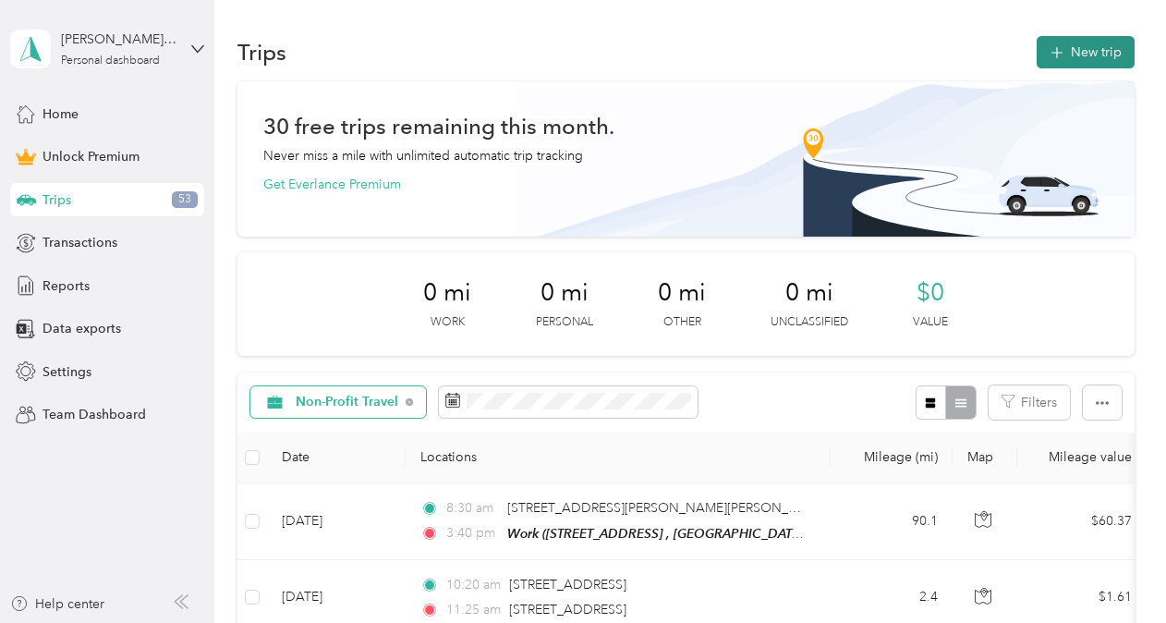
click at [1076, 57] on button "New trip" at bounding box center [1085, 52] width 98 height 32
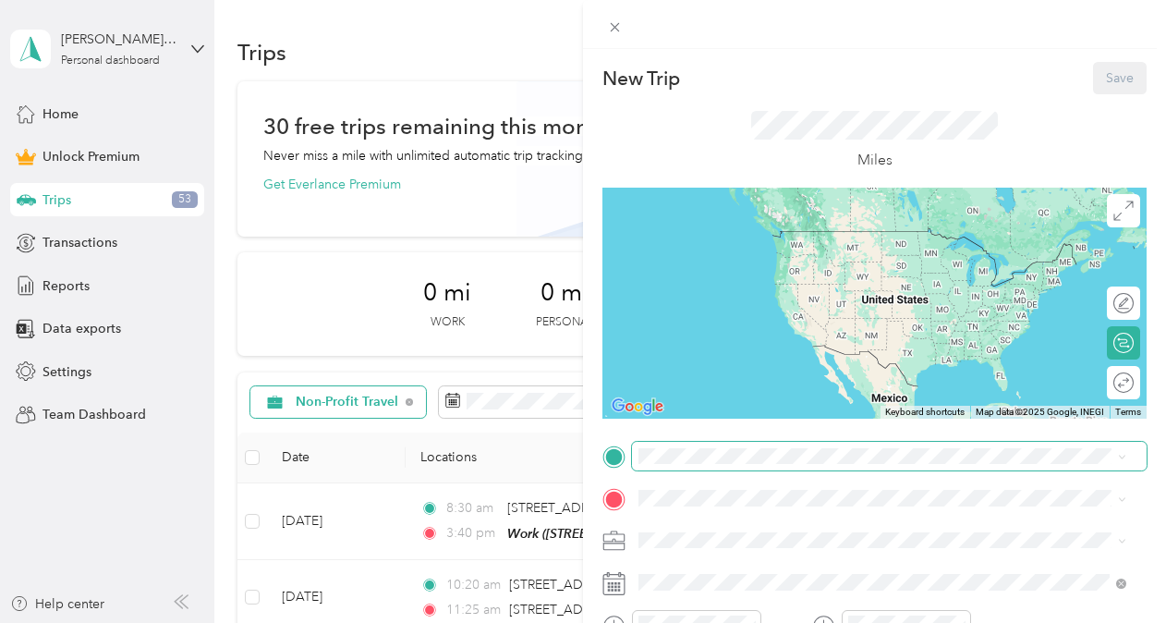
click at [780, 447] on span at bounding box center [889, 457] width 514 height 30
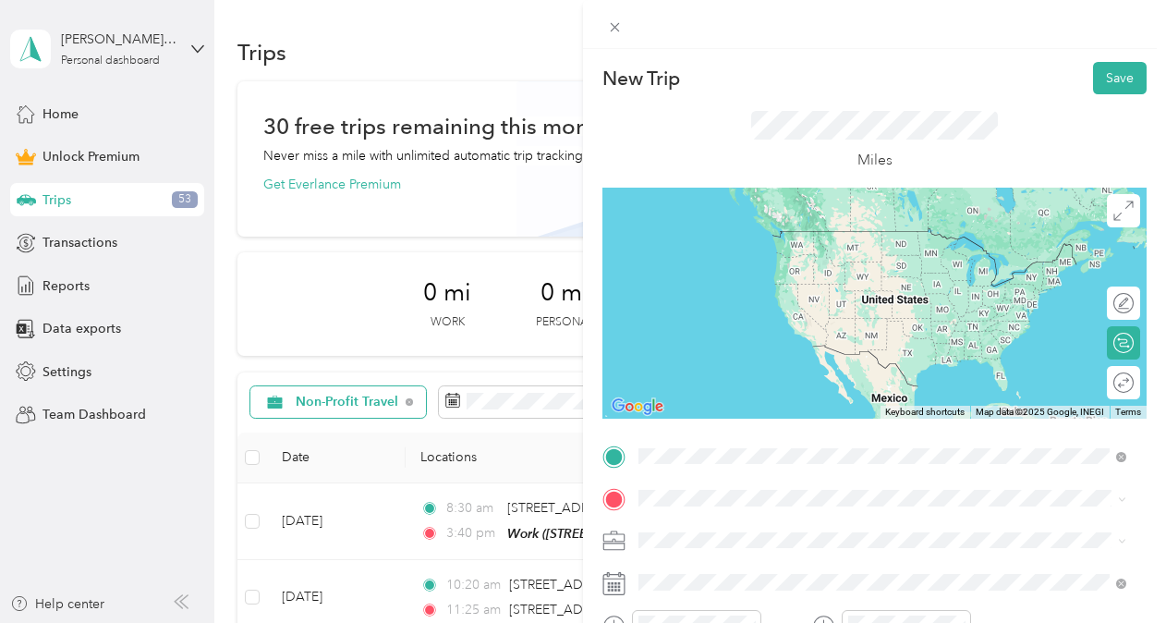
click at [739, 229] on span "[STREET_ADDRESS][PERSON_NAME][PERSON_NAME][US_STATE]" at bounding box center [868, 231] width 390 height 17
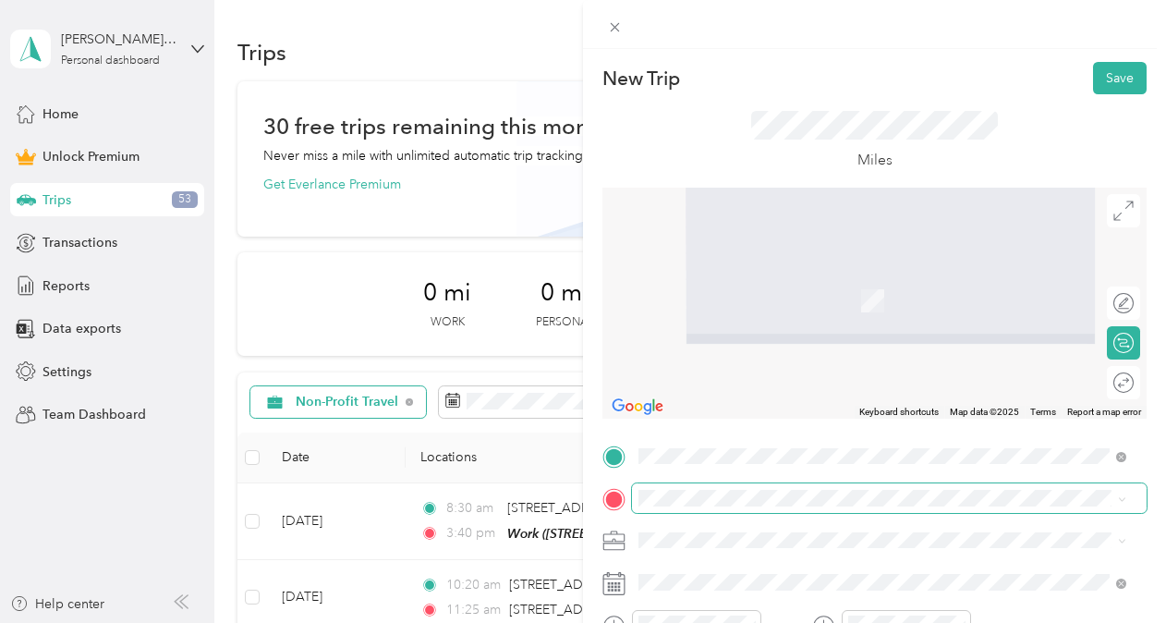
click at [697, 488] on span at bounding box center [889, 498] width 514 height 30
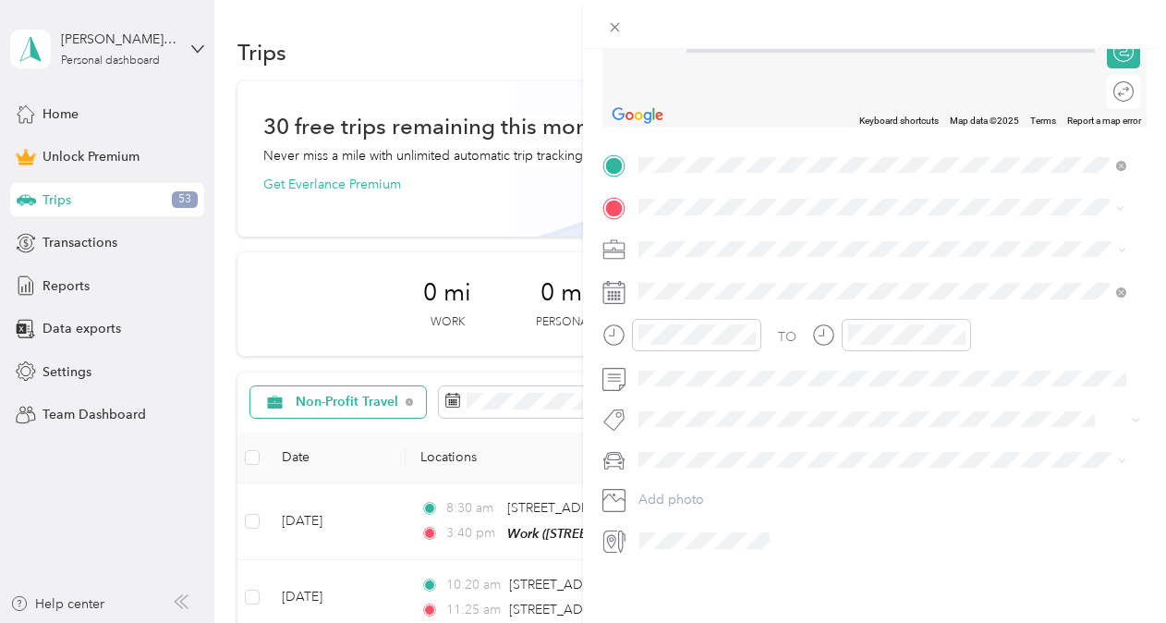
click at [737, 268] on span "[STREET_ADDRESS][US_STATE]" at bounding box center [765, 260] width 185 height 17
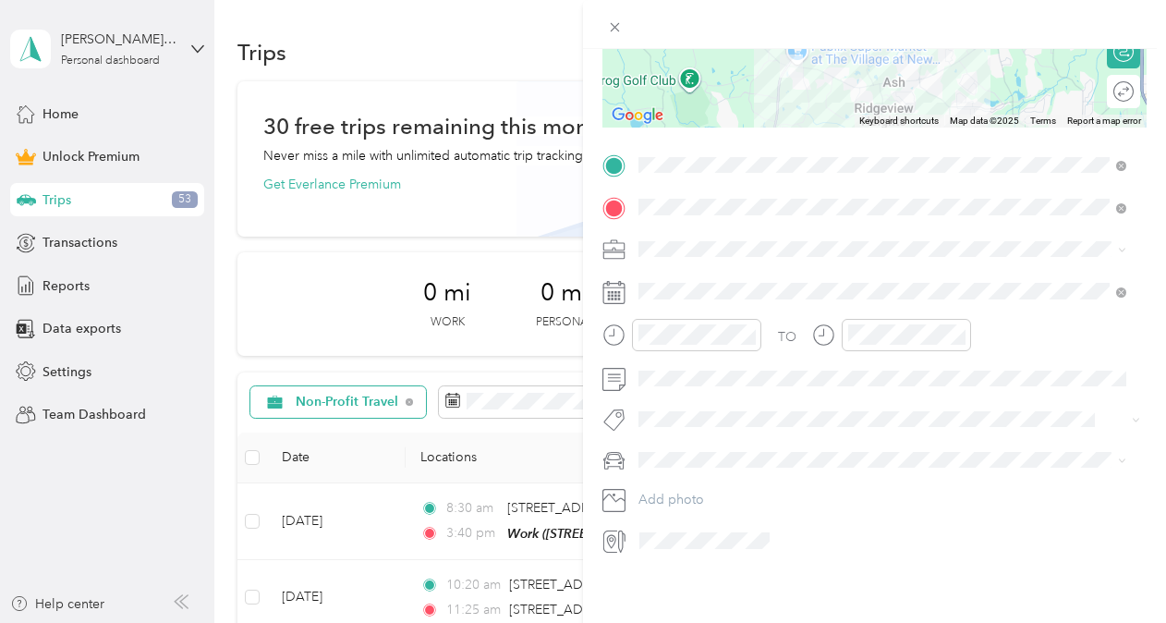
click at [700, 328] on span "Non-Profit Travel" at bounding box center [693, 333] width 97 height 16
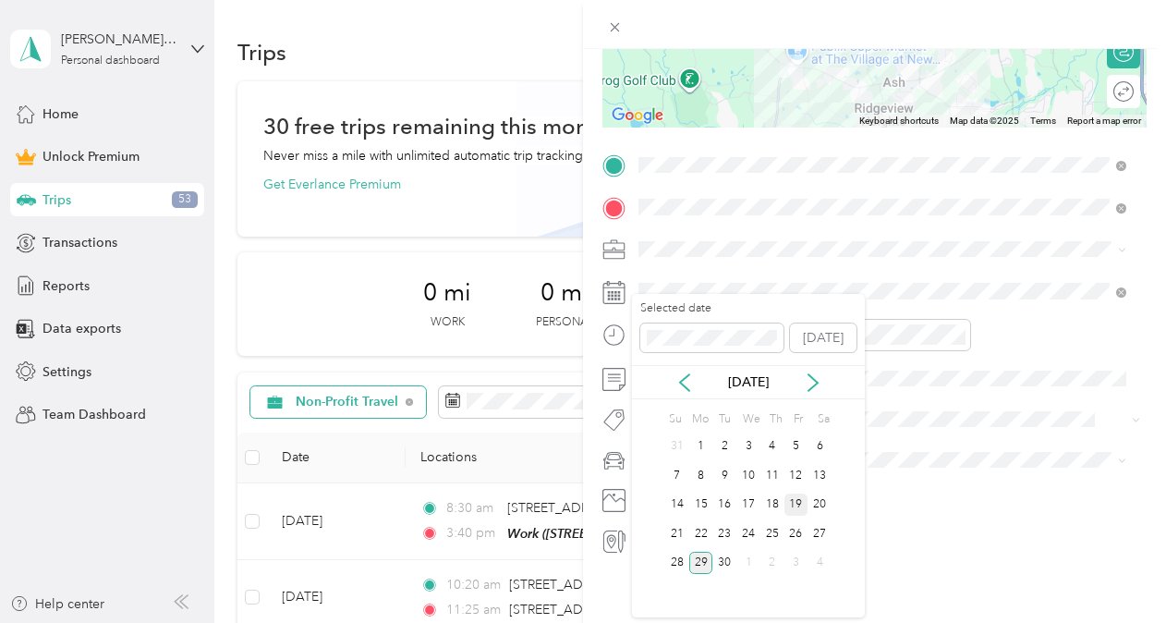
click at [797, 502] on div "19" at bounding box center [796, 504] width 24 height 23
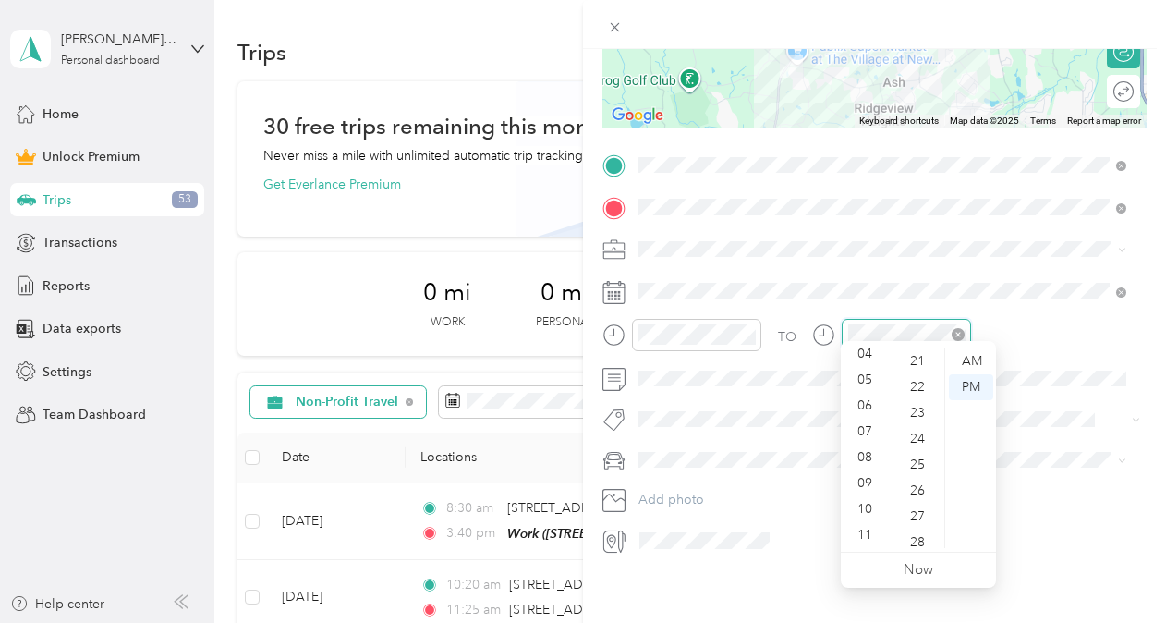
scroll to position [1164, 0]
click at [845, 375] on div "04" at bounding box center [866, 387] width 44 height 26
click at [858, 381] on div "03" at bounding box center [866, 372] width 44 height 26
click at [858, 381] on div "04" at bounding box center [866, 387] width 44 height 26
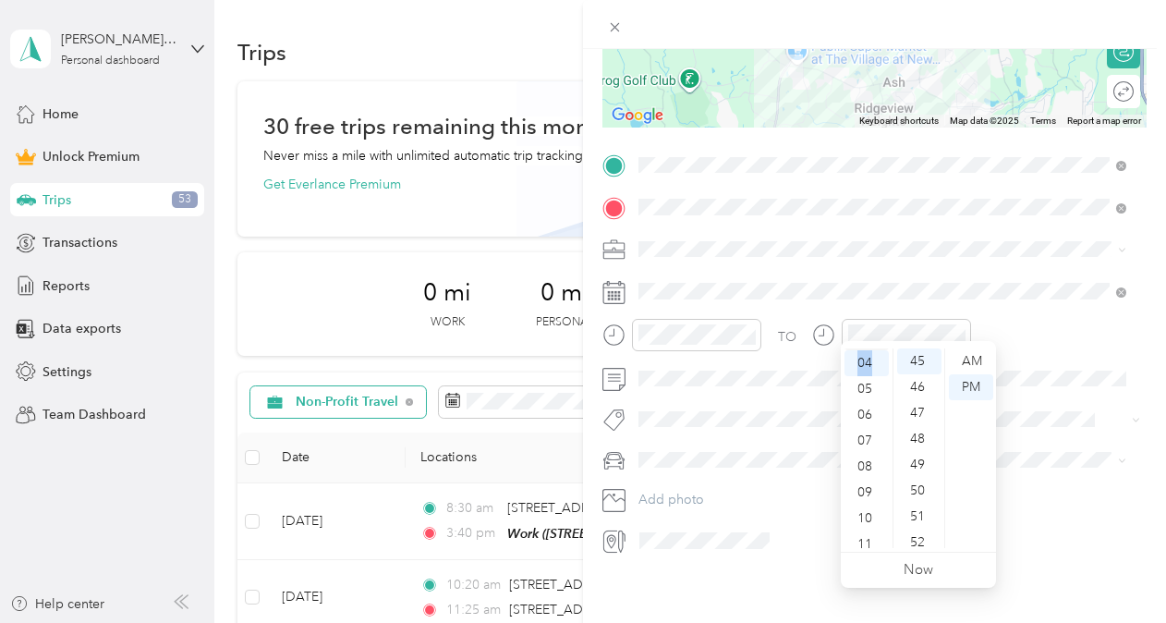
scroll to position [103, 0]
drag, startPoint x: 858, startPoint y: 381, endPoint x: 821, endPoint y: 388, distance: 37.5
click at [821, 388] on div "TO Add photo" at bounding box center [874, 353] width 544 height 405
click at [845, 341] on div "12 01 02 03 04 05 06 07 08 09 10 11 00 01 02 03 04 05 06 07 08 09 10 11 12 13 1…" at bounding box center [918, 446] width 155 height 211
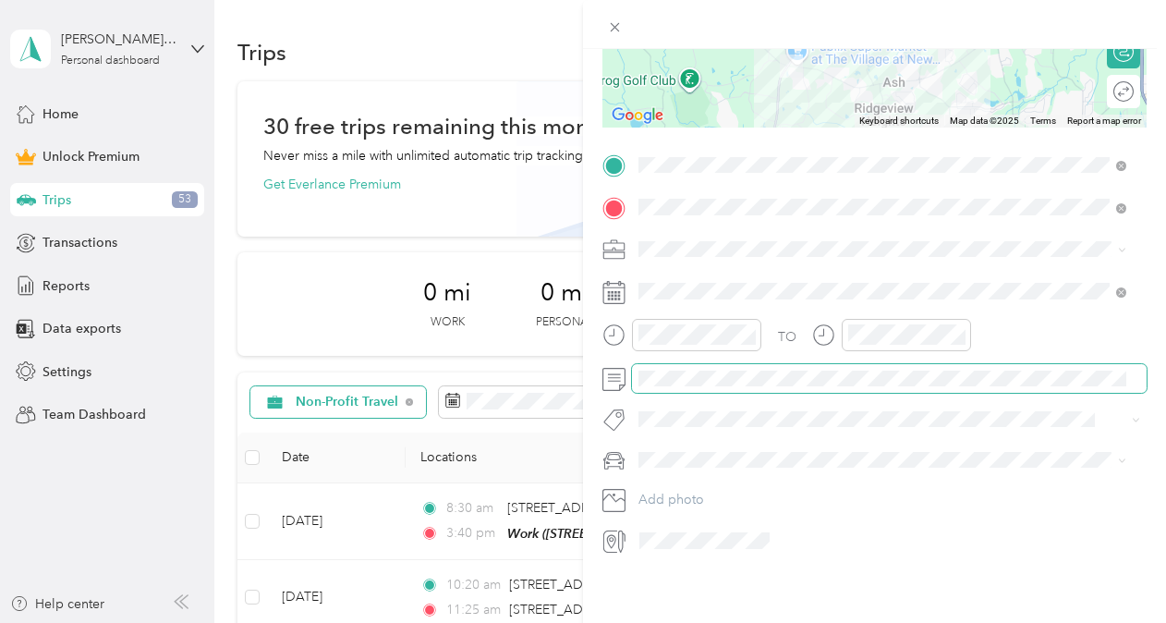
click at [760, 364] on span at bounding box center [889, 379] width 514 height 30
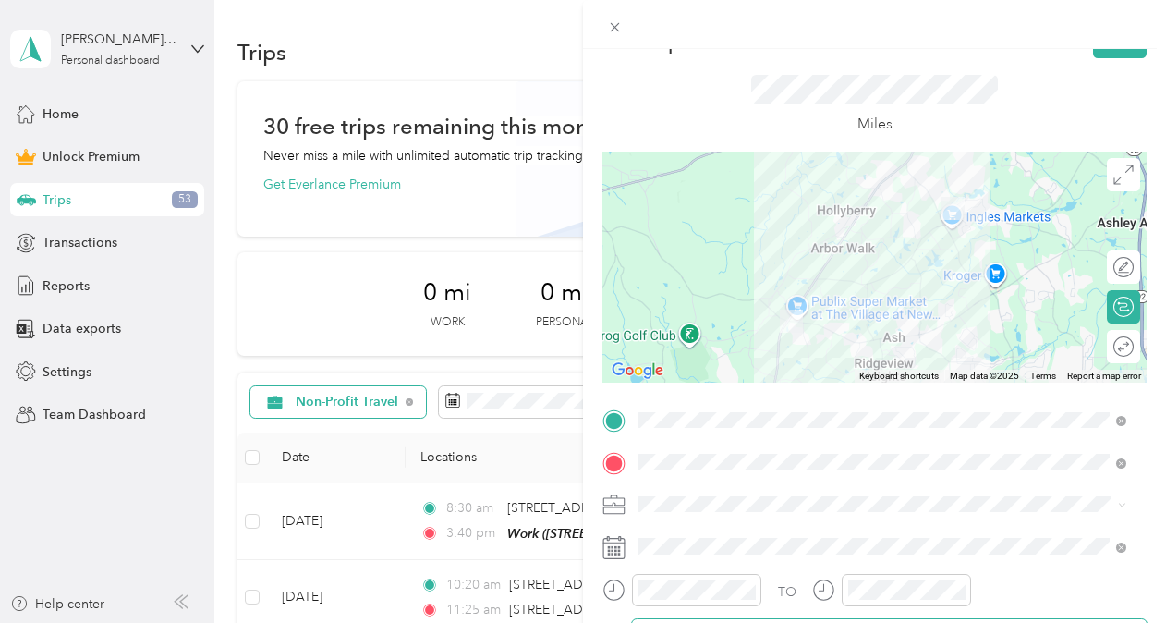
scroll to position [6, 0]
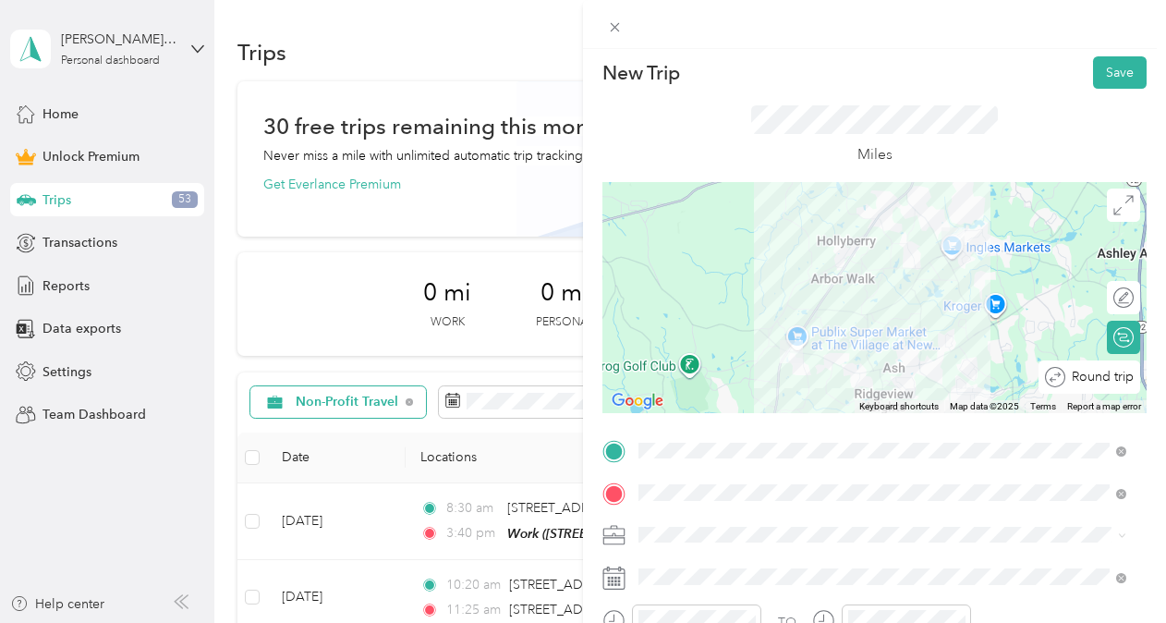
click at [1165, 384] on div at bounding box center [1168, 377] width 0 height 19
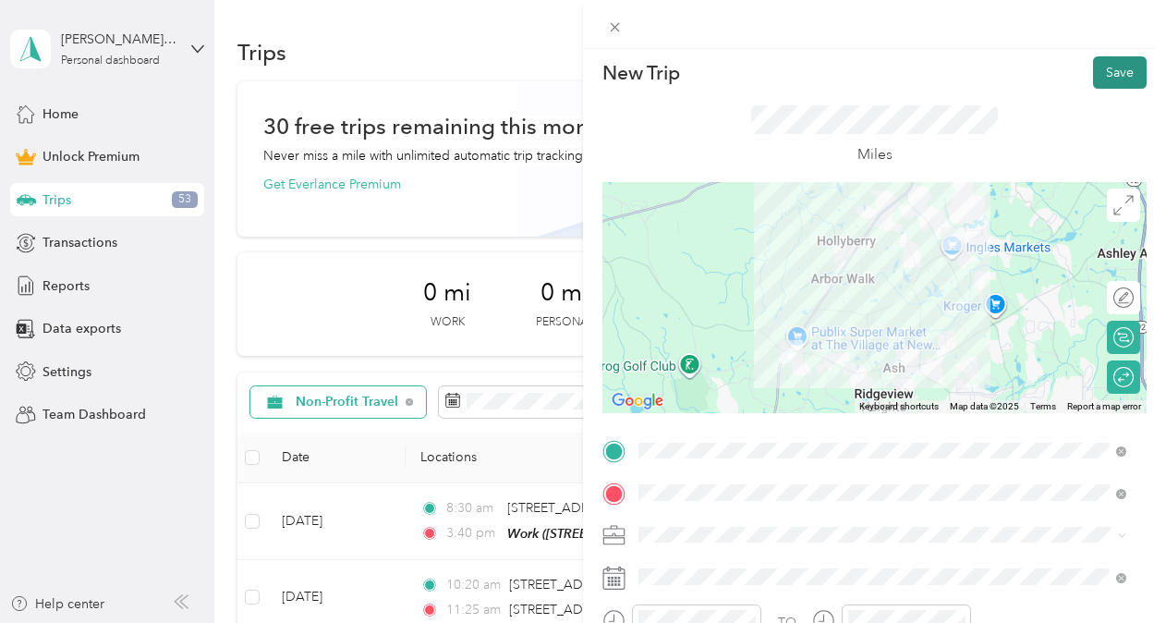
click at [1106, 74] on button "Save" at bounding box center [1120, 72] width 54 height 32
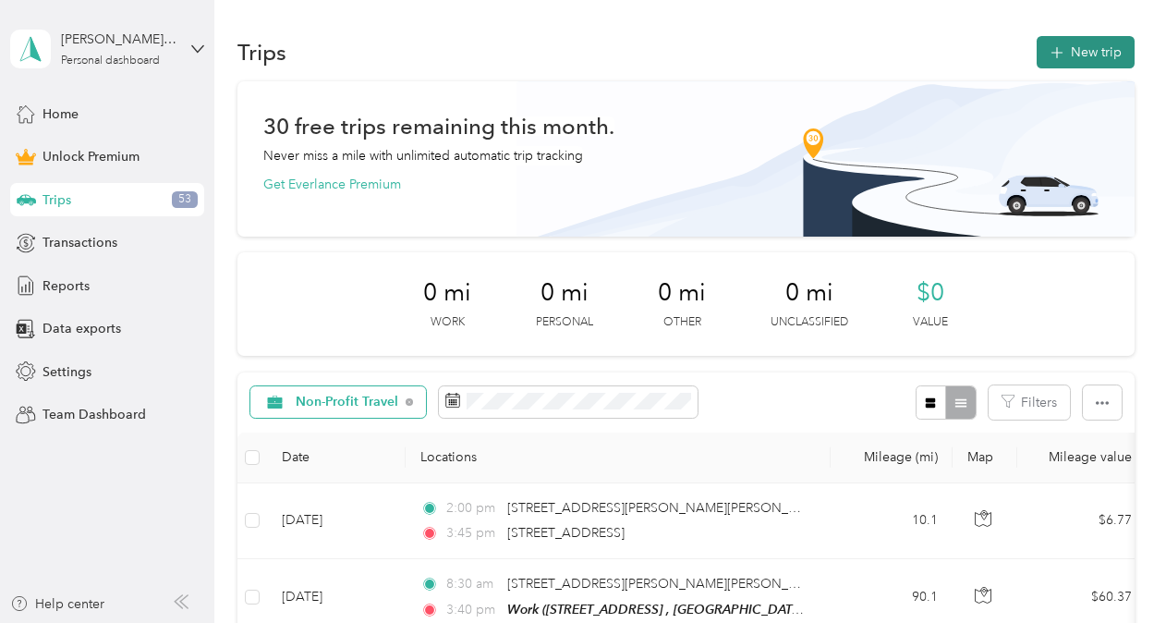
click at [1094, 53] on button "New trip" at bounding box center [1085, 52] width 98 height 32
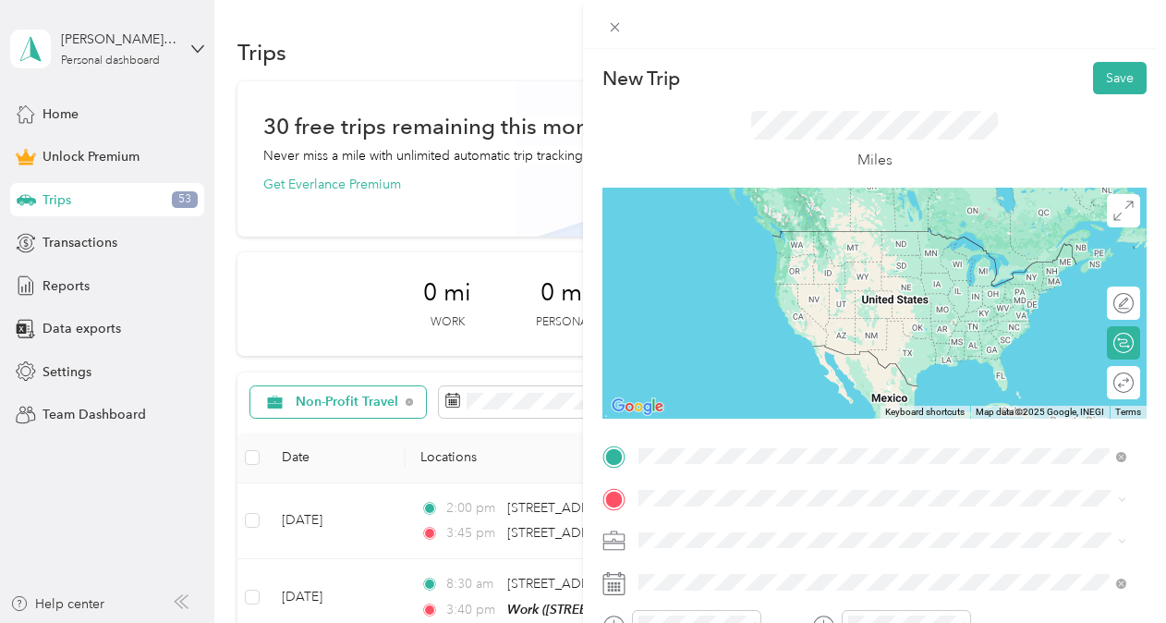
click at [706, 236] on span "[STREET_ADDRESS][PERSON_NAME][PERSON_NAME][US_STATE]" at bounding box center [868, 231] width 390 height 17
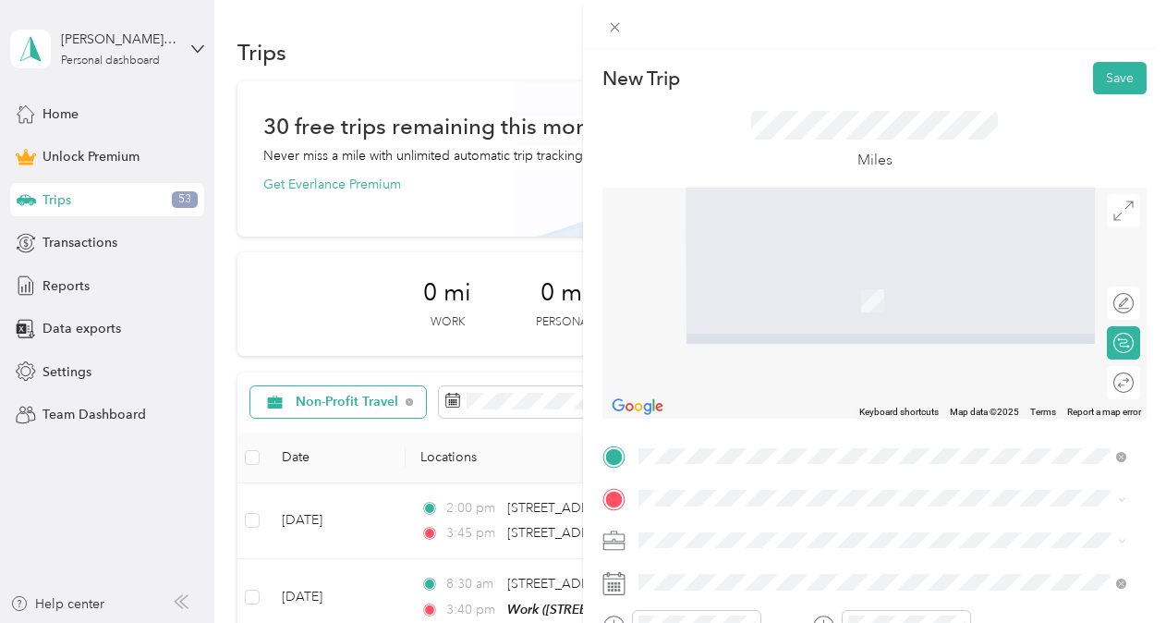
click at [752, 258] on li "[STREET_ADDRESS][PERSON_NAME][US_STATE]" at bounding box center [882, 274] width 501 height 38
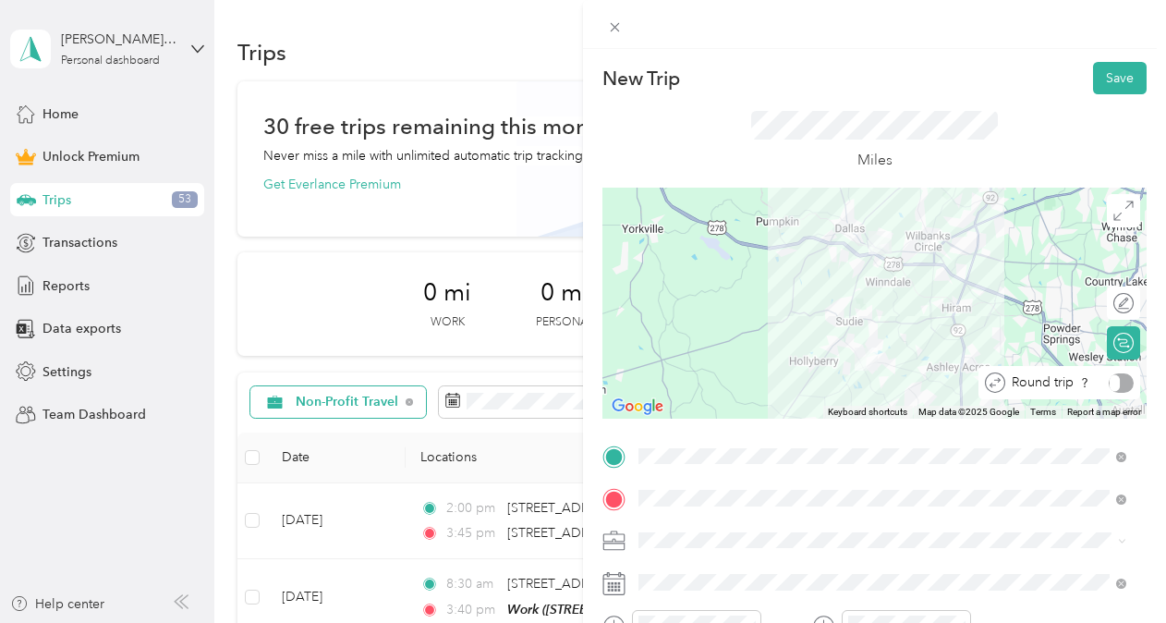
click at [1108, 379] on div at bounding box center [1120, 382] width 25 height 19
click at [1116, 379] on div at bounding box center [1124, 382] width 17 height 17
click at [1108, 379] on div at bounding box center [1114, 382] width 39 height 19
click at [722, 342] on span "Non-Profit Travel" at bounding box center [693, 346] width 97 height 16
click at [1147, 265] on form "New Trip Save This trip cannot be edited because it is either under review, app…" at bounding box center [874, 454] width 583 height 784
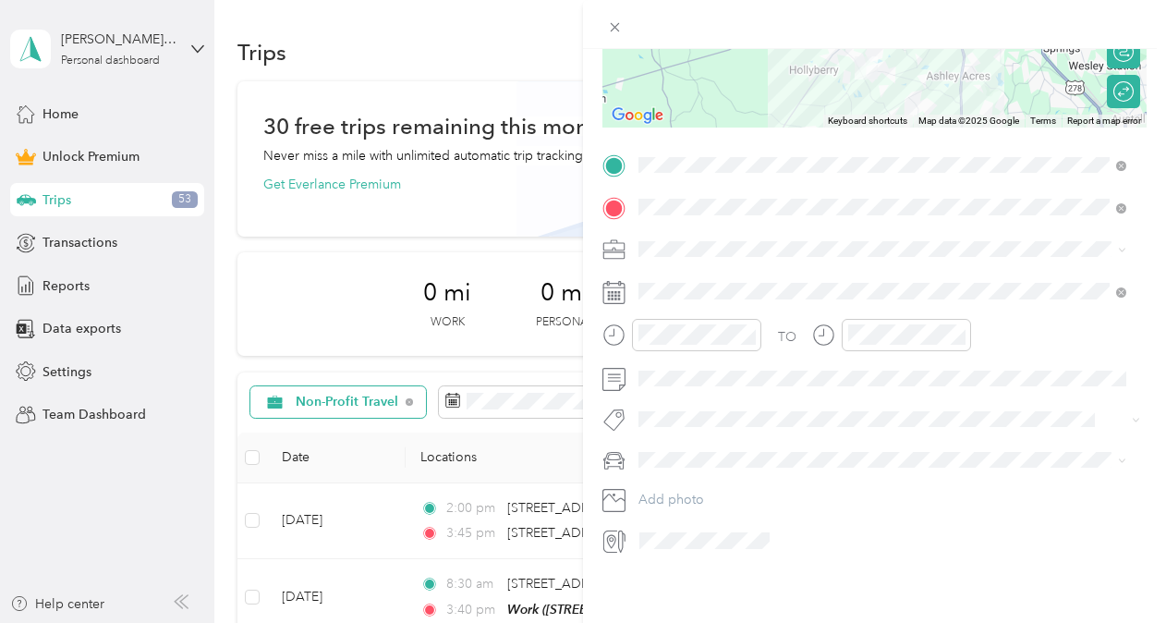
scroll to position [304, 0]
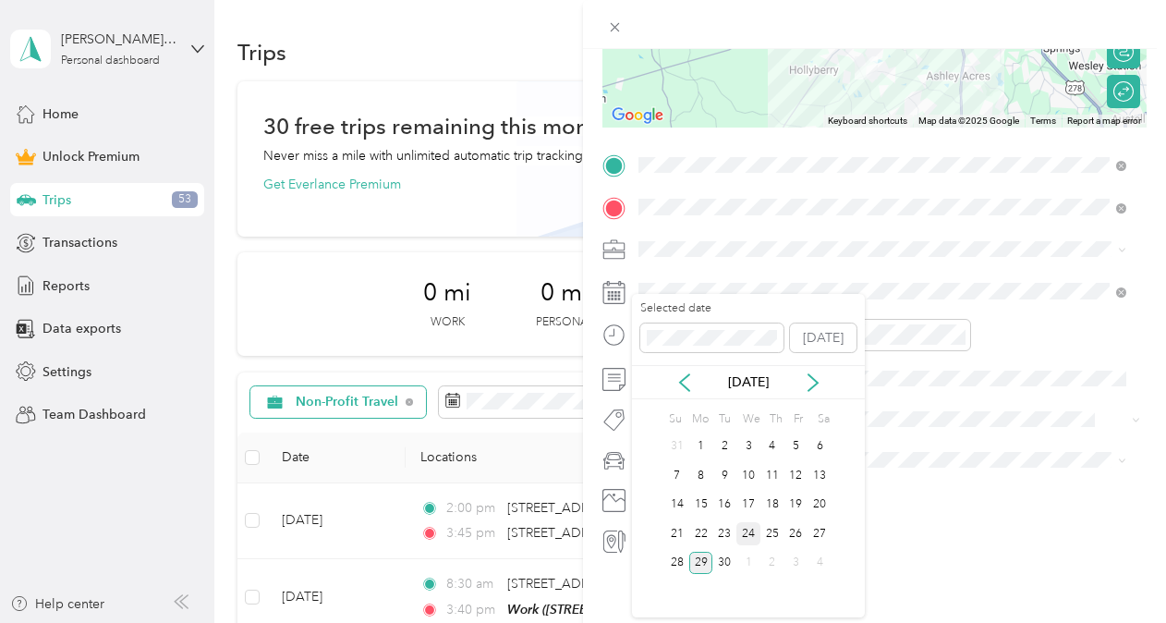
click at [757, 526] on div "24" at bounding box center [748, 533] width 24 height 23
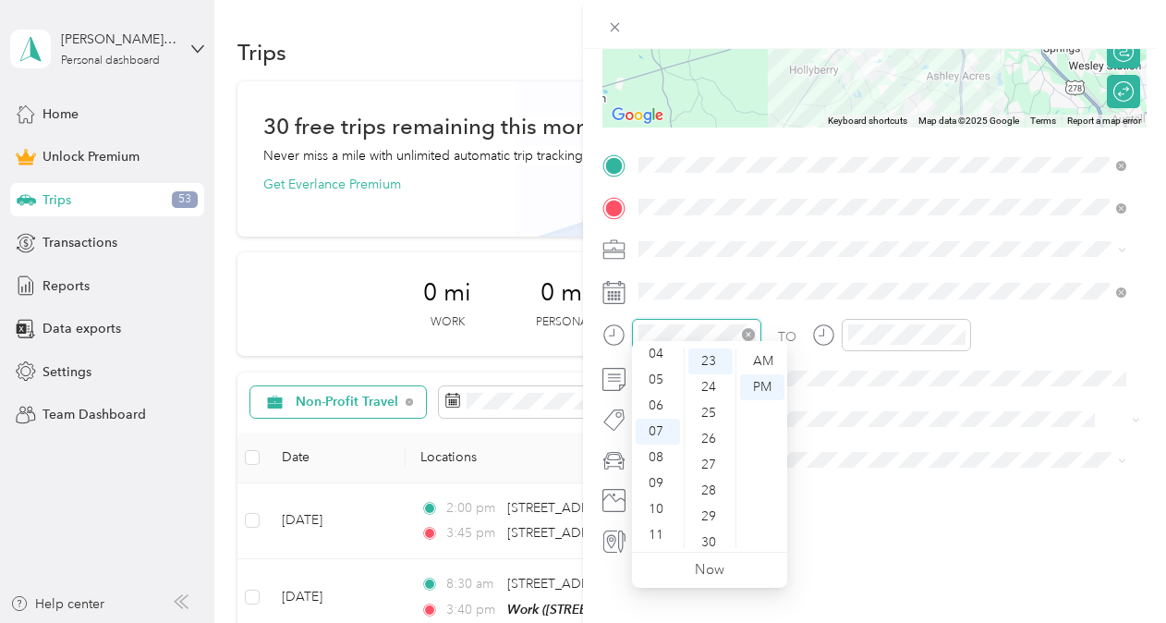
scroll to position [0, 0]
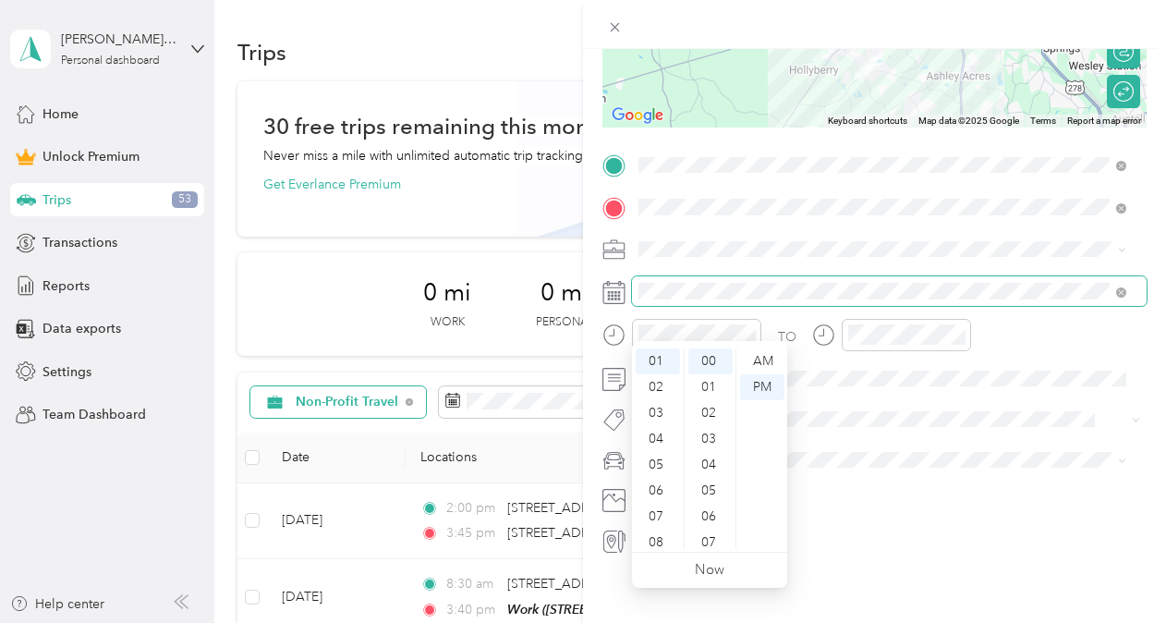
click at [779, 286] on span at bounding box center [889, 291] width 514 height 30
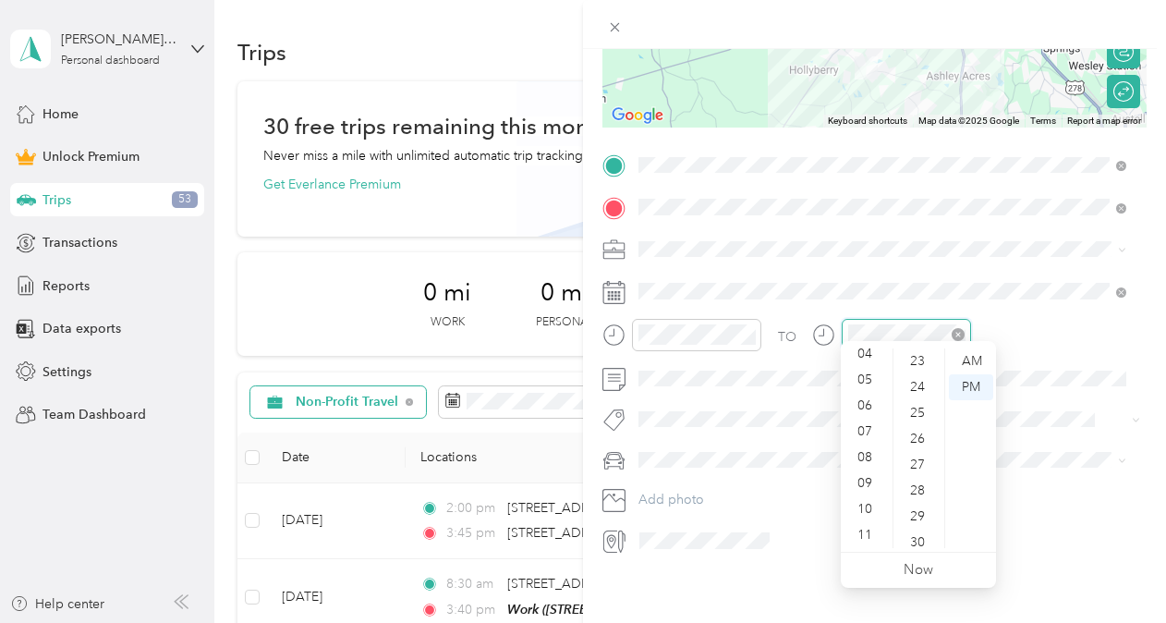
scroll to position [1164, 0]
click at [711, 335] on span "Non-Profit Travel" at bounding box center [693, 333] width 97 height 16
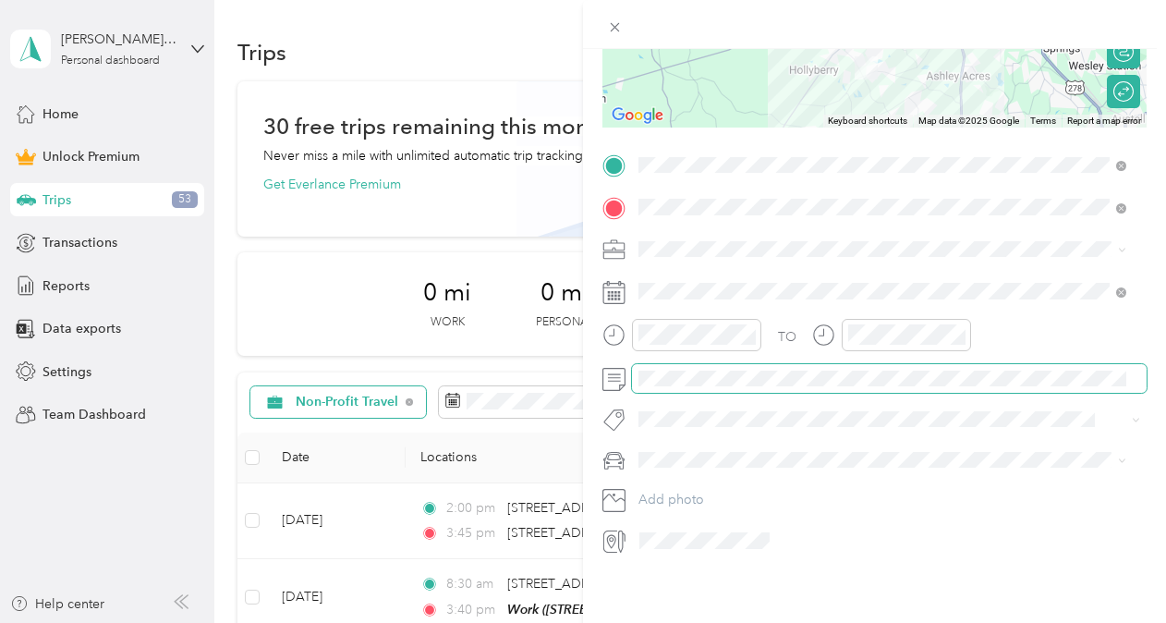
scroll to position [0, 0]
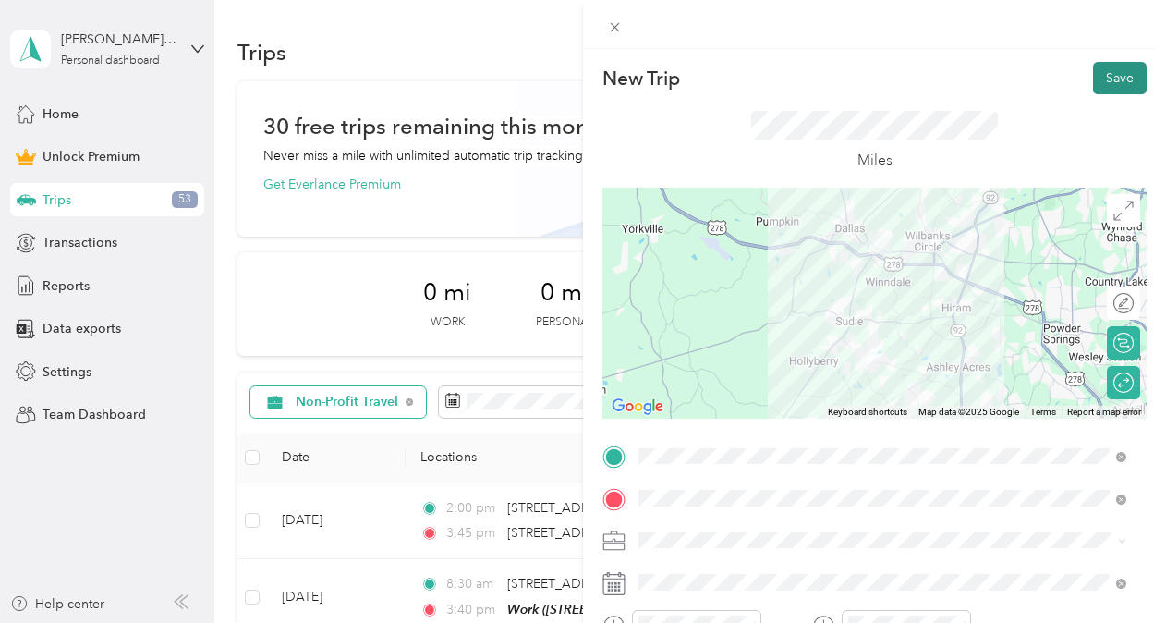
click at [1101, 78] on button "Save" at bounding box center [1120, 78] width 54 height 32
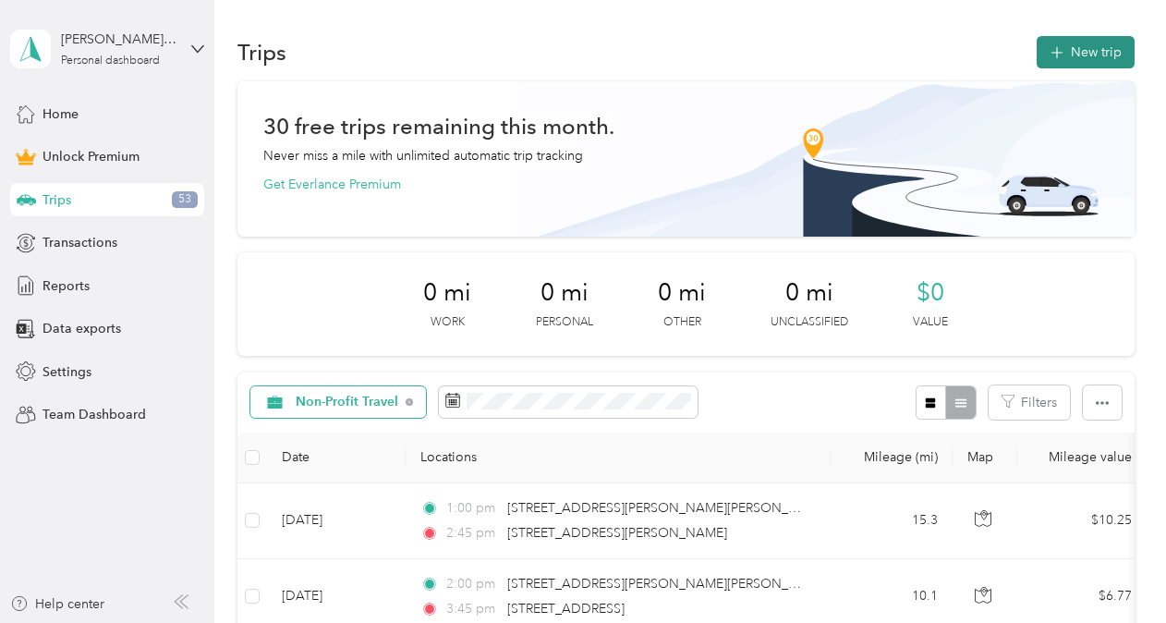
click at [1089, 57] on button "New trip" at bounding box center [1085, 52] width 98 height 32
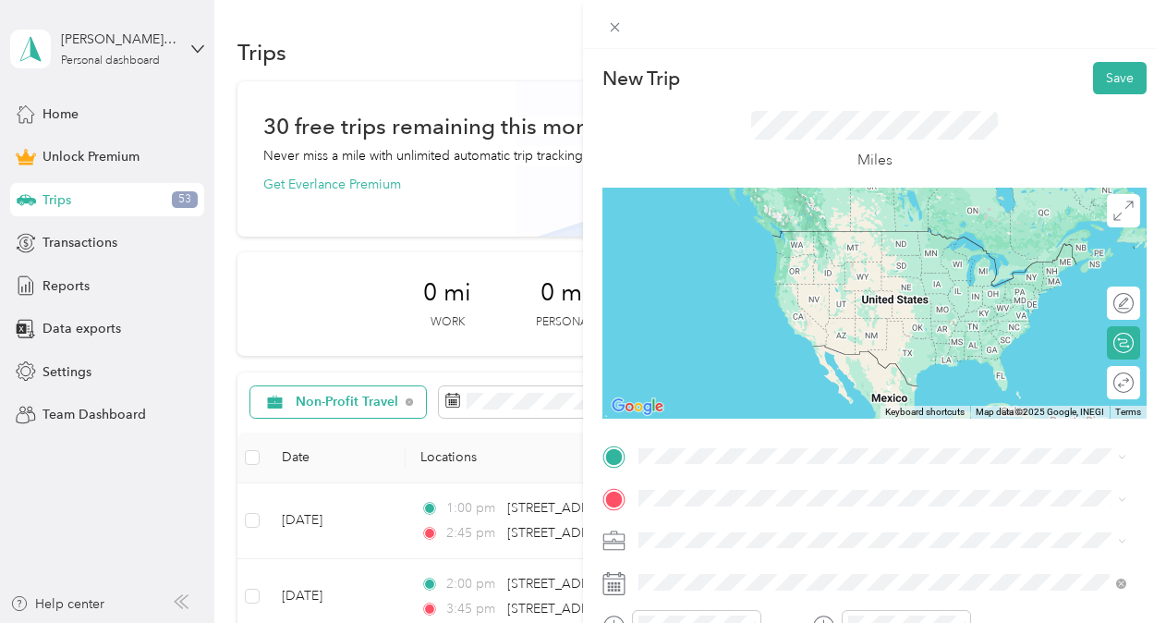
click at [755, 238] on span "[STREET_ADDRESS][PERSON_NAME][PERSON_NAME][US_STATE]" at bounding box center [868, 230] width 390 height 17
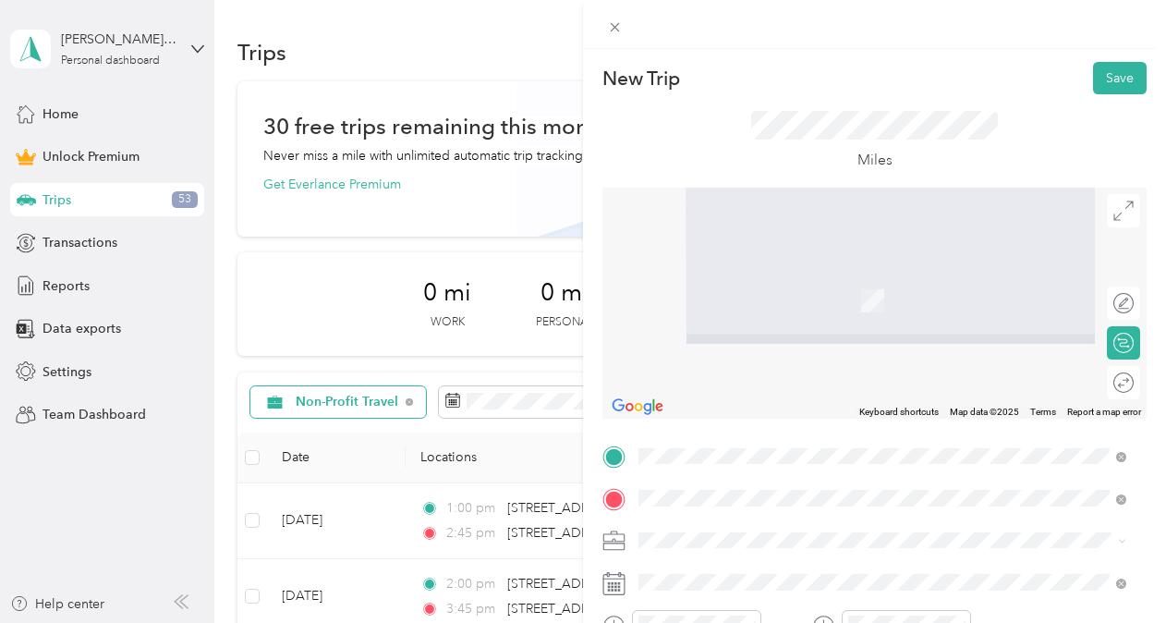
click at [759, 320] on span "[STREET_ADDRESS][PERSON_NAME][US_STATE]" at bounding box center [816, 311] width 287 height 17
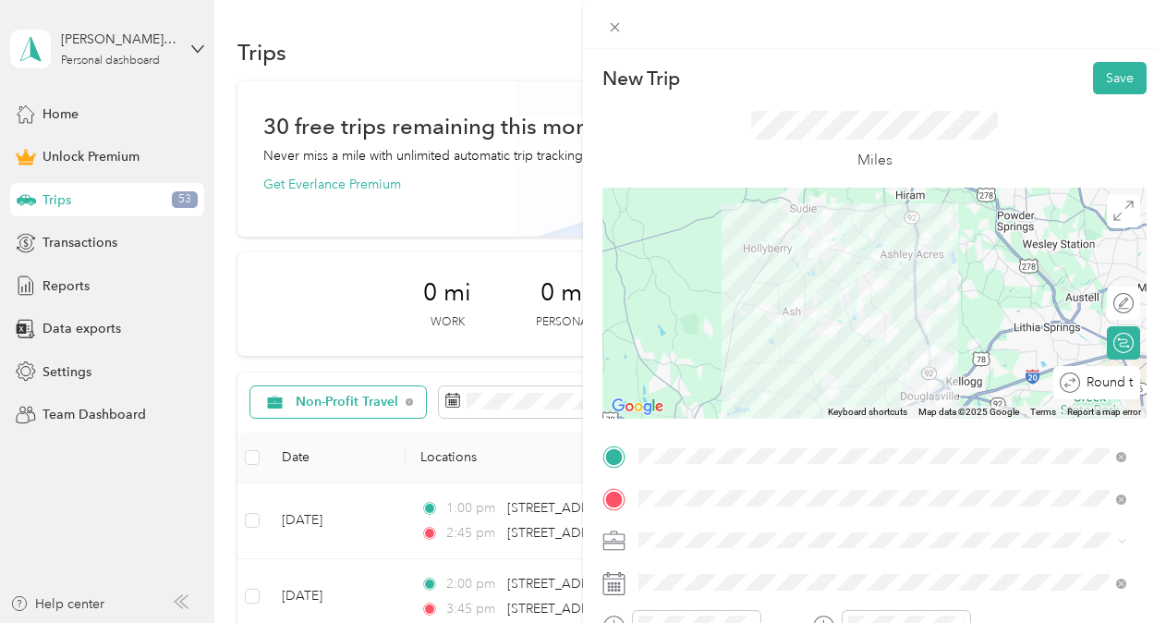
click at [1118, 389] on div "Round trip" at bounding box center [1107, 382] width 54 height 19
click at [1117, 389] on div "Round trip" at bounding box center [1062, 382] width 142 height 19
click at [1100, 388] on div at bounding box center [1114, 382] width 39 height 19
click at [1123, 381] on div at bounding box center [1128, 382] width 10 height 19
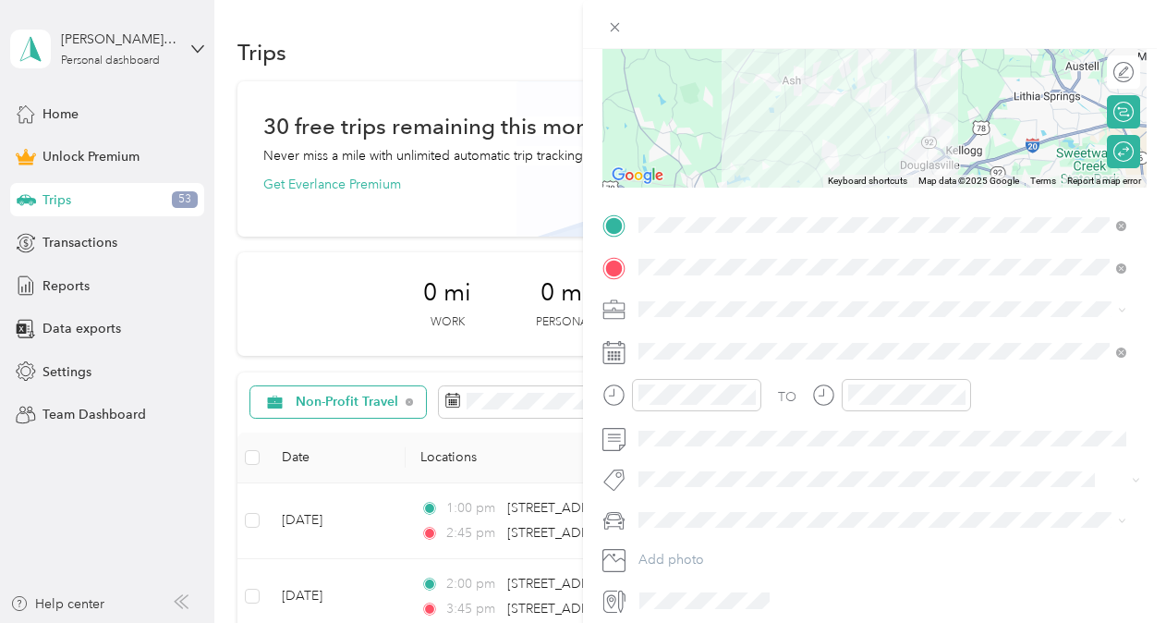
scroll to position [260, 0]
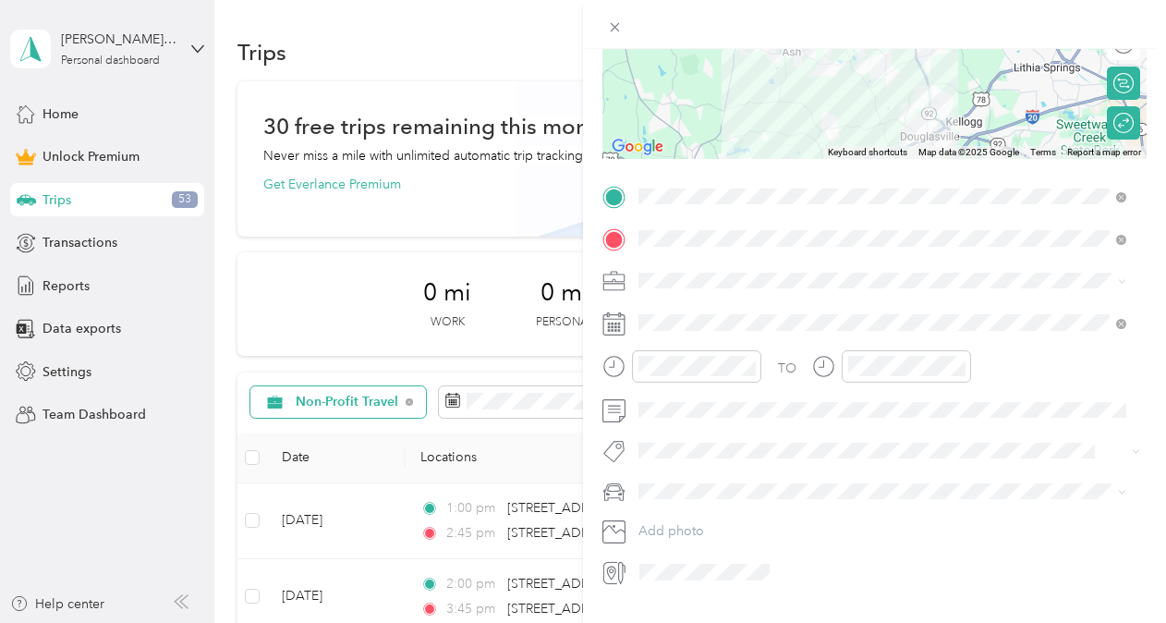
click at [685, 382] on li "Non-Profit Travel" at bounding box center [882, 374] width 501 height 32
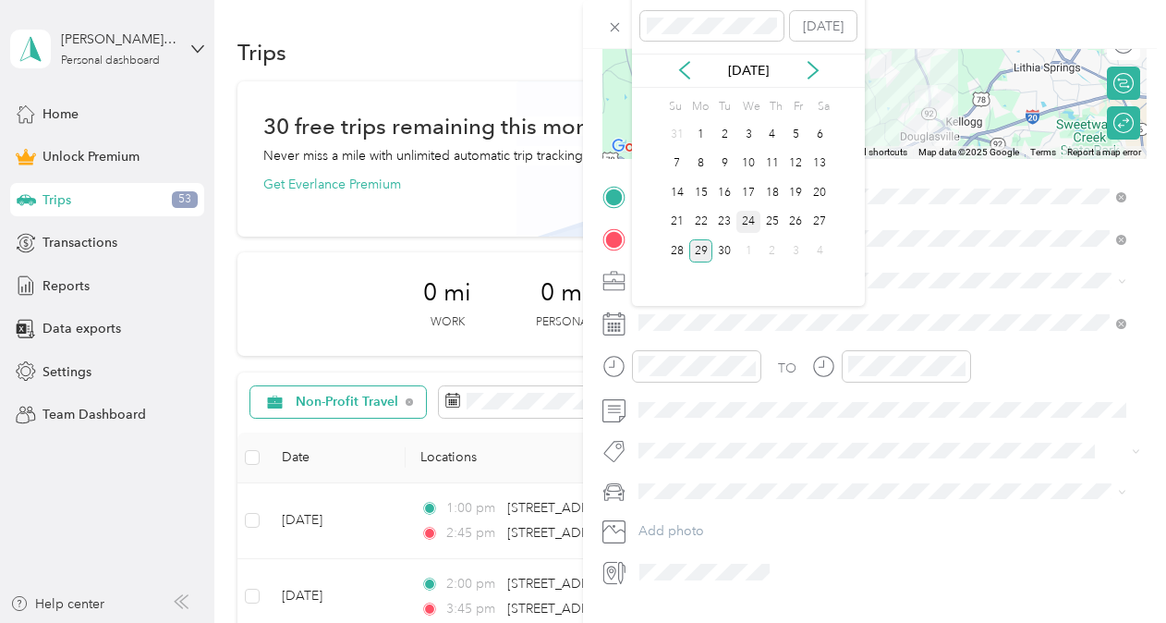
click at [748, 220] on div "24" at bounding box center [748, 222] width 24 height 23
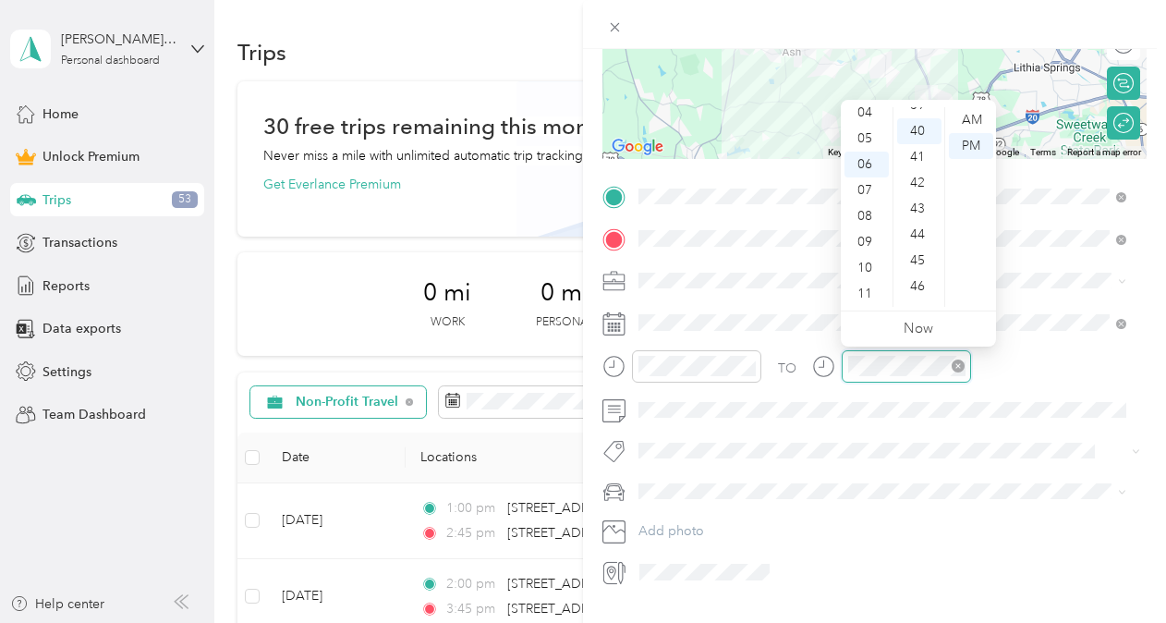
scroll to position [1034, 0]
click at [796, 473] on div "TO Add photo" at bounding box center [874, 384] width 544 height 405
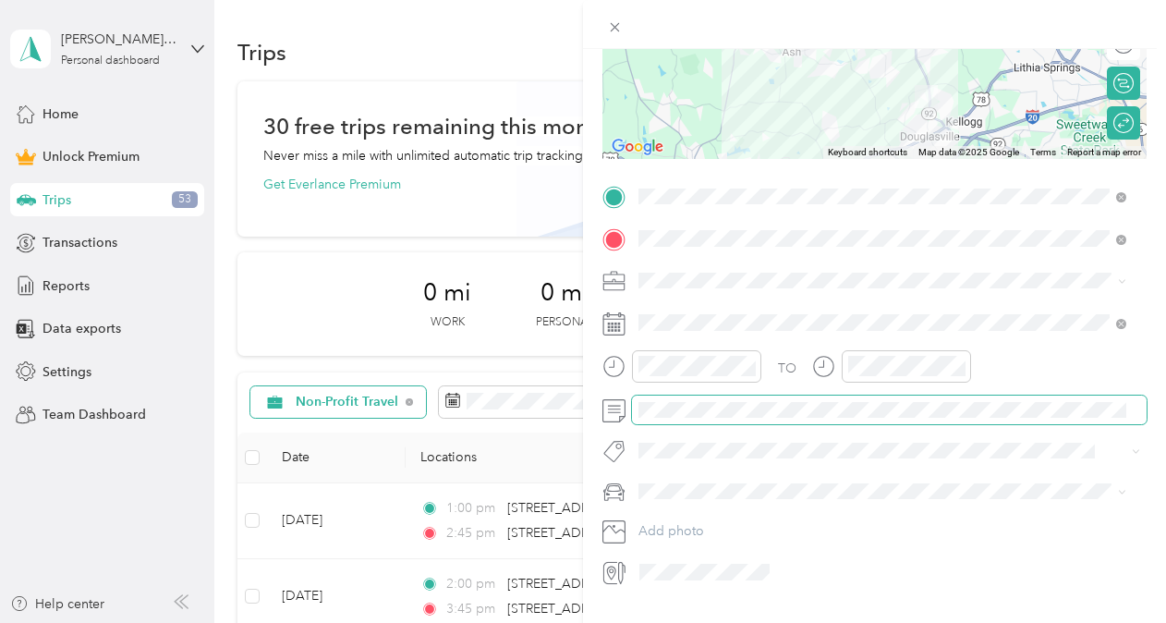
click at [755, 396] on span at bounding box center [889, 410] width 514 height 30
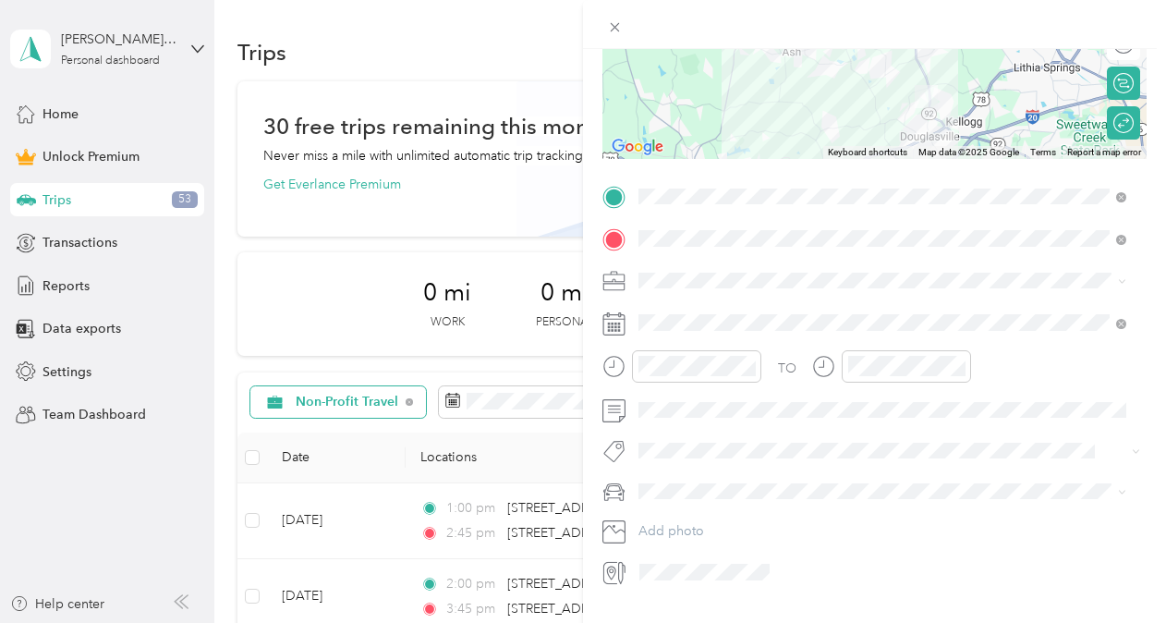
click at [811, 468] on div "TO Add photo" at bounding box center [874, 384] width 544 height 405
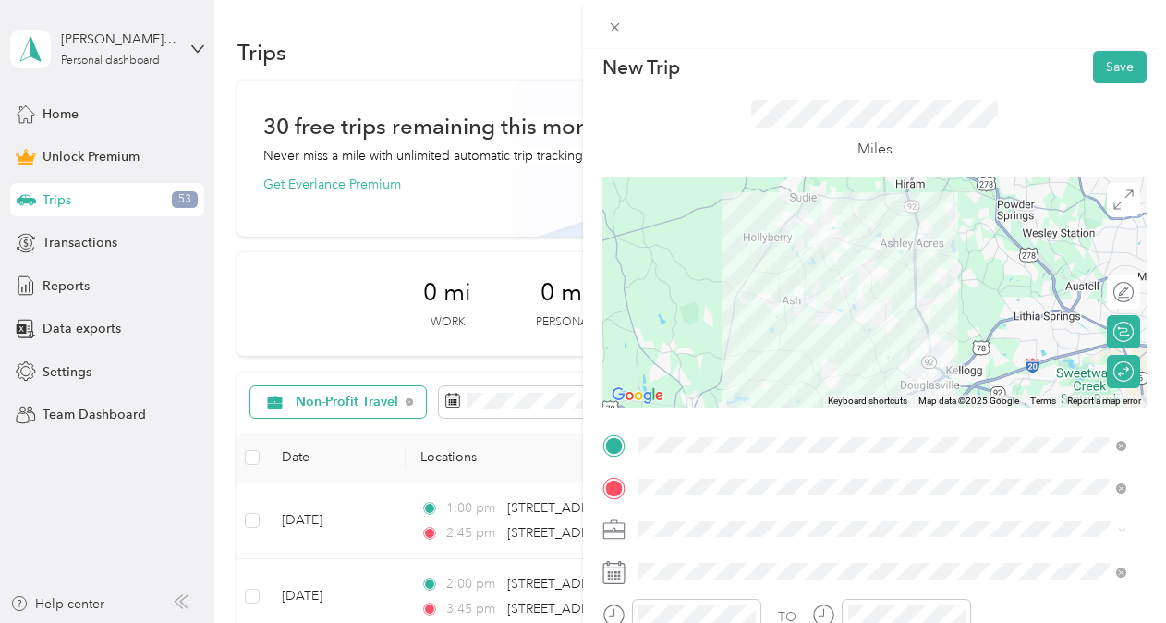
scroll to position [0, 0]
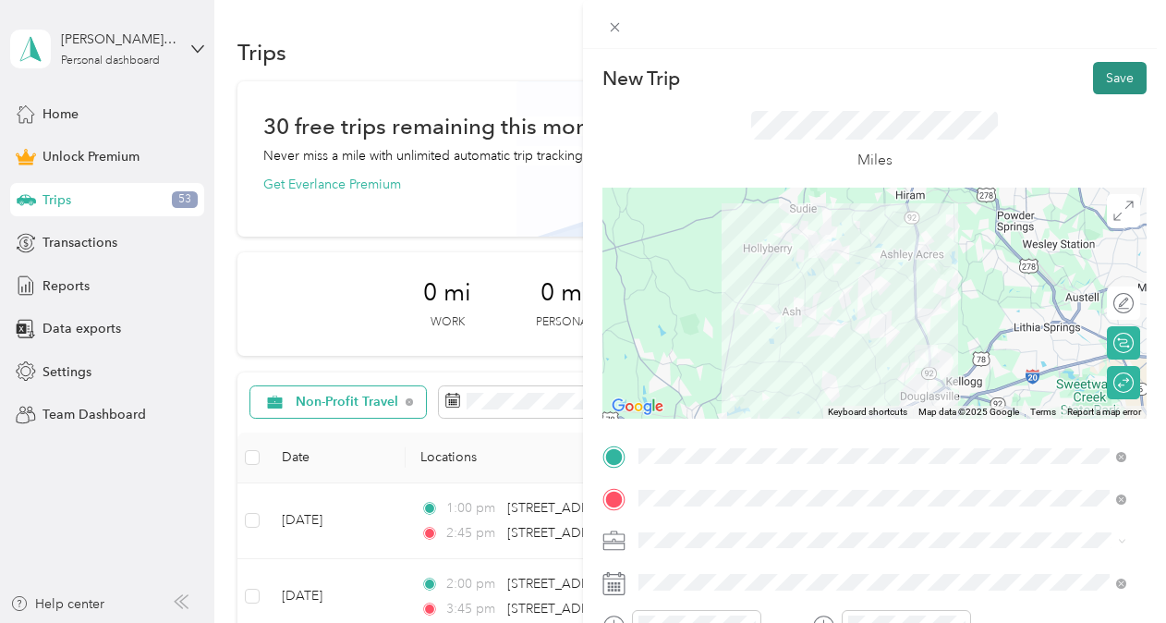
click at [1107, 77] on button "Save" at bounding box center [1120, 78] width 54 height 32
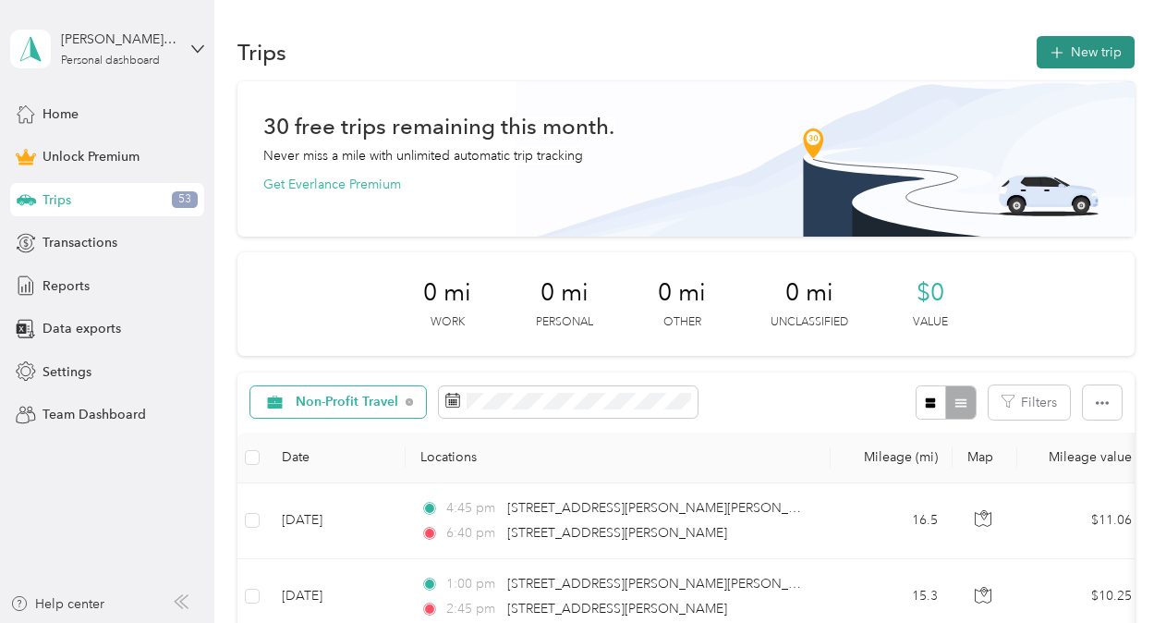
click at [1081, 46] on button "New trip" at bounding box center [1085, 52] width 98 height 32
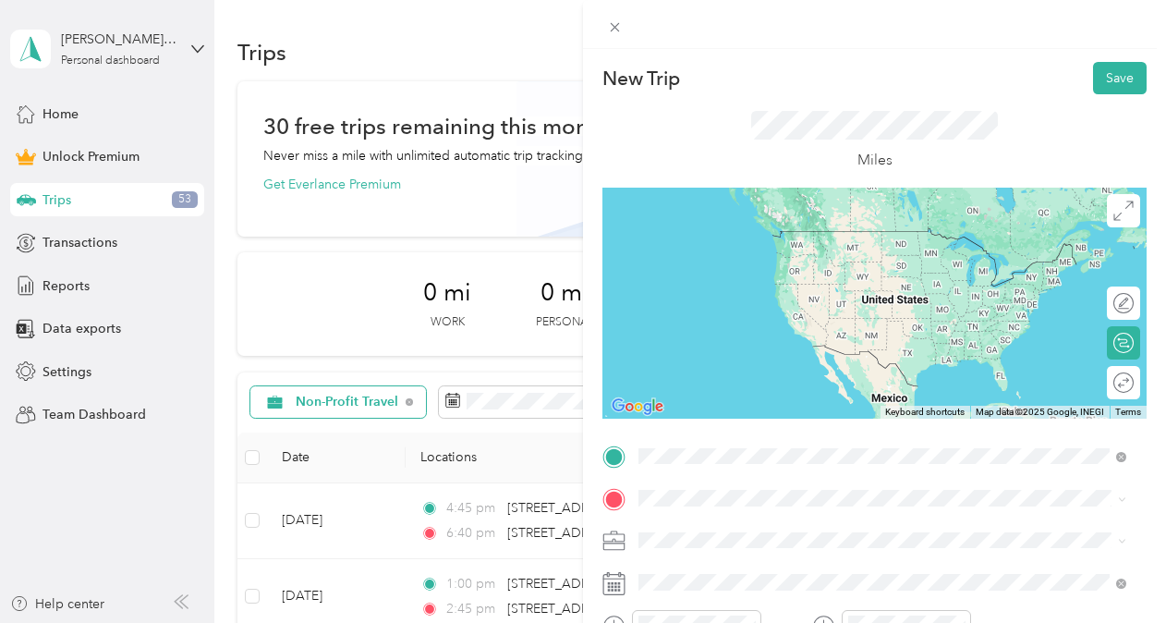
click at [737, 239] on span "[STREET_ADDRESS][PERSON_NAME][PERSON_NAME][US_STATE]" at bounding box center [868, 231] width 390 height 17
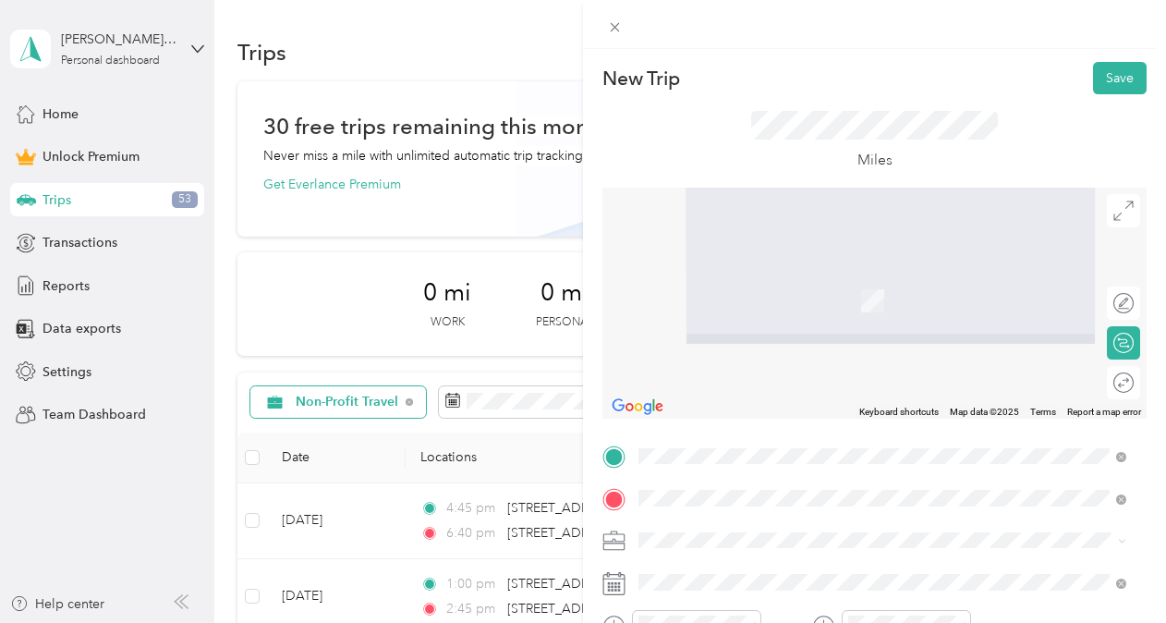
click at [752, 282] on span "[STREET_ADDRESS][PERSON_NAME][US_STATE]" at bounding box center [816, 273] width 287 height 17
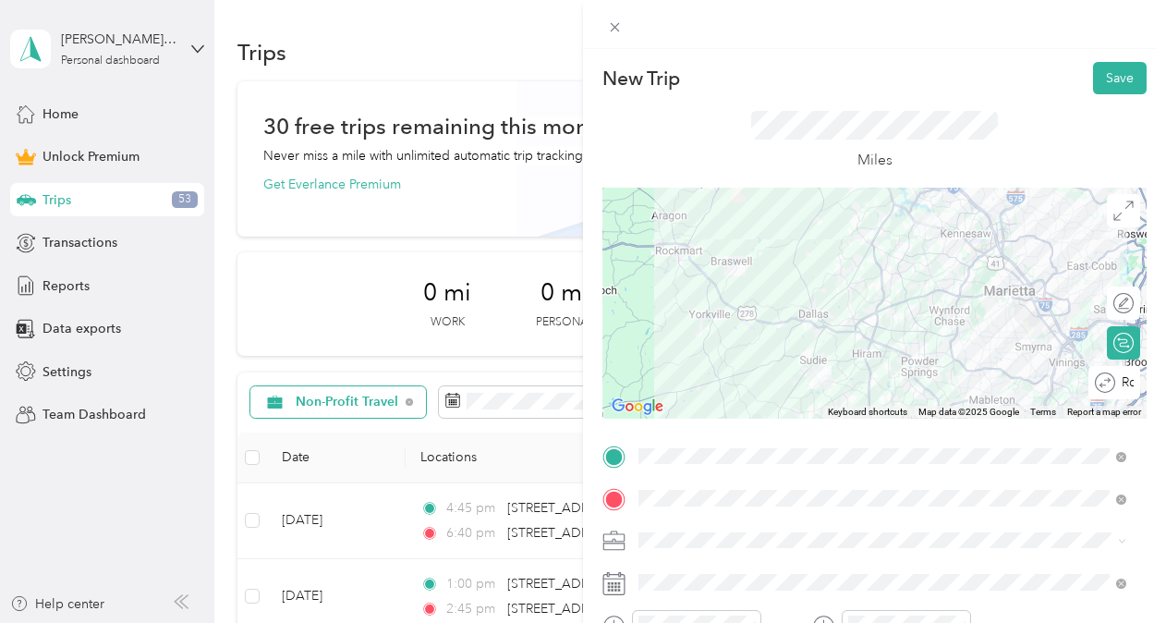
click at [1116, 386] on div at bounding box center [1124, 382] width 17 height 17
click at [1114, 386] on div at bounding box center [1114, 382] width 39 height 19
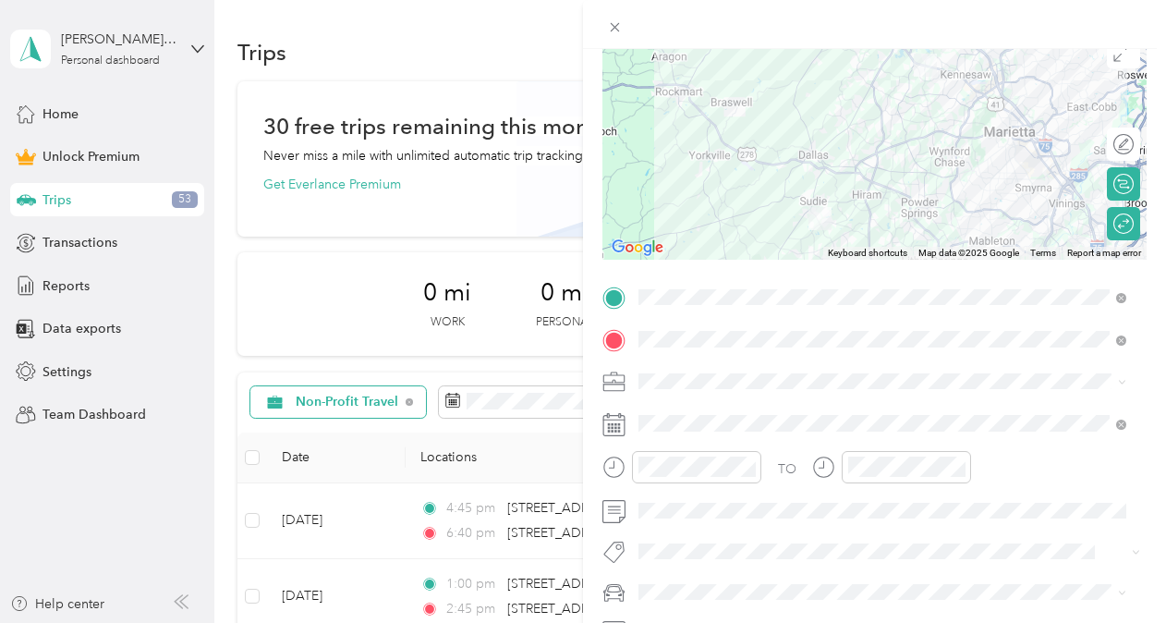
scroll to position [193, 0]
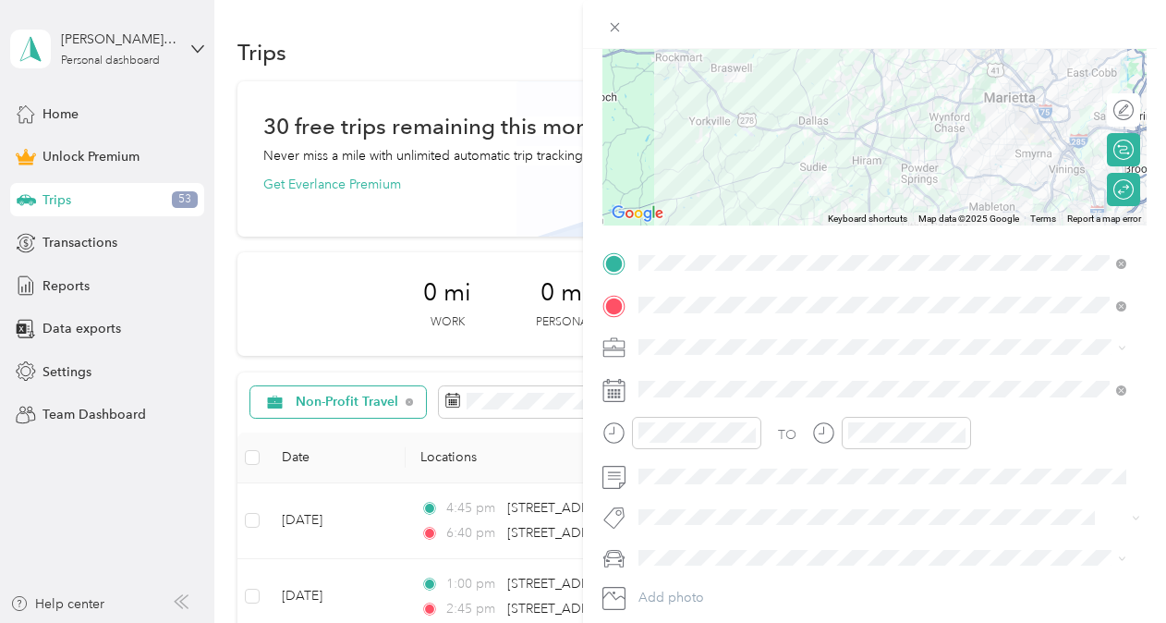
click at [705, 443] on span "Non-Profit Travel" at bounding box center [693, 442] width 97 height 16
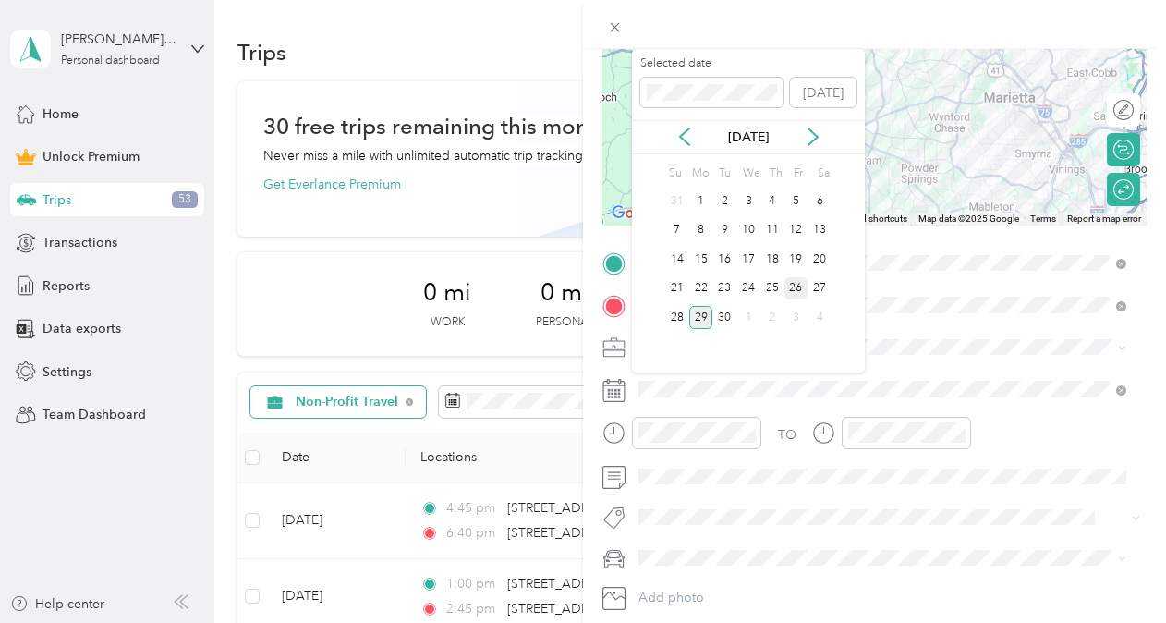
click at [797, 283] on div "26" at bounding box center [796, 288] width 24 height 23
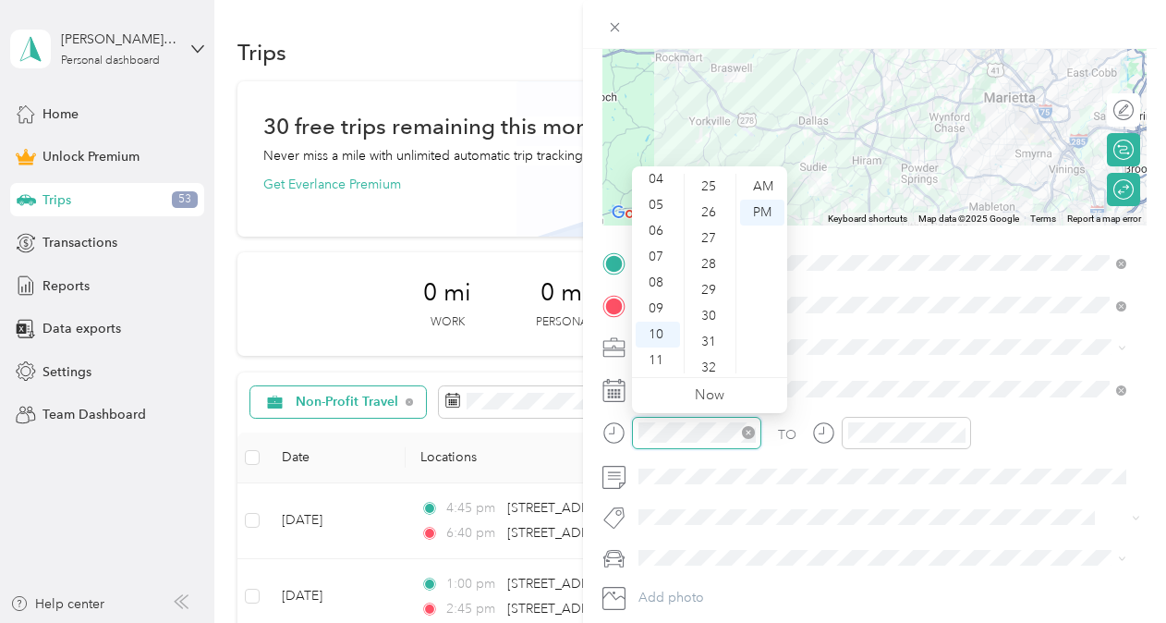
scroll to position [388, 0]
click at [765, 175] on div "AM" at bounding box center [762, 187] width 44 height 26
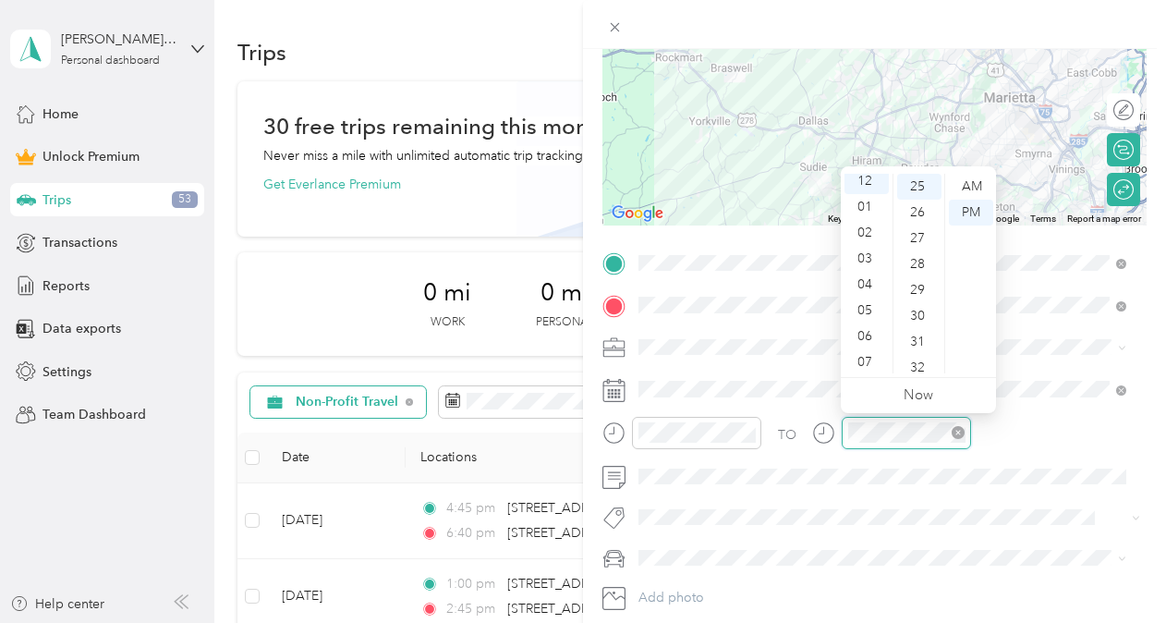
scroll to position [0, 0]
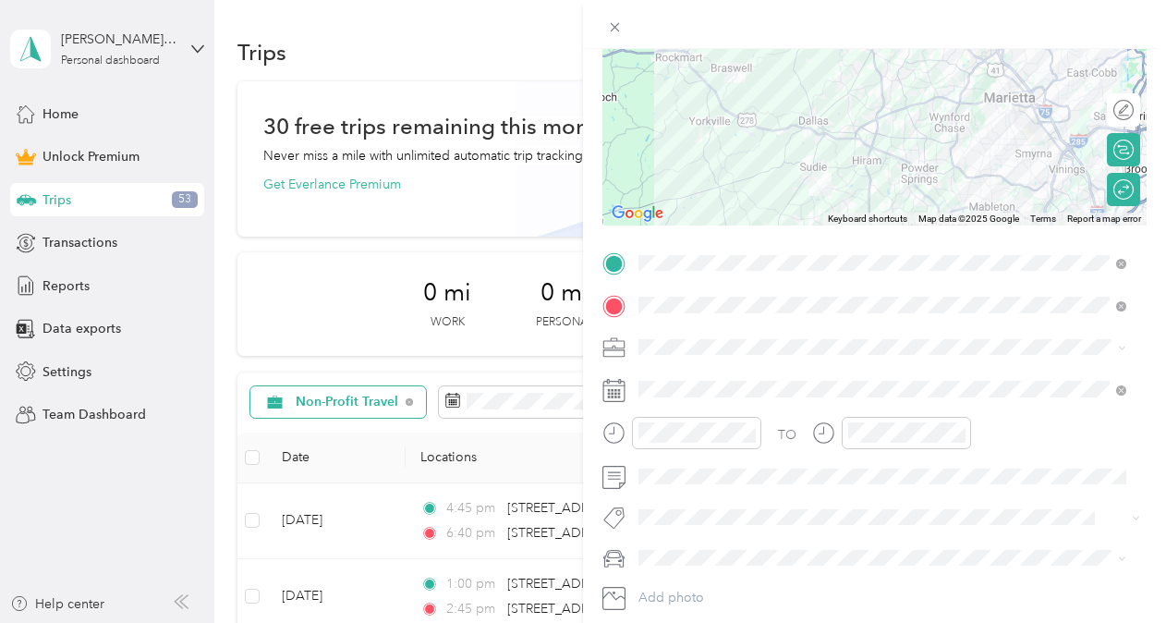
click at [831, 538] on div "TO Add photo" at bounding box center [874, 450] width 544 height 405
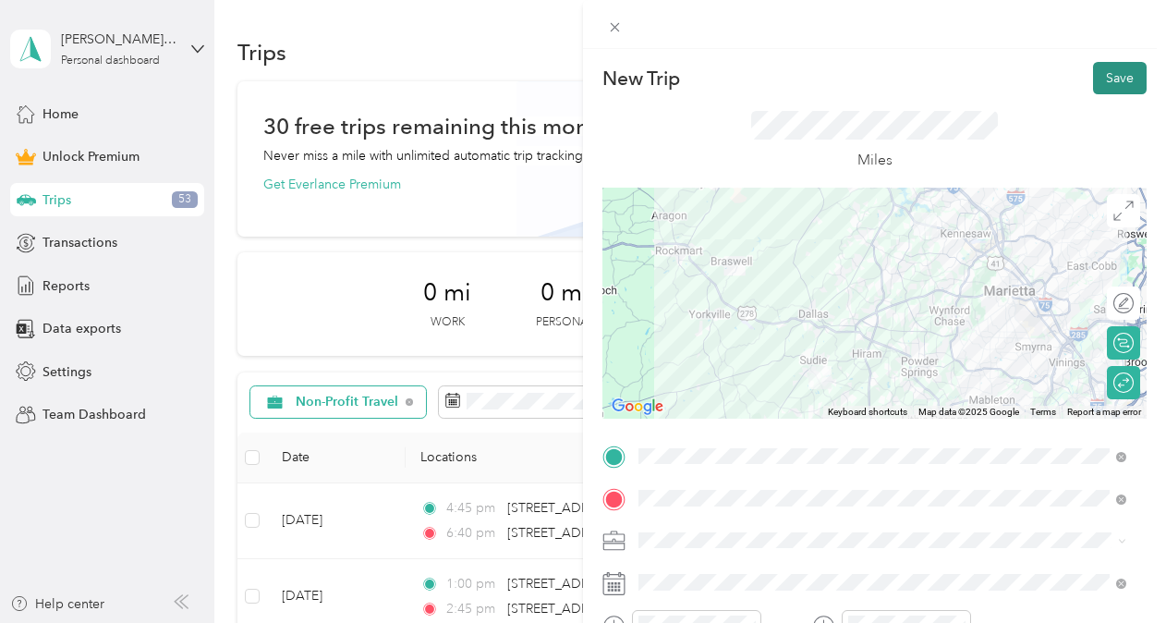
click at [1107, 73] on button "Save" at bounding box center [1120, 78] width 54 height 32
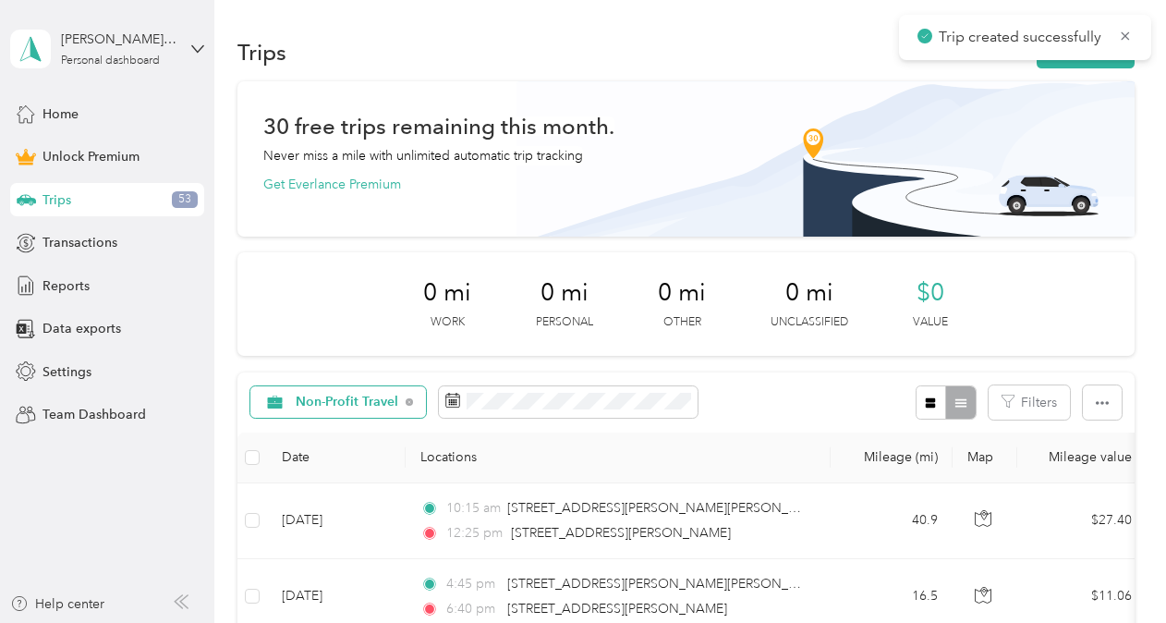
click at [1095, 58] on div "Trip created successfully" at bounding box center [1025, 37] width 252 height 45
click at [1085, 59] on button "New trip" at bounding box center [1085, 52] width 98 height 32
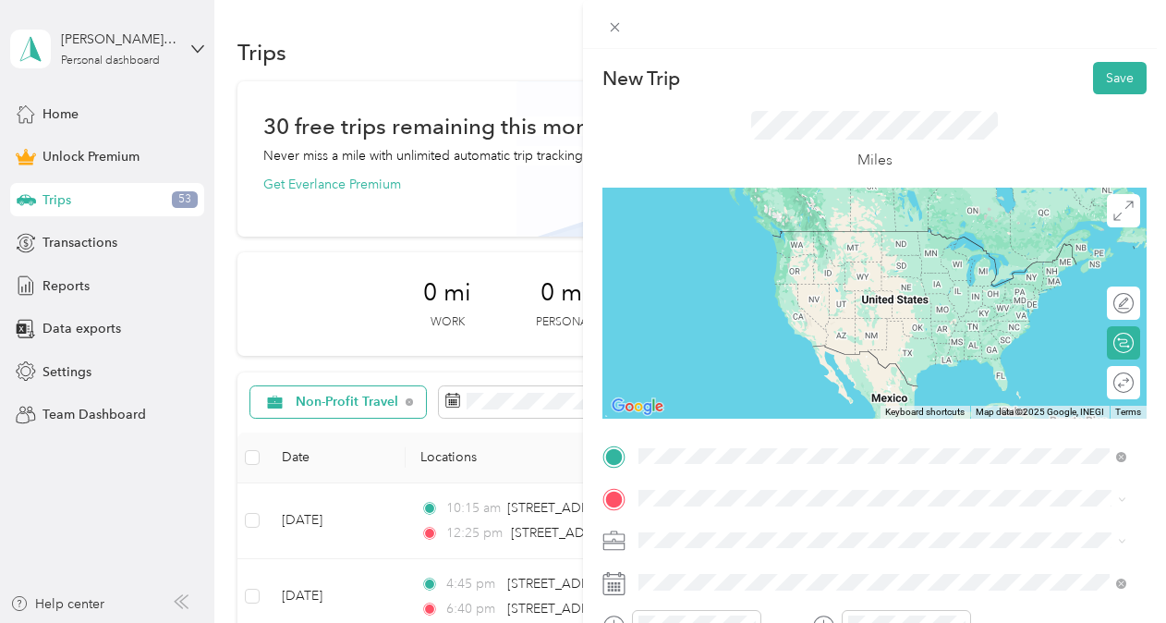
click at [708, 239] on span "[STREET_ADDRESS][PERSON_NAME][PERSON_NAME][US_STATE]" at bounding box center [868, 231] width 390 height 17
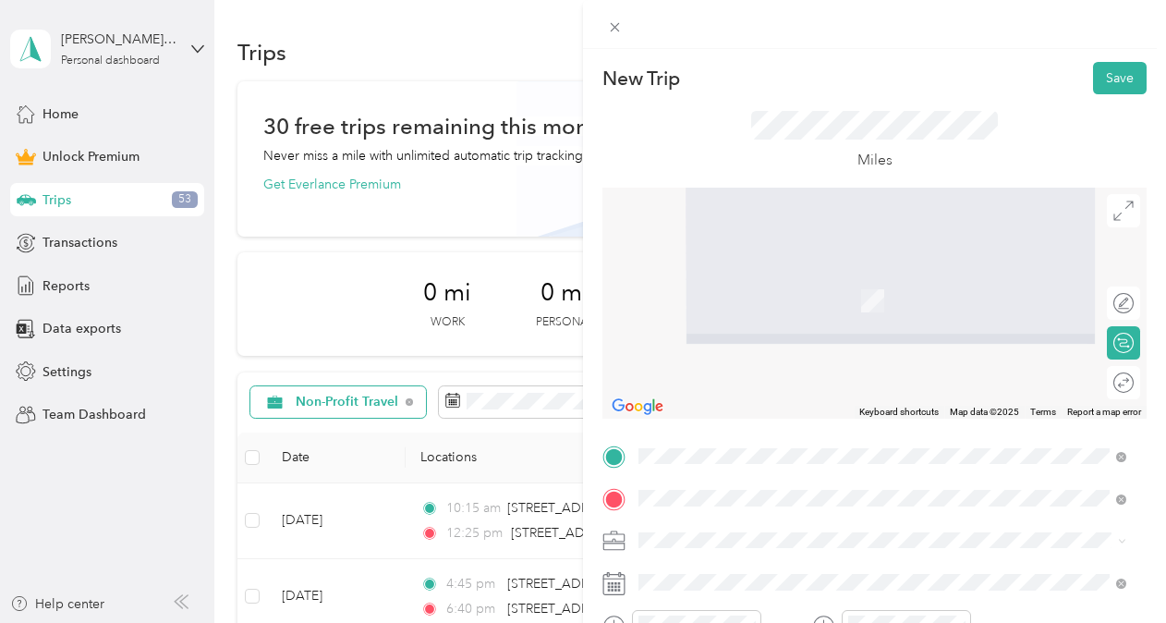
click at [729, 282] on span "[STREET_ADDRESS][US_STATE]" at bounding box center [765, 273] width 185 height 17
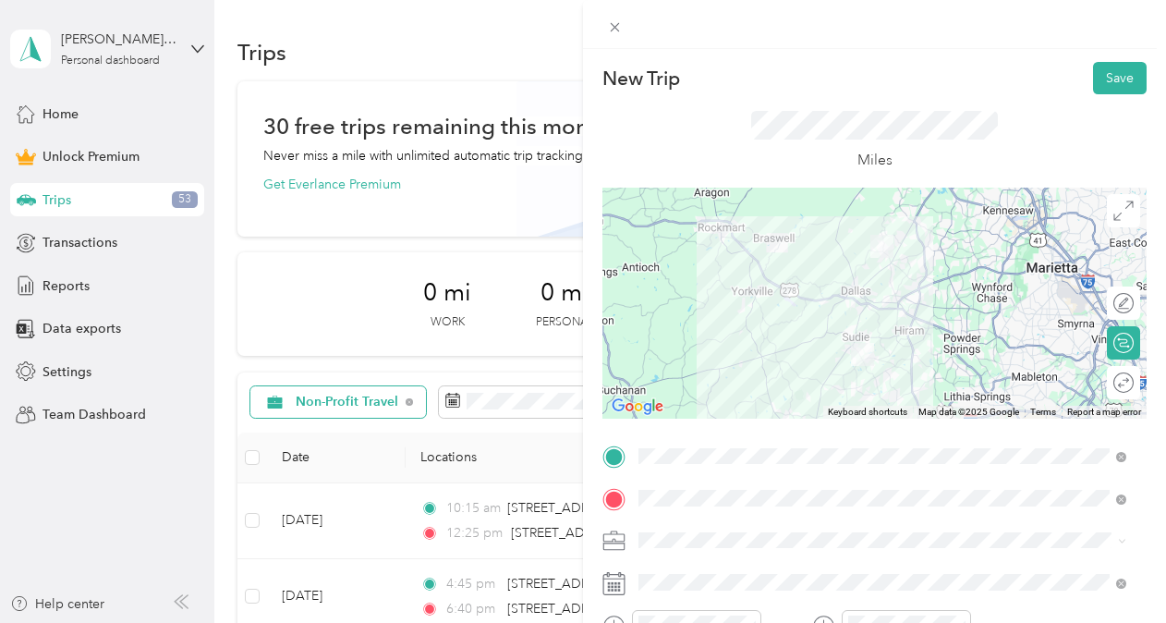
click at [736, 353] on div "Non-Profit Travel" at bounding box center [882, 344] width 475 height 19
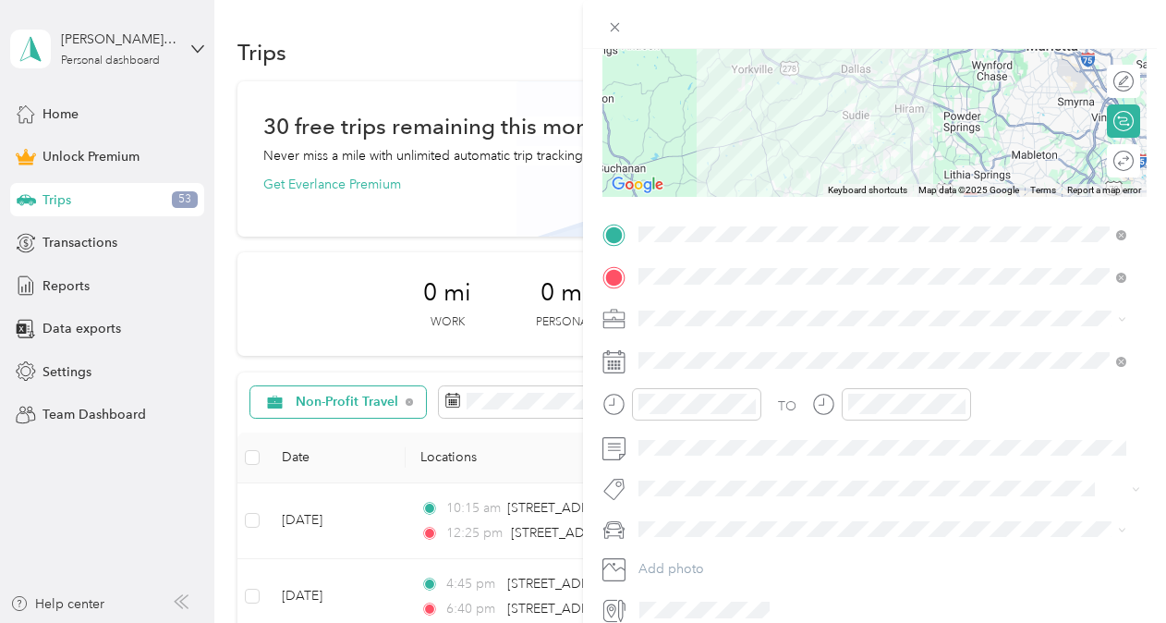
scroll to position [253, 0]
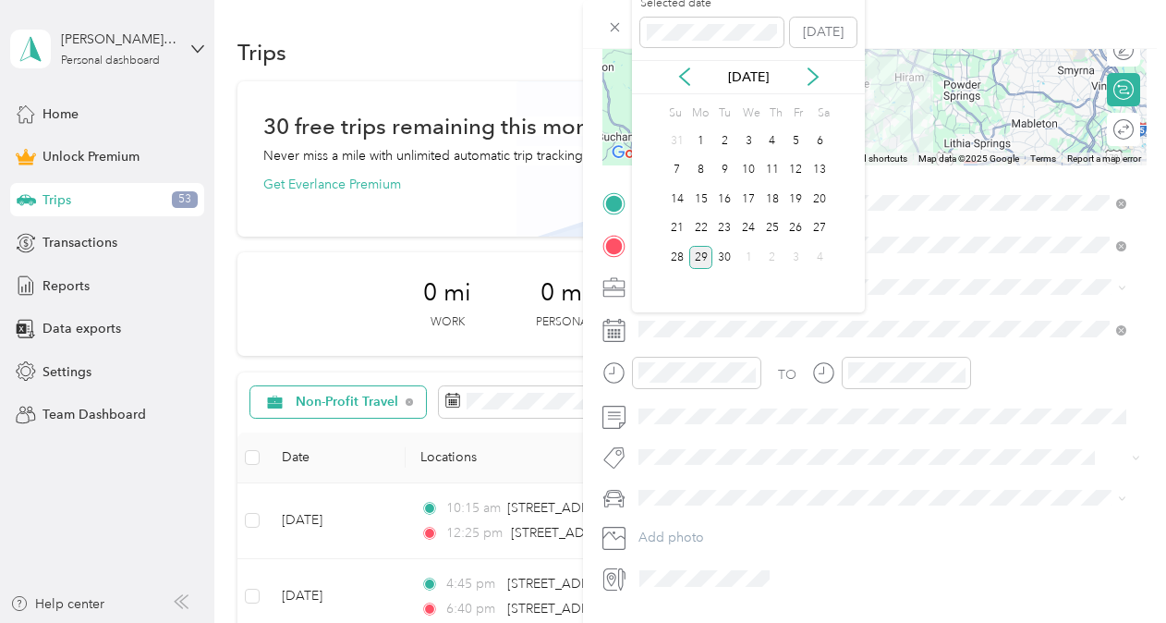
click at [695, 260] on div "29" at bounding box center [701, 257] width 24 height 23
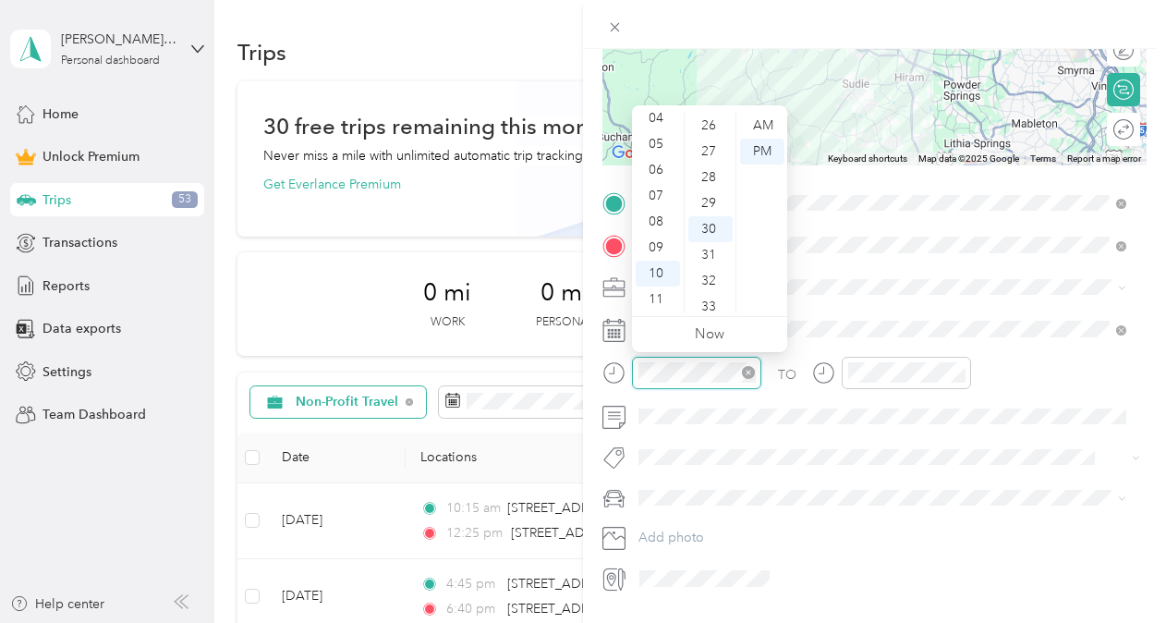
scroll to position [776, 0]
click at [752, 132] on div "AM" at bounding box center [762, 126] width 44 height 26
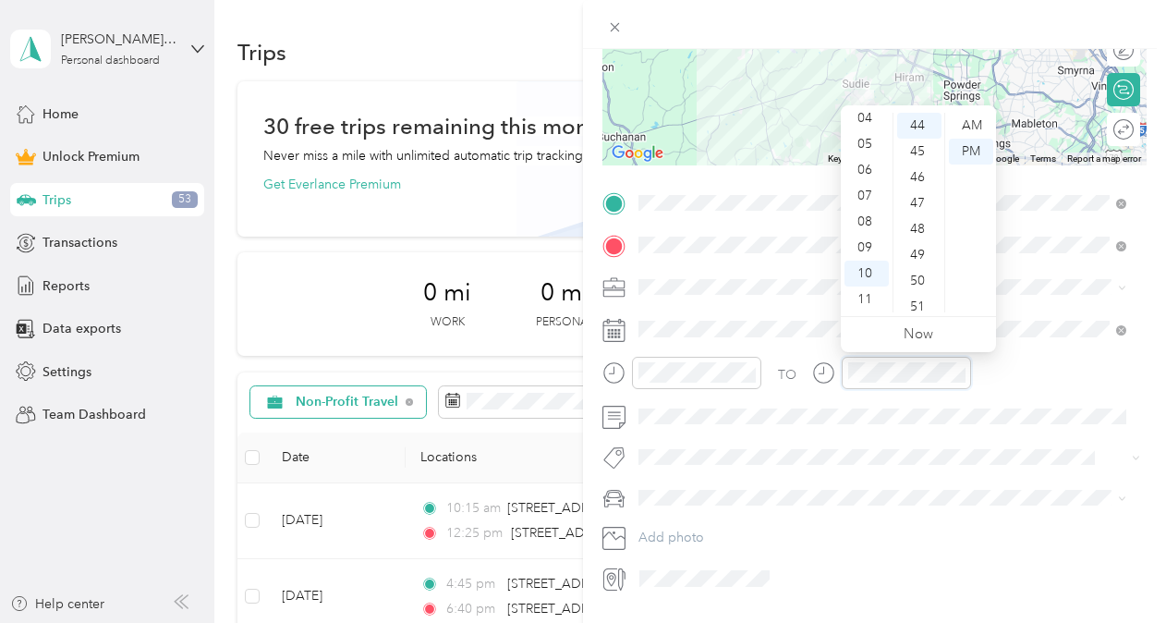
scroll to position [1164, 0]
click at [969, 124] on div "AM" at bounding box center [971, 126] width 44 height 26
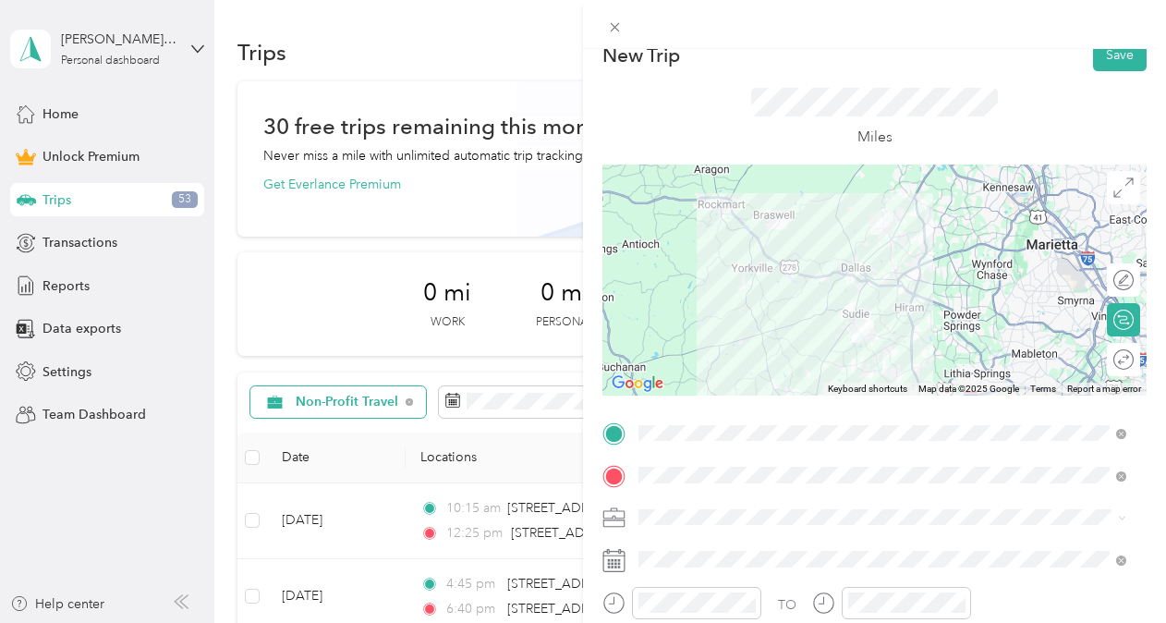
scroll to position [0, 0]
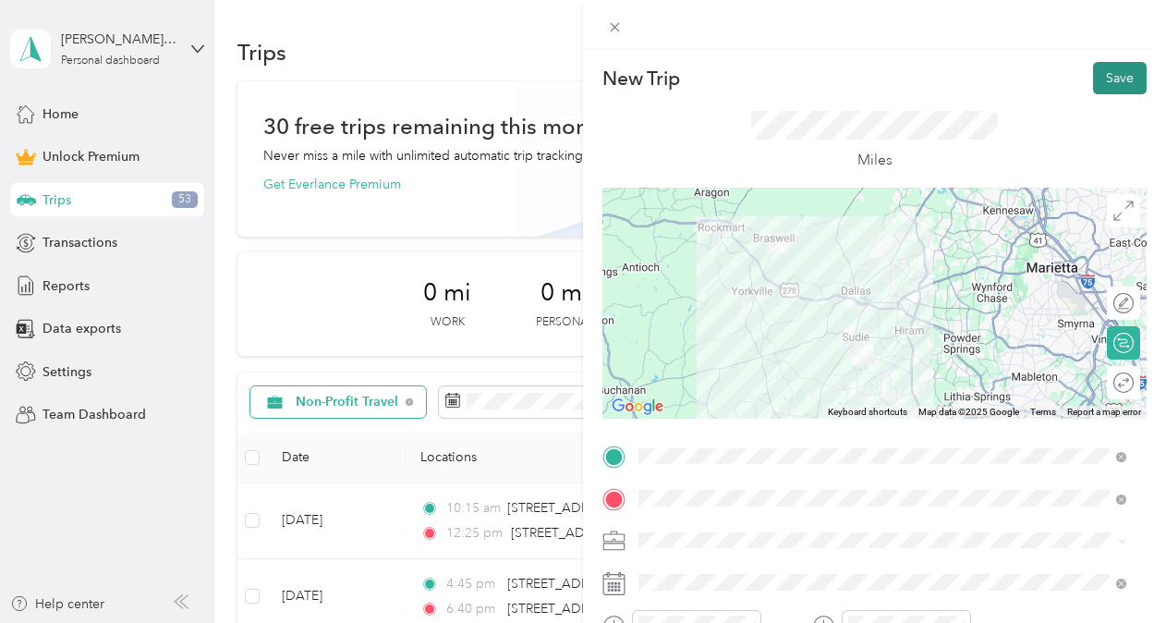
click at [1107, 70] on button "Save" at bounding box center [1120, 78] width 54 height 32
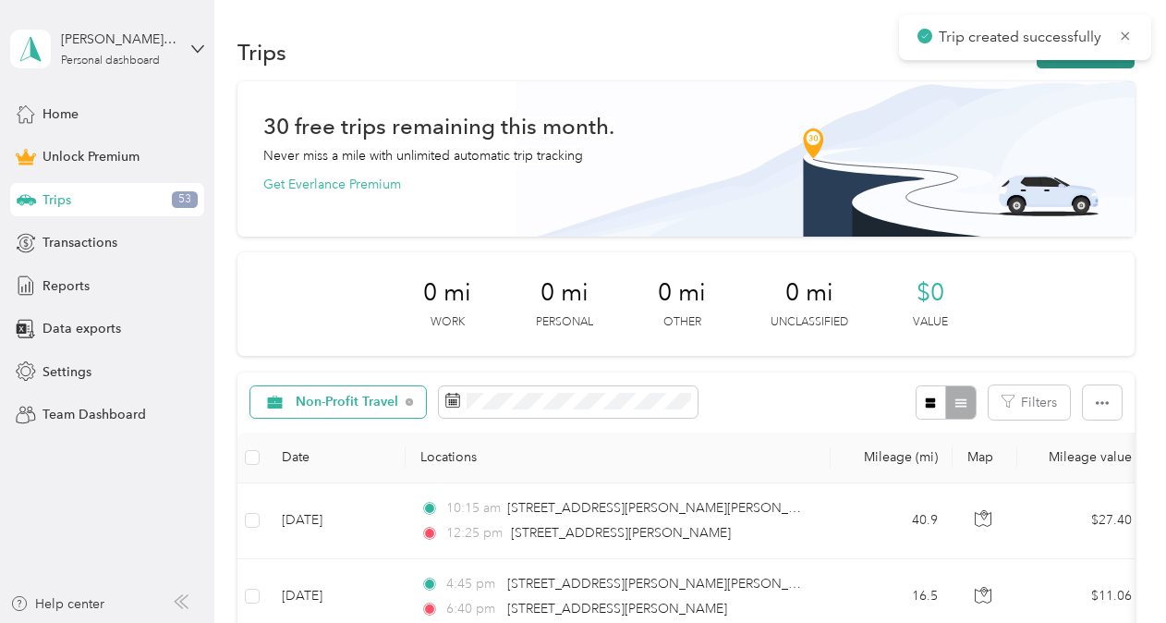
click at [1098, 64] on button "New trip" at bounding box center [1085, 52] width 98 height 32
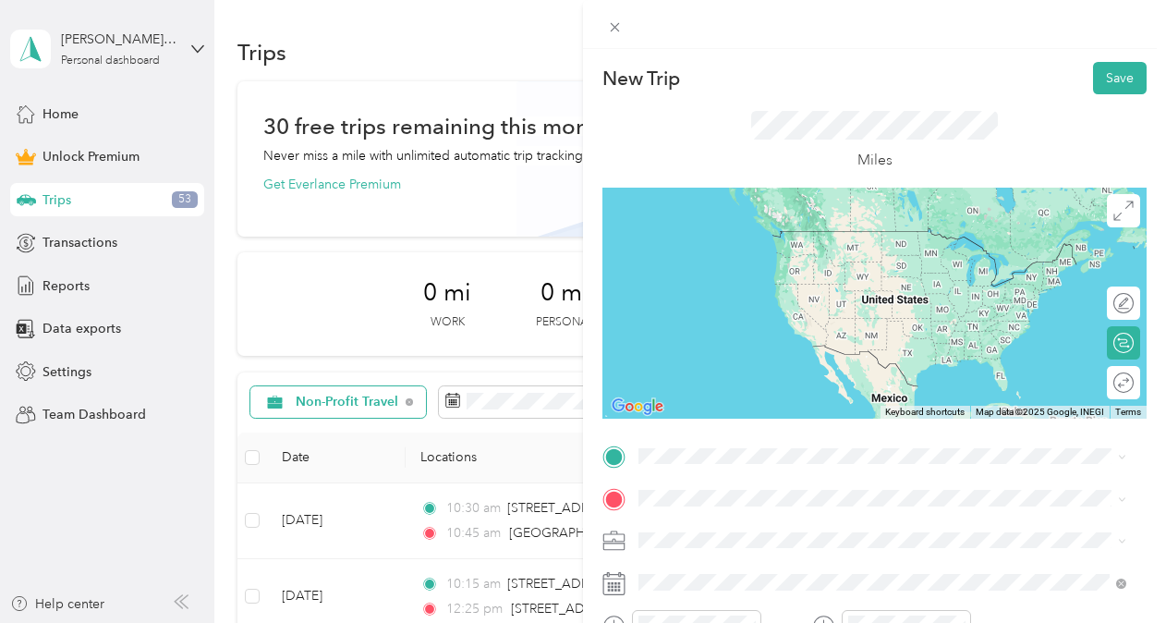
click at [734, 229] on span "[STREET_ADDRESS][US_STATE]" at bounding box center [765, 231] width 185 height 17
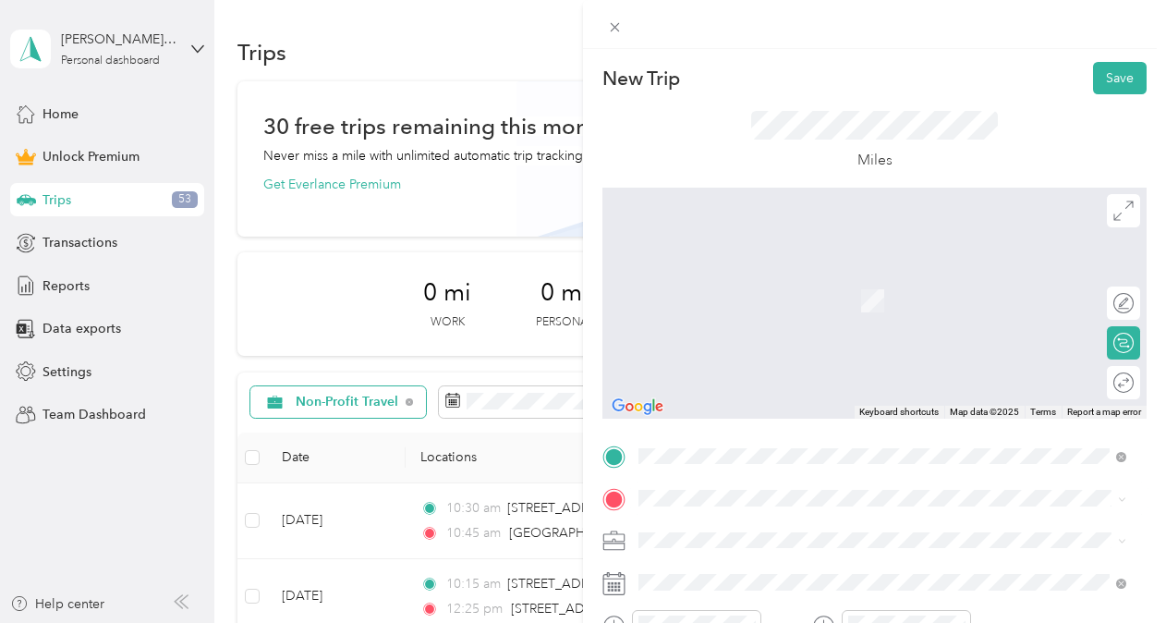
click at [756, 281] on span "[STREET_ADDRESS][US_STATE]" at bounding box center [765, 272] width 185 height 17
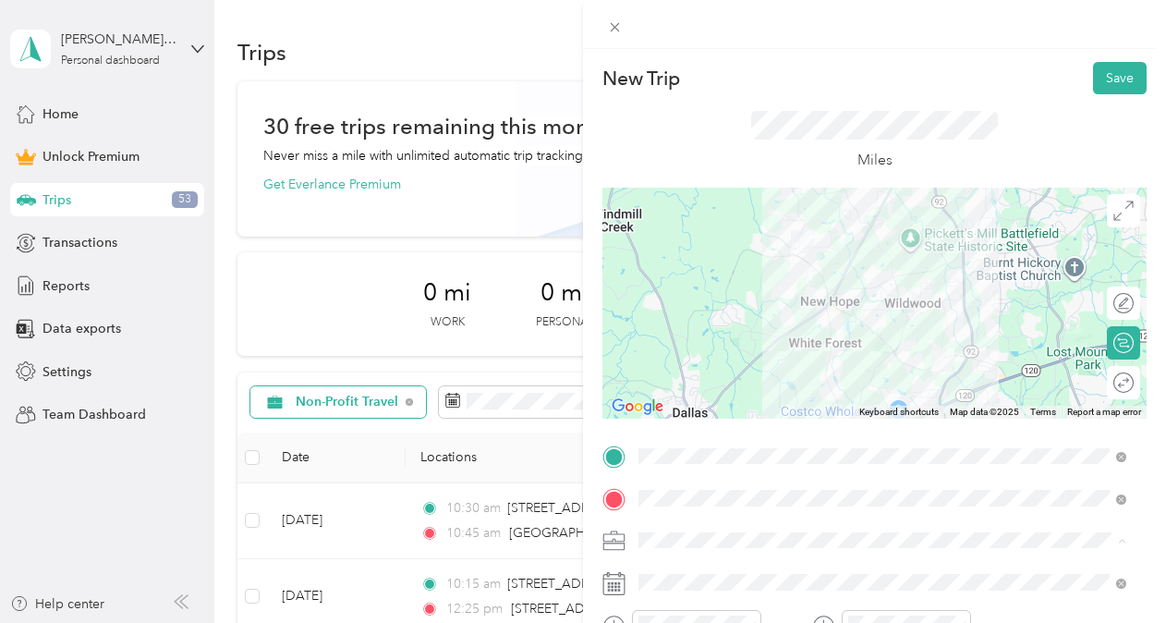
click at [720, 336] on div "Non-Profit Travel" at bounding box center [882, 345] width 475 height 19
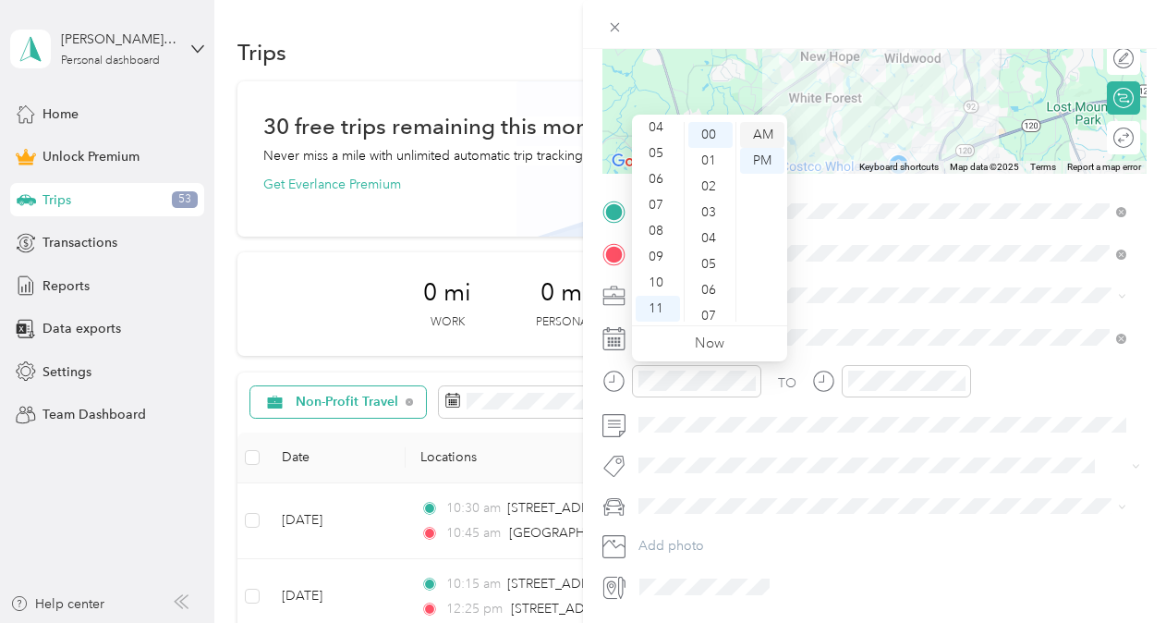
click at [762, 131] on div "AM" at bounding box center [762, 135] width 44 height 26
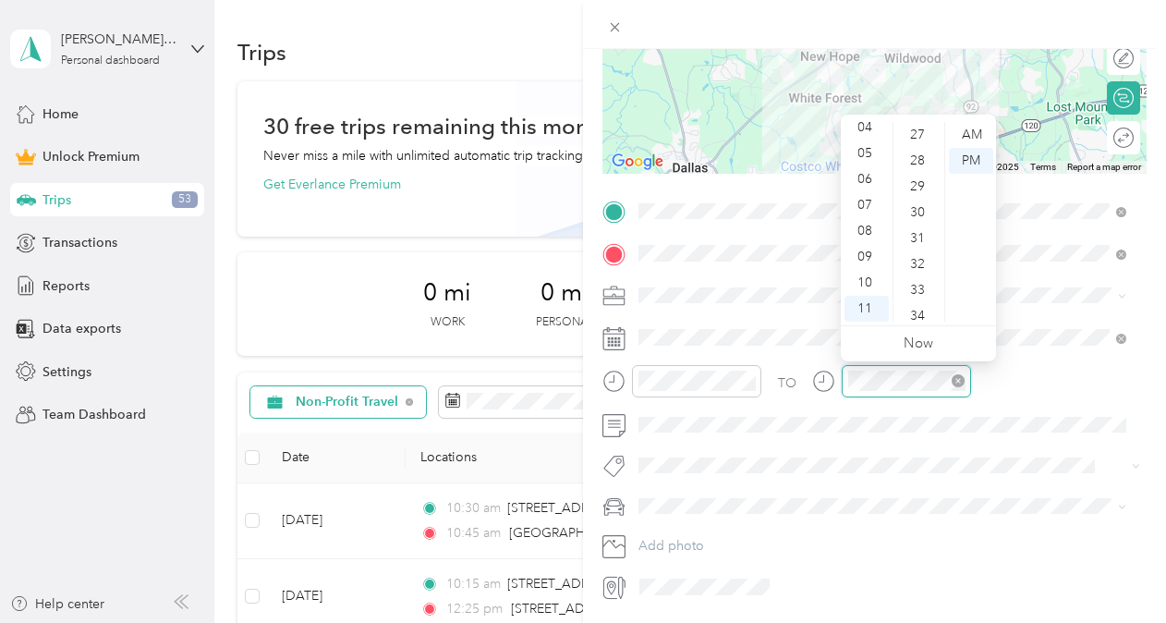
scroll to position [517, 0]
click at [968, 115] on div "12 01 02 03 04 05 06 07 08 09 10 11 00 01 02 03 04 05 06 07 08 09 10 11 12 13 1…" at bounding box center [918, 220] width 155 height 211
click at [971, 137] on div "AM" at bounding box center [971, 135] width 44 height 26
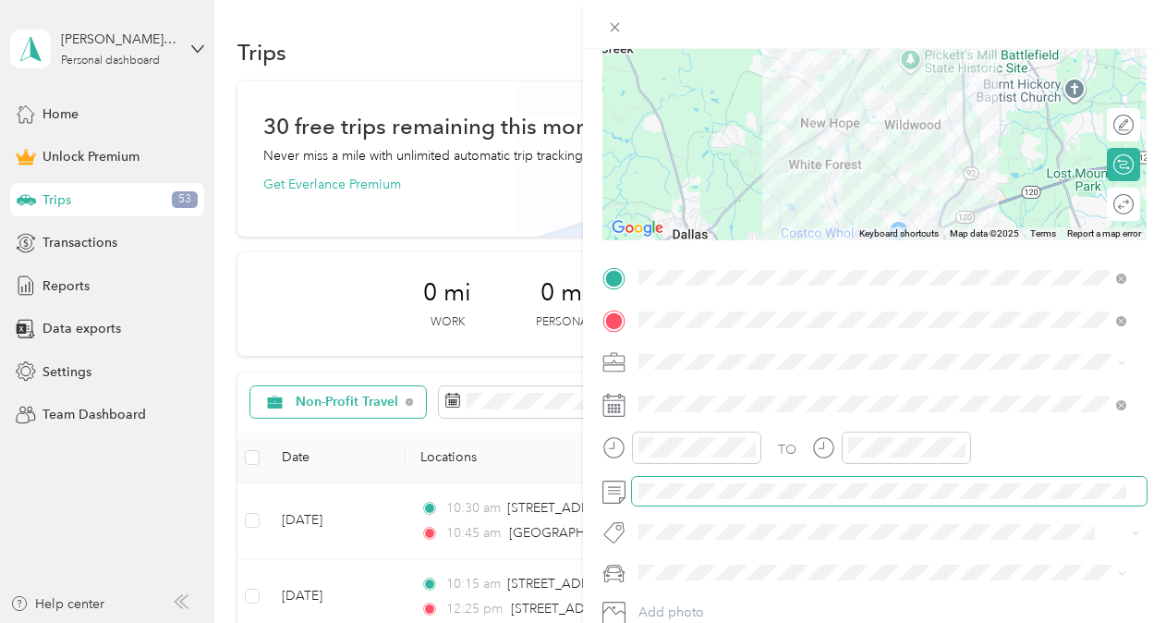
scroll to position [0, 0]
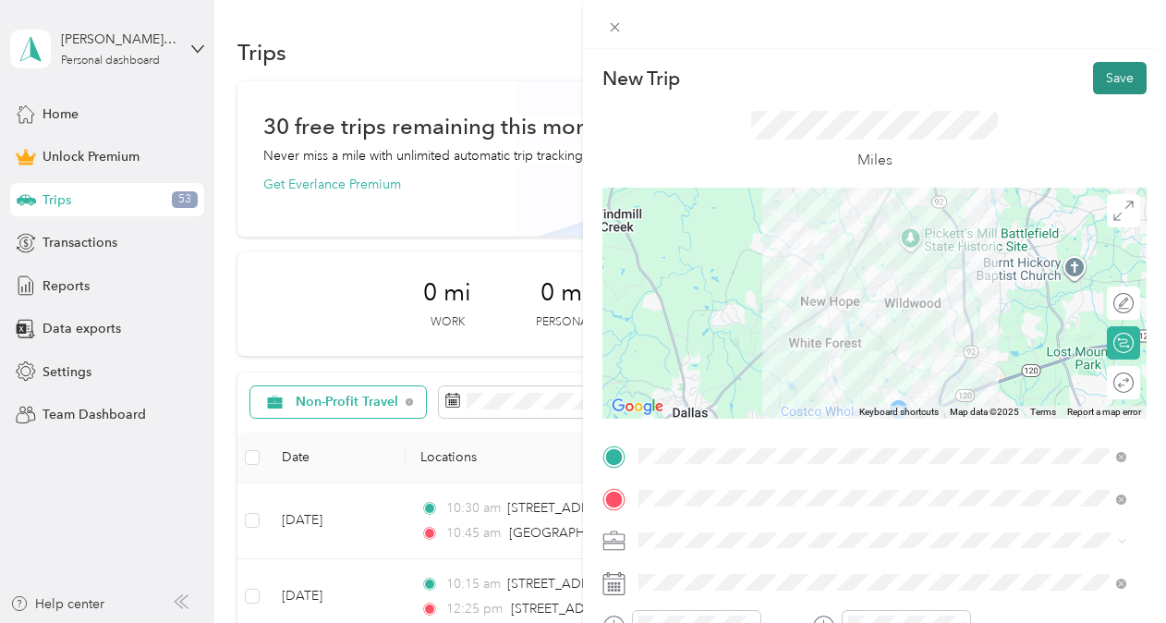
click at [1102, 67] on button "Save" at bounding box center [1120, 78] width 54 height 32
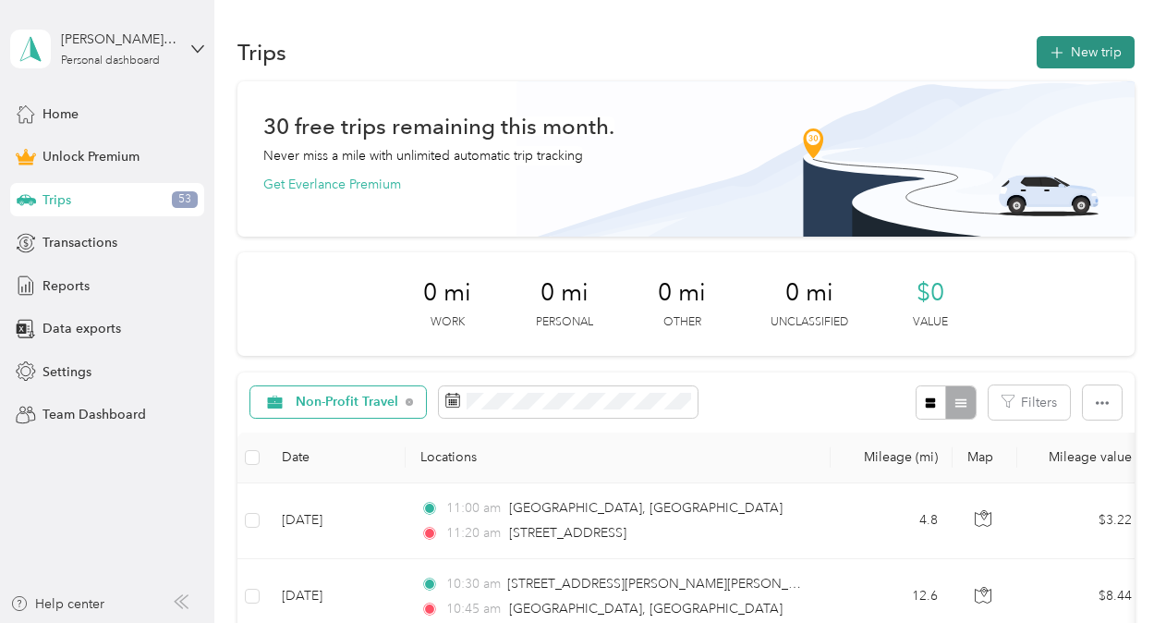
click at [1107, 54] on button "New trip" at bounding box center [1085, 52] width 98 height 32
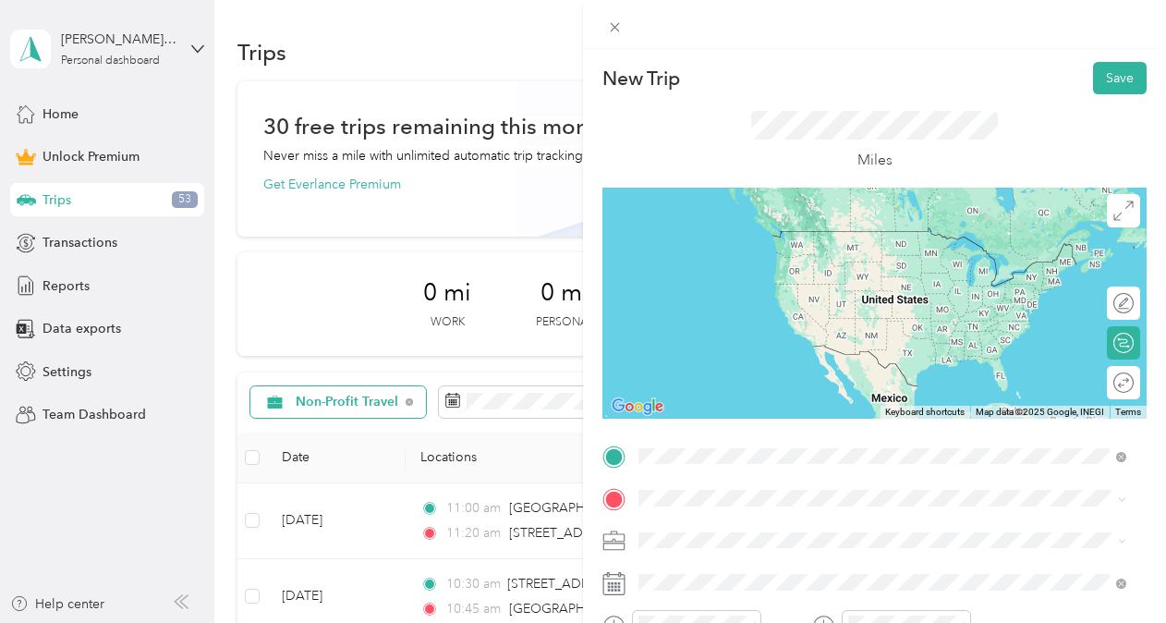
click at [718, 239] on span "[STREET_ADDRESS][US_STATE]" at bounding box center [765, 231] width 185 height 17
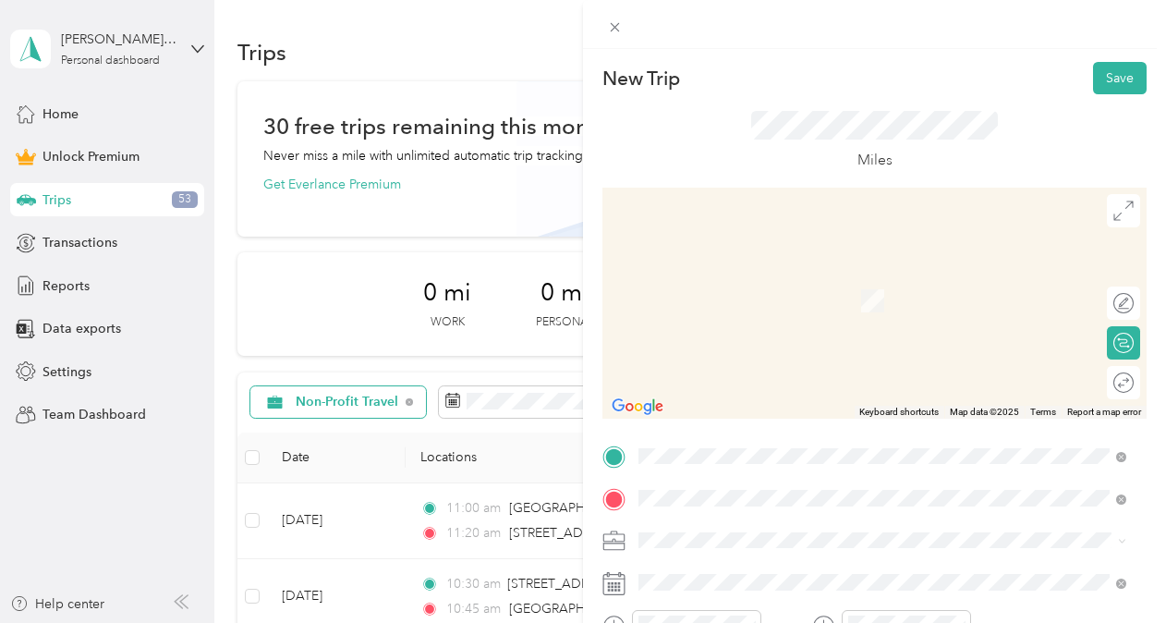
click at [781, 272] on span "[STREET_ADDRESS][US_STATE]" at bounding box center [765, 273] width 185 height 17
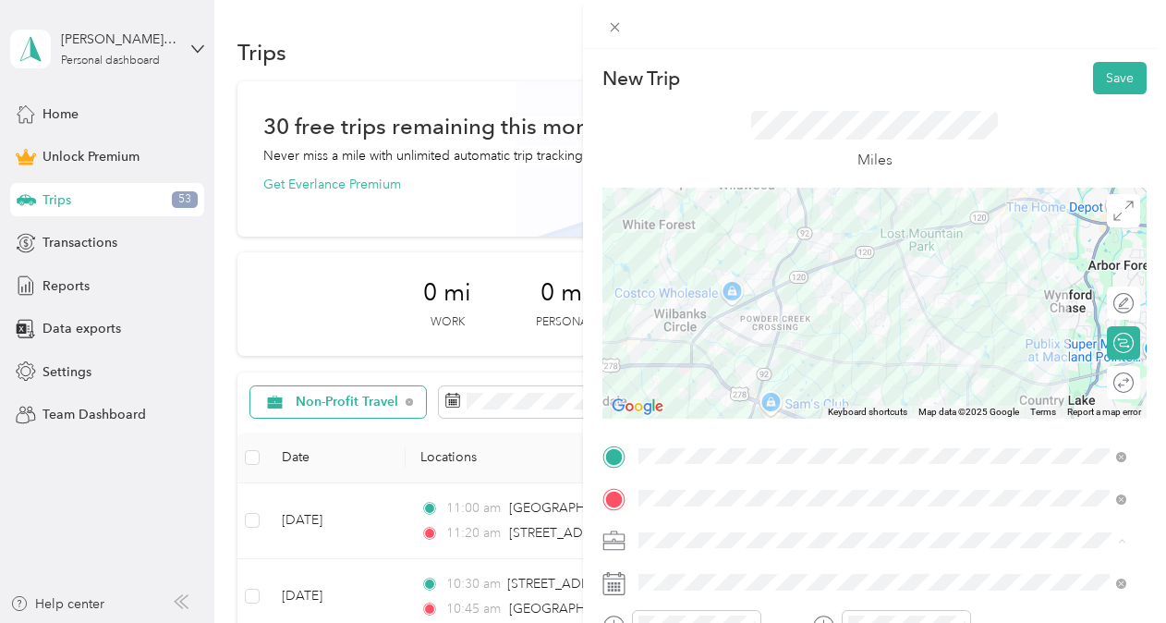
click at [743, 345] on div "Non-Profit Travel" at bounding box center [882, 345] width 475 height 19
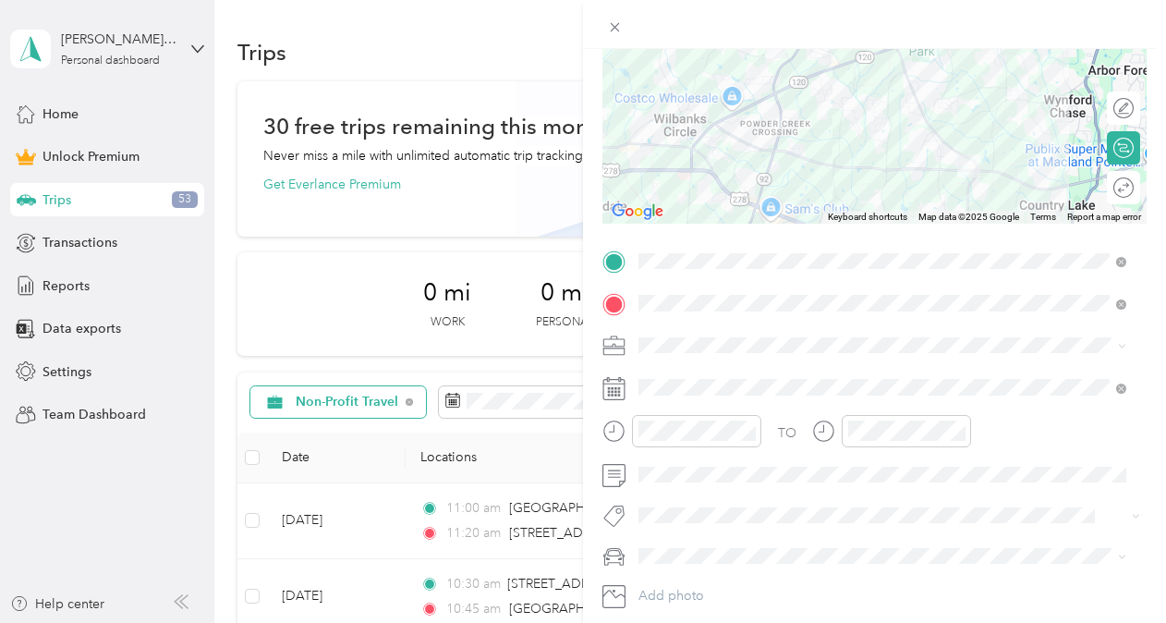
scroll to position [212, 0]
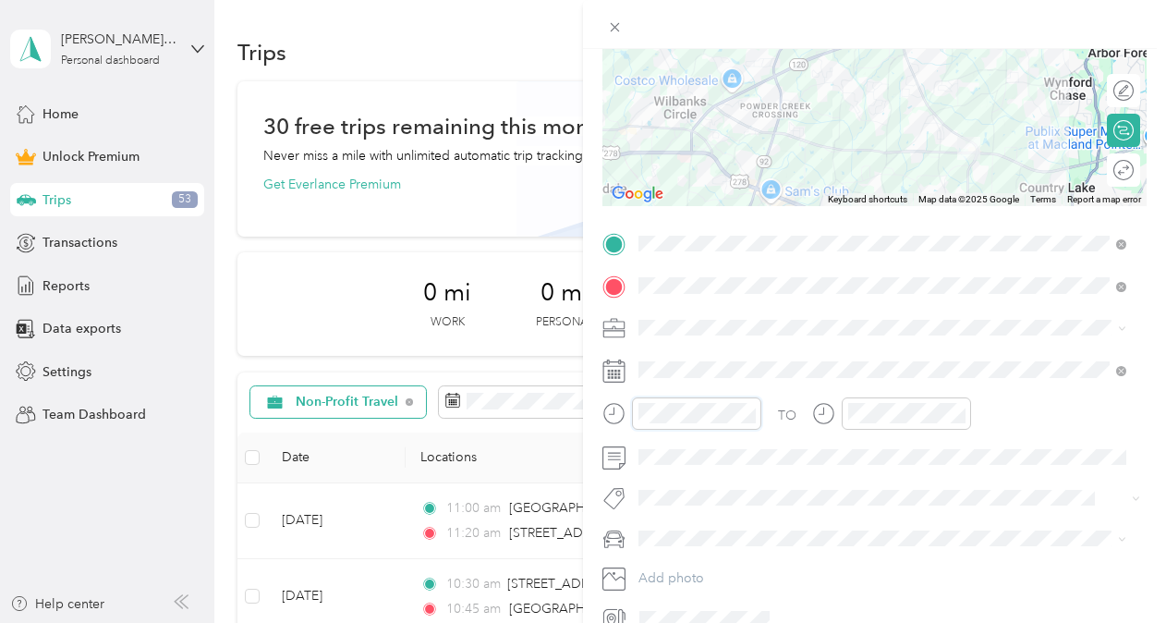
click at [628, 410] on div at bounding box center [681, 413] width 159 height 32
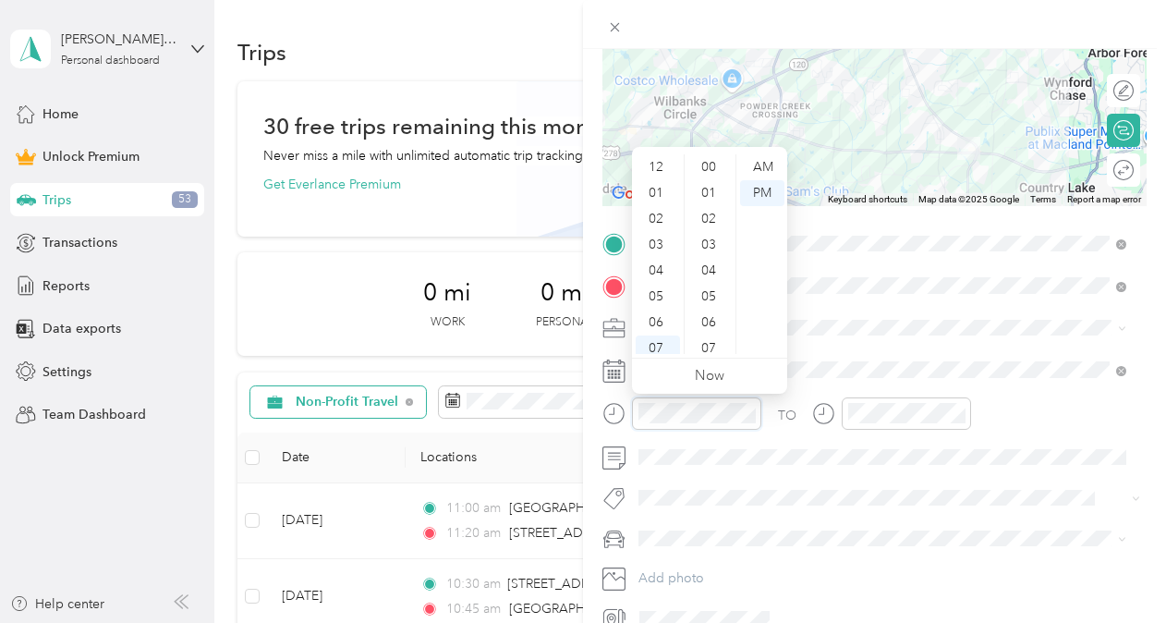
scroll to position [111, 0]
click at [750, 170] on div "AM" at bounding box center [762, 167] width 44 height 26
click at [776, 164] on div "AM" at bounding box center [762, 167] width 44 height 26
click at [655, 342] on div "11" at bounding box center [657, 341] width 44 height 26
click at [710, 212] on div "30" at bounding box center [710, 219] width 44 height 26
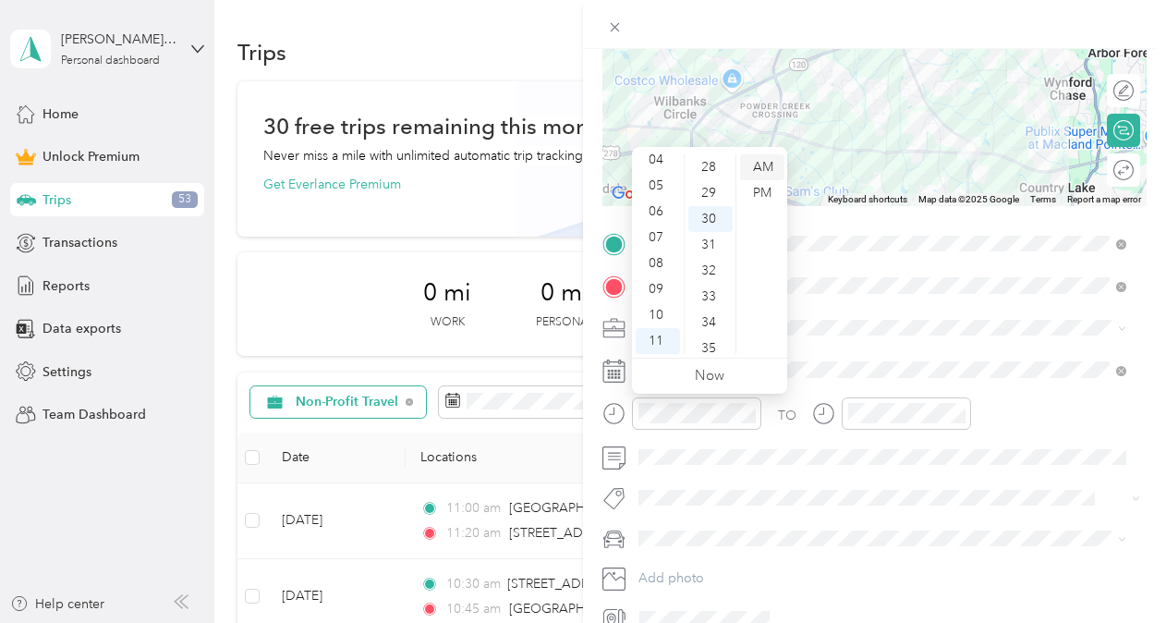
scroll to position [776, 0]
click at [759, 168] on div "AM" at bounding box center [762, 167] width 44 height 26
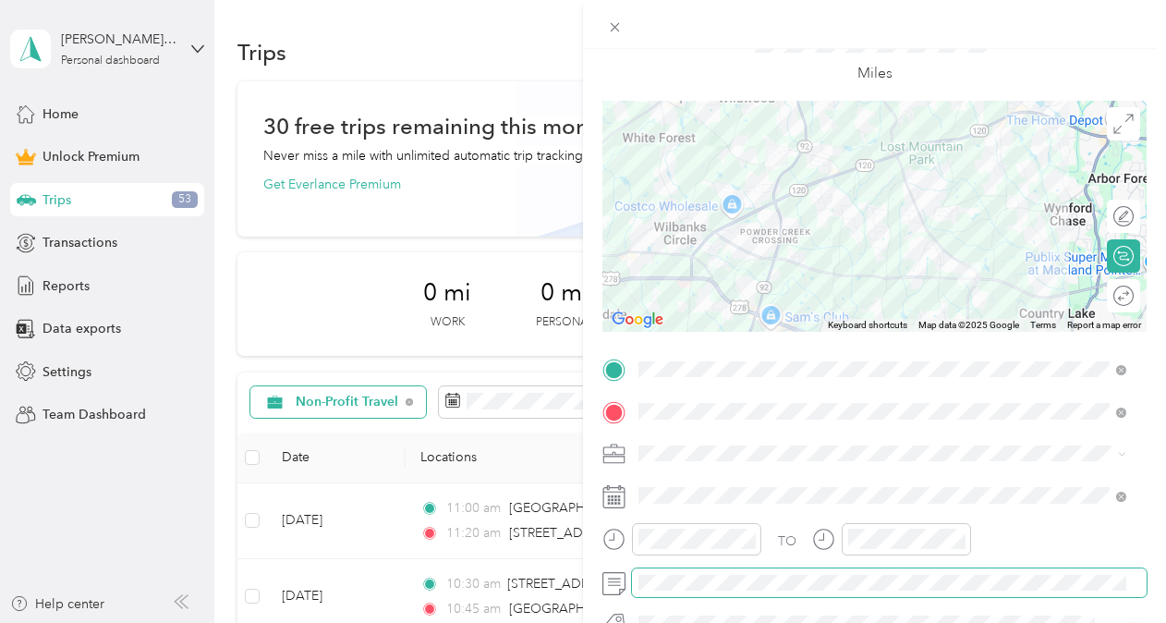
scroll to position [0, 0]
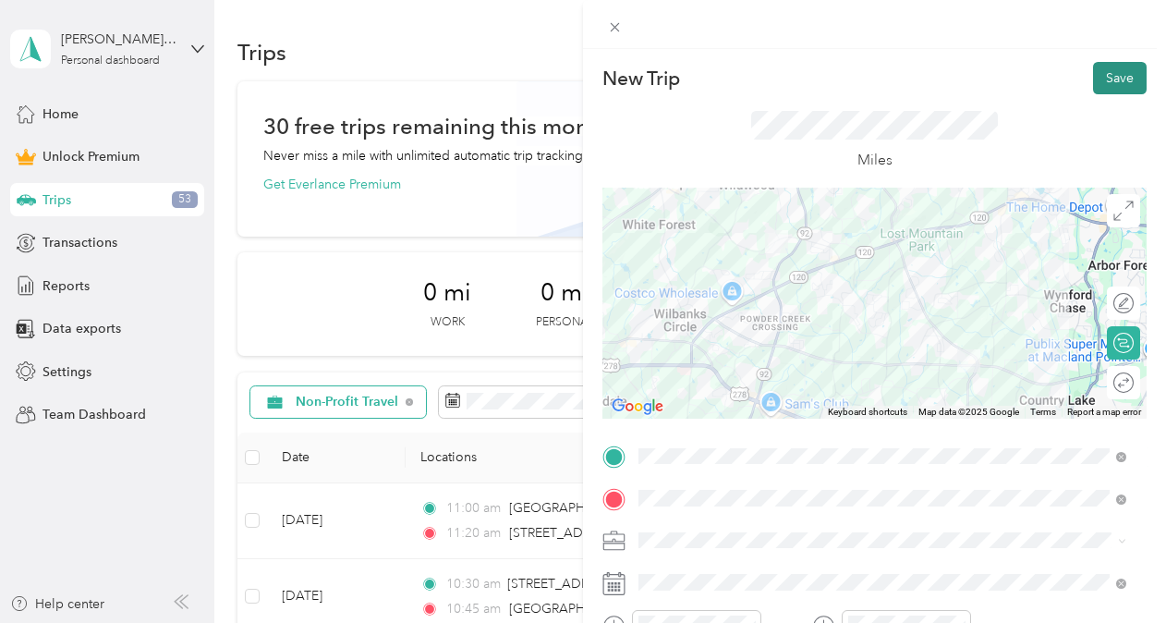
click at [1102, 72] on button "Save" at bounding box center [1120, 78] width 54 height 32
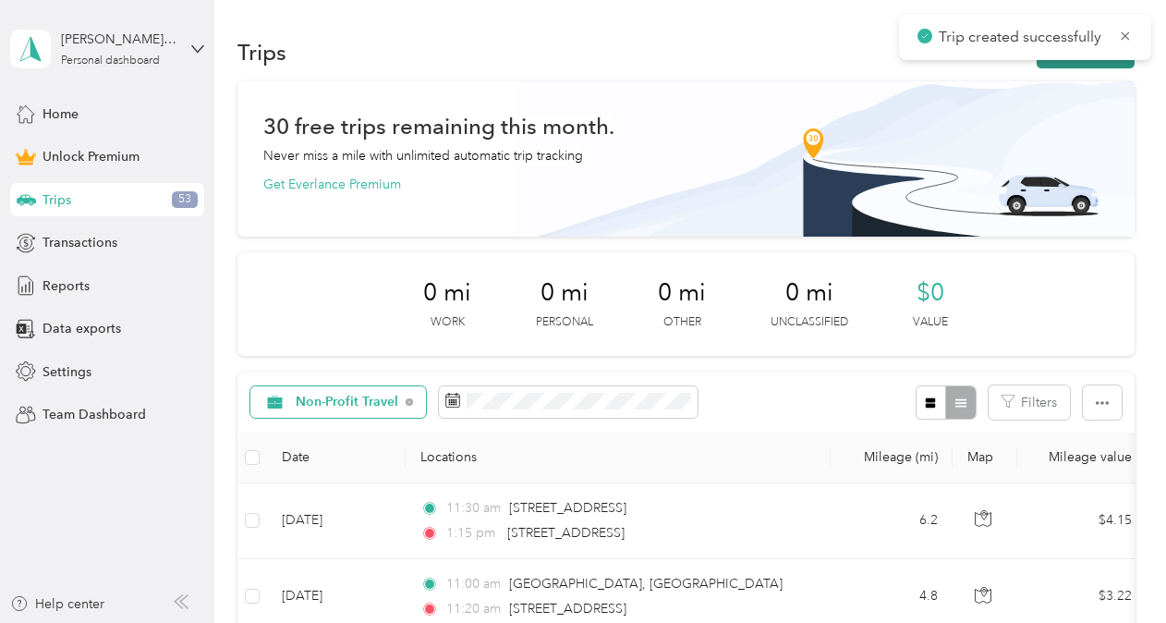
click at [1084, 60] on button "New trip" at bounding box center [1085, 52] width 98 height 32
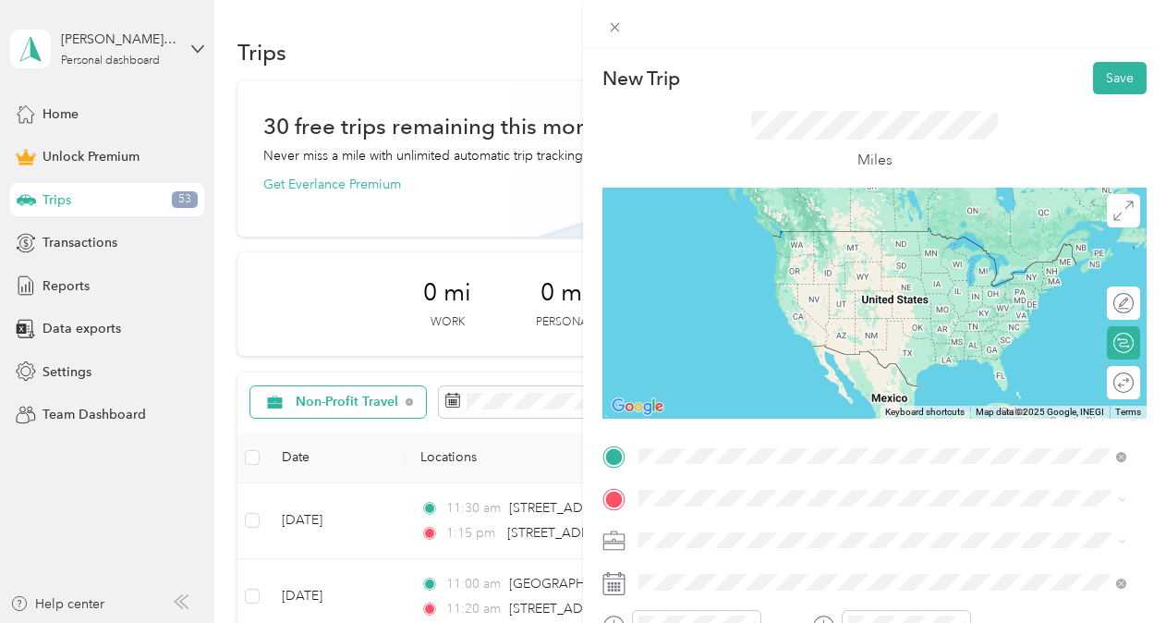
click at [767, 238] on span "[STREET_ADDRESS][US_STATE]" at bounding box center [765, 231] width 185 height 17
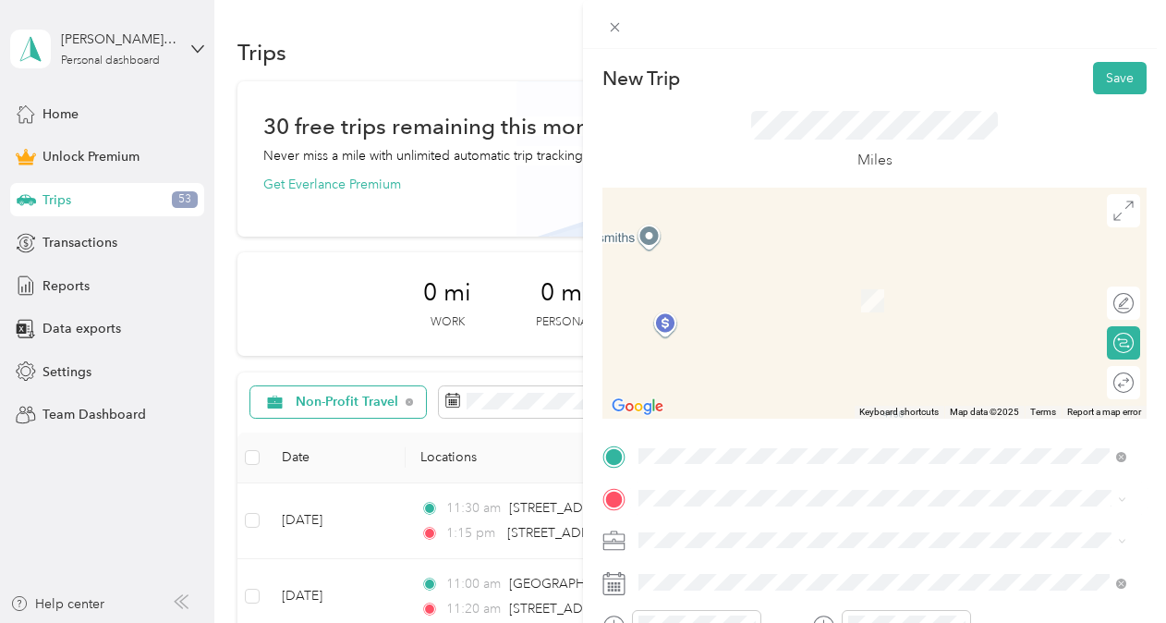
click at [741, 281] on span "[STREET_ADDRESS][US_STATE]" at bounding box center [765, 272] width 185 height 17
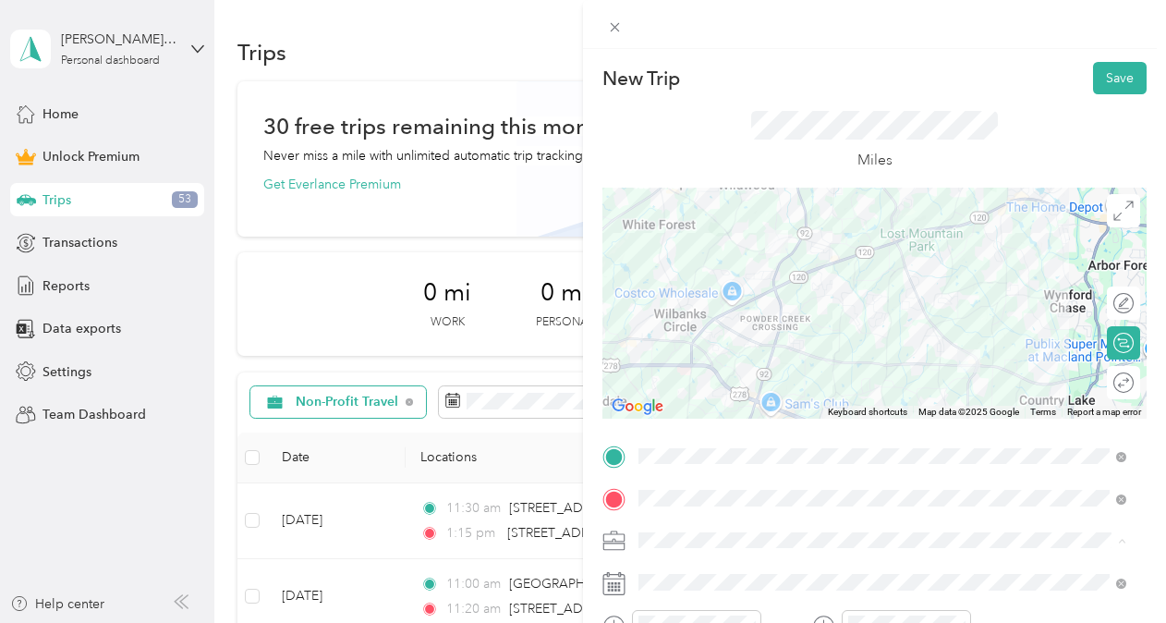
click at [710, 347] on span "Non-Profit Travel" at bounding box center [693, 346] width 97 height 16
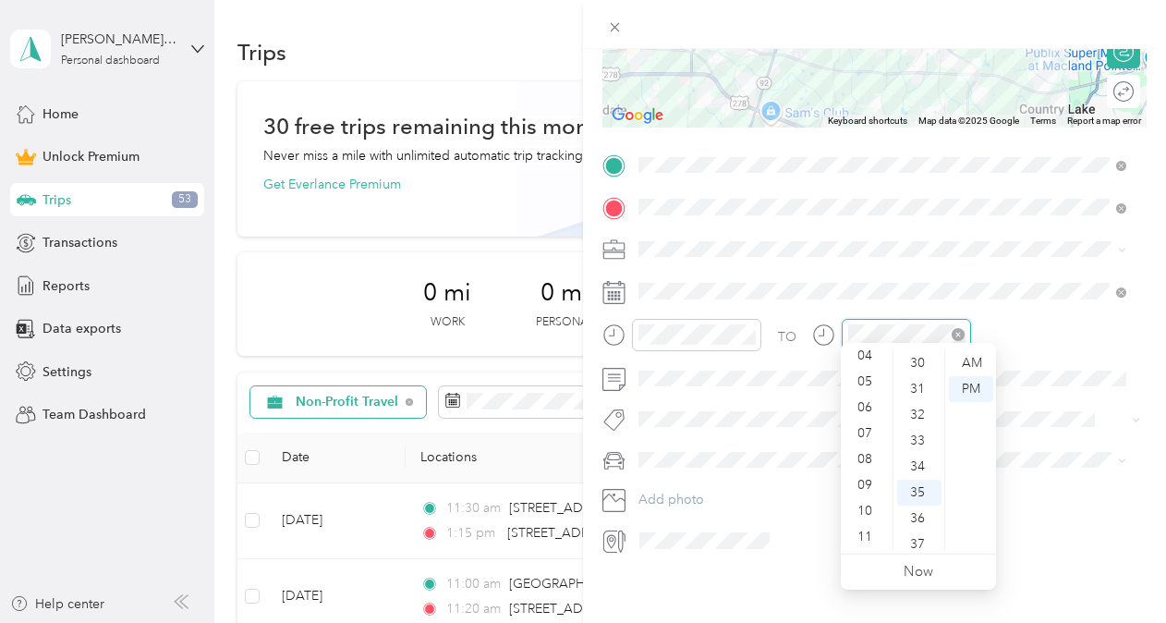
scroll to position [905, 0]
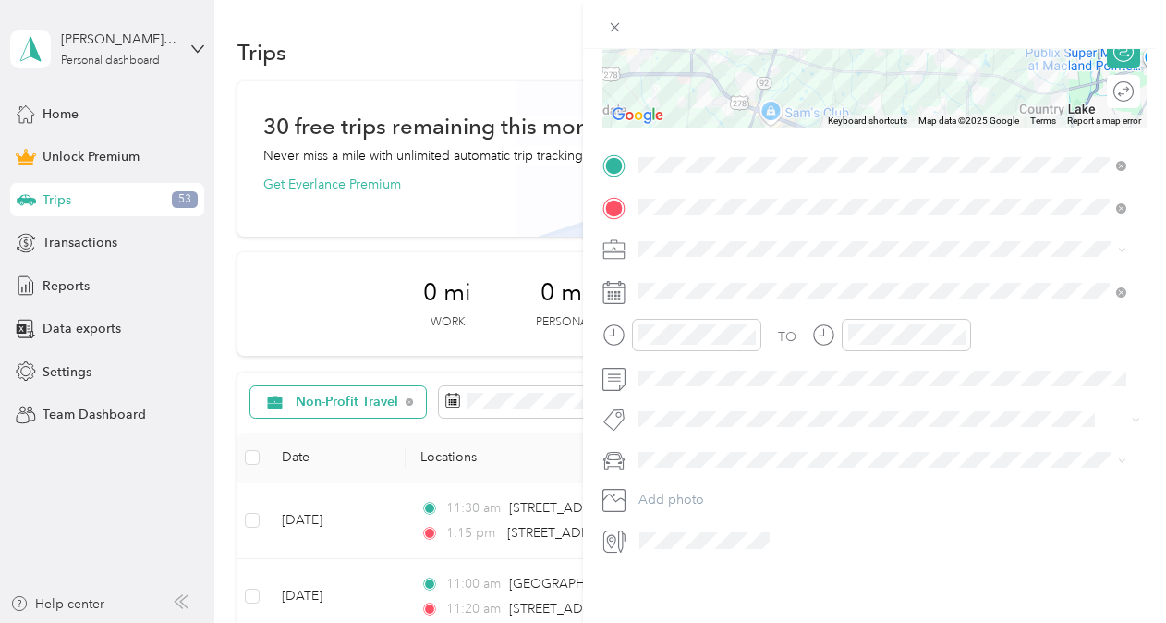
click at [805, 349] on div "TO" at bounding box center [874, 341] width 544 height 45
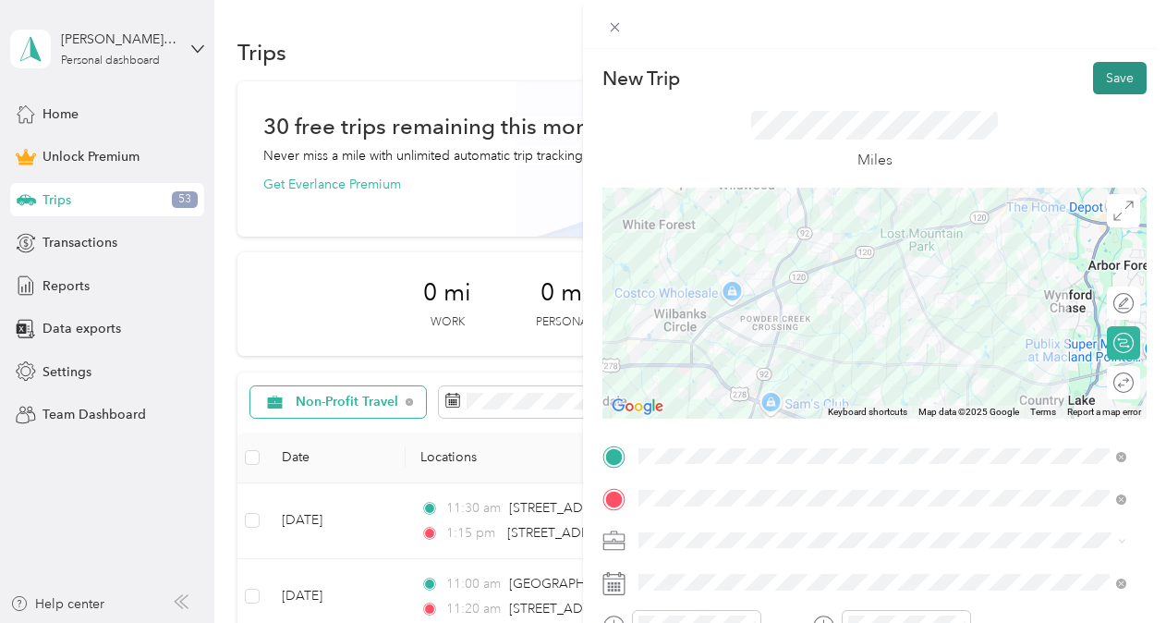
click at [1105, 80] on button "Save" at bounding box center [1120, 78] width 54 height 32
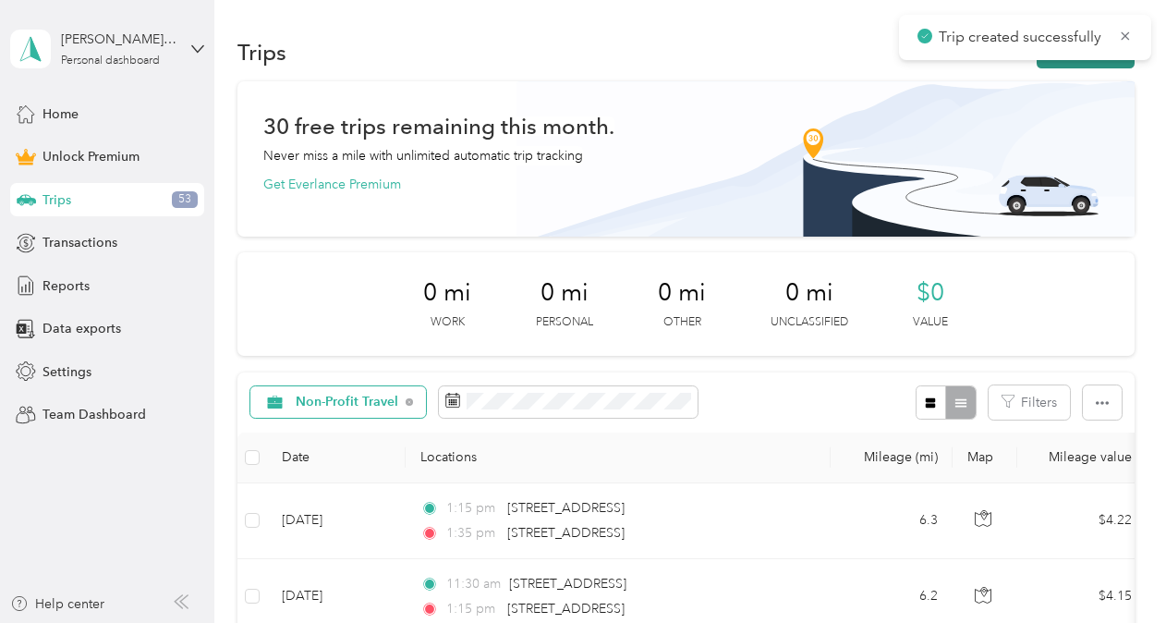
click at [1094, 61] on button "New trip" at bounding box center [1085, 52] width 98 height 32
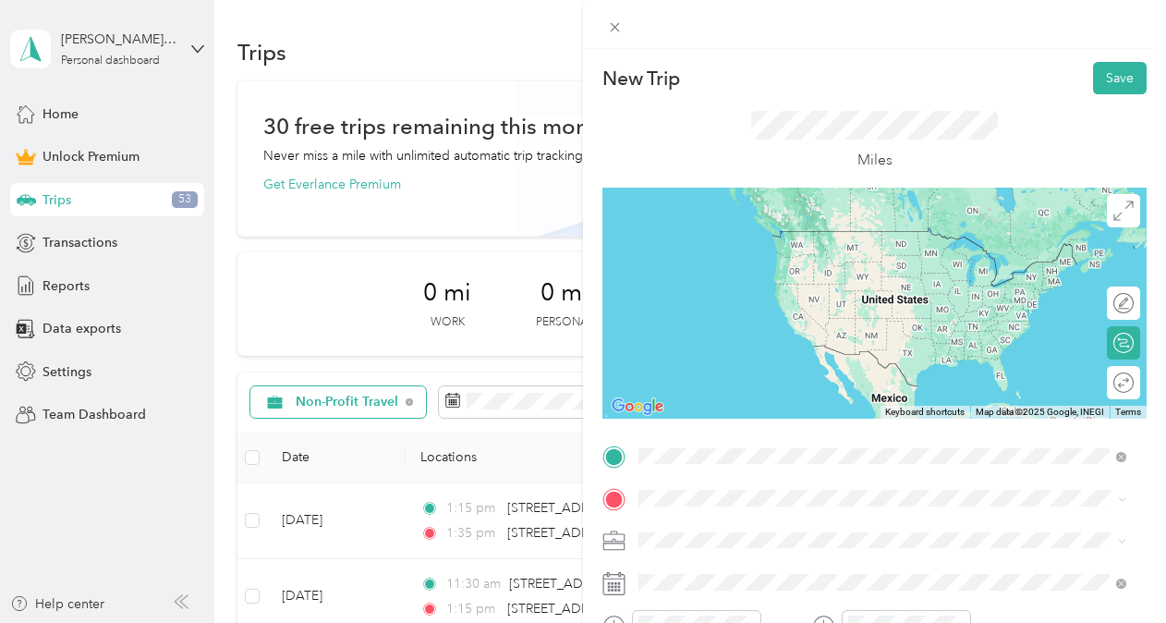
click at [751, 239] on span "[STREET_ADDRESS][US_STATE]" at bounding box center [765, 231] width 185 height 17
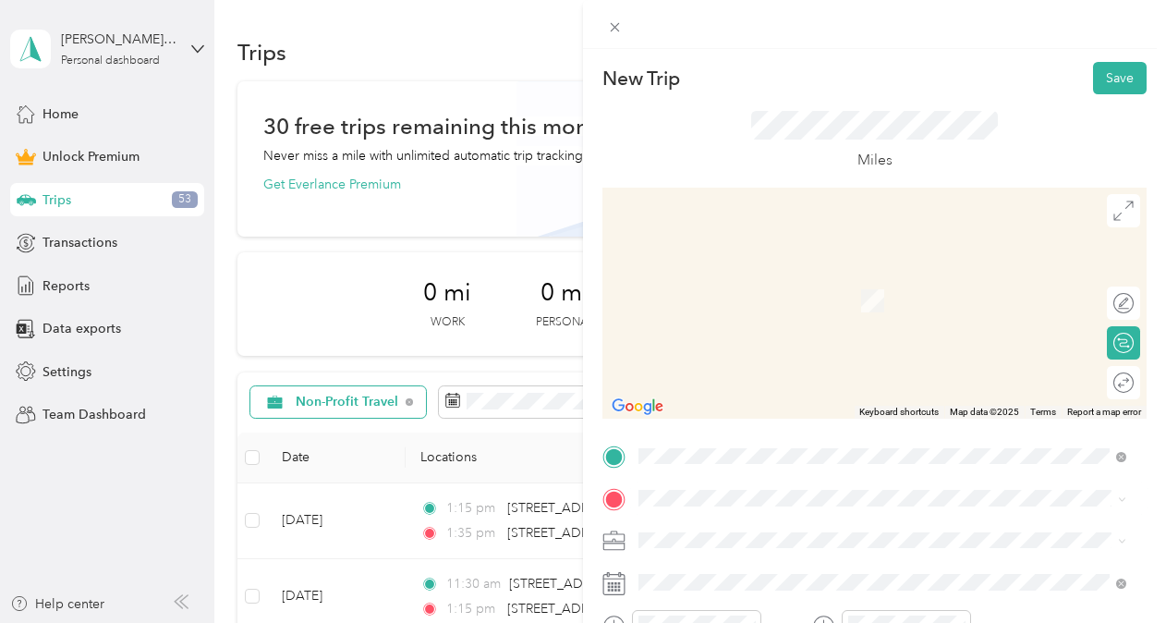
click at [713, 275] on span "[STREET_ADDRESS][US_STATE]" at bounding box center [765, 271] width 185 height 17
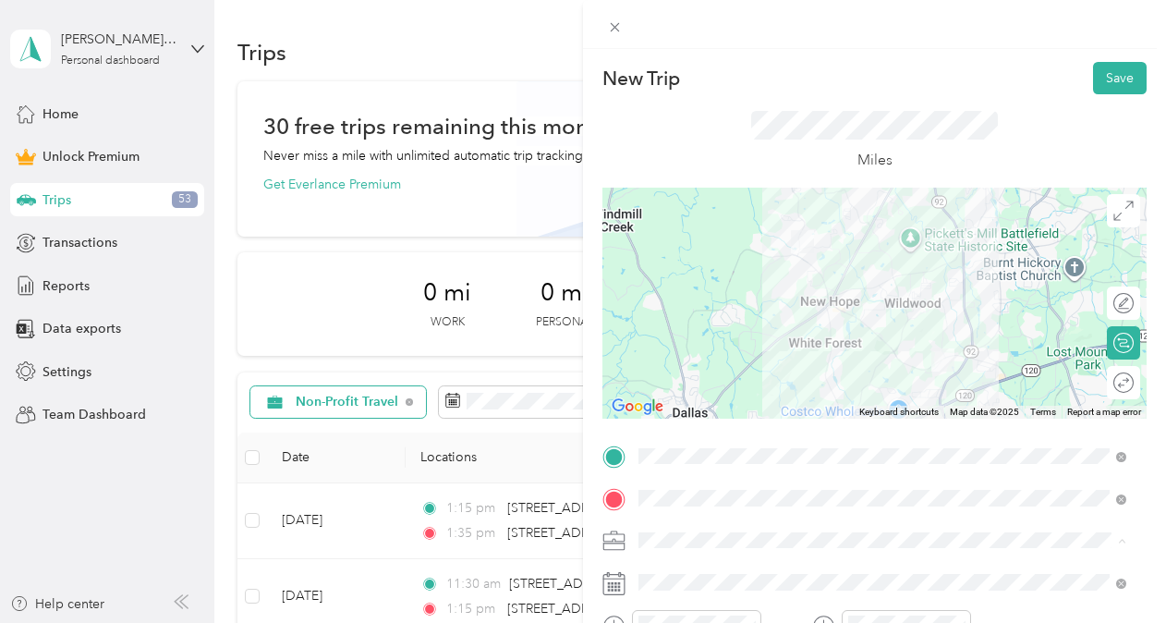
click at [709, 350] on div "Non-Profit Travel" at bounding box center [882, 345] width 475 height 19
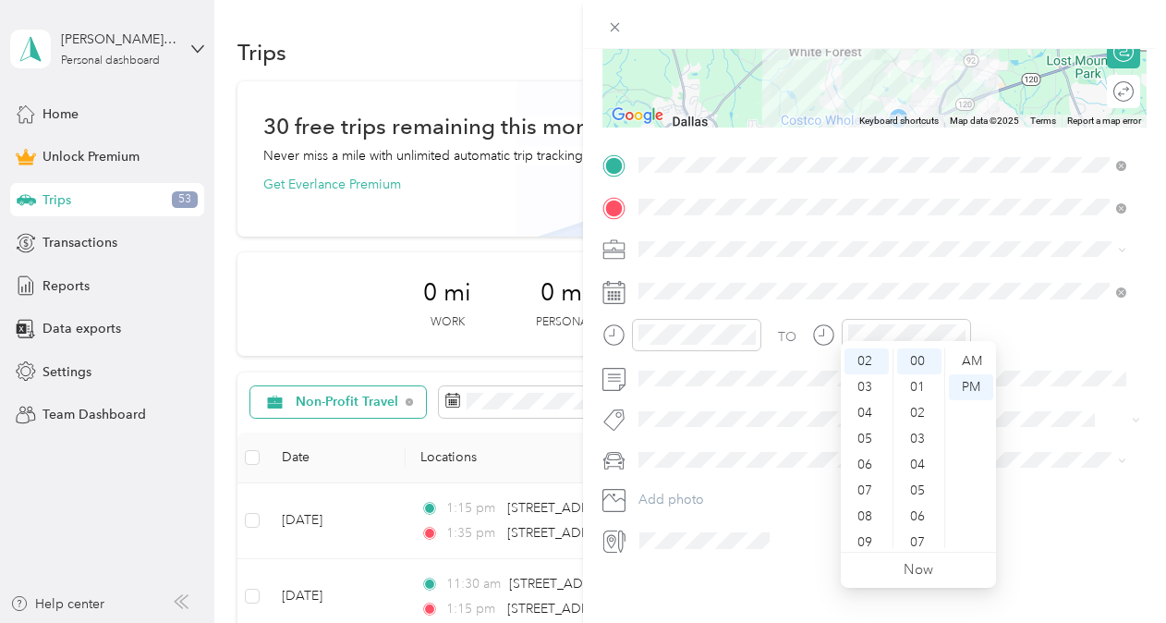
click at [810, 379] on div "TO Add photo" at bounding box center [874, 353] width 544 height 405
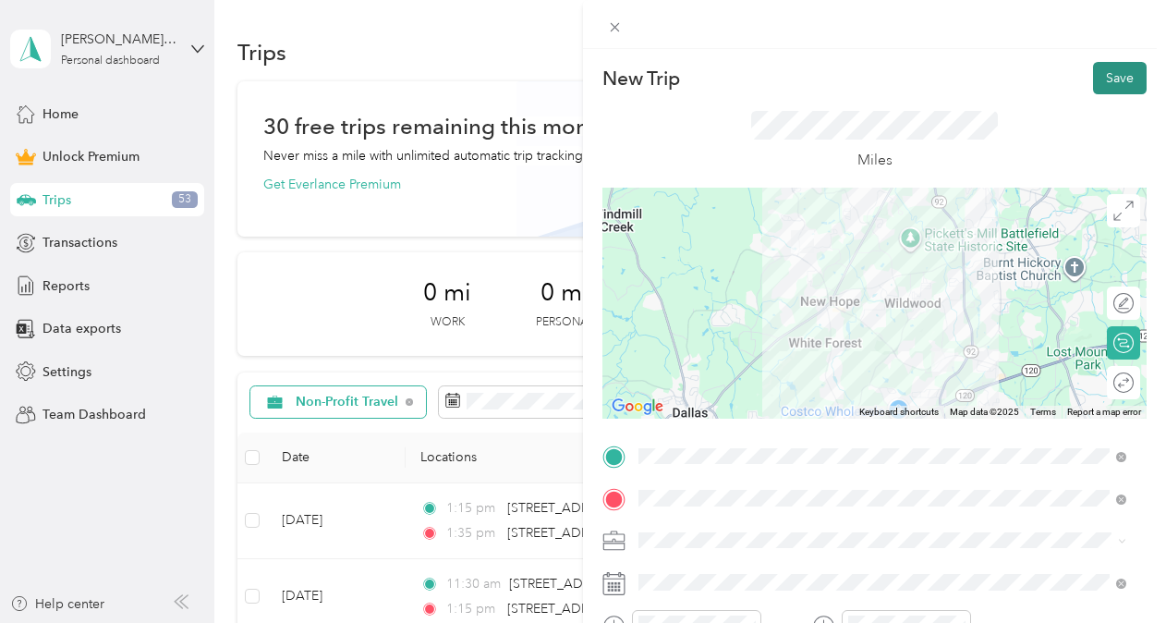
click at [1110, 78] on button "Save" at bounding box center [1120, 78] width 54 height 32
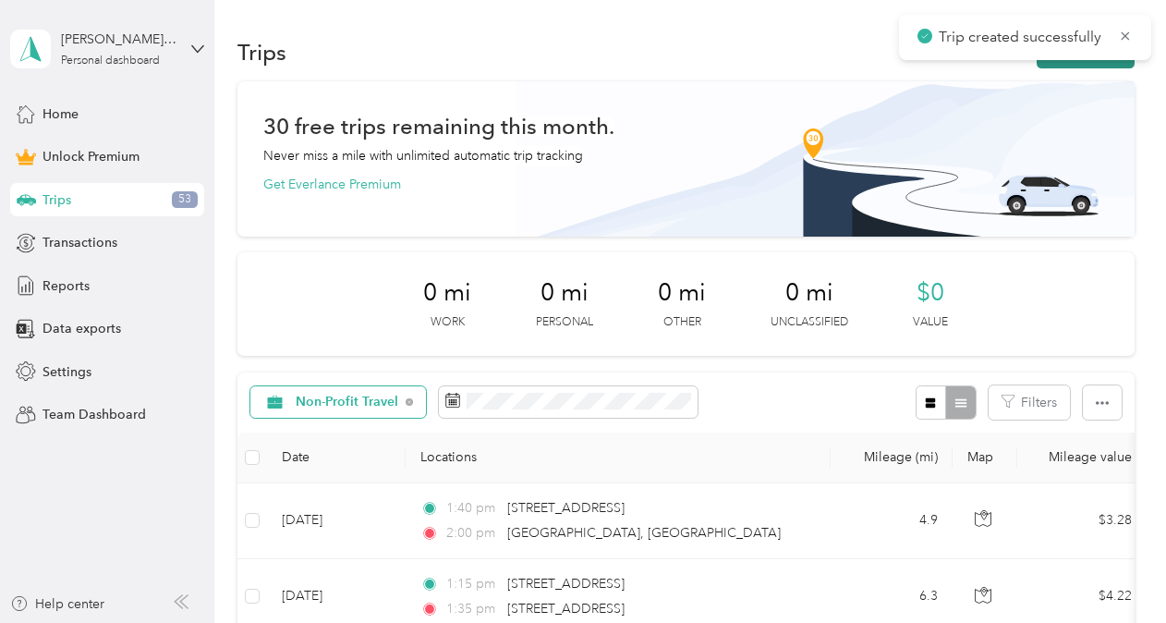
click at [1090, 64] on button "New trip" at bounding box center [1085, 52] width 98 height 32
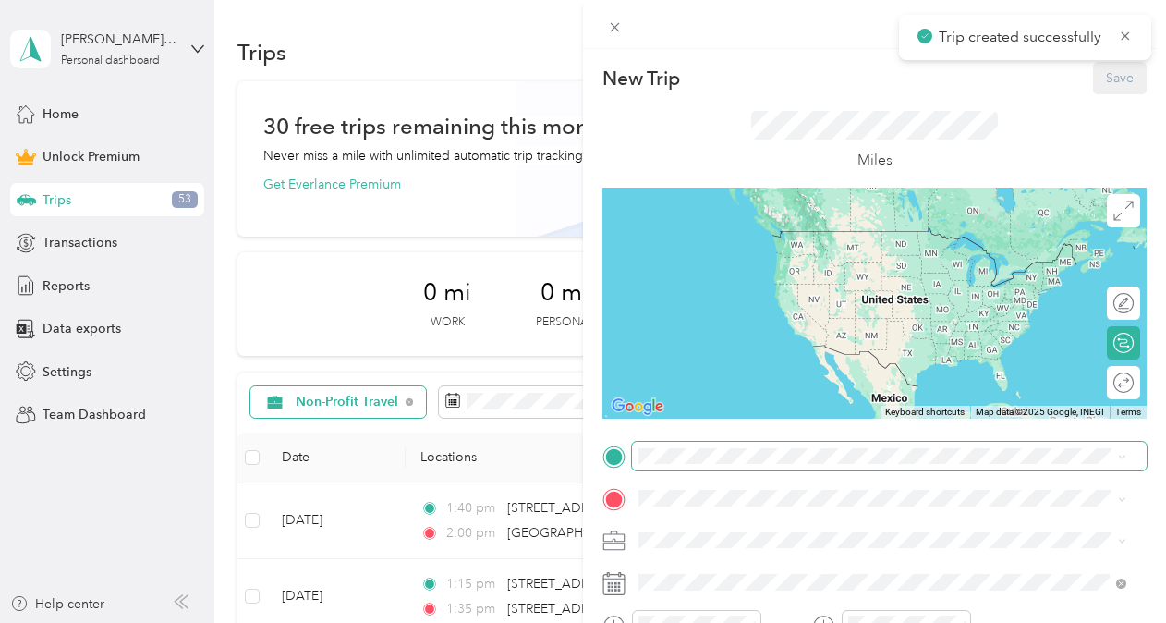
click at [680, 447] on span at bounding box center [889, 457] width 514 height 30
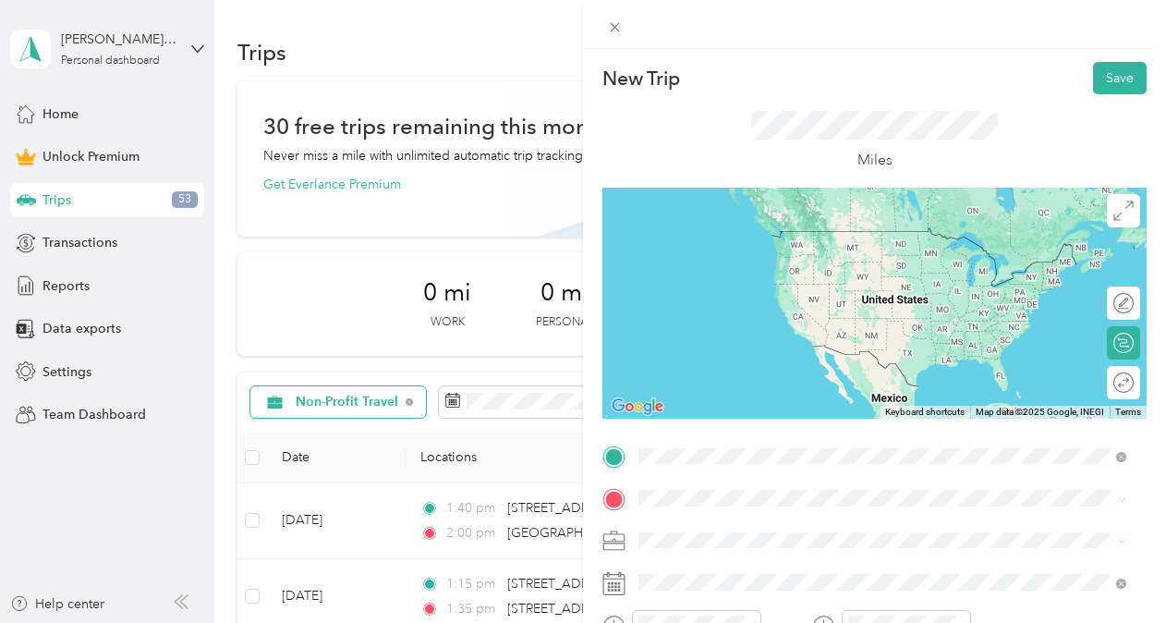
click at [744, 236] on span "[STREET_ADDRESS][US_STATE]" at bounding box center [765, 231] width 185 height 17
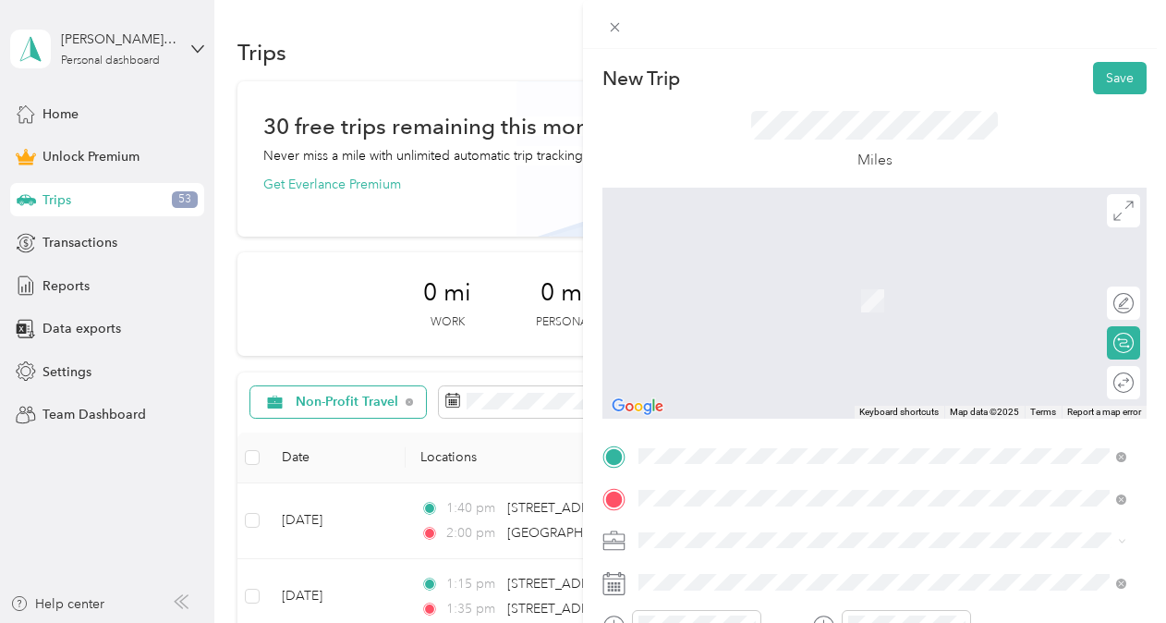
click at [737, 260] on li "[STREET_ADDRESS][PERSON_NAME][PERSON_NAME][US_STATE]" at bounding box center [882, 274] width 501 height 38
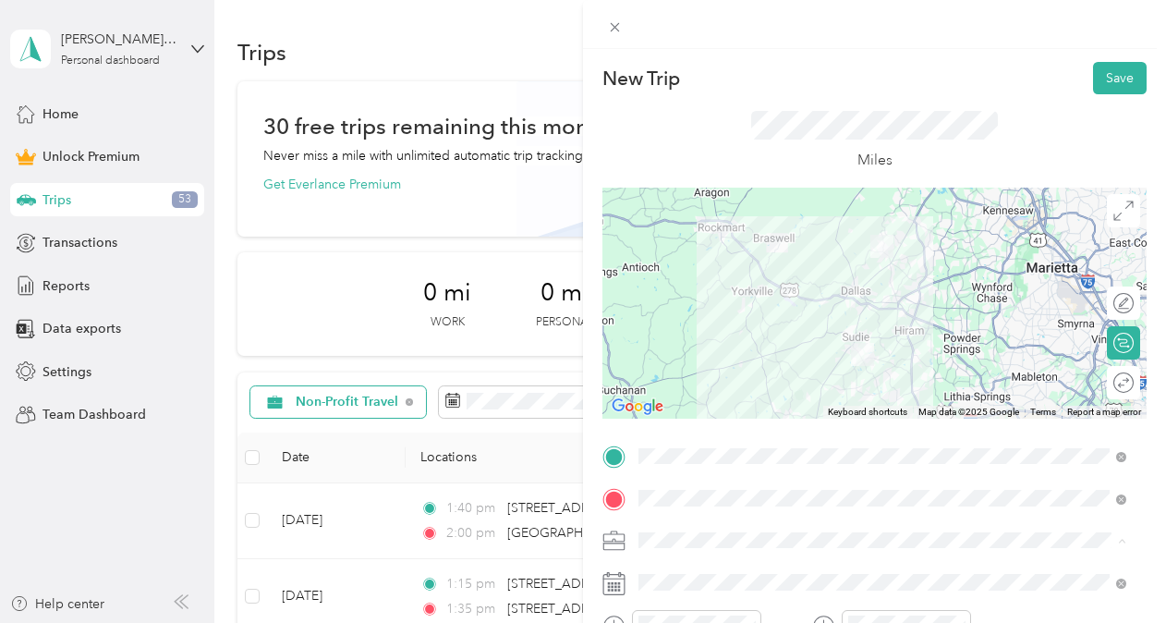
click at [700, 352] on div "Non-Profit Travel" at bounding box center [882, 345] width 475 height 19
click at [1105, 80] on button "Save" at bounding box center [1120, 78] width 54 height 32
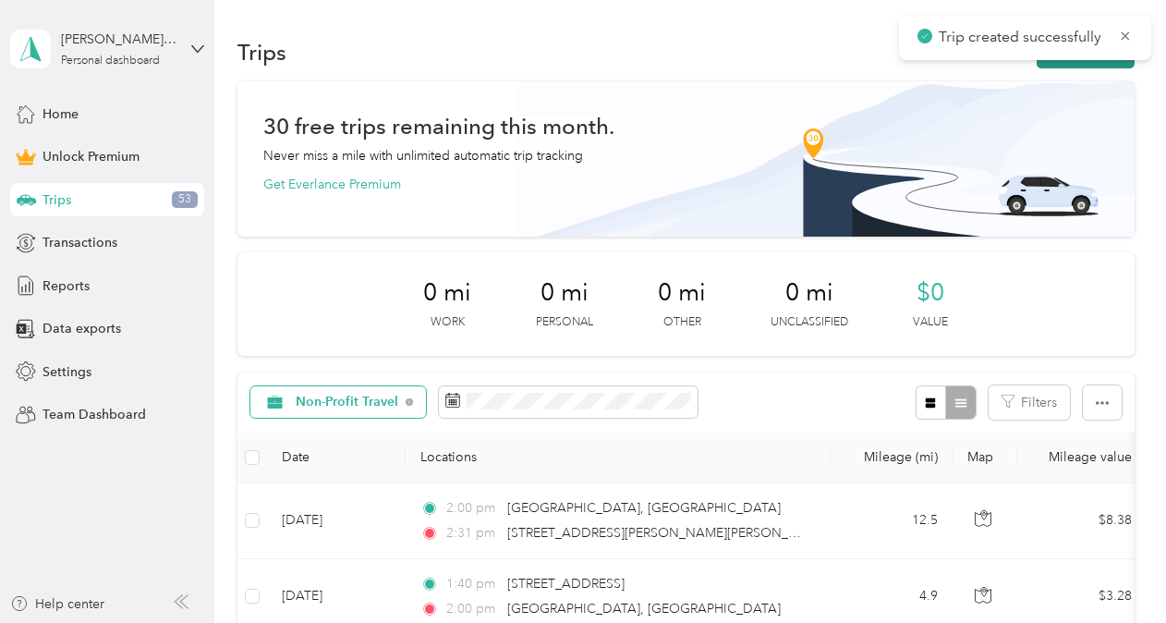
click at [1045, 66] on button "New trip" at bounding box center [1085, 52] width 98 height 32
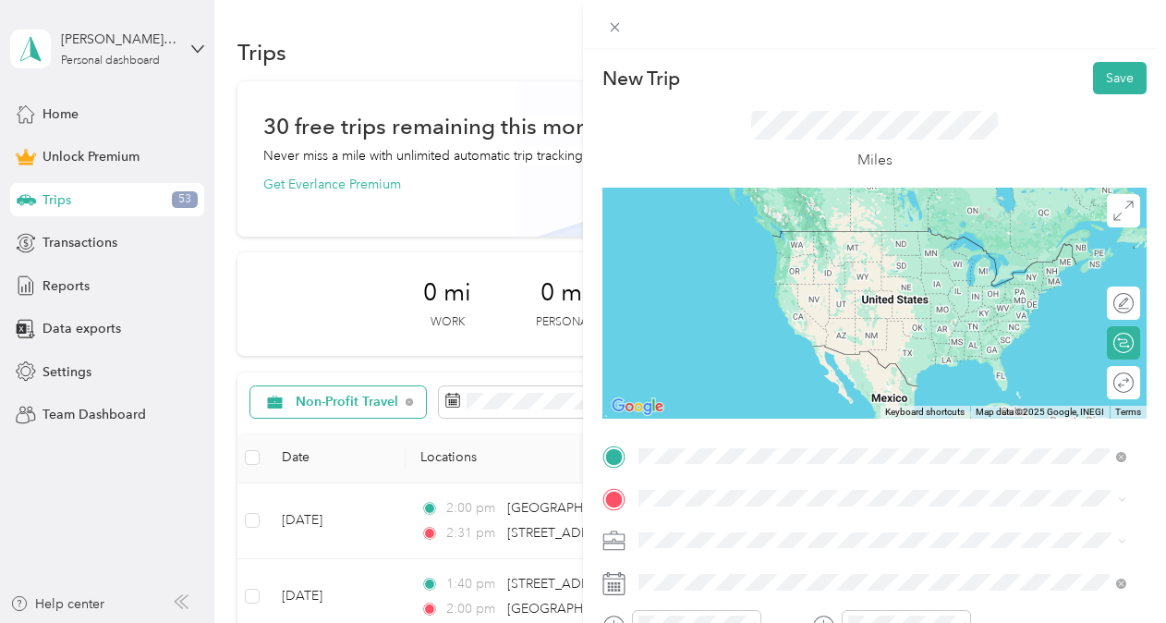
click at [734, 238] on span "[STREET_ADDRESS][PERSON_NAME][PERSON_NAME][US_STATE]" at bounding box center [868, 231] width 390 height 17
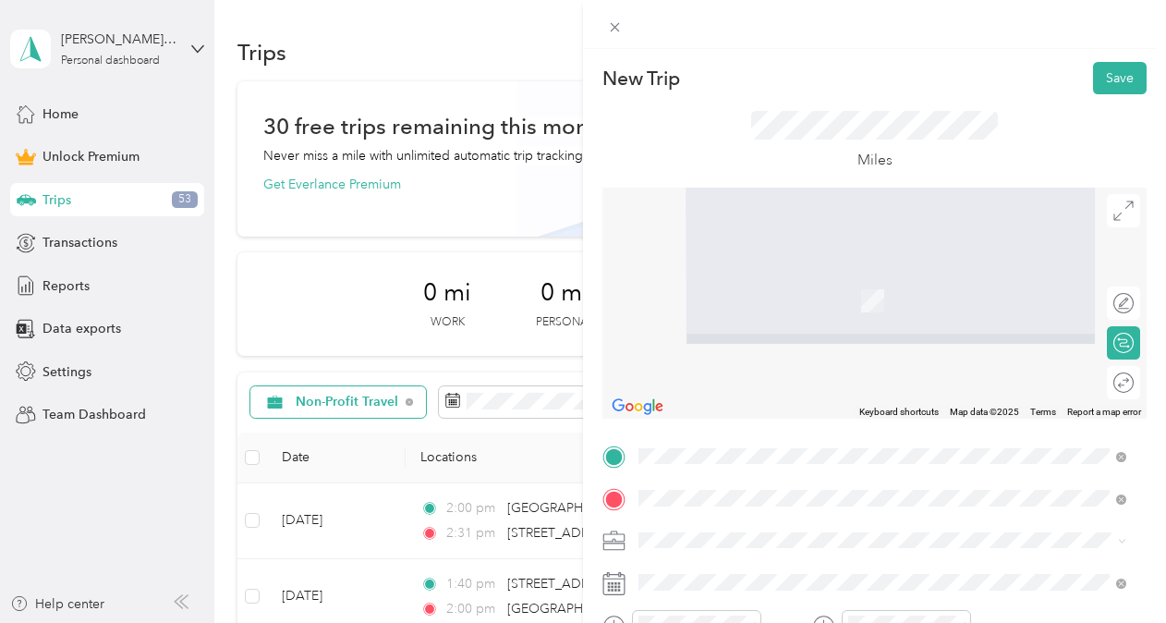
click at [739, 308] on span "[STREET_ADDRESS]" at bounding box center [731, 301] width 117 height 16
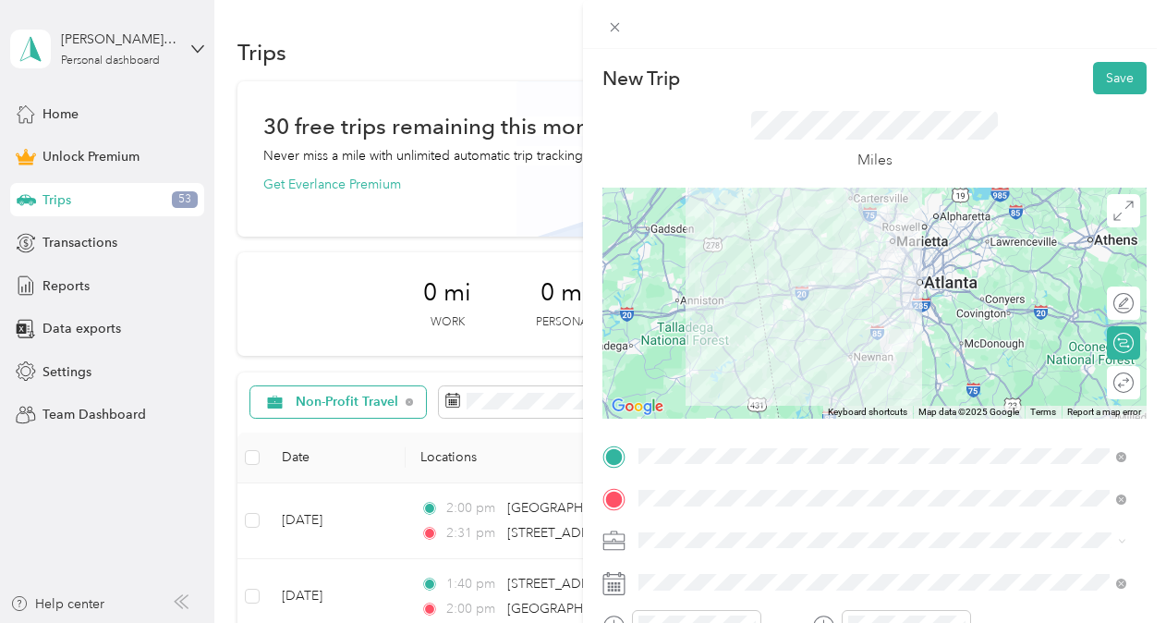
click at [696, 354] on li "Non-Profit Travel" at bounding box center [882, 345] width 501 height 32
click at [1116, 379] on div at bounding box center [1124, 382] width 17 height 17
click at [1103, 379] on div at bounding box center [1114, 382] width 39 height 19
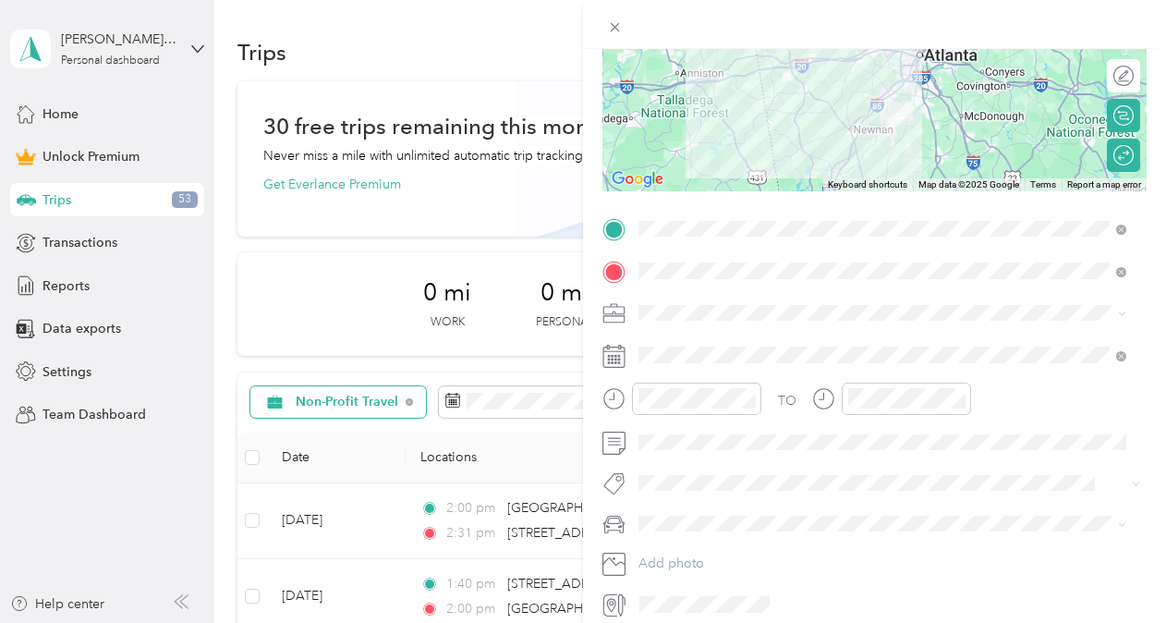
scroll to position [291, 0]
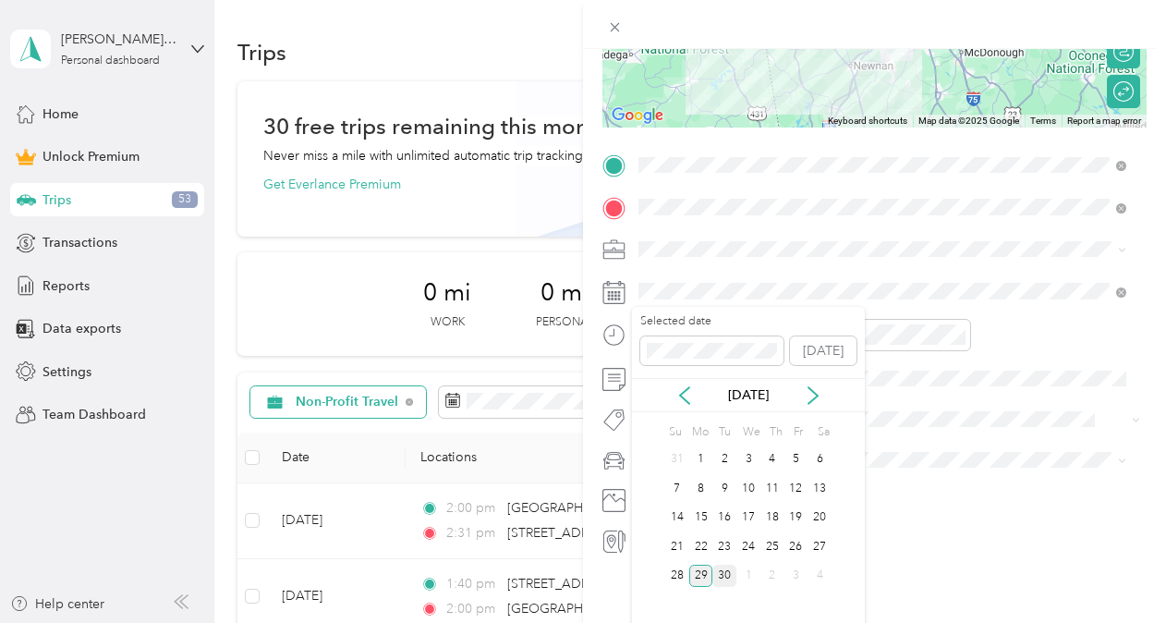
click at [715, 570] on div "30" at bounding box center [724, 575] width 24 height 23
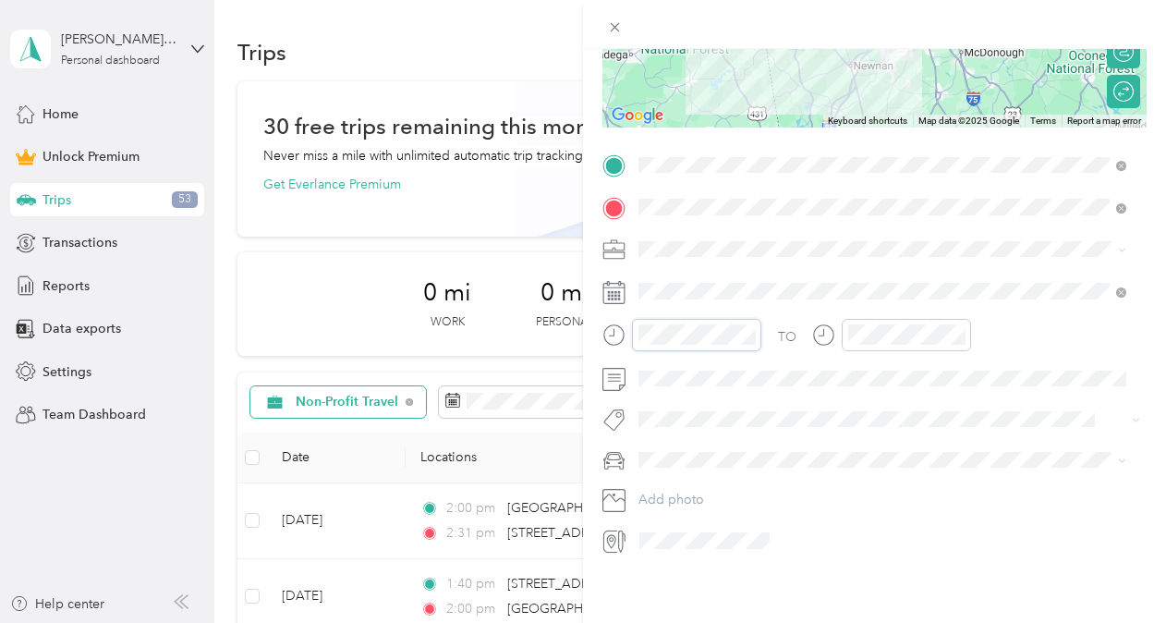
click at [608, 331] on div at bounding box center [681, 335] width 159 height 32
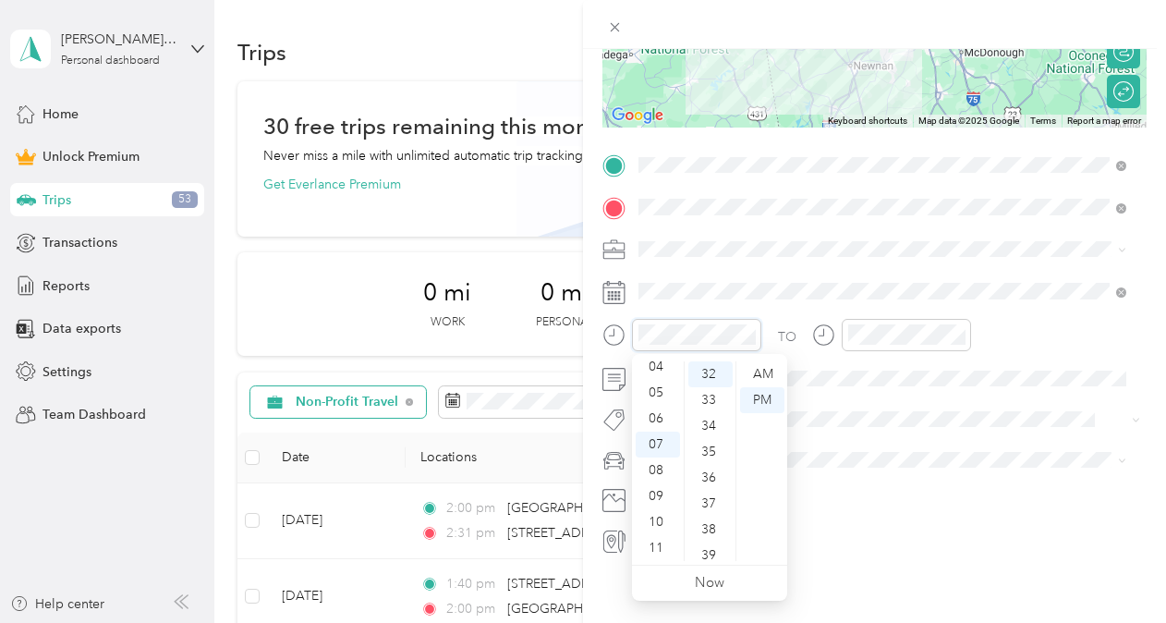
scroll to position [828, 0]
click at [765, 378] on div "AM" at bounding box center [762, 374] width 44 height 26
click at [656, 458] on div "08" at bounding box center [657, 470] width 44 height 26
click at [705, 375] on div "00" at bounding box center [710, 374] width 44 height 26
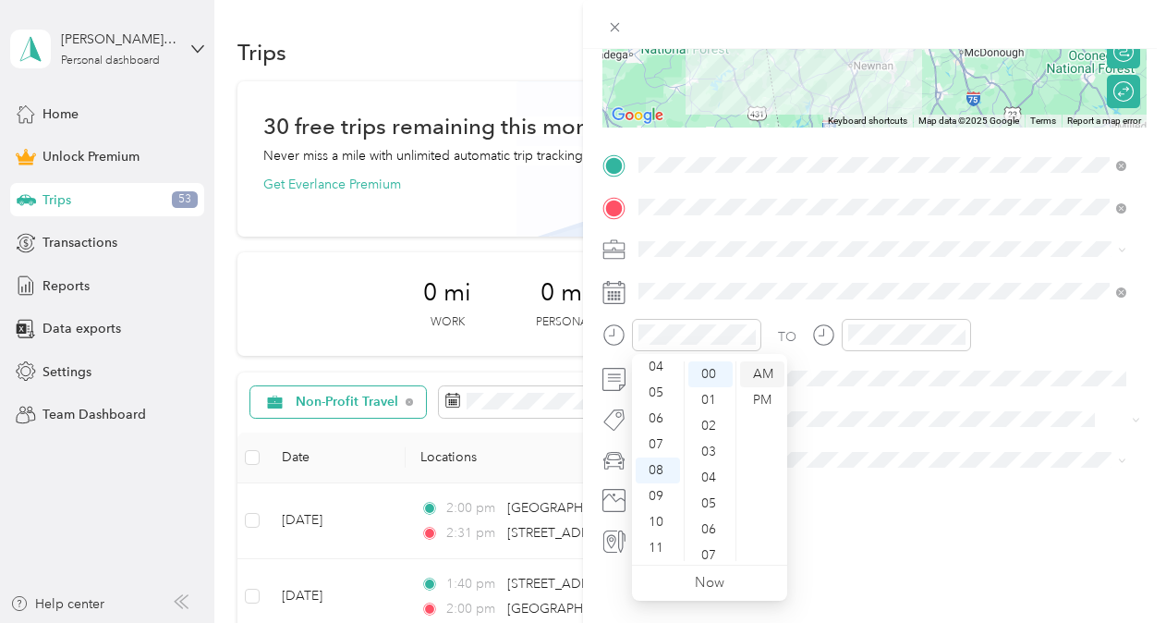
click at [767, 374] on div "AM" at bounding box center [762, 374] width 44 height 26
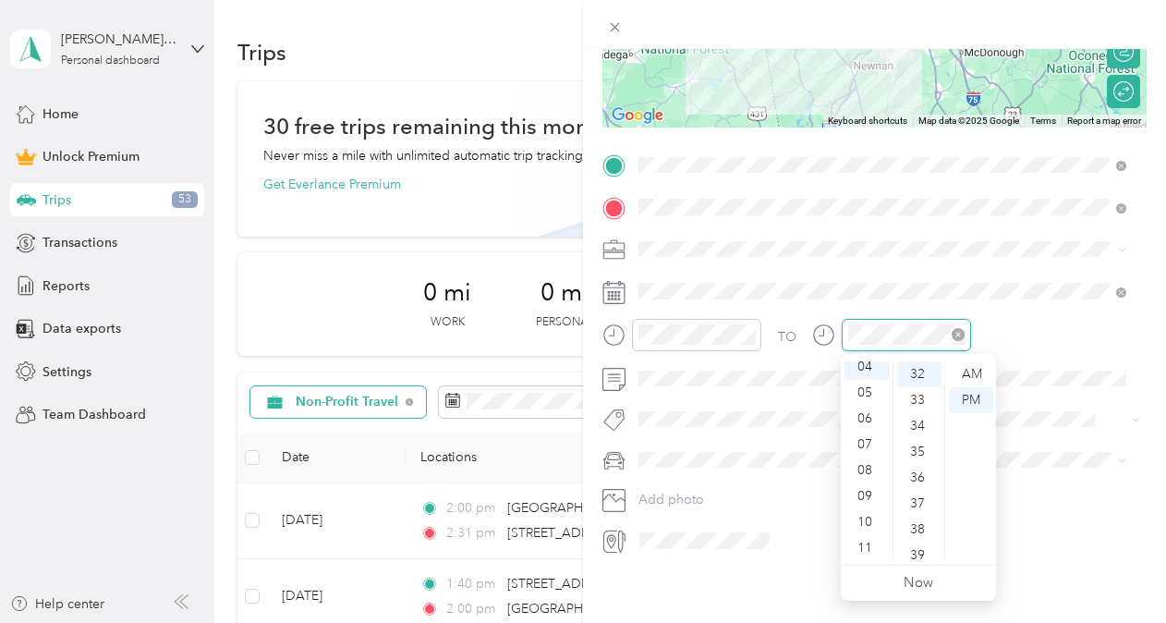
scroll to position [103, 0]
click at [921, 451] on div "35" at bounding box center [919, 452] width 44 height 26
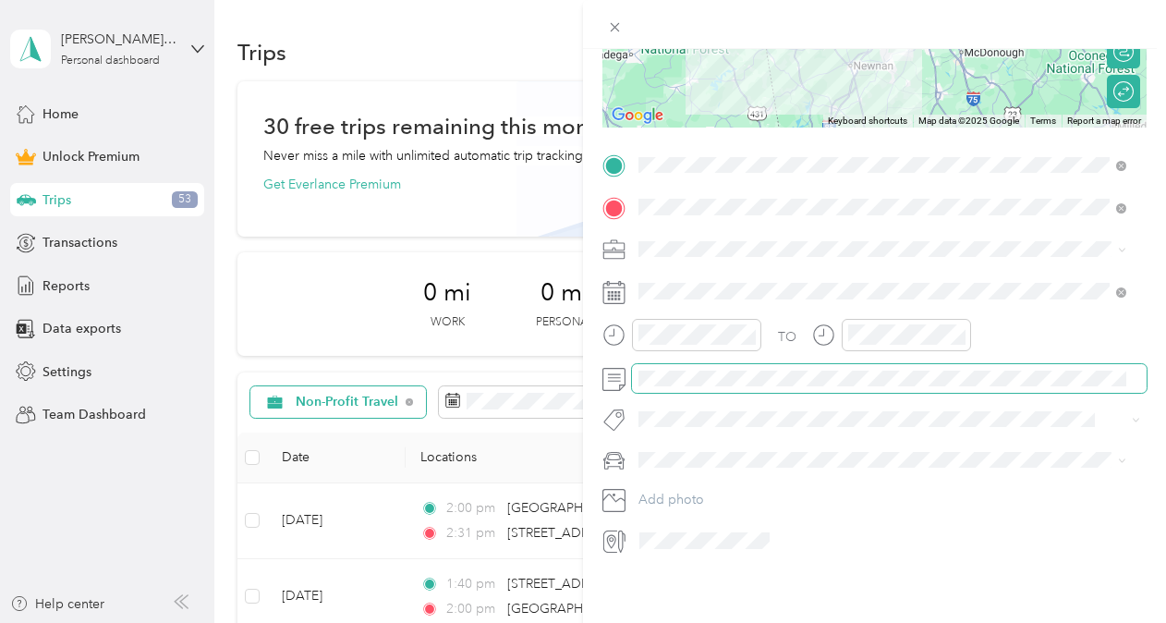
scroll to position [0, 0]
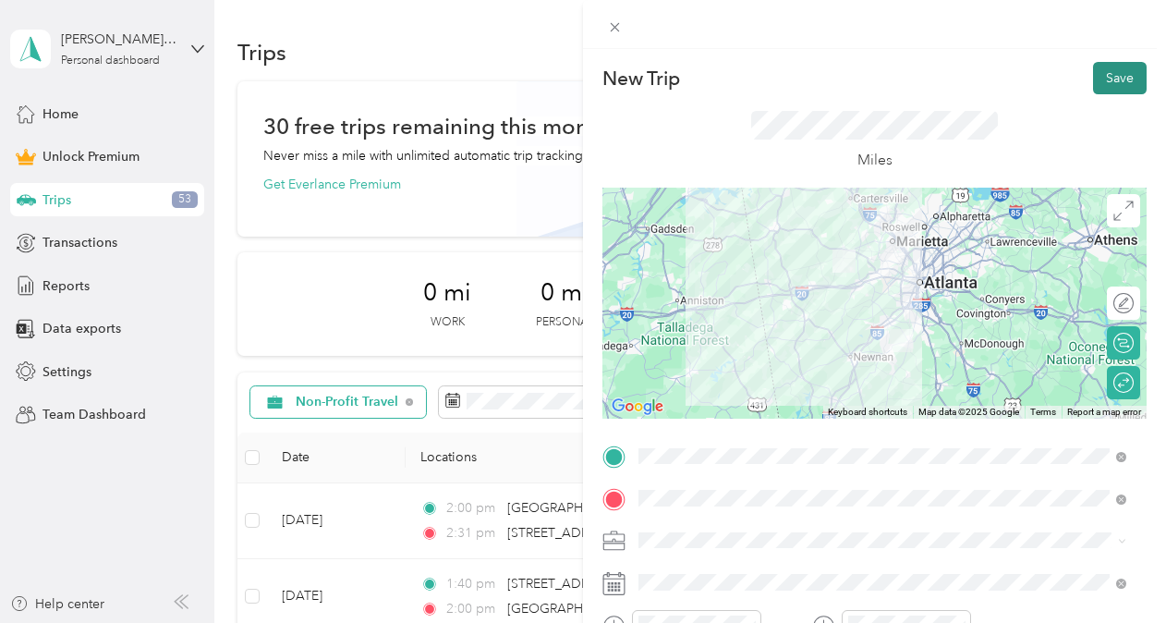
click at [1104, 79] on button "Save" at bounding box center [1120, 78] width 54 height 32
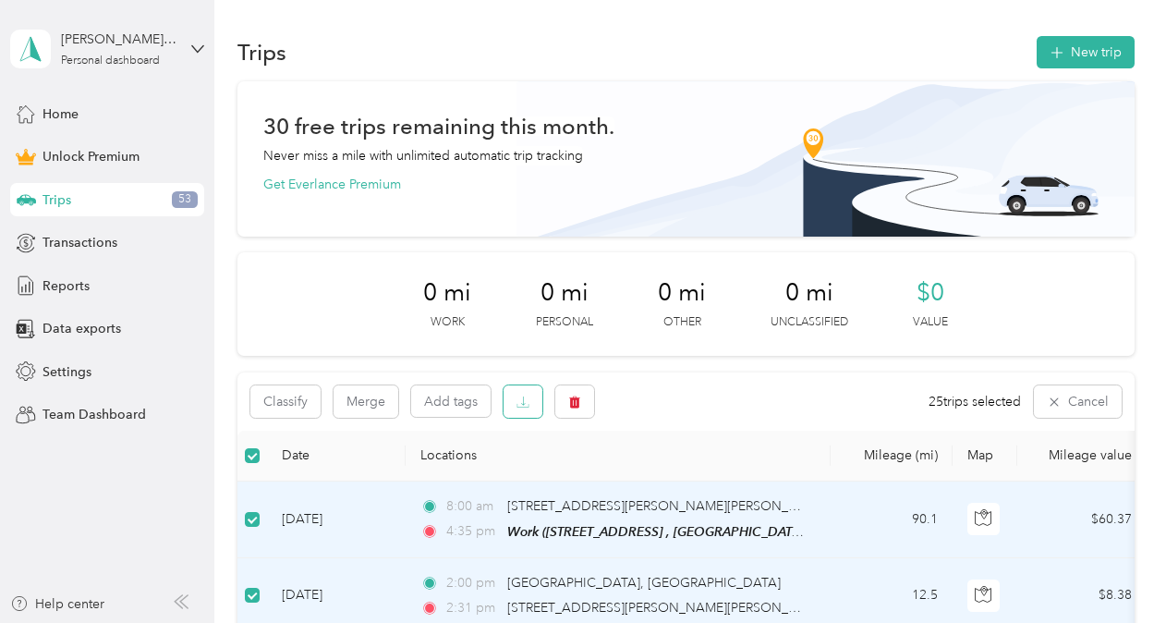
click at [516, 401] on icon "button" at bounding box center [522, 401] width 13 height 13
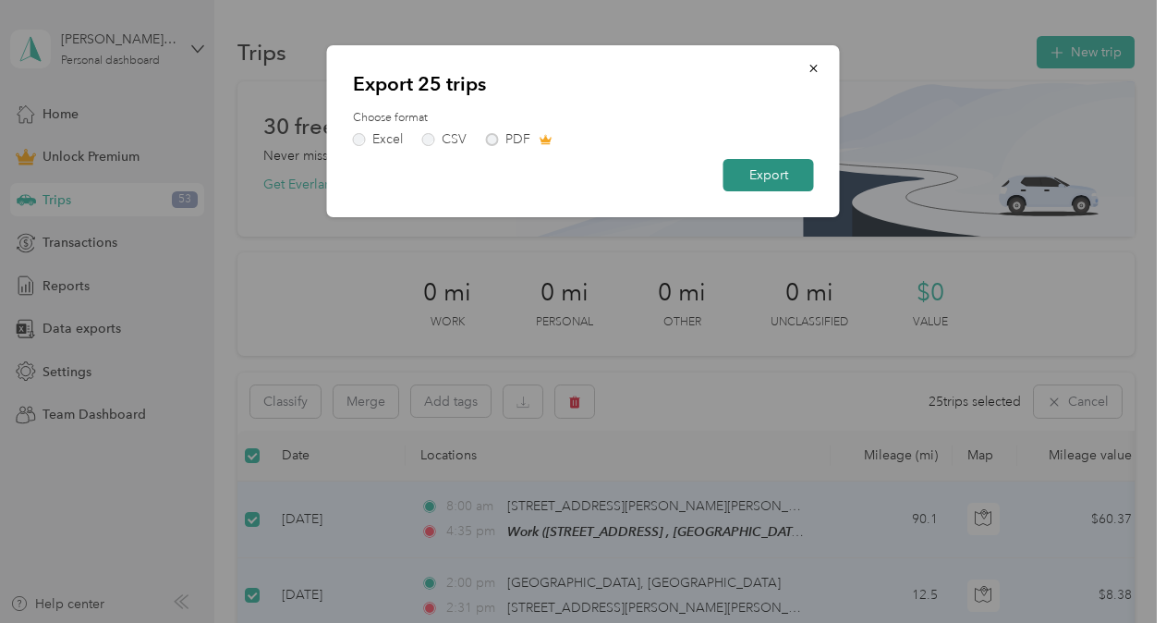
click at [783, 166] on button "Export" at bounding box center [768, 175] width 91 height 32
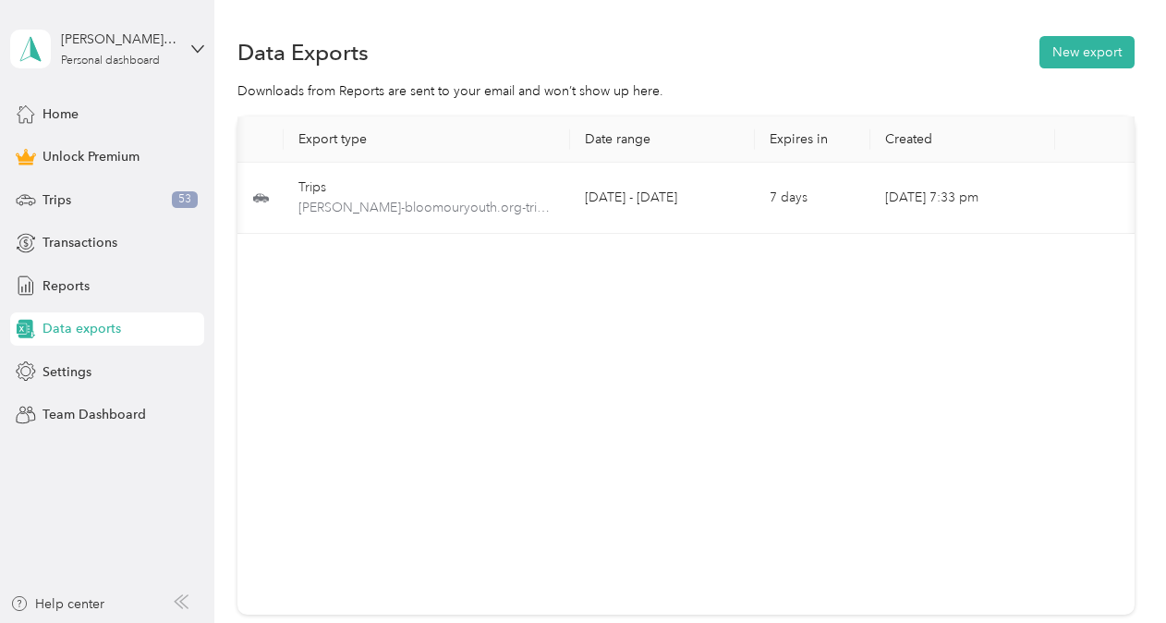
scroll to position [0, 111]
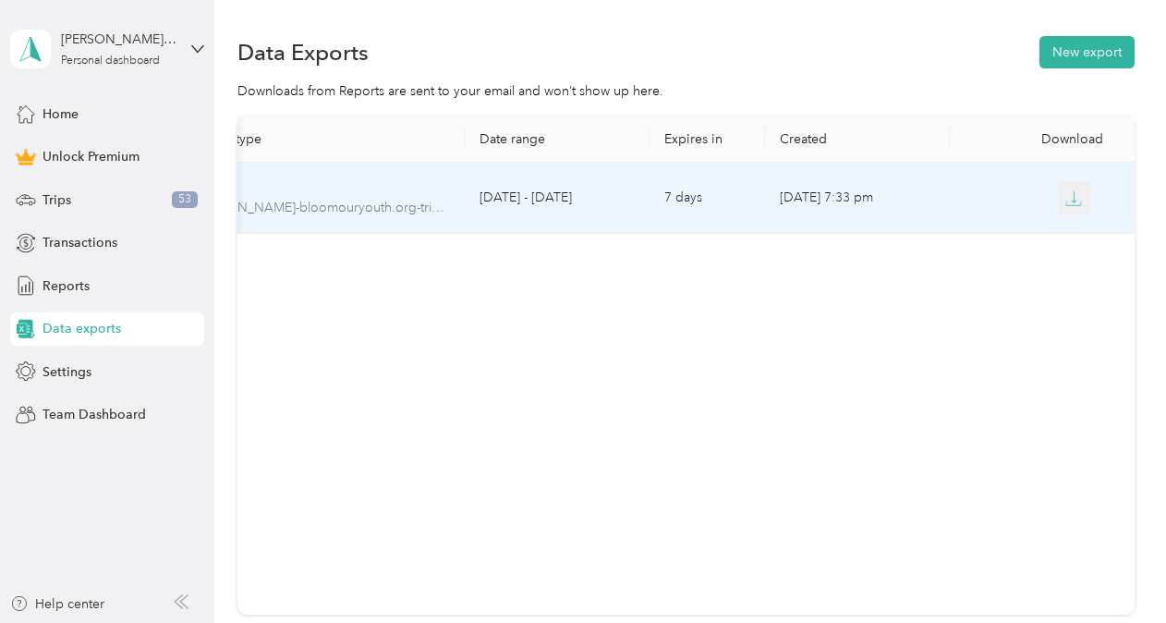
click at [1065, 200] on icon "button" at bounding box center [1073, 198] width 17 height 17
